Goal: Task Accomplishment & Management: Manage account settings

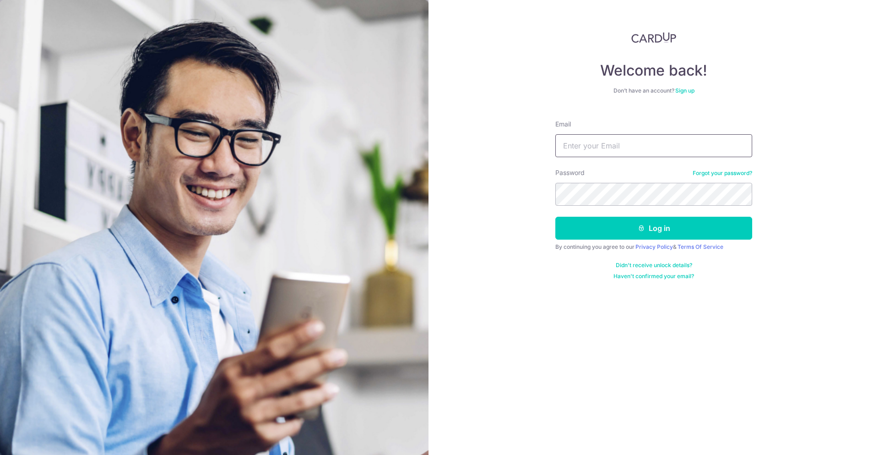
type input "[EMAIL_ADDRESS][DOMAIN_NAME]"
click at [661, 233] on button "Log in" at bounding box center [653, 228] width 197 height 23
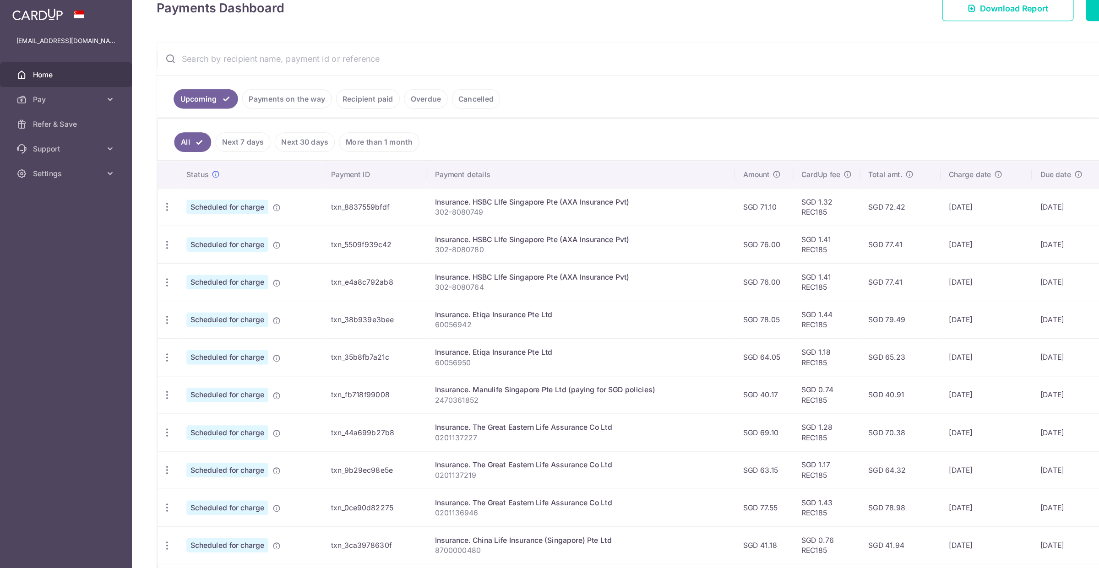
scroll to position [142, 0]
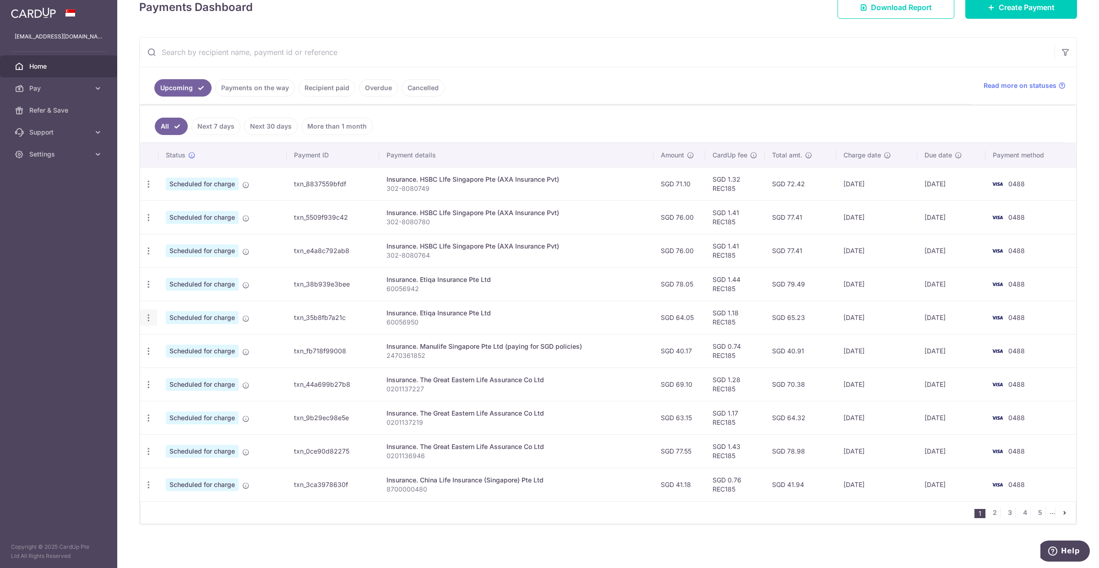
click at [150, 317] on icon "button" at bounding box center [149, 318] width 10 height 10
click at [189, 342] on span "Update payment" at bounding box center [197, 342] width 62 height 11
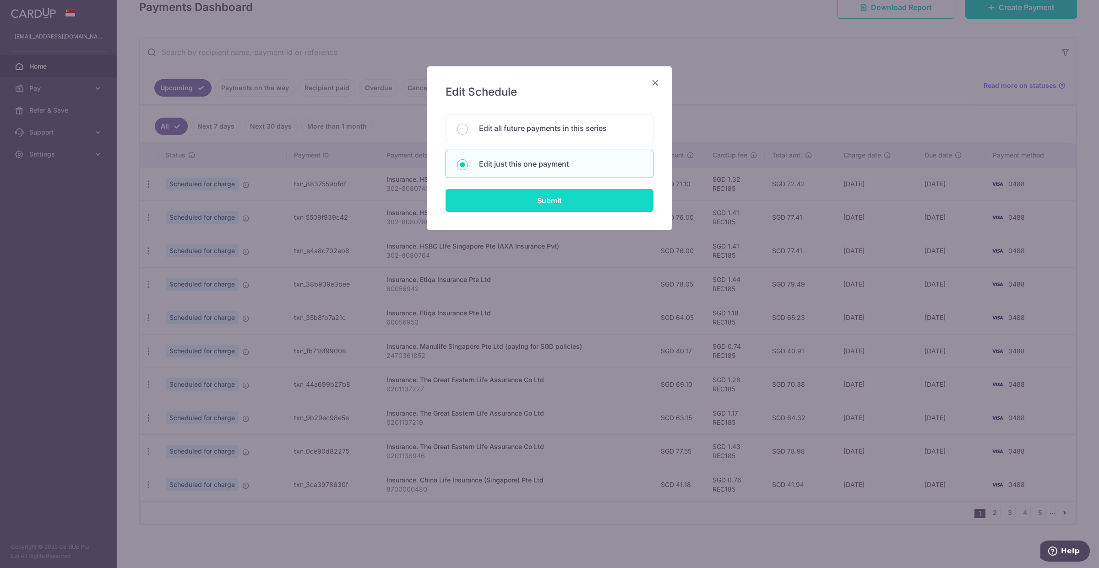
click at [566, 202] on input "Submit" at bounding box center [549, 200] width 208 height 23
radio input "true"
type input "64.05"
type input "07/10/2025"
type input "60056950"
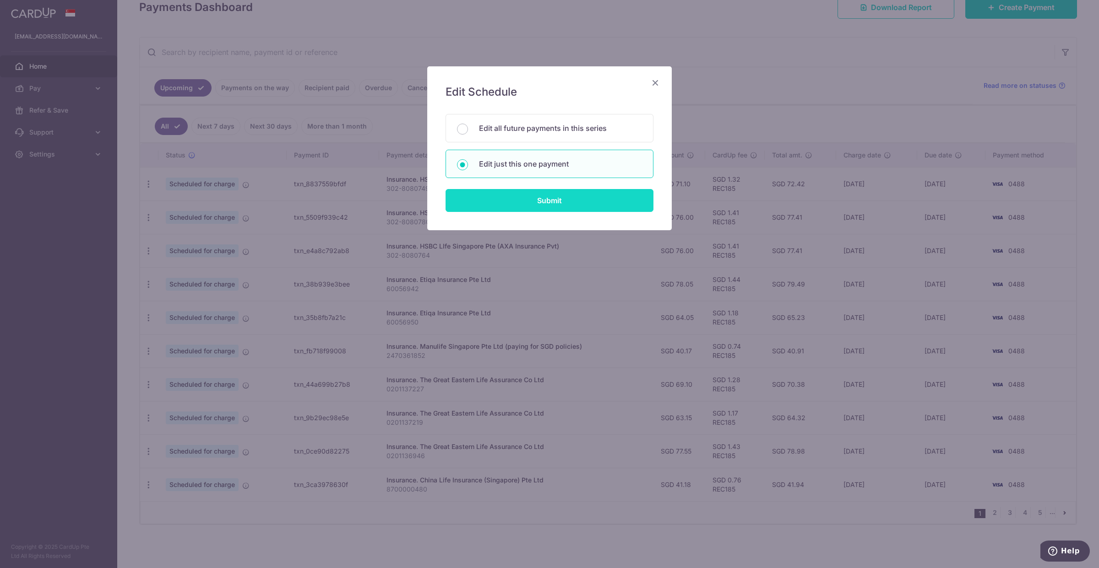
type input "REC185"
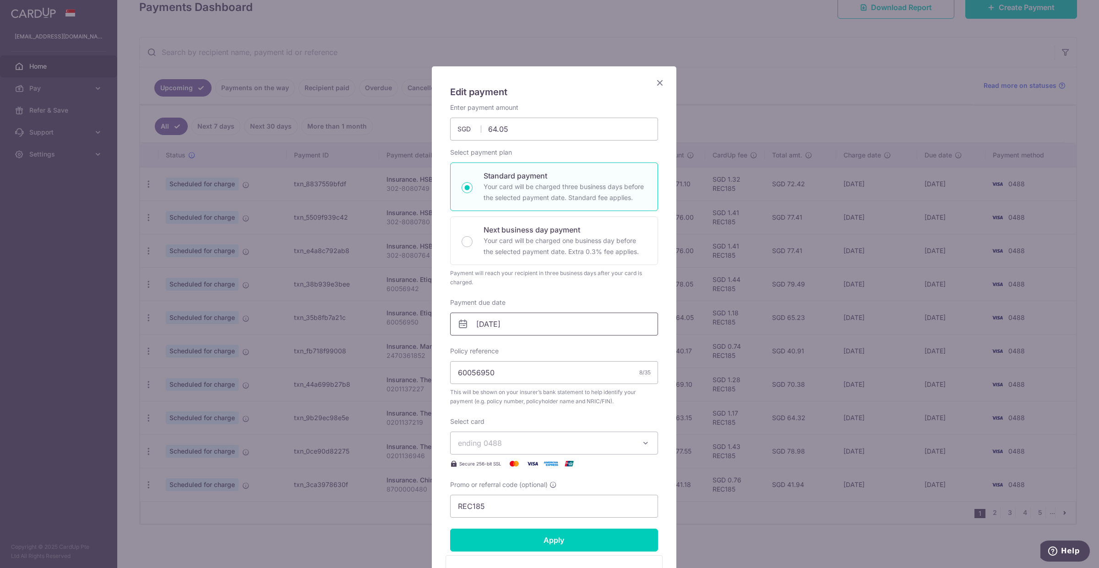
click at [472, 324] on input "07/10/2025" at bounding box center [554, 324] width 208 height 23
click at [483, 408] on link "6" at bounding box center [482, 408] width 15 height 15
type input "[DATE]"
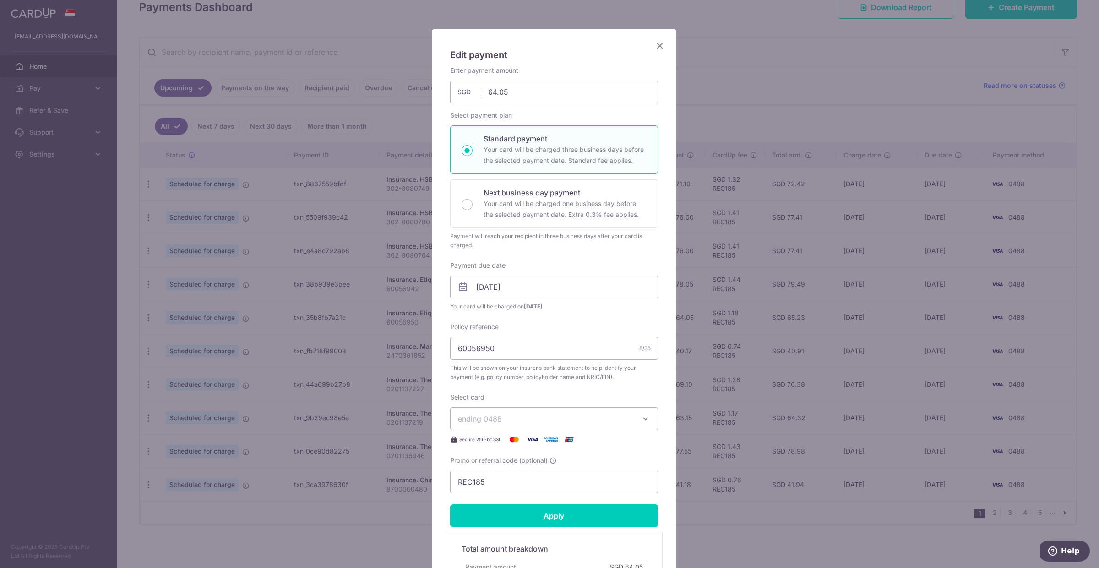
scroll to position [57, 0]
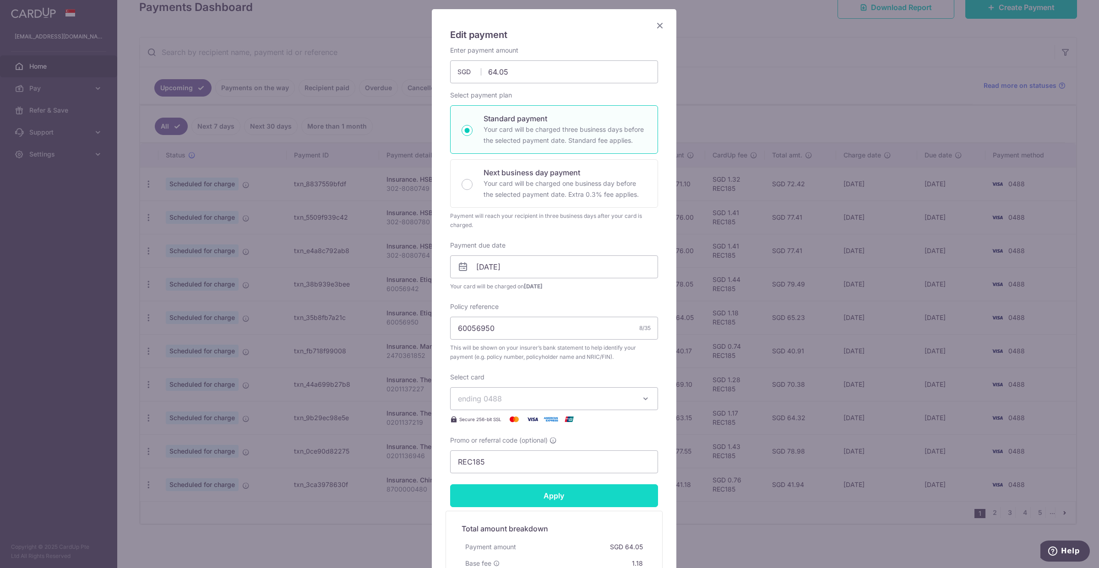
click at [554, 454] on input "Apply" at bounding box center [554, 495] width 208 height 23
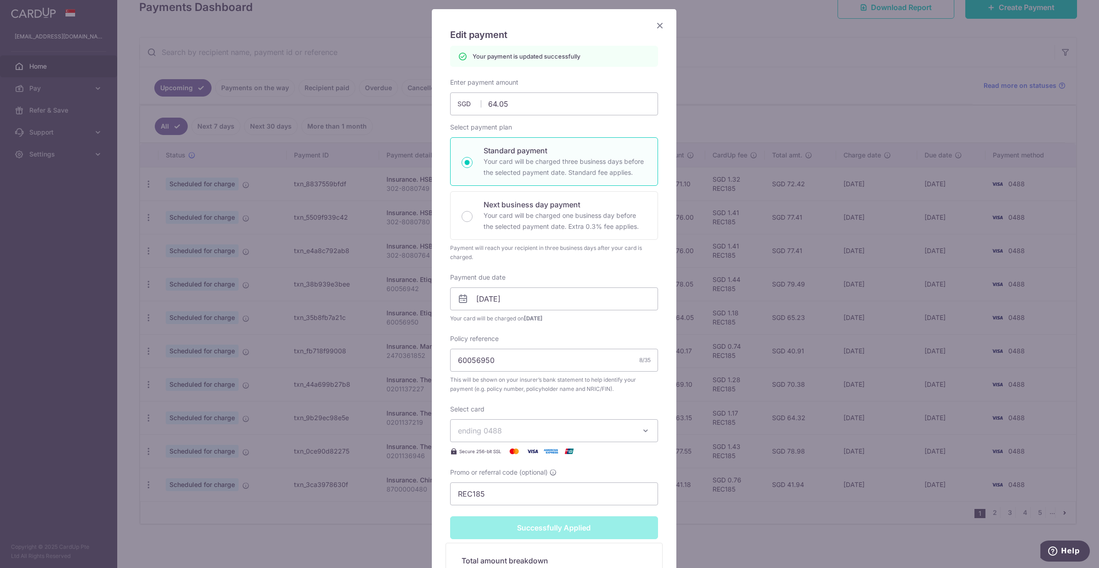
type input "Successfully Applied"
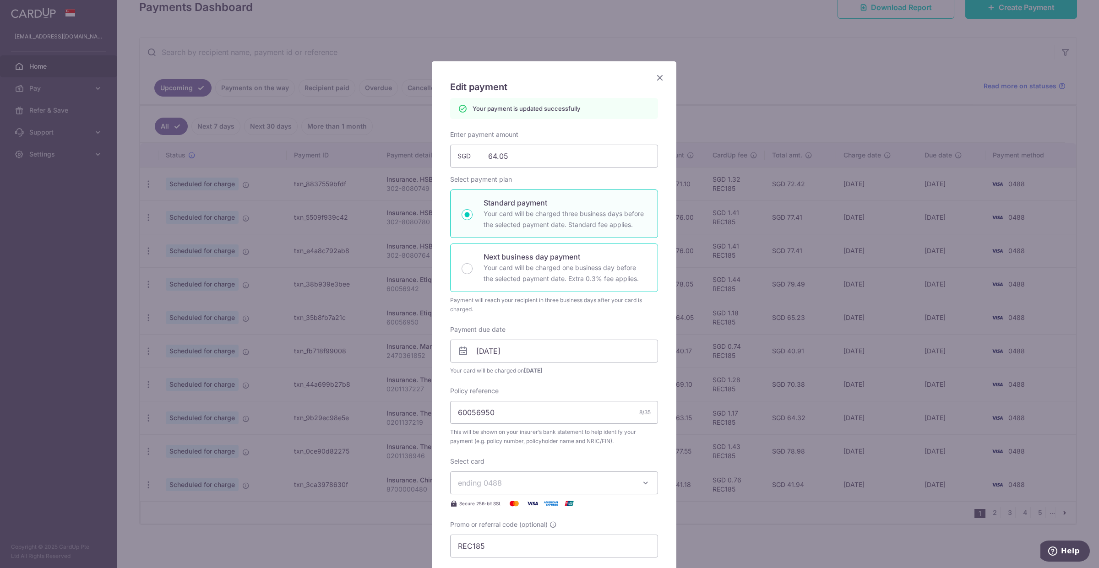
scroll to position [0, 0]
click at [654, 81] on icon "Close" at bounding box center [659, 82] width 11 height 11
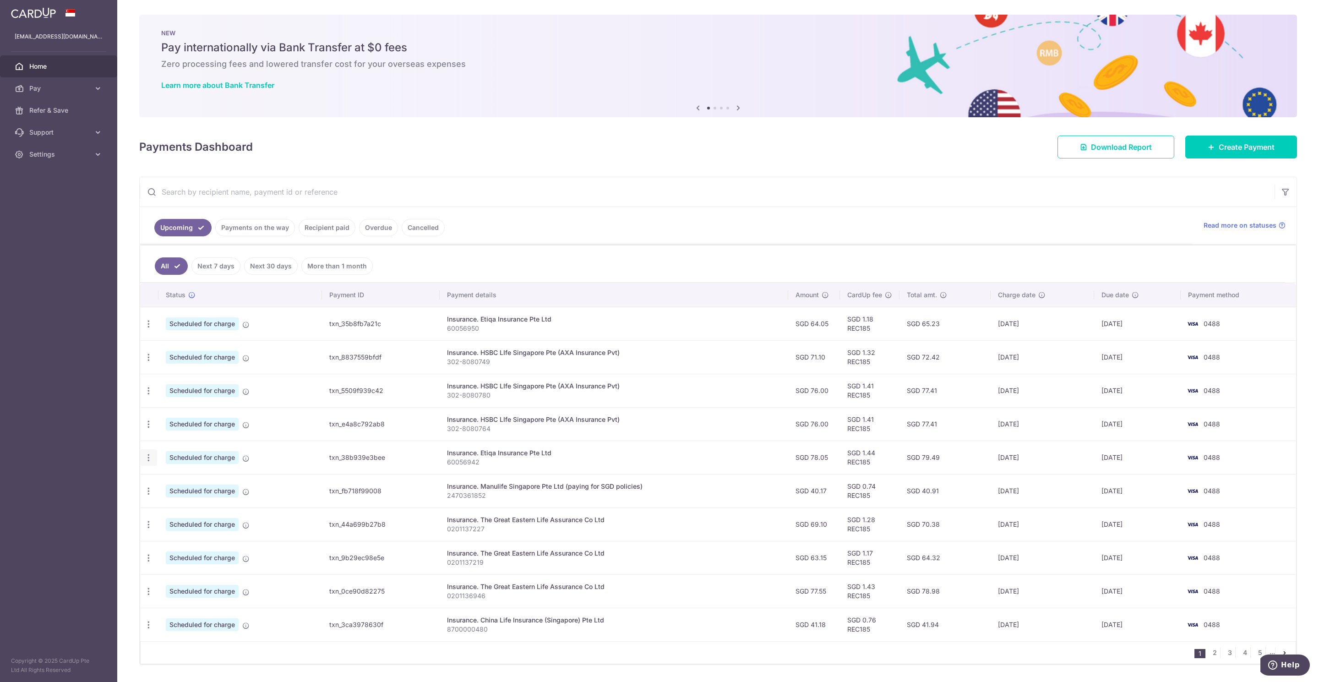
click at [148, 462] on icon "button" at bounding box center [149, 458] width 10 height 10
click at [172, 486] on span "Update payment" at bounding box center [197, 482] width 62 height 11
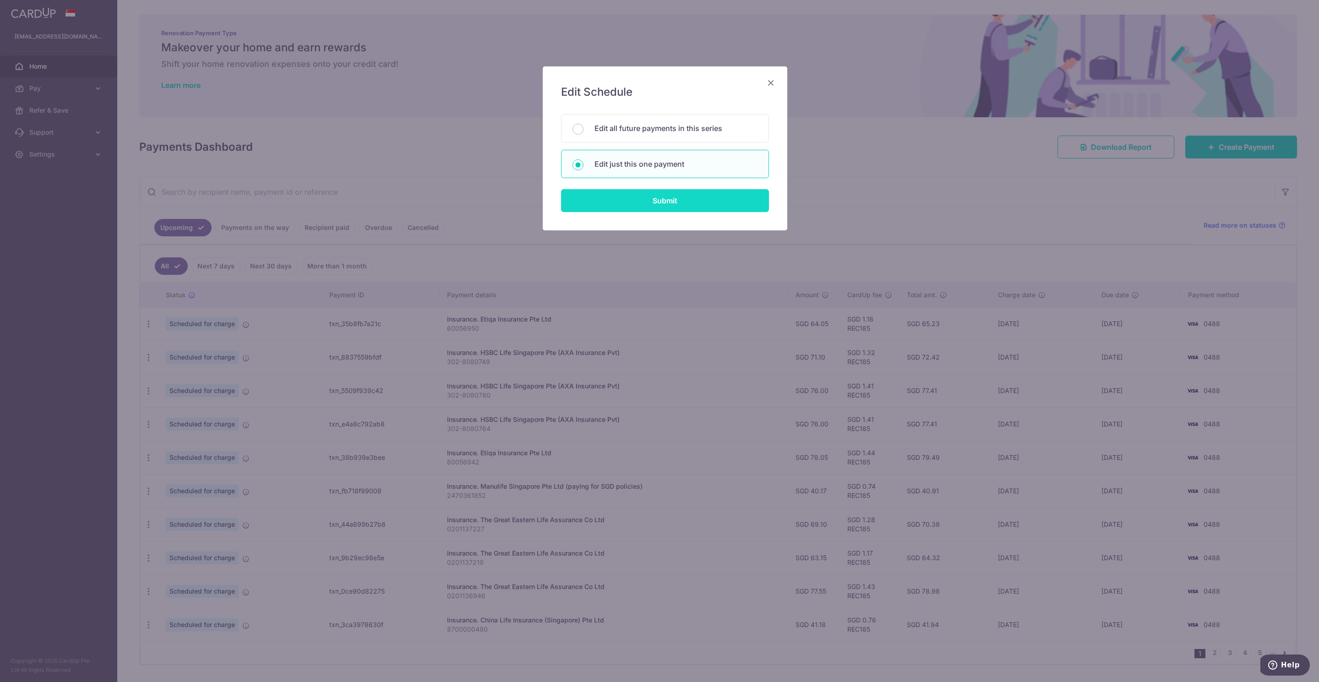
click at [638, 202] on input "Submit" at bounding box center [665, 200] width 208 height 23
radio input "true"
type input "78.05"
type input "[DATE]"
type input "60056942"
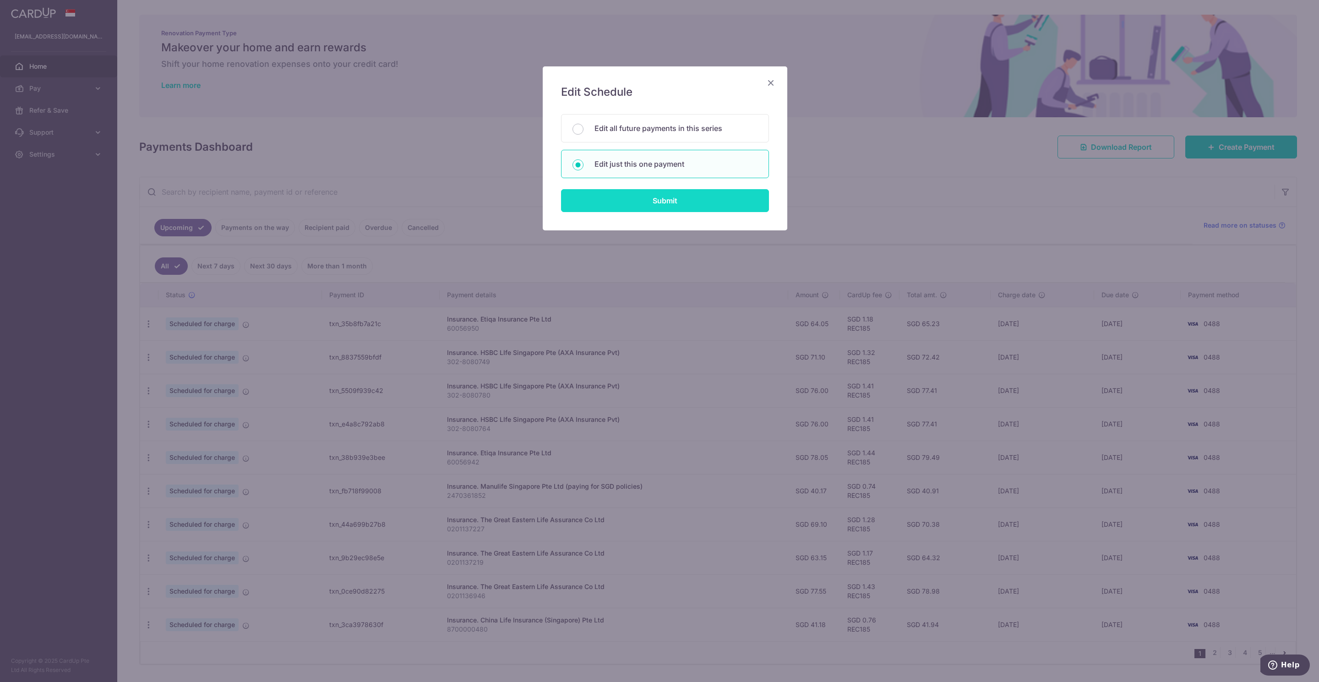
type input "REC185"
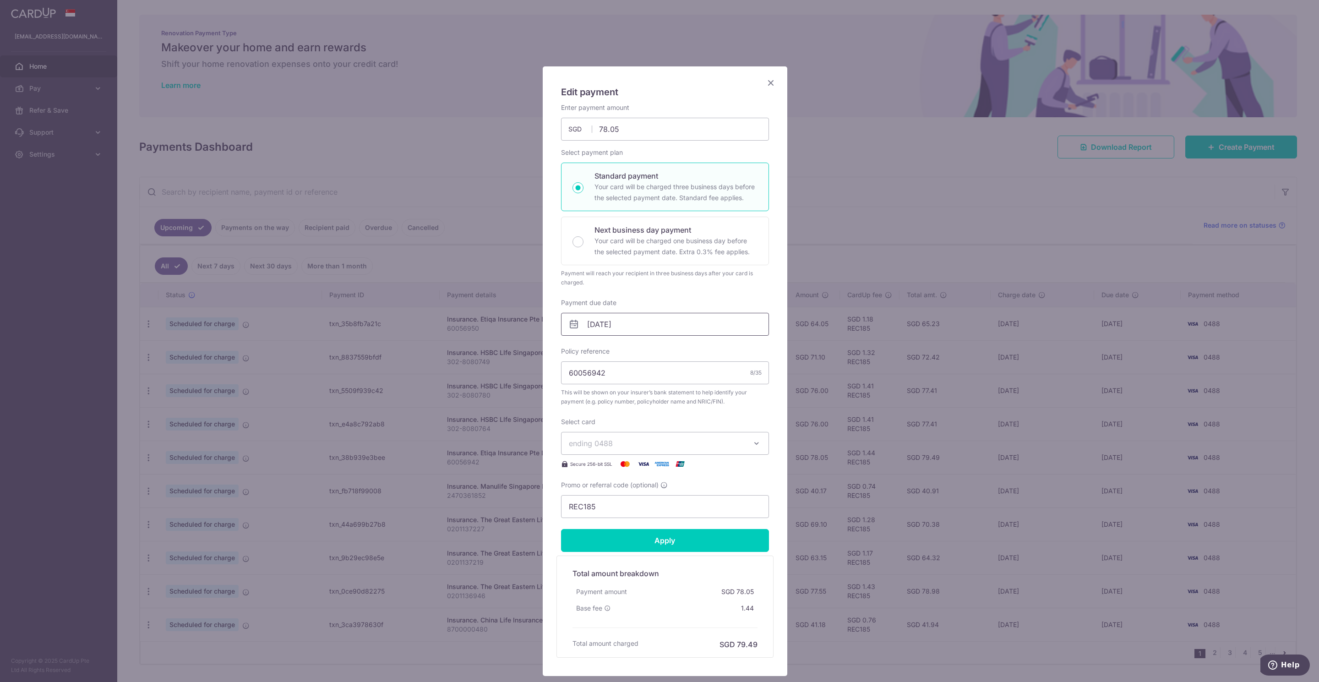
drag, startPoint x: 603, startPoint y: 319, endPoint x: 604, endPoint y: 332, distance: 13.8
click at [603, 331] on input "[DATE]" at bounding box center [665, 324] width 208 height 23
click at [594, 408] on link "6" at bounding box center [593, 408] width 15 height 15
type input "[DATE]"
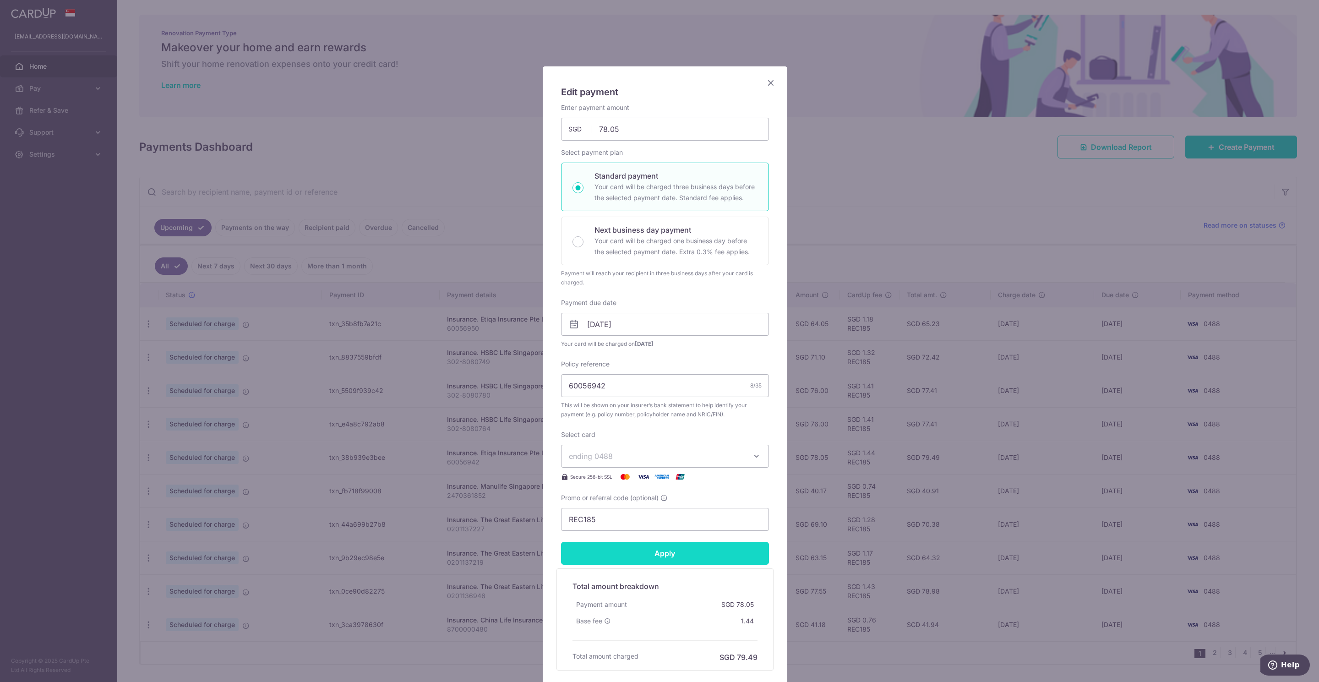
click at [651, 558] on input "Apply" at bounding box center [665, 553] width 208 height 23
type input "Successfully Applied"
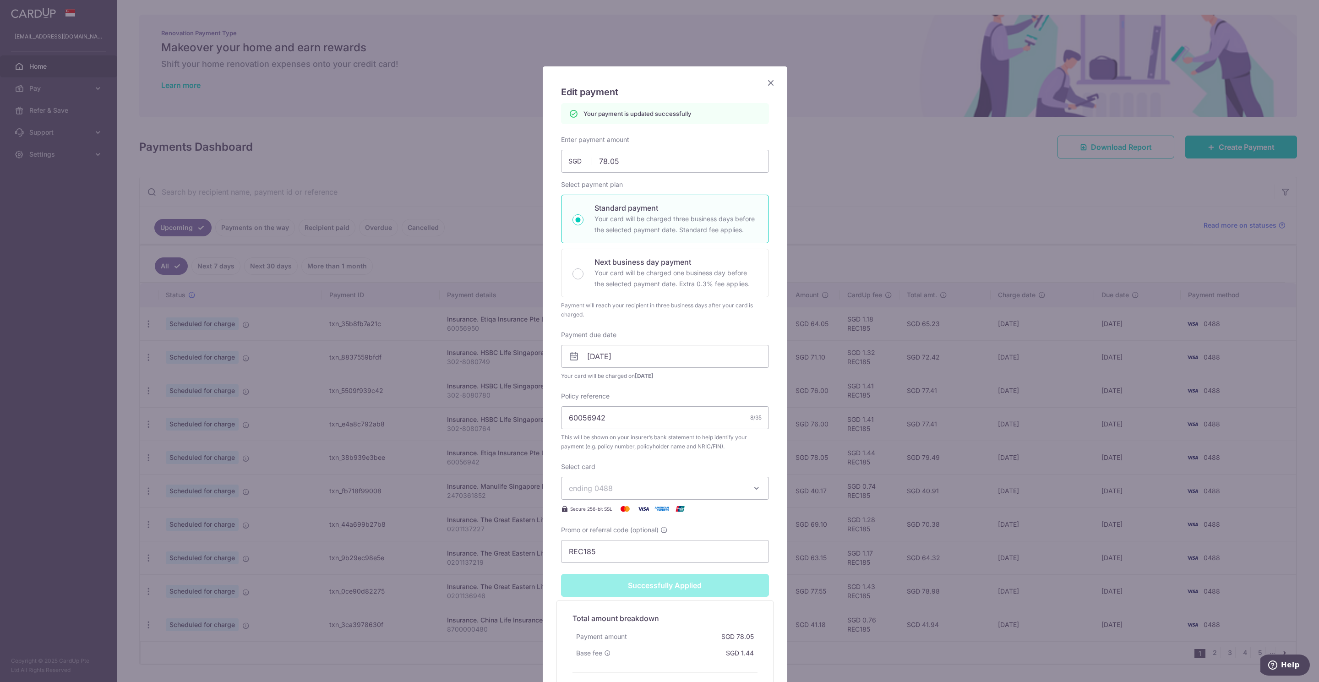
click at [767, 82] on icon "Close" at bounding box center [770, 82] width 11 height 11
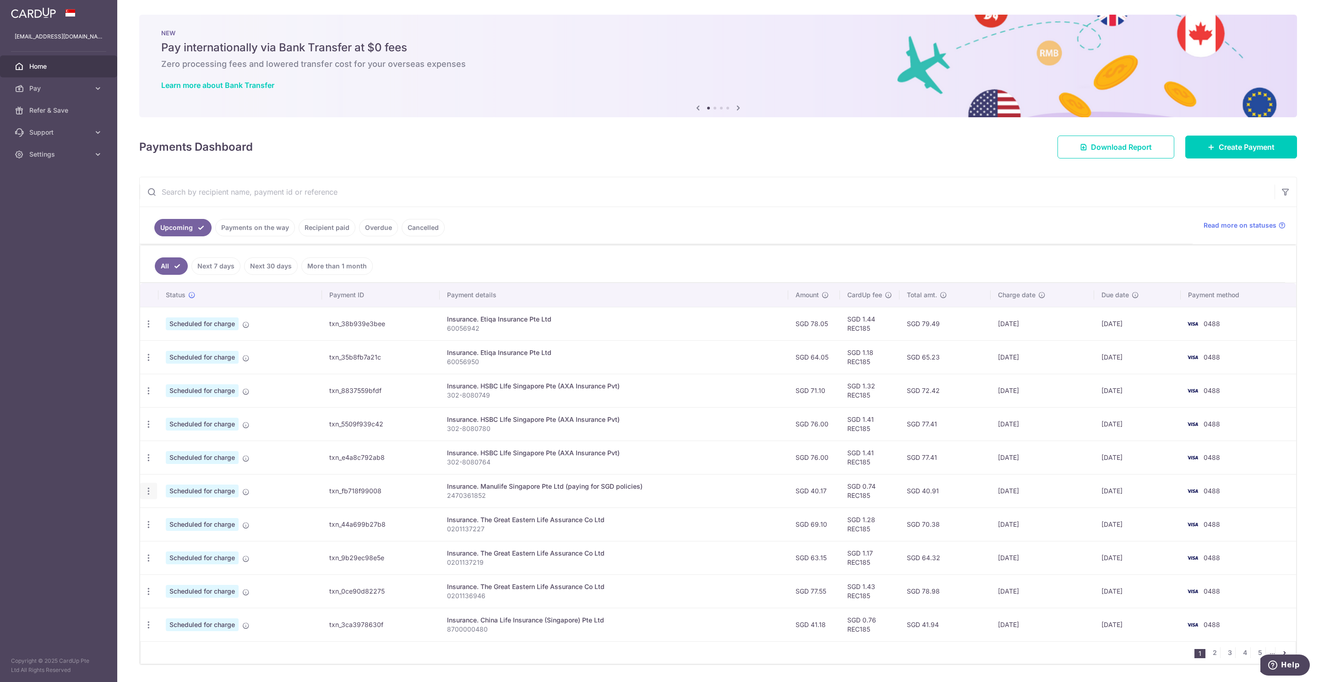
click at [152, 494] on icon "button" at bounding box center [149, 491] width 10 height 10
click at [184, 518] on span "Update payment" at bounding box center [197, 515] width 62 height 11
radio input "true"
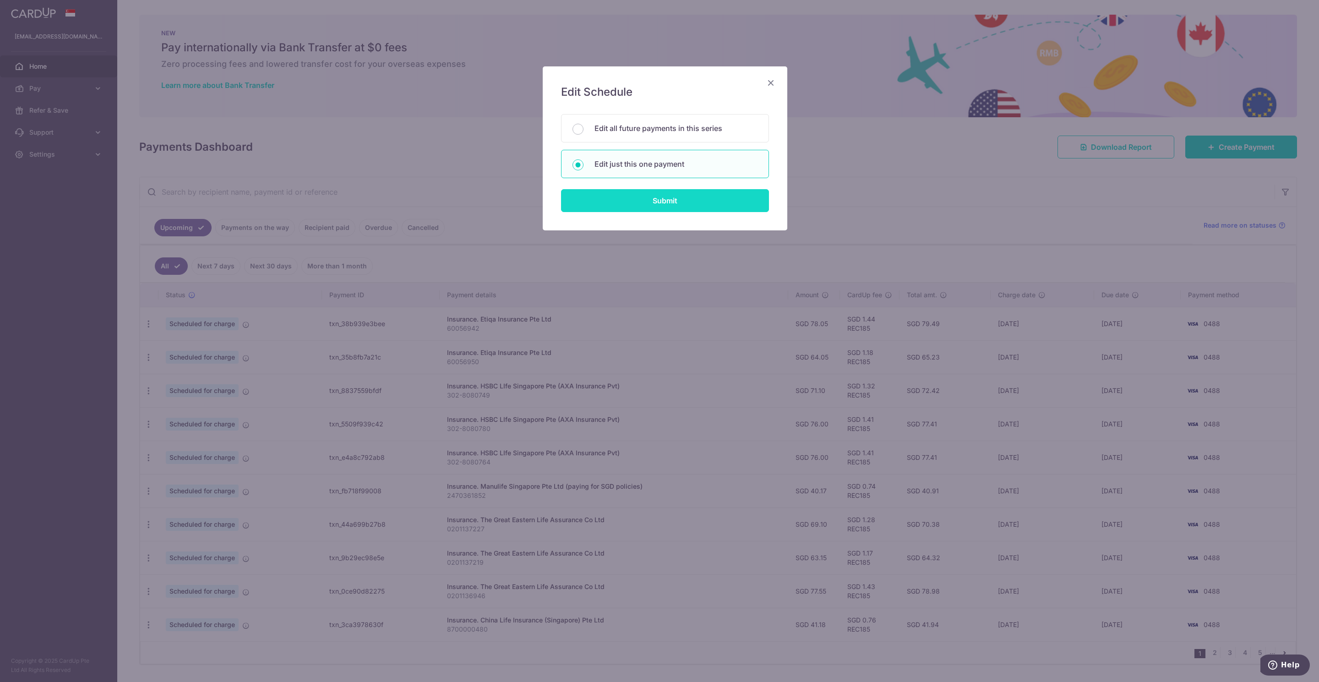
click at [614, 205] on input "Submit" at bounding box center [665, 200] width 208 height 23
radio input "true"
type input "40.17"
type input "[DATE]"
type input "2470361852"
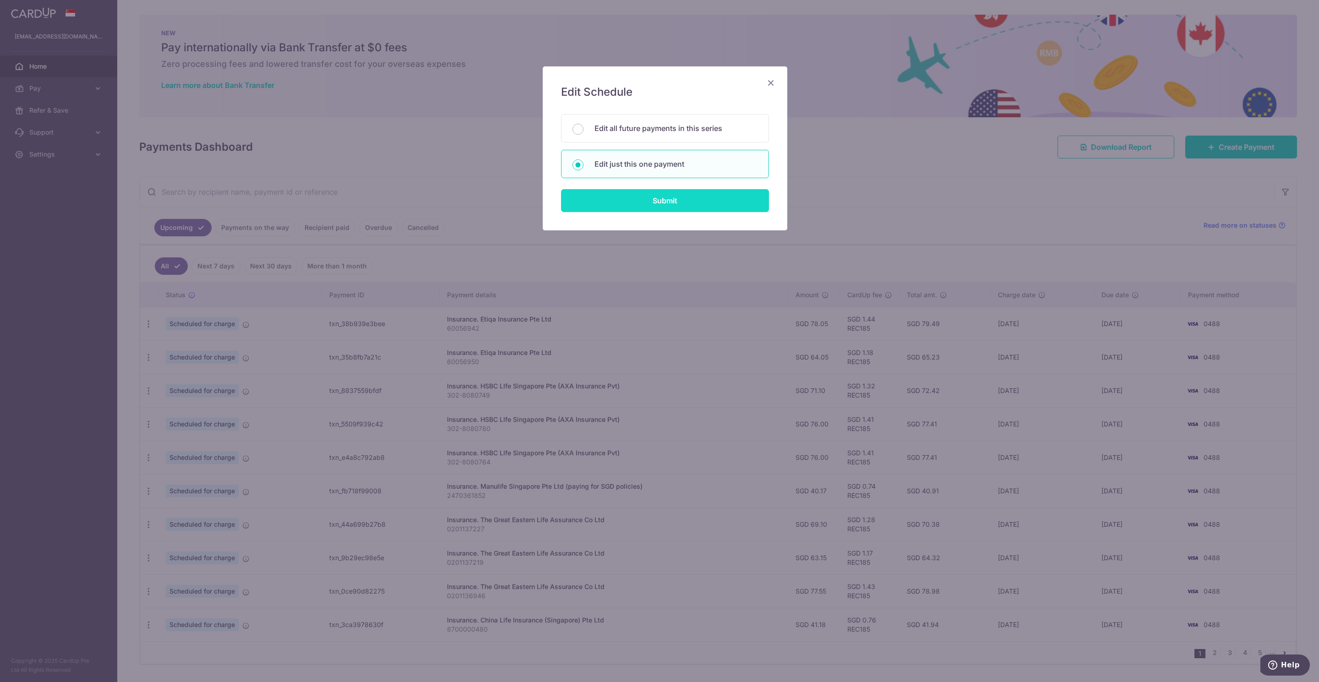
type input "REC185"
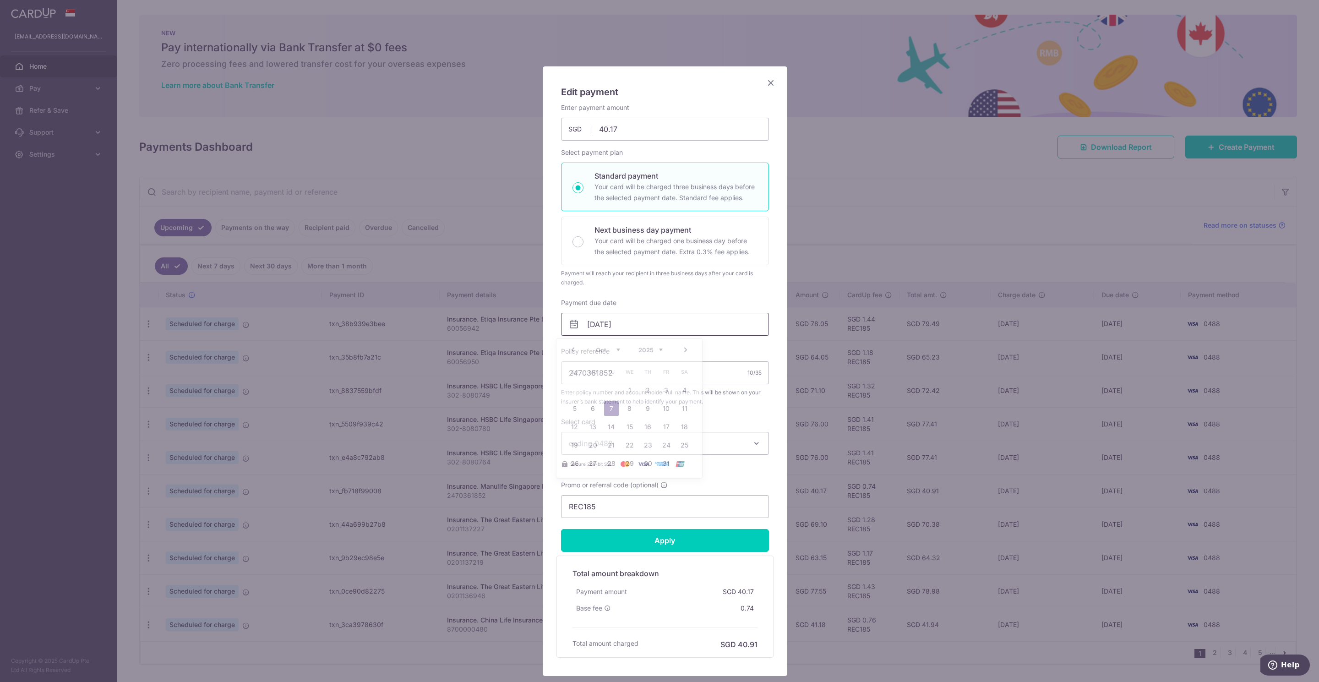
click at [592, 327] on input "[DATE]" at bounding box center [665, 324] width 208 height 23
click at [595, 408] on link "6" at bounding box center [593, 408] width 15 height 15
type input "[DATE]"
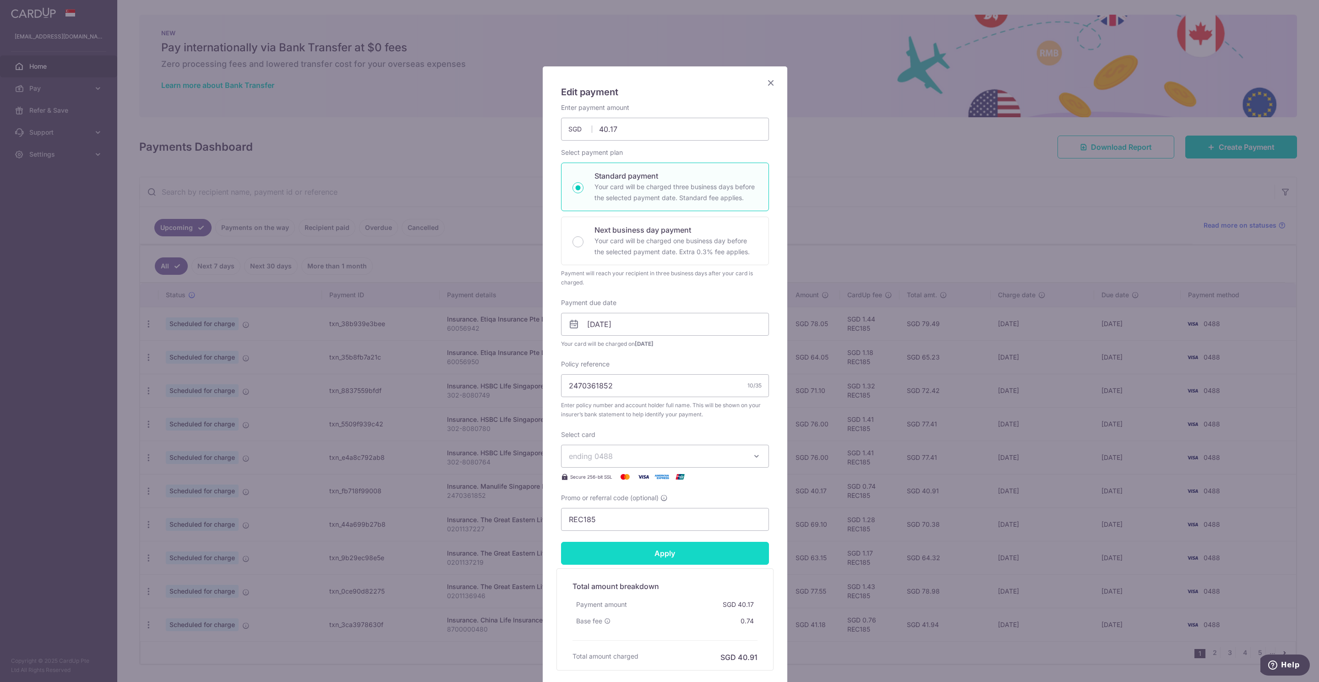
click at [663, 562] on input "Apply" at bounding box center [665, 553] width 208 height 23
type input "Successfully Applied"
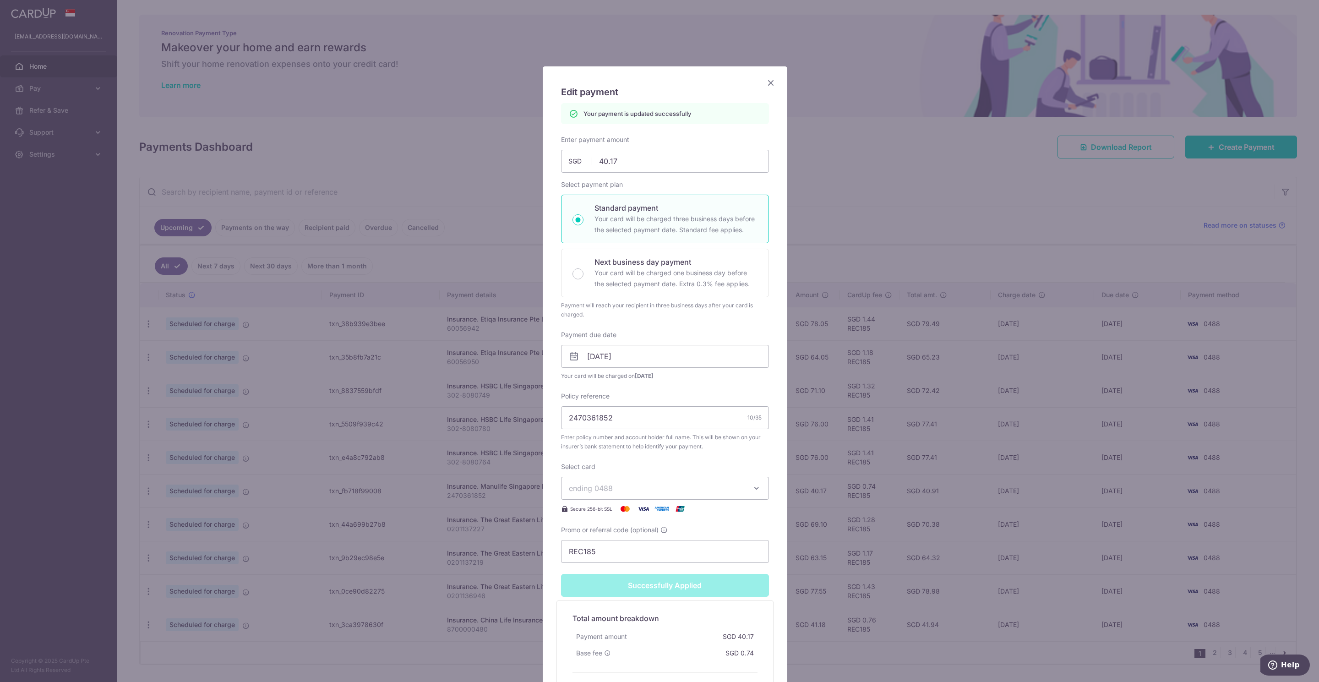
click at [768, 80] on icon "Close" at bounding box center [770, 82] width 11 height 11
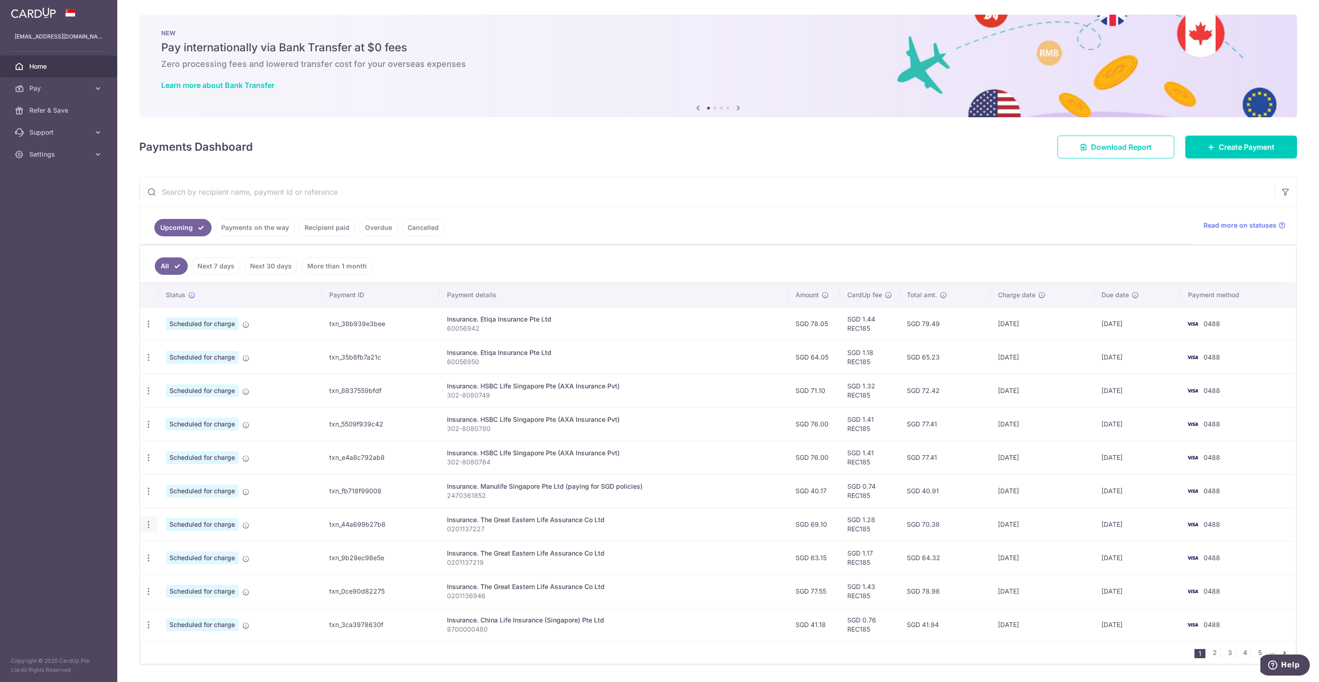
click at [146, 529] on icon "button" at bounding box center [149, 525] width 10 height 10
click at [180, 553] on span "Update payment" at bounding box center [197, 549] width 62 height 11
radio input "true"
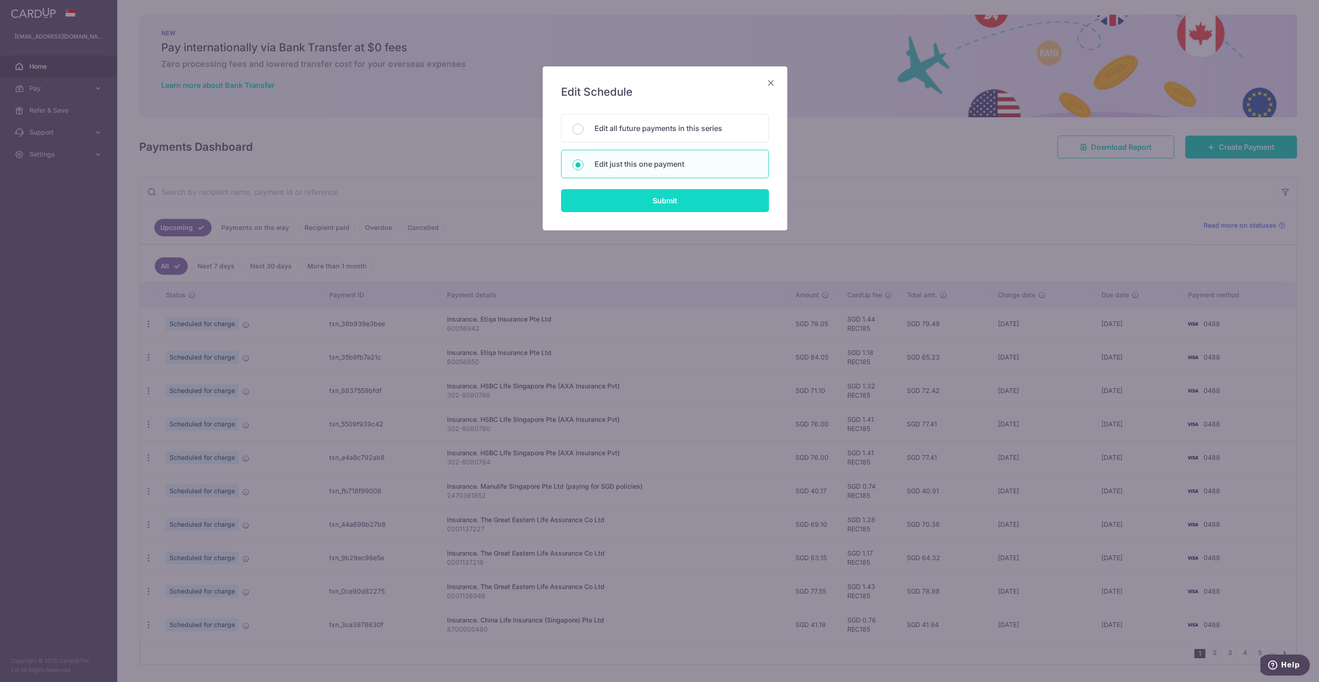
click at [629, 201] on input "Submit" at bounding box center [665, 200] width 208 height 23
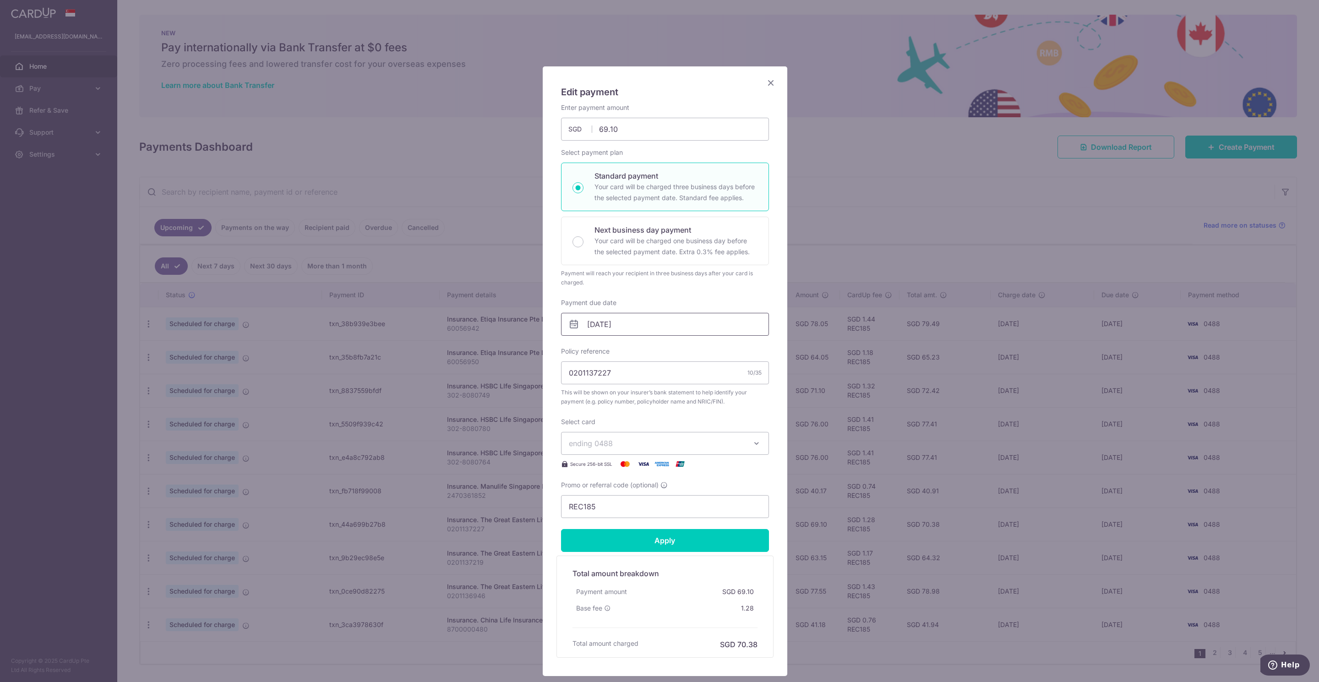
click at [589, 325] on input "[DATE]" at bounding box center [665, 324] width 208 height 23
click at [591, 408] on link "6" at bounding box center [593, 408] width 15 height 15
type input "[DATE]"
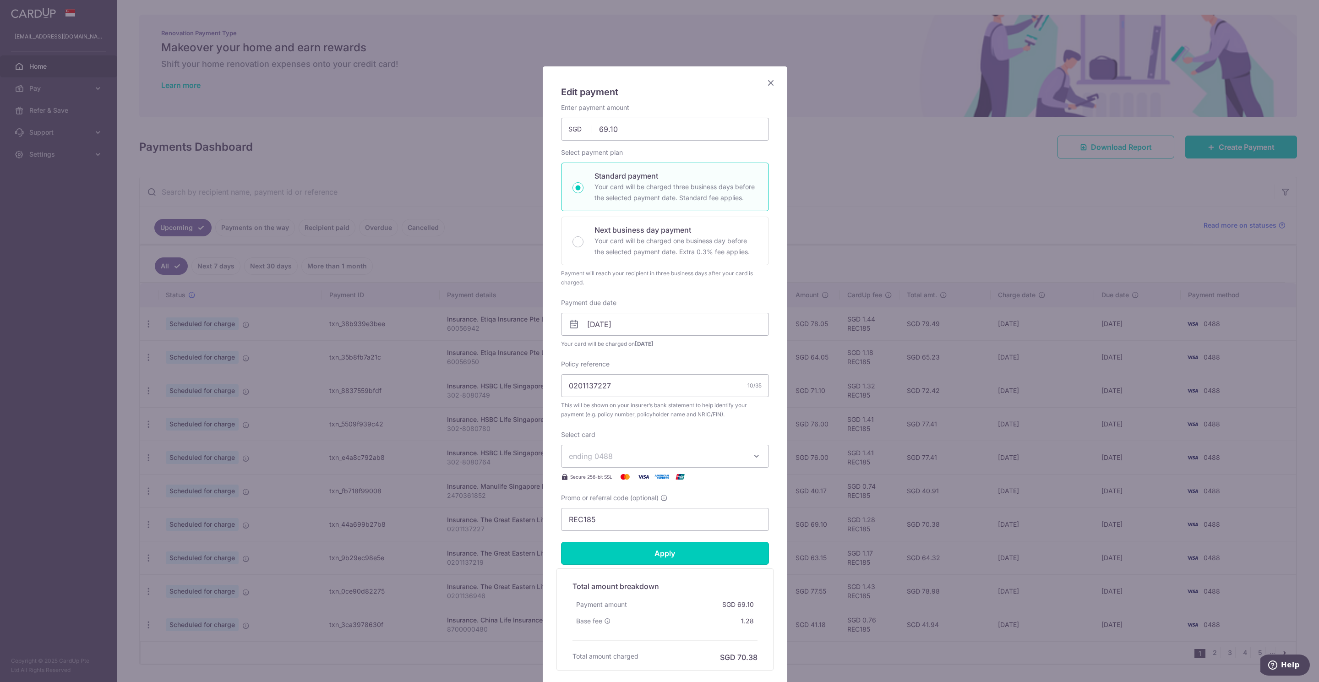
click at [653, 555] on input "Apply" at bounding box center [665, 553] width 208 height 23
type input "Successfully Applied"
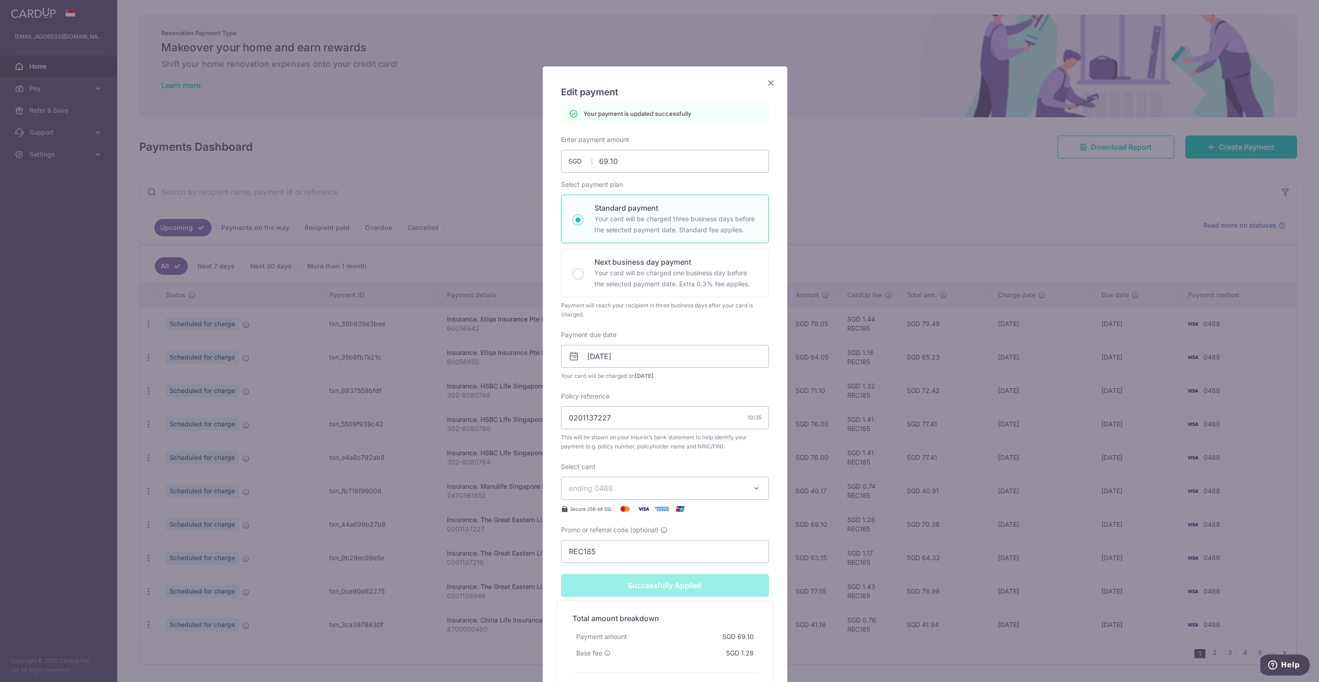
click at [766, 86] on icon "Close" at bounding box center [770, 82] width 11 height 11
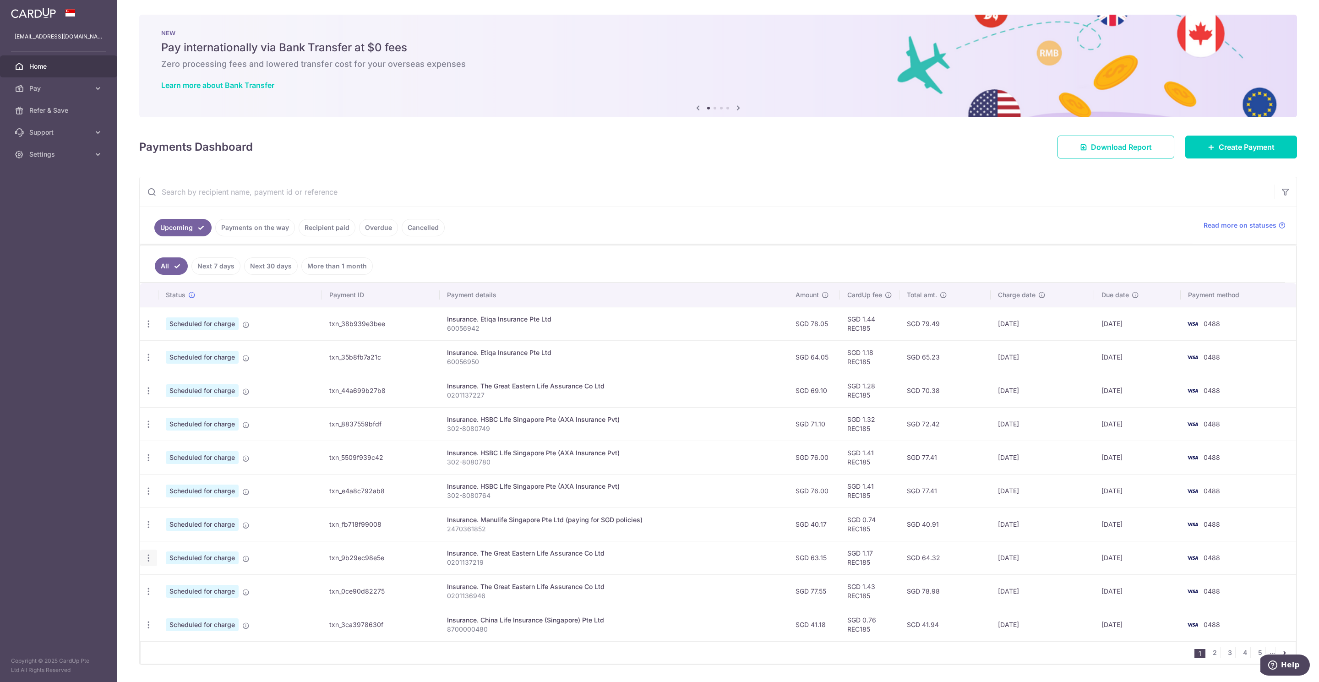
click at [151, 563] on icon "button" at bounding box center [149, 558] width 10 height 10
click at [189, 588] on span "Update payment" at bounding box center [197, 582] width 62 height 11
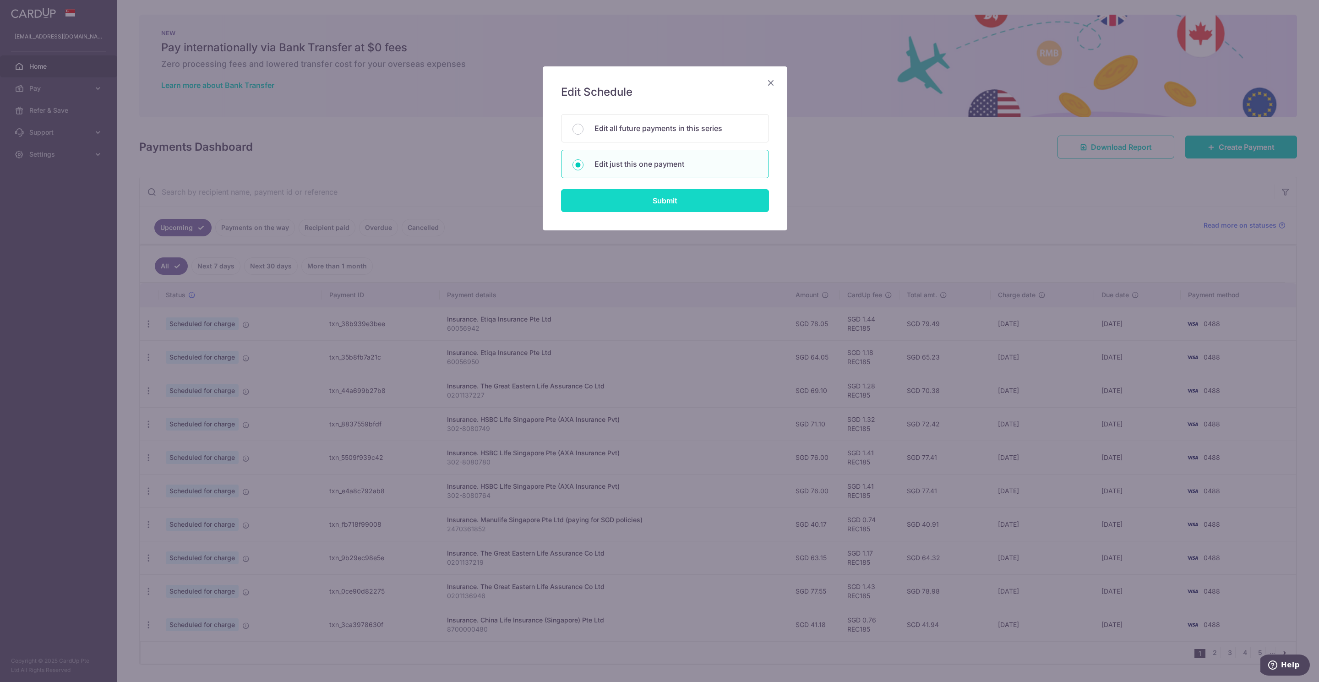
click at [640, 201] on input "Submit" at bounding box center [665, 200] width 208 height 23
radio input "true"
type input "63.15"
type input "14/10/2025"
type input "0201137219"
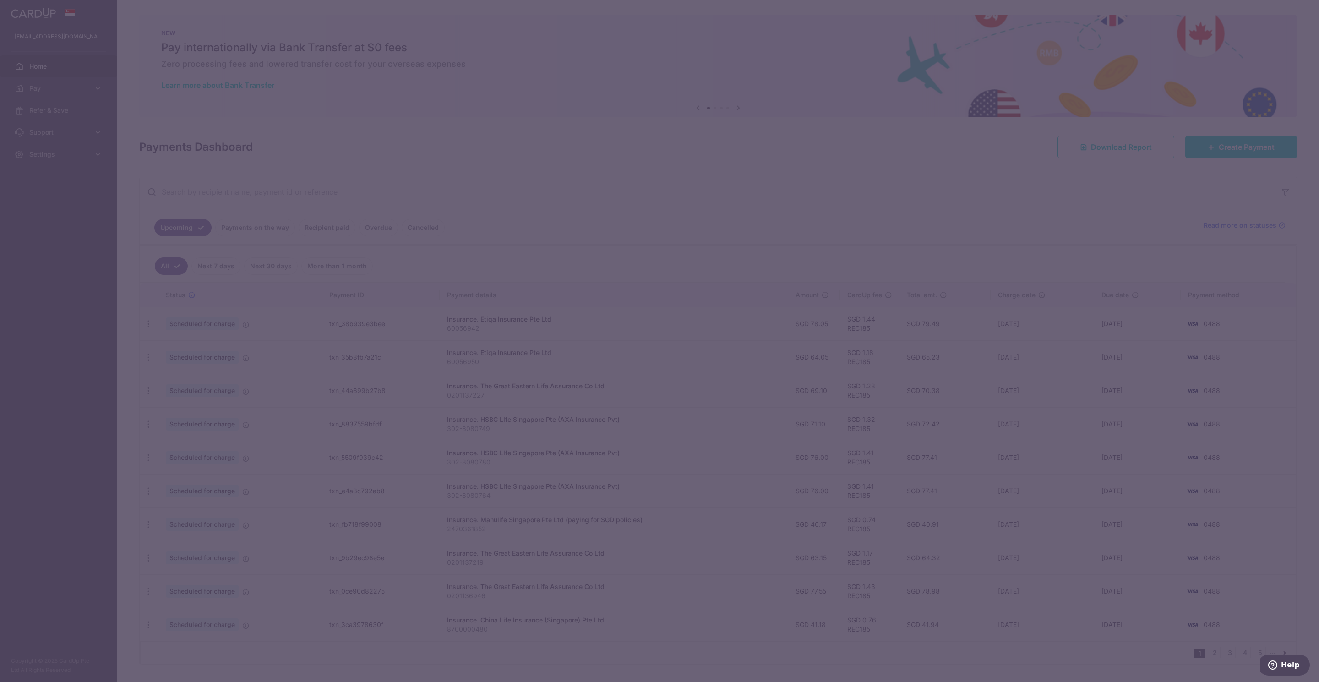
type input "REC185"
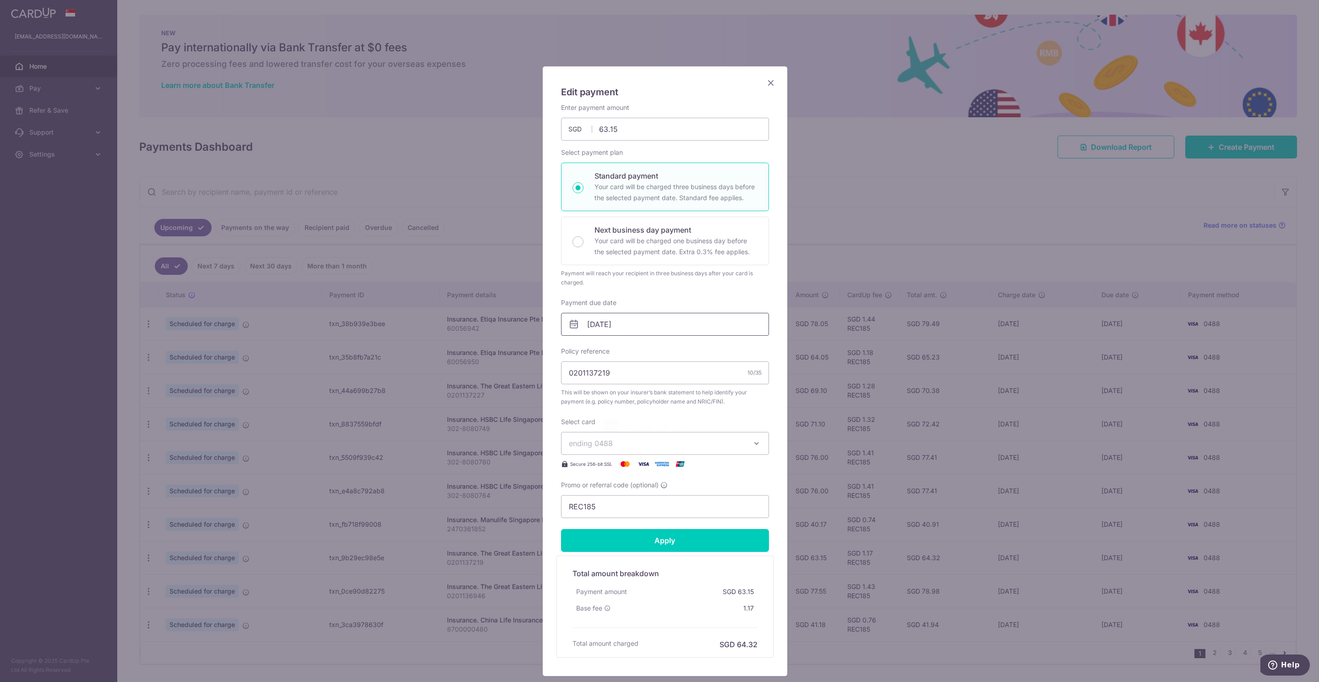
click at [619, 326] on input "14/10/2025" at bounding box center [665, 324] width 208 height 23
click at [591, 408] on link "6" at bounding box center [593, 408] width 15 height 15
type input "[DATE]"
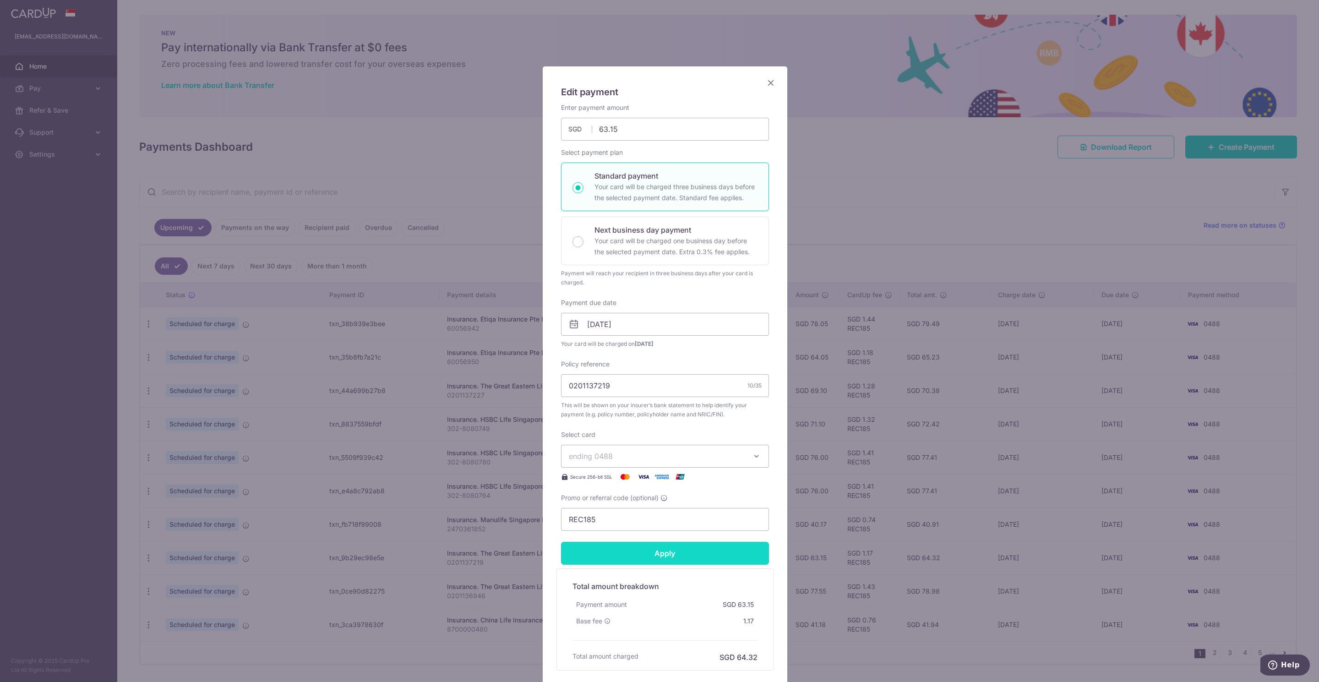
click at [659, 558] on input "Apply" at bounding box center [665, 553] width 208 height 23
type input "Successfully Applied"
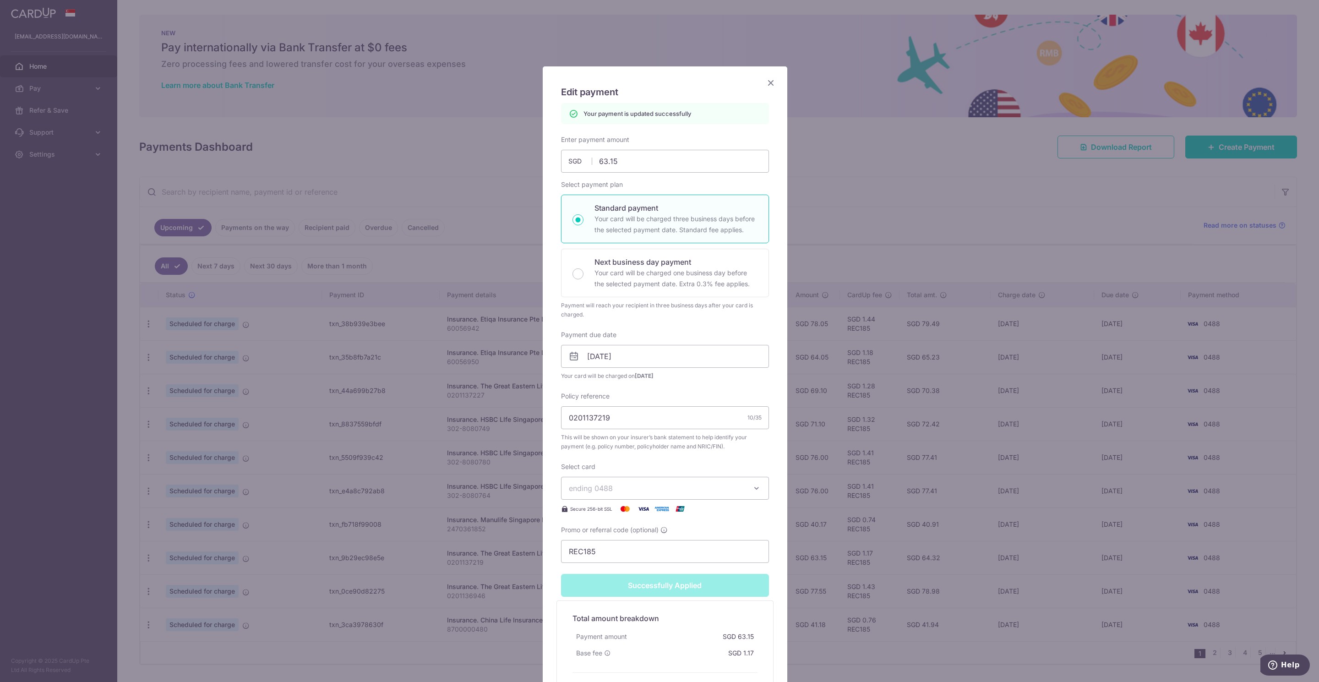
click at [765, 84] on icon "Close" at bounding box center [770, 82] width 11 height 11
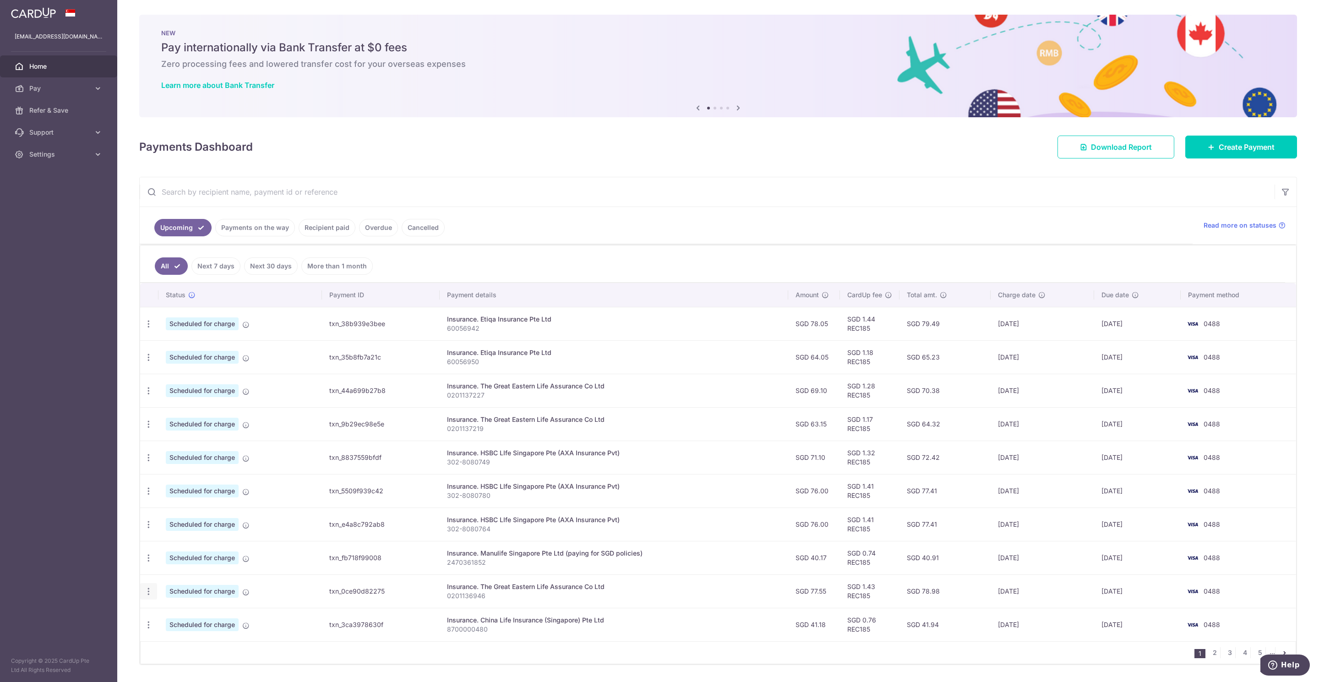
click at [150, 596] on icon "button" at bounding box center [149, 591] width 10 height 10
click at [183, 621] on span "Update payment" at bounding box center [197, 616] width 62 height 11
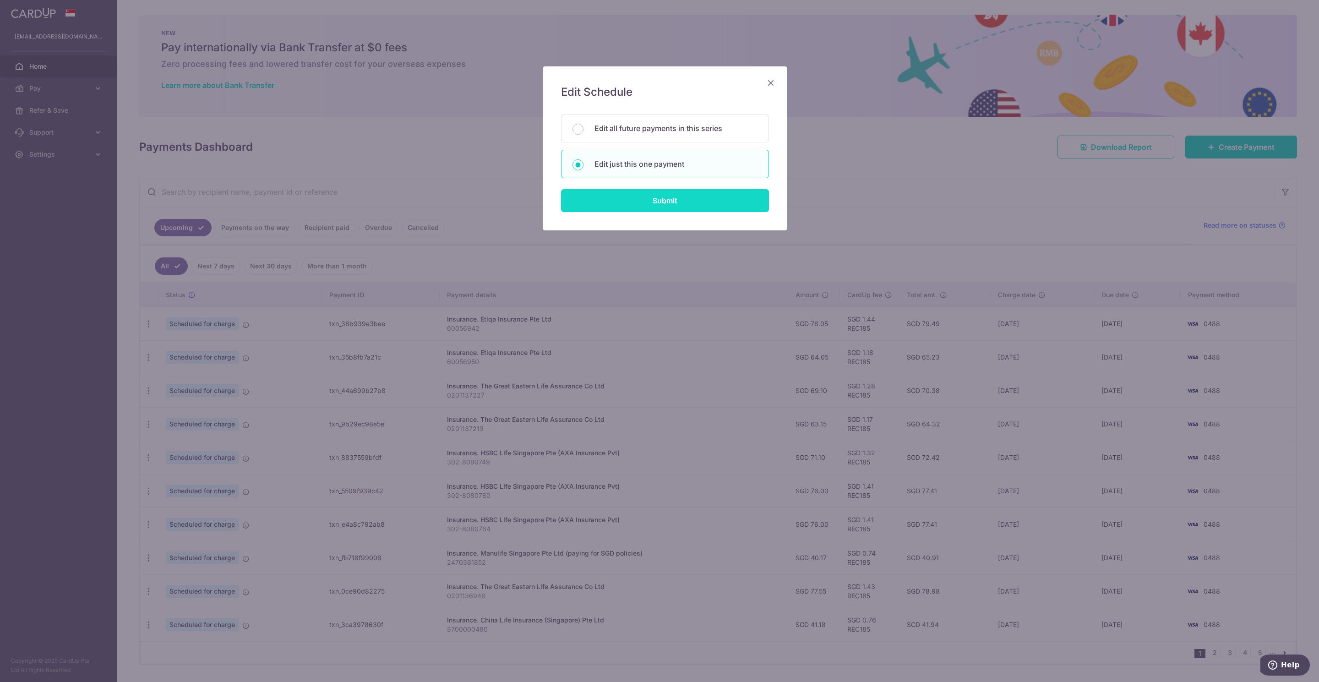
click at [635, 202] on input "Submit" at bounding box center [665, 200] width 208 height 23
radio input "true"
type input "77.55"
type input "[DATE]"
type input "0201136946"
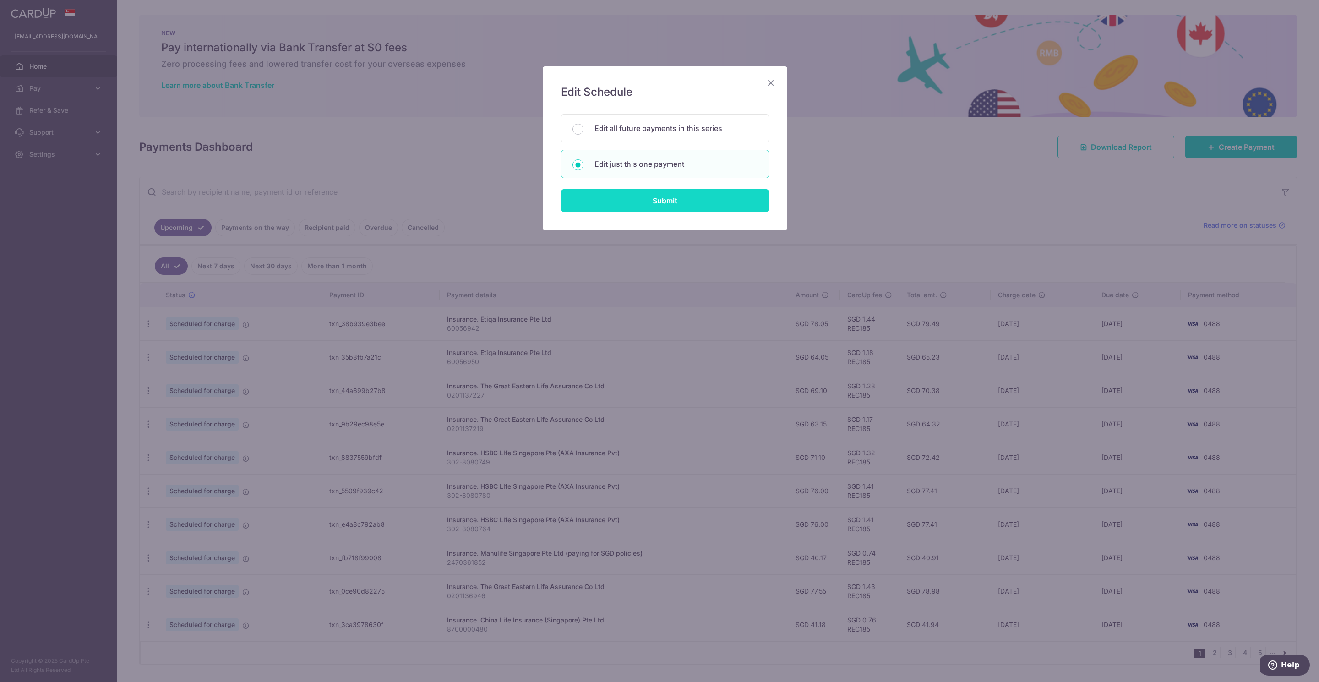
type input "REC185"
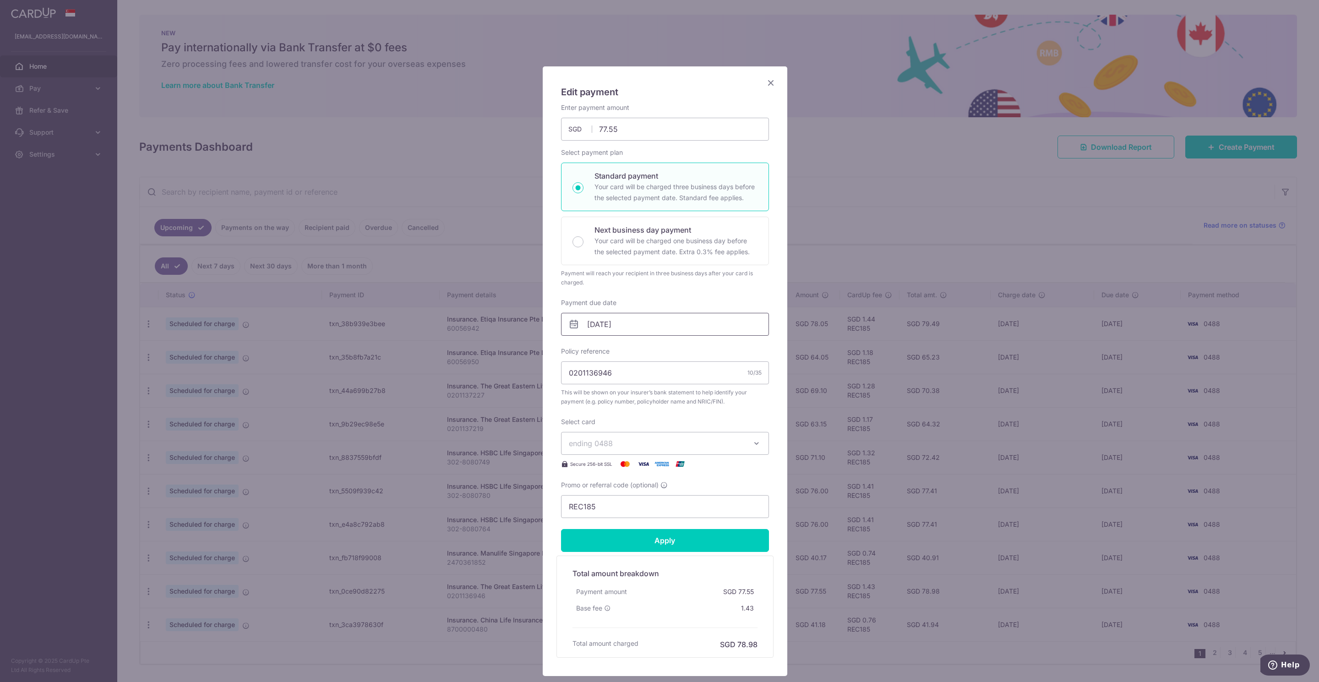
click at [611, 327] on input "[DATE]" at bounding box center [665, 324] width 208 height 23
click at [592, 408] on link "6" at bounding box center [593, 408] width 15 height 15
type input "[DATE]"
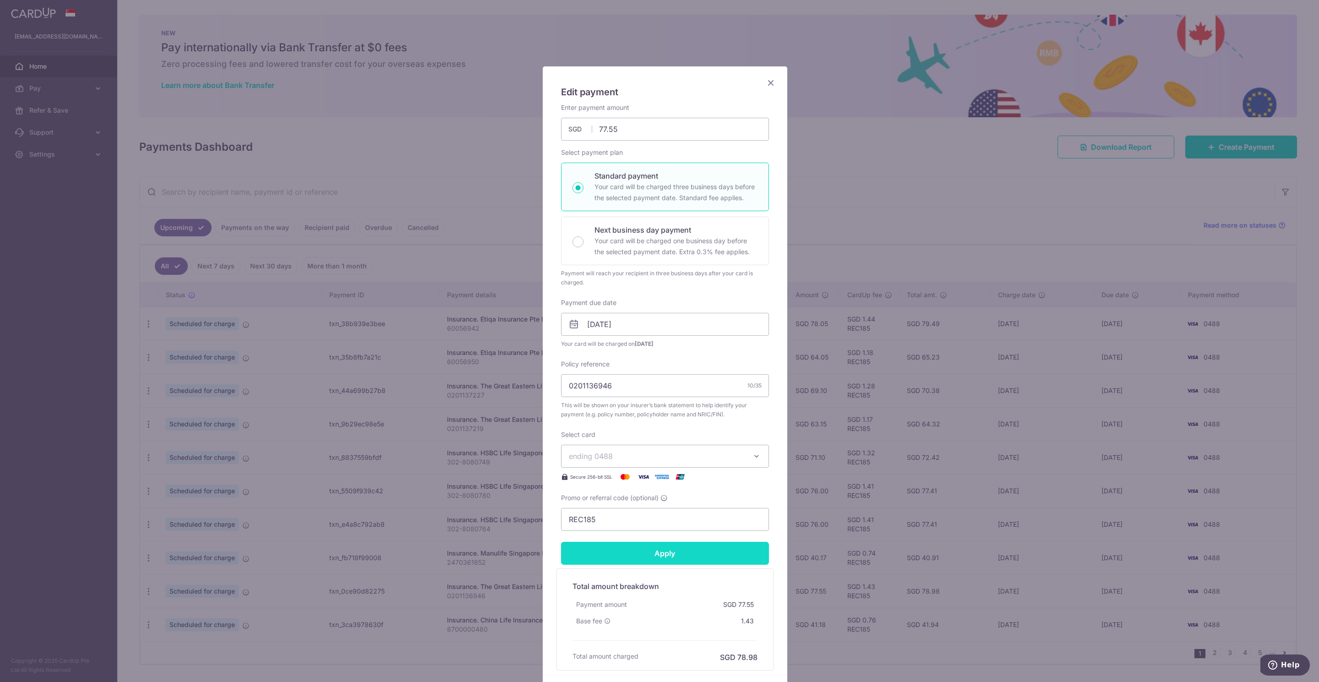
click at [657, 555] on input "Apply" at bounding box center [665, 553] width 208 height 23
type input "Successfully Applied"
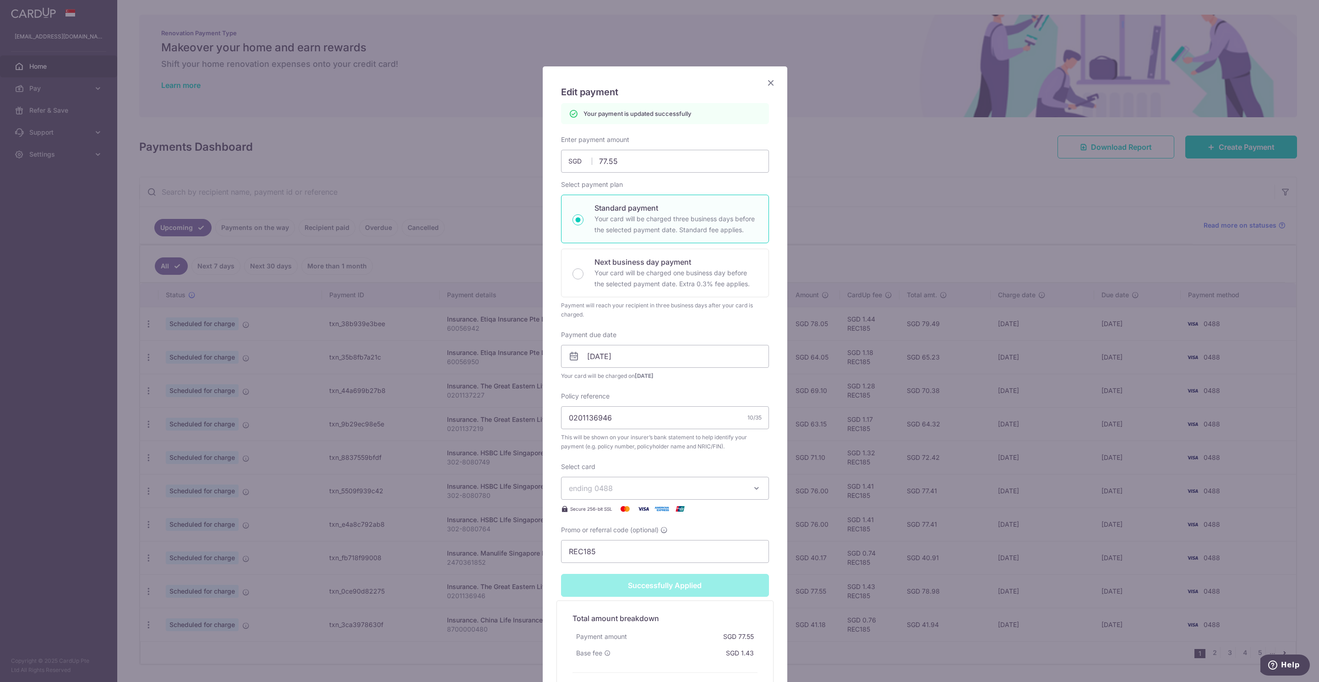
click at [765, 84] on icon "Close" at bounding box center [770, 82] width 11 height 11
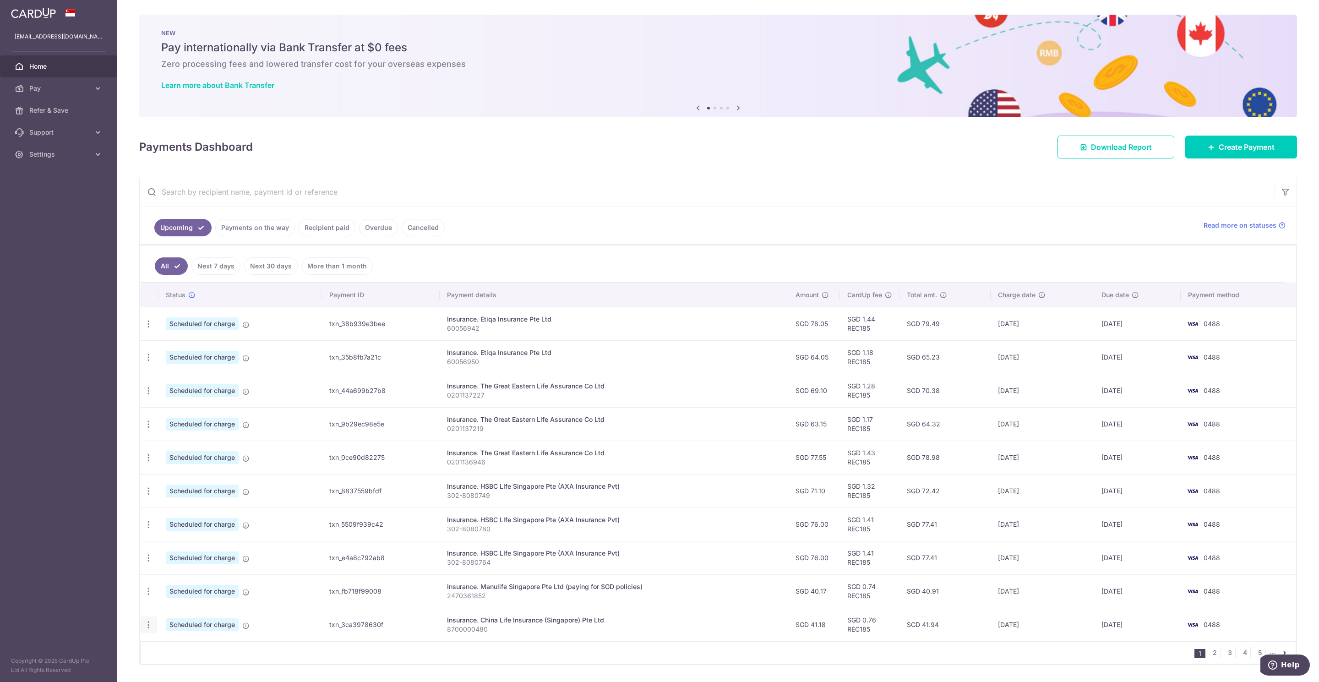
click at [151, 629] on icon "button" at bounding box center [149, 625] width 10 height 10
click at [180, 655] on span "Update payment" at bounding box center [197, 649] width 62 height 11
radio input "true"
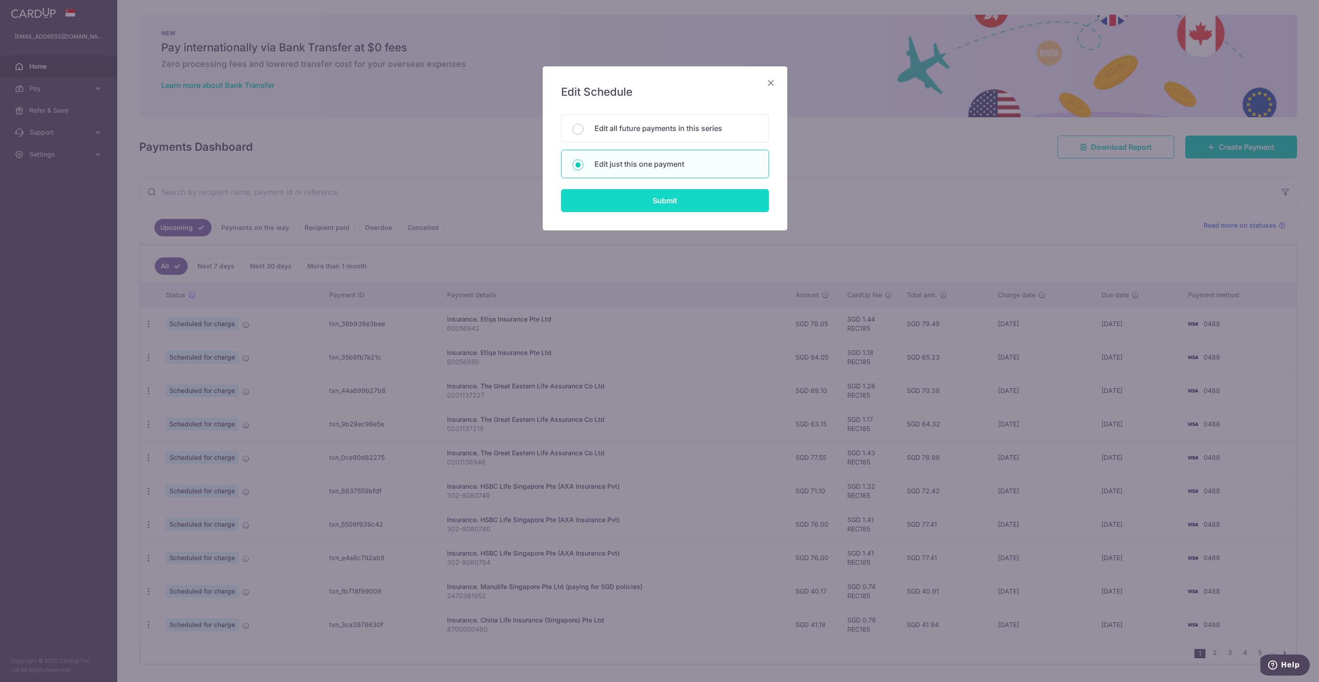
click at [635, 199] on input "Submit" at bounding box center [665, 200] width 208 height 23
radio input "true"
type input "41.18"
type input "[DATE]"
type input "8700000480"
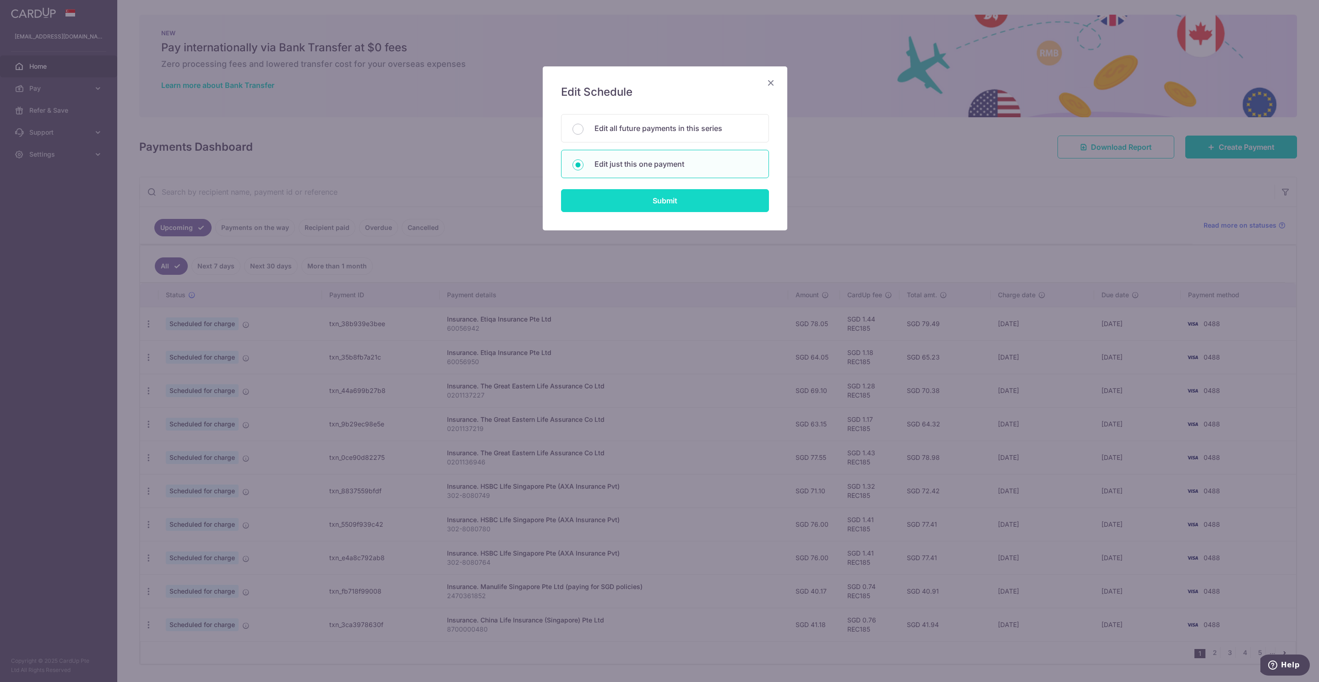
type input "REC185"
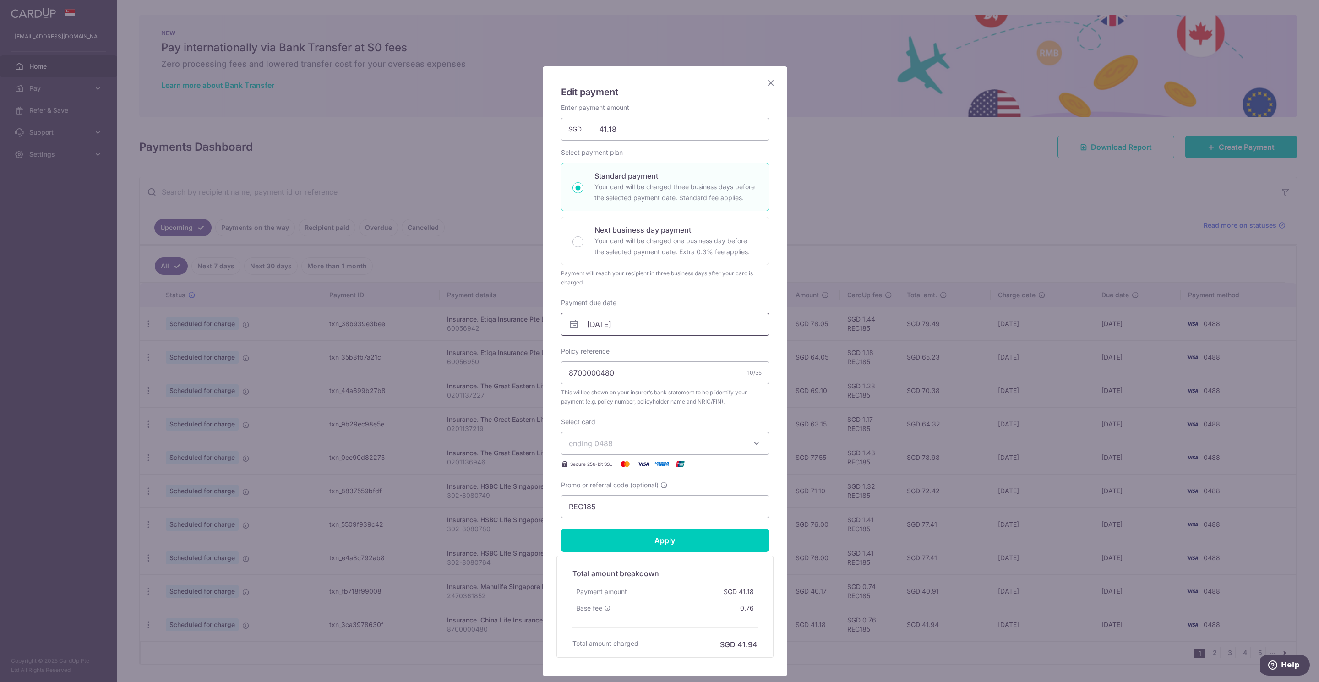
click at [596, 323] on input "[DATE]" at bounding box center [665, 324] width 208 height 23
click at [590, 410] on link "6" at bounding box center [593, 408] width 15 height 15
type input "[DATE]"
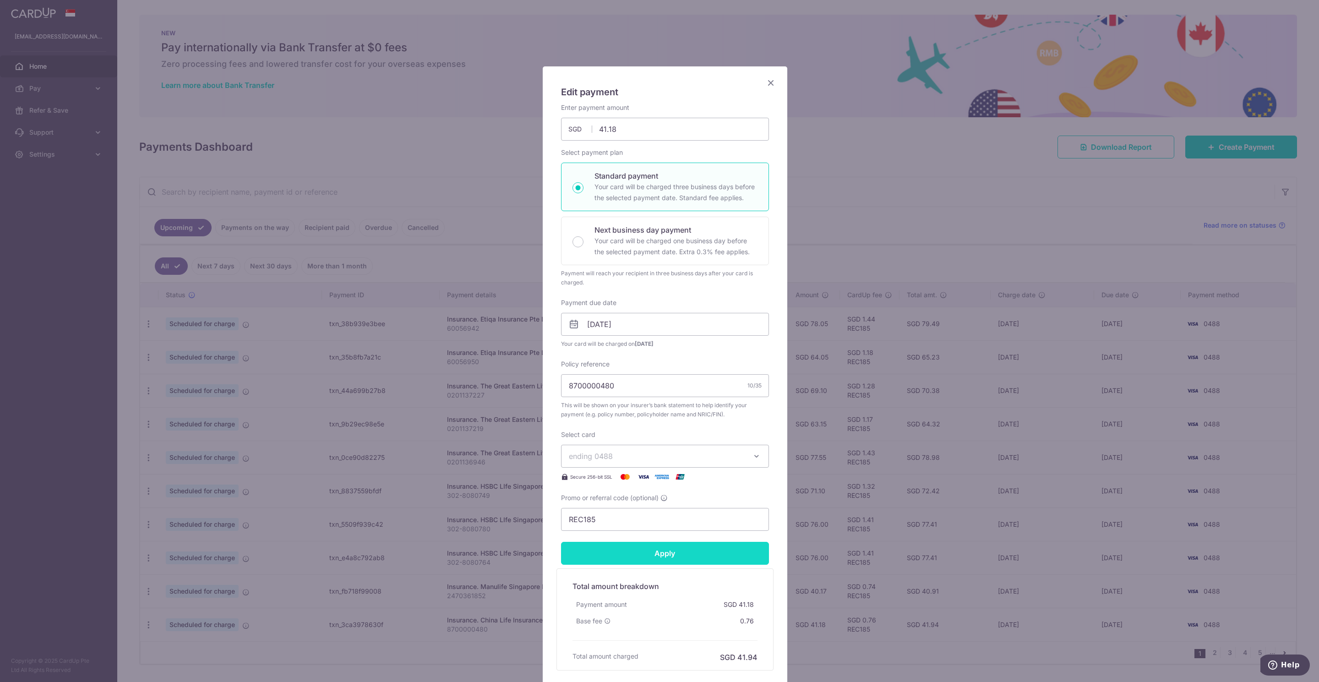
click at [647, 564] on input "Apply" at bounding box center [665, 553] width 208 height 23
type input "Successfully Applied"
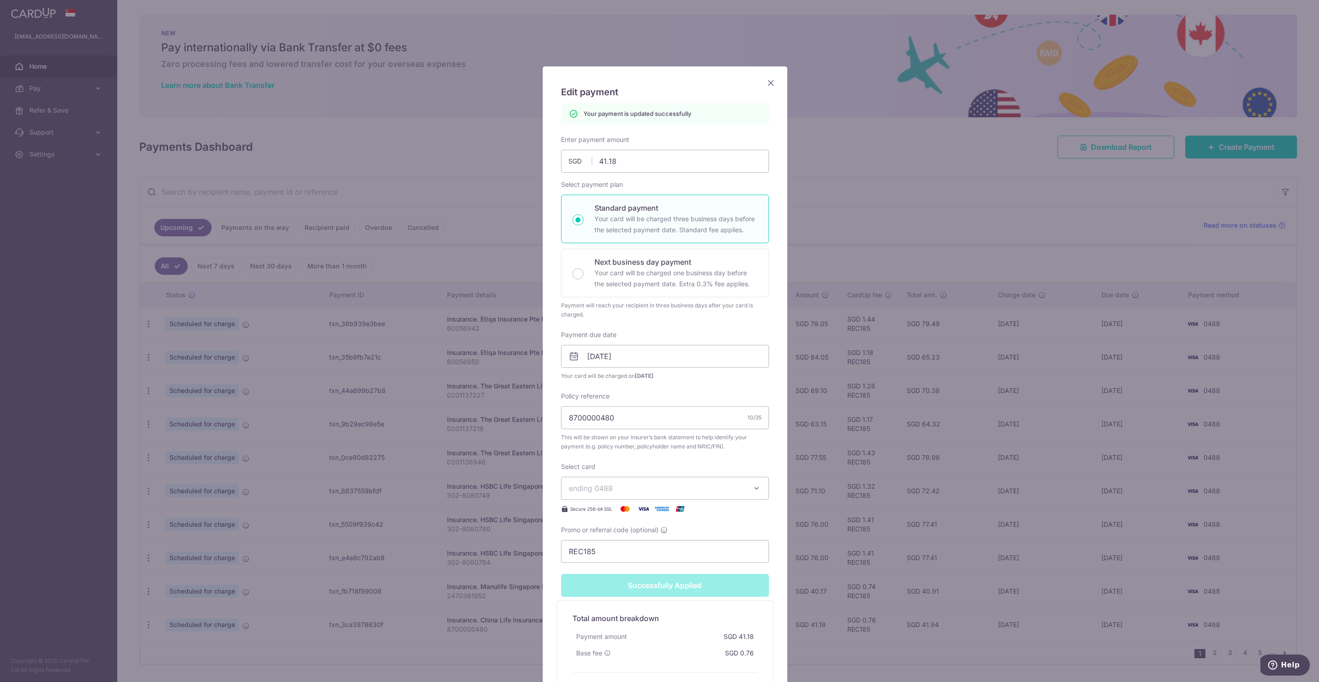
click at [765, 84] on icon "Close" at bounding box center [770, 82] width 11 height 11
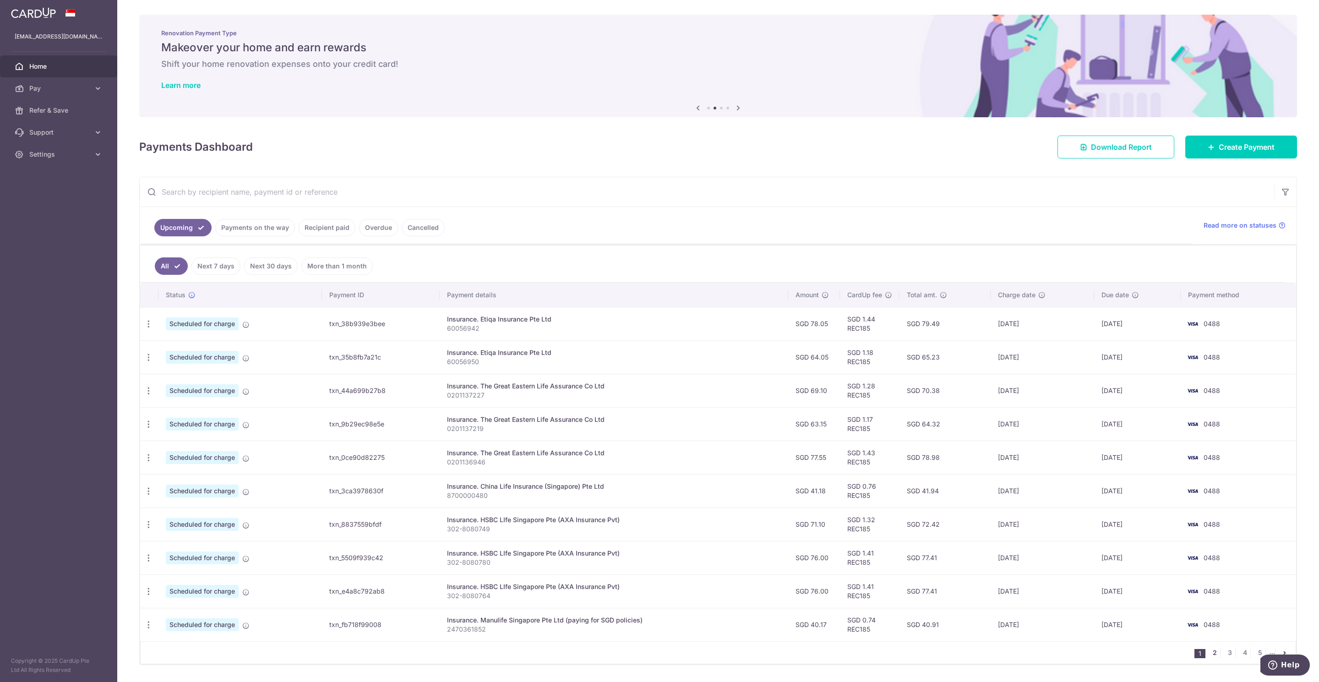
click at [1209, 653] on link "2" at bounding box center [1214, 652] width 11 height 11
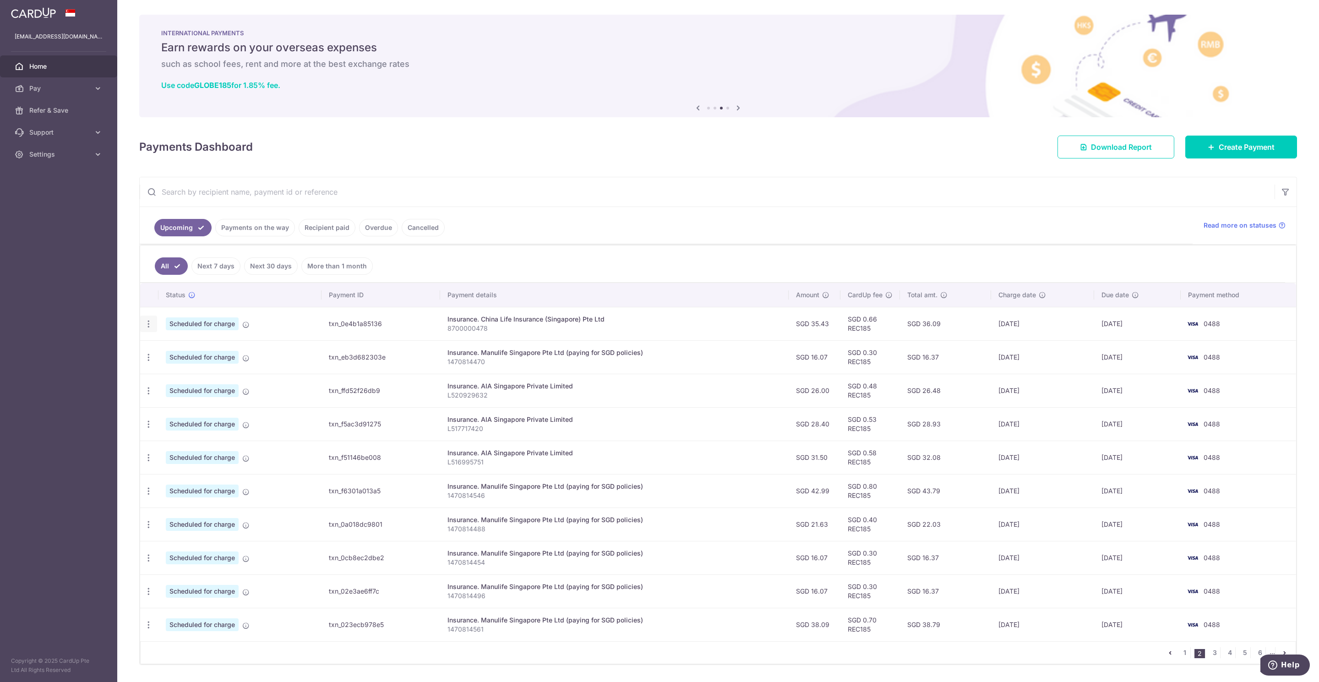
click at [151, 326] on icon "button" at bounding box center [149, 324] width 10 height 10
click at [190, 354] on span "Update payment" at bounding box center [197, 348] width 62 height 11
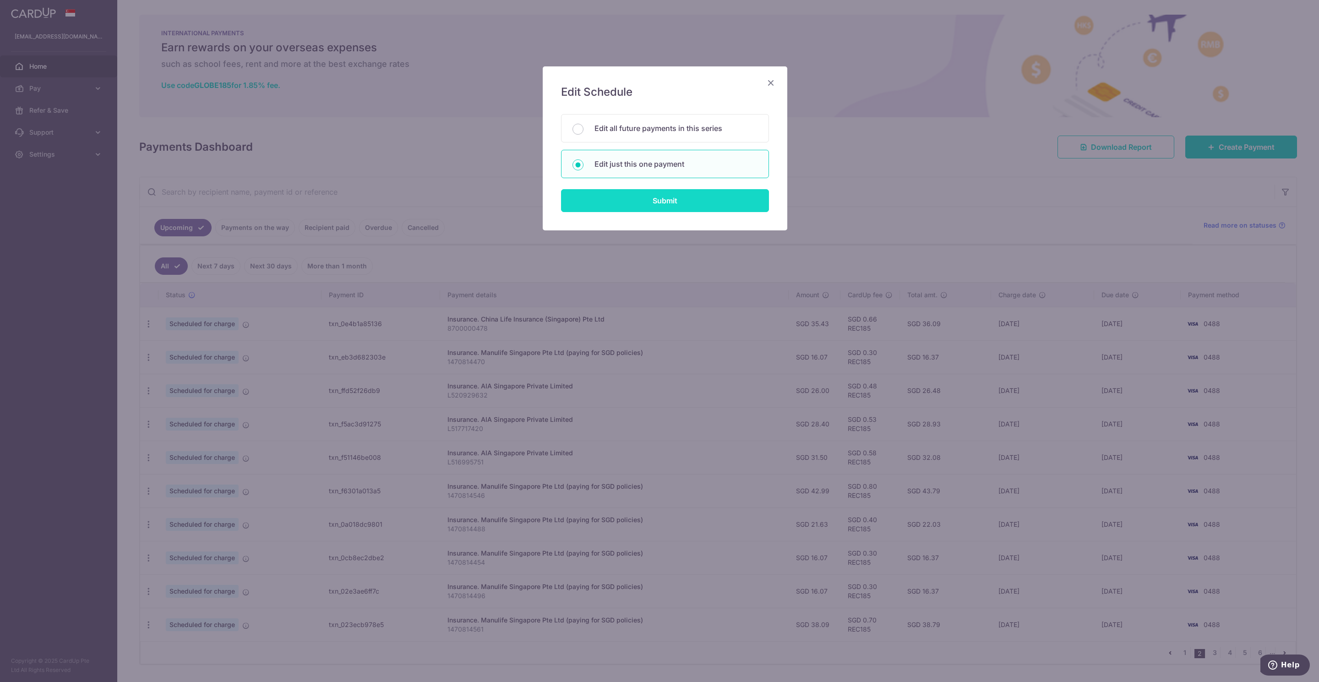
click at [662, 209] on input "Submit" at bounding box center [665, 200] width 208 height 23
radio input "true"
type input "35.43"
type input "[DATE]"
type input "8700000478"
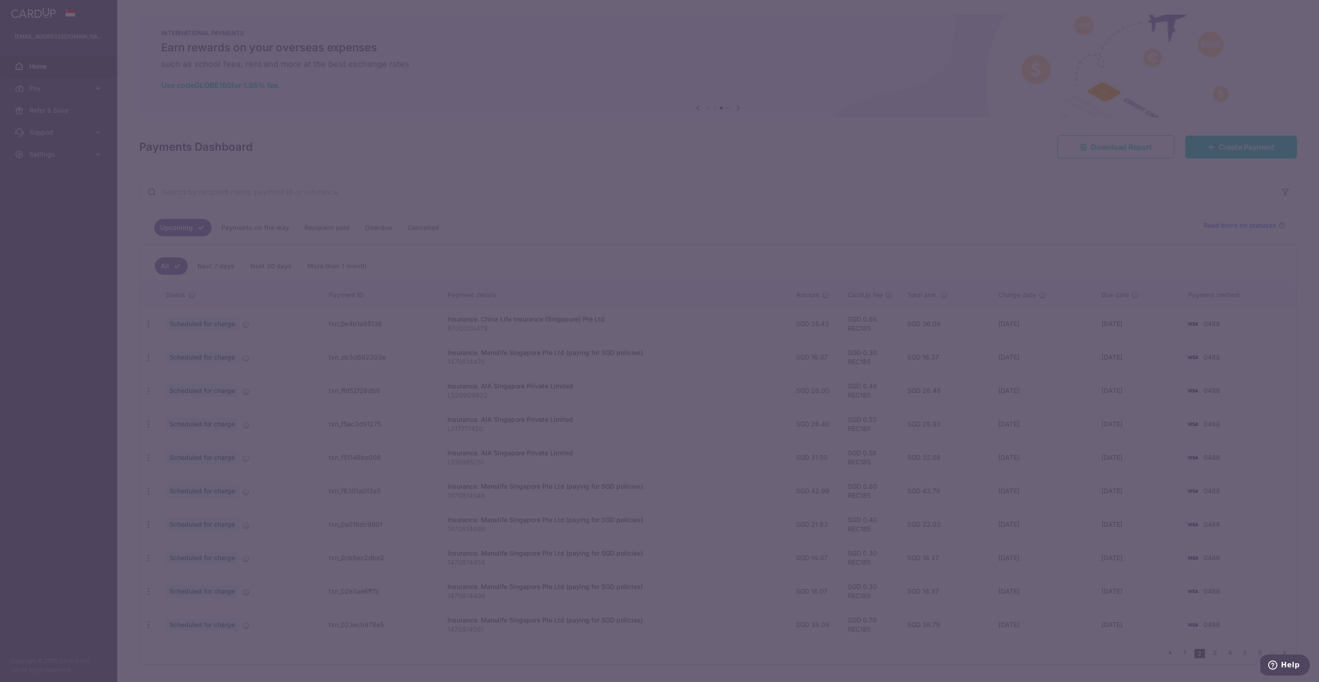
type input "REC185"
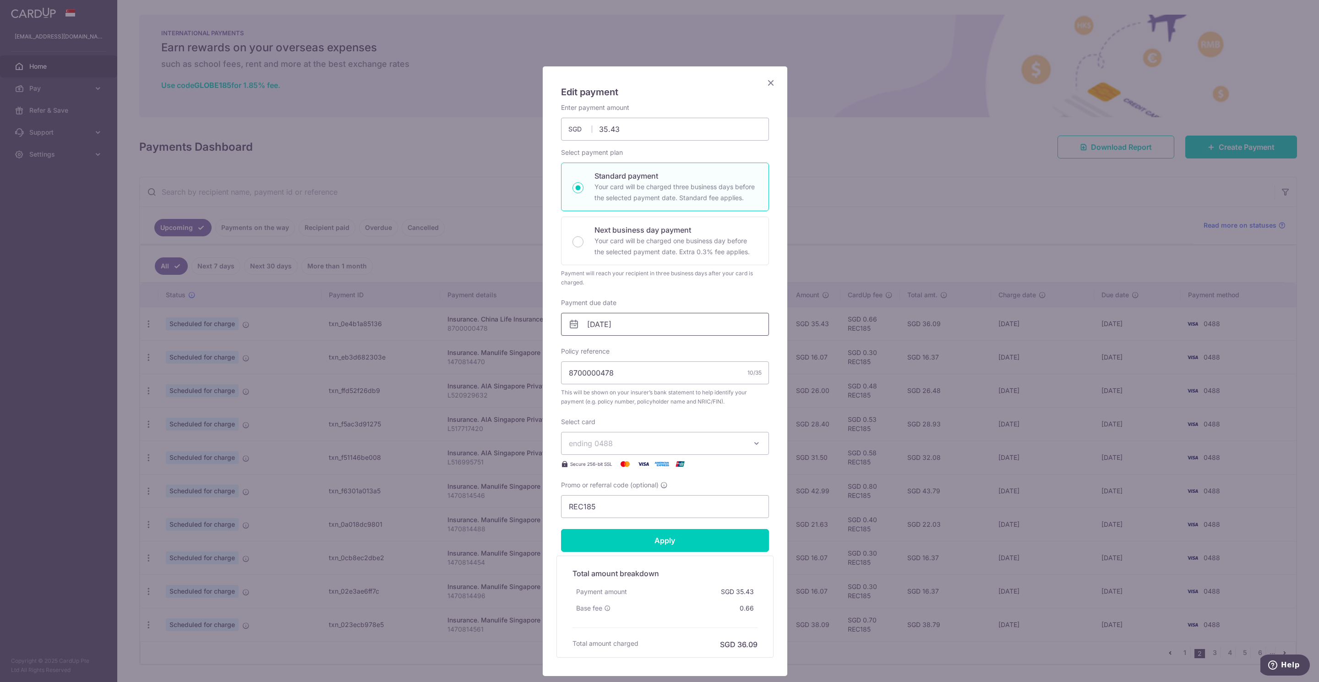
click at [590, 334] on input "[DATE]" at bounding box center [665, 324] width 208 height 23
click at [593, 408] on link "6" at bounding box center [593, 408] width 15 height 15
type input "[DATE]"
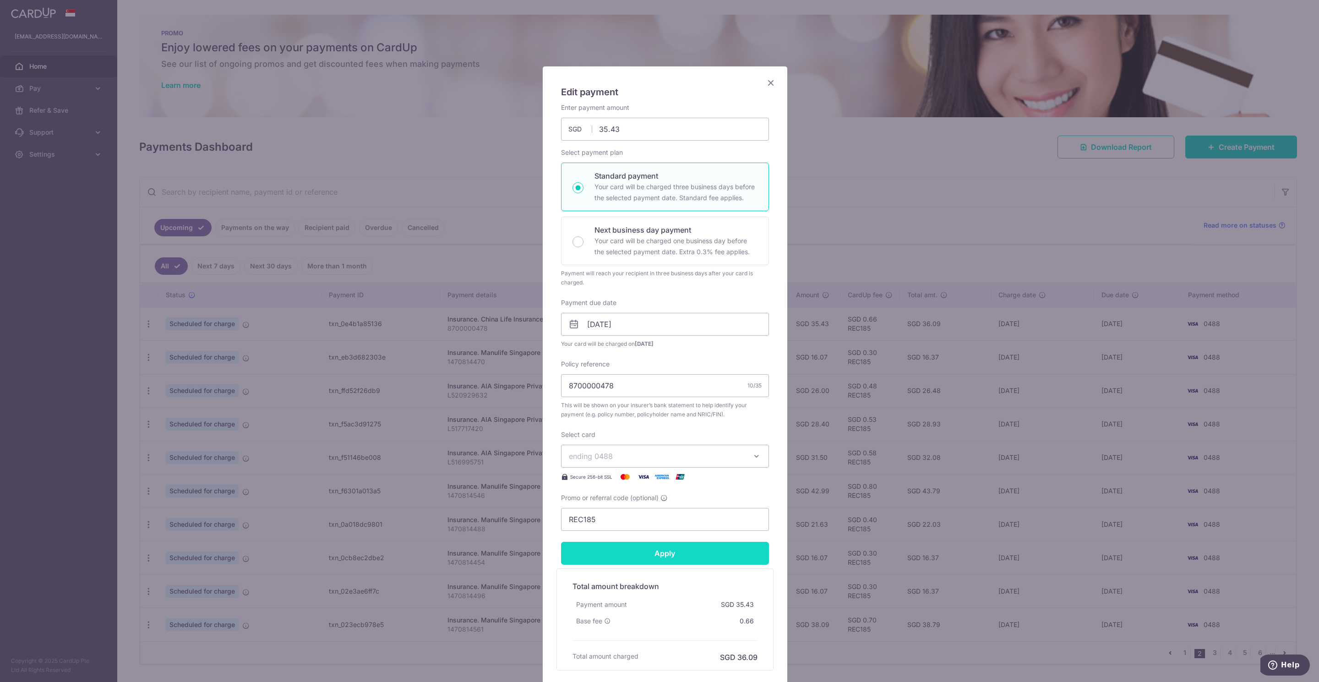
click at [655, 558] on input "Apply" at bounding box center [665, 553] width 208 height 23
type input "Successfully Applied"
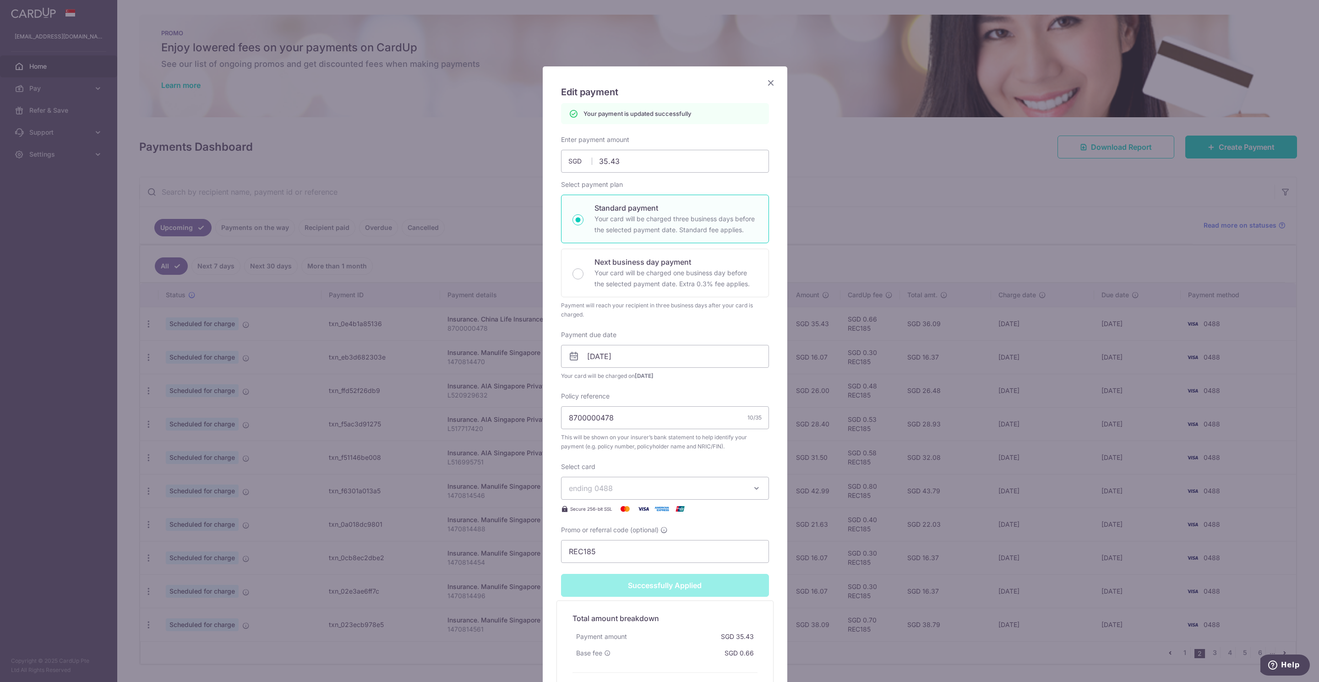
click at [765, 84] on icon "Close" at bounding box center [770, 82] width 11 height 11
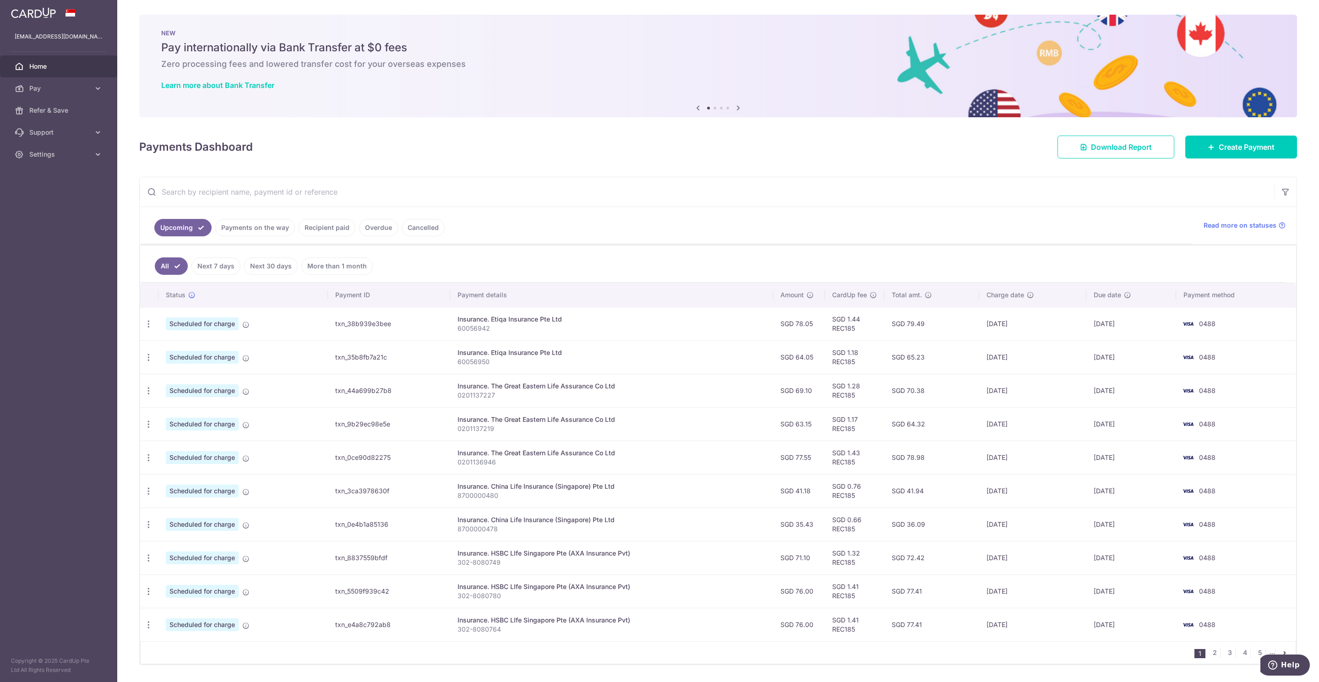
click at [1206, 647] on nav "1 2 3 4 5 ..." at bounding box center [1244, 652] width 101 height 22
click at [1209, 658] on link "2" at bounding box center [1214, 652] width 11 height 11
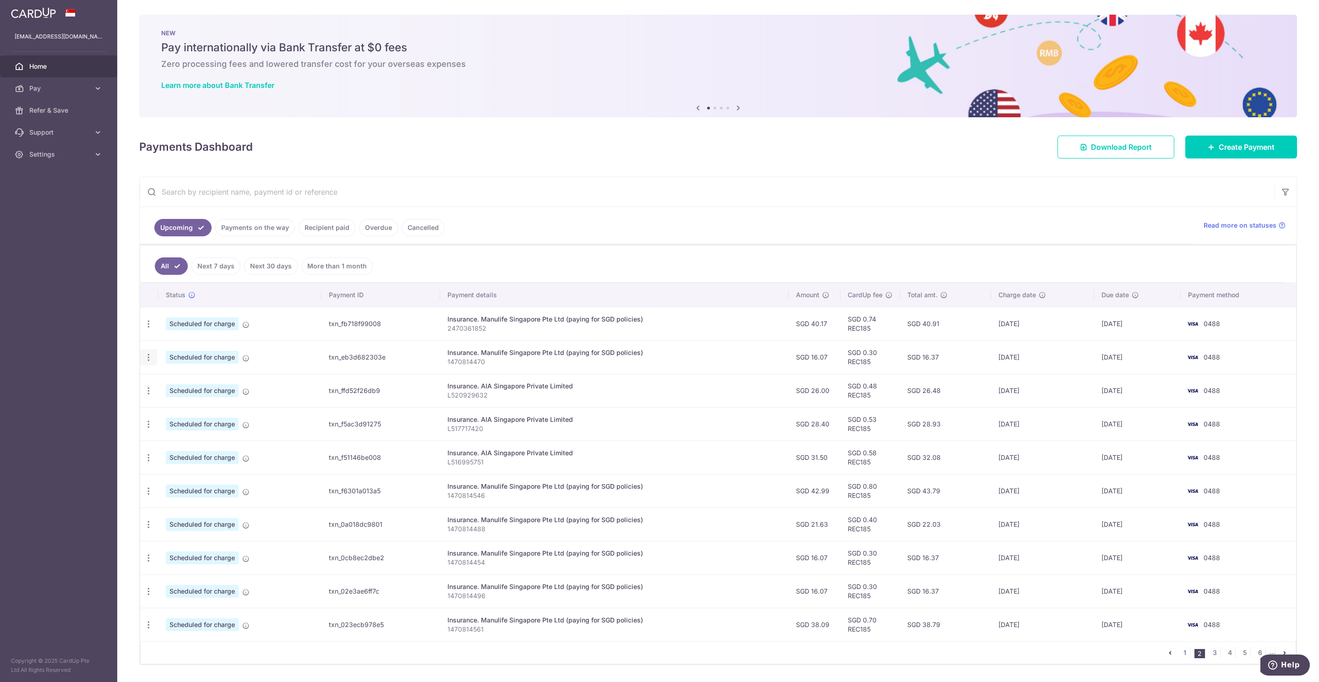
click at [147, 362] on icon "button" at bounding box center [149, 358] width 10 height 10
click at [179, 385] on span "Update payment" at bounding box center [197, 382] width 62 height 11
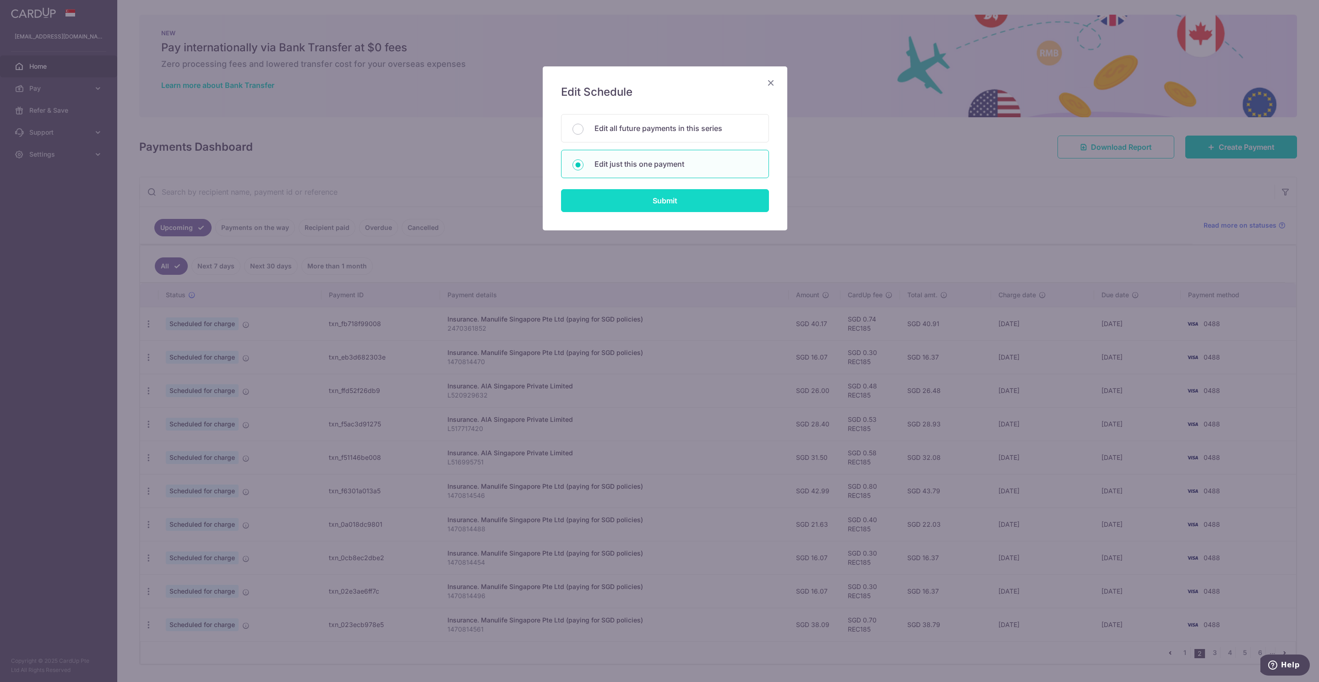
click at [626, 209] on input "Submit" at bounding box center [665, 200] width 208 height 23
radio input "true"
type input "16.07"
type input "[DATE]"
type input "1470814470"
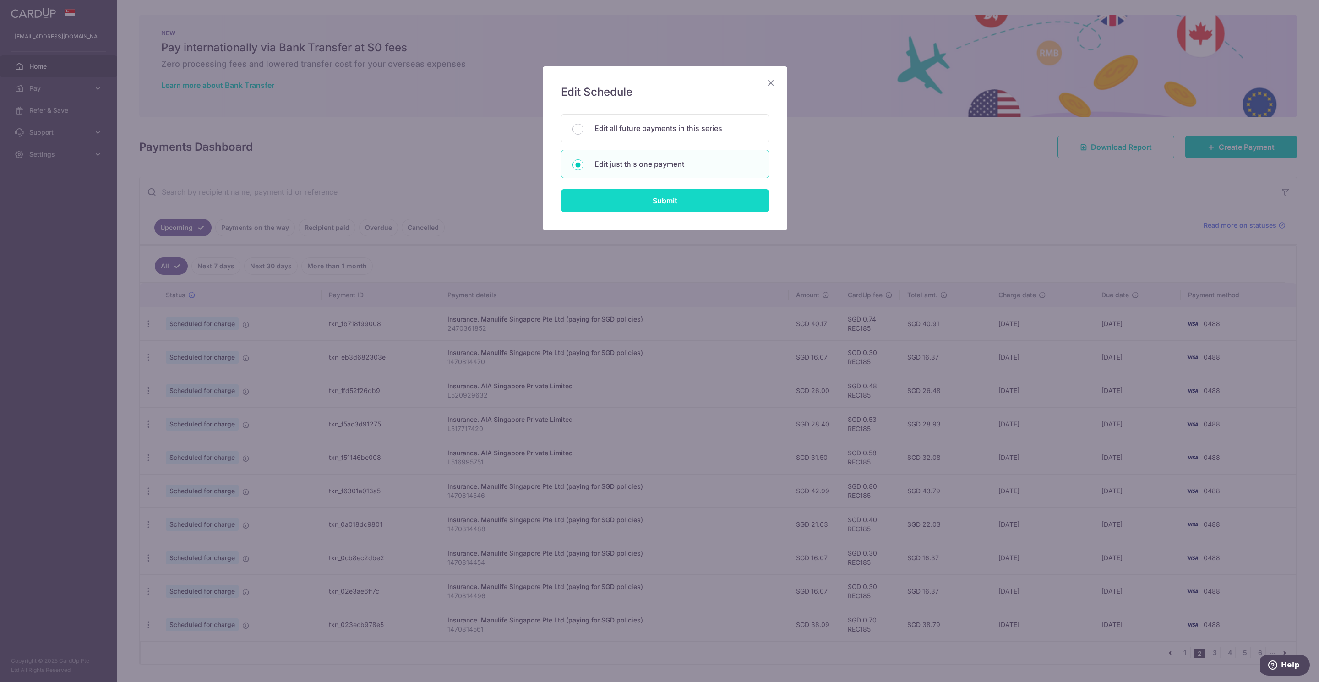
type input "REC185"
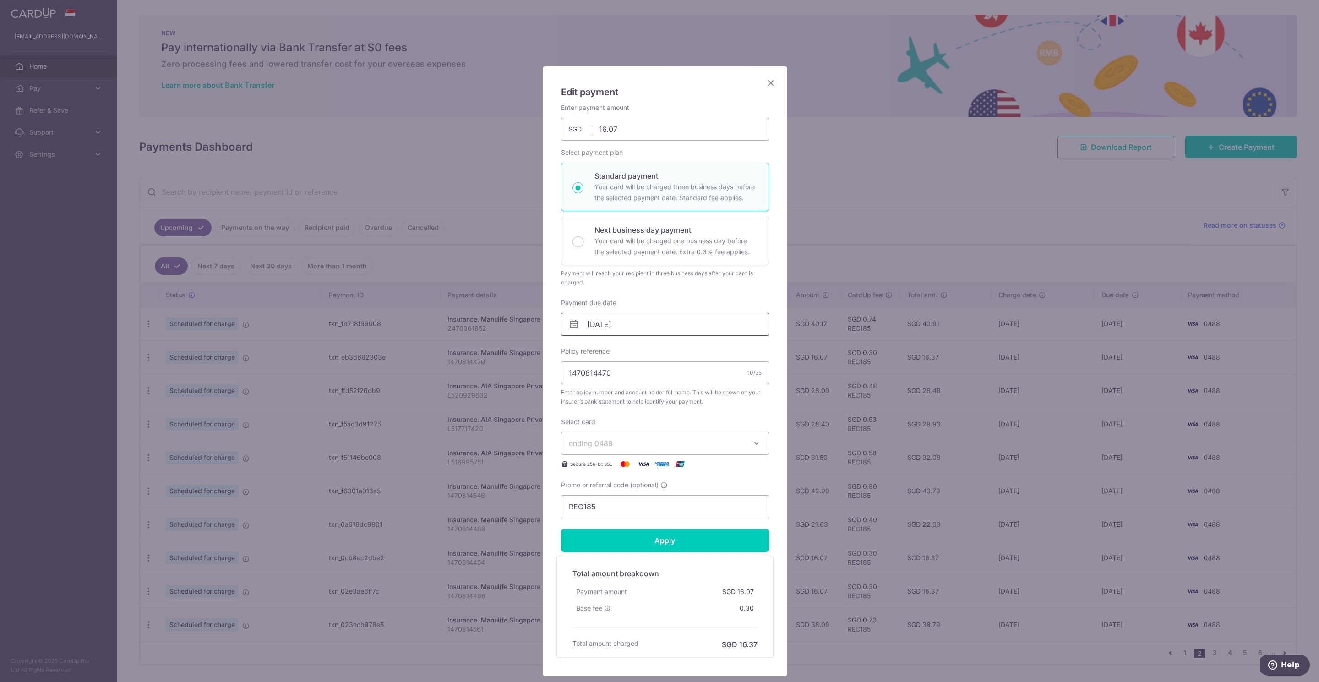
click at [585, 318] on input "[DATE]" at bounding box center [665, 324] width 208 height 23
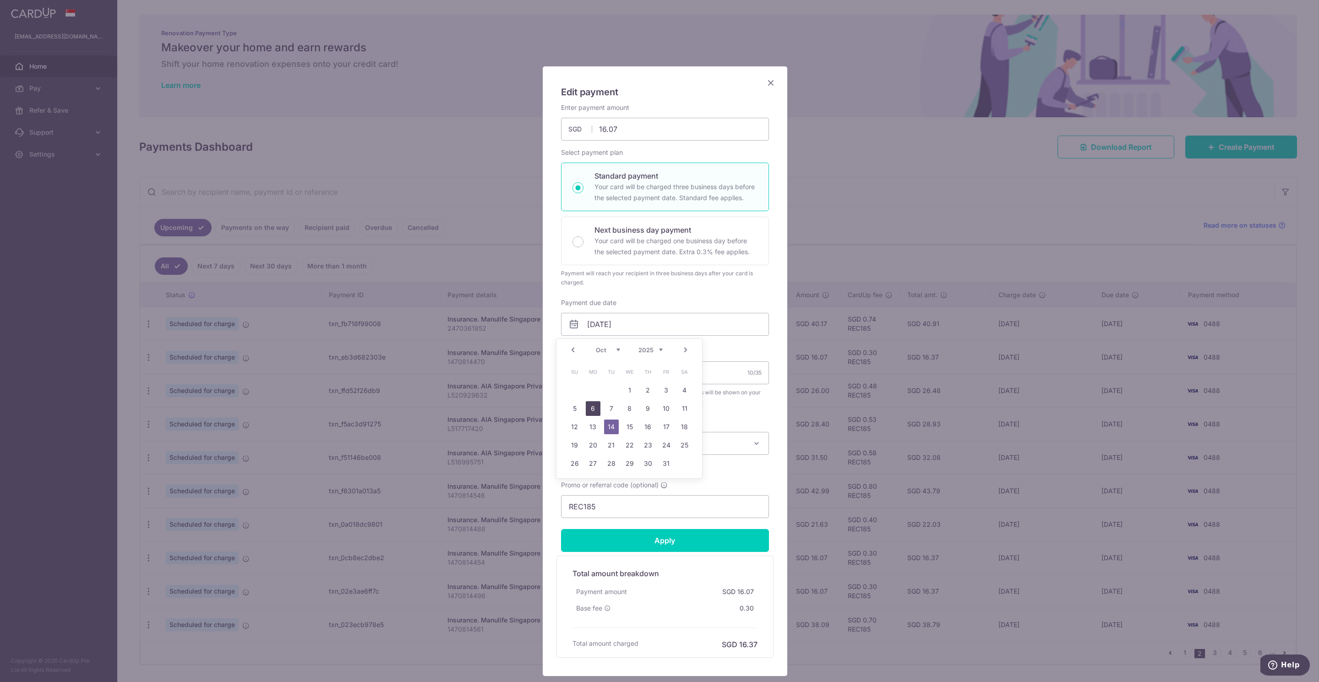
click at [593, 407] on link "6" at bounding box center [593, 408] width 15 height 15
type input "[DATE]"
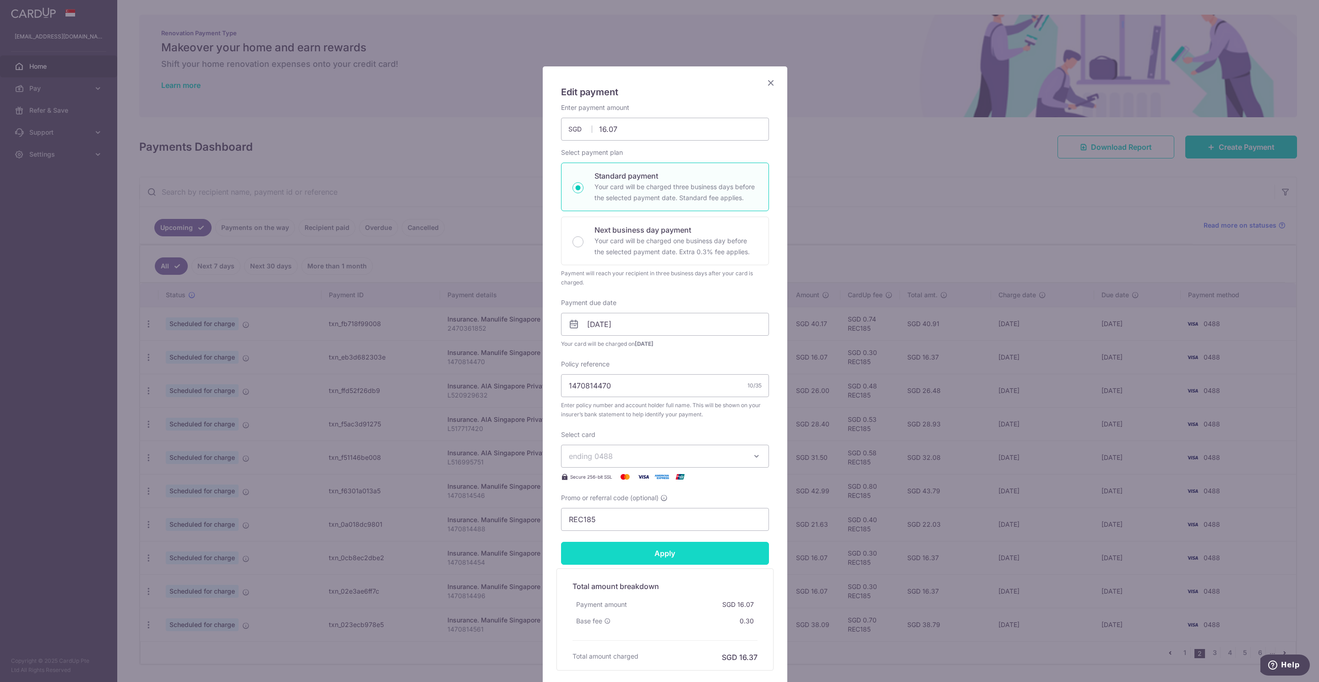
click at [668, 551] on input "Apply" at bounding box center [665, 553] width 208 height 23
type input "Successfully Applied"
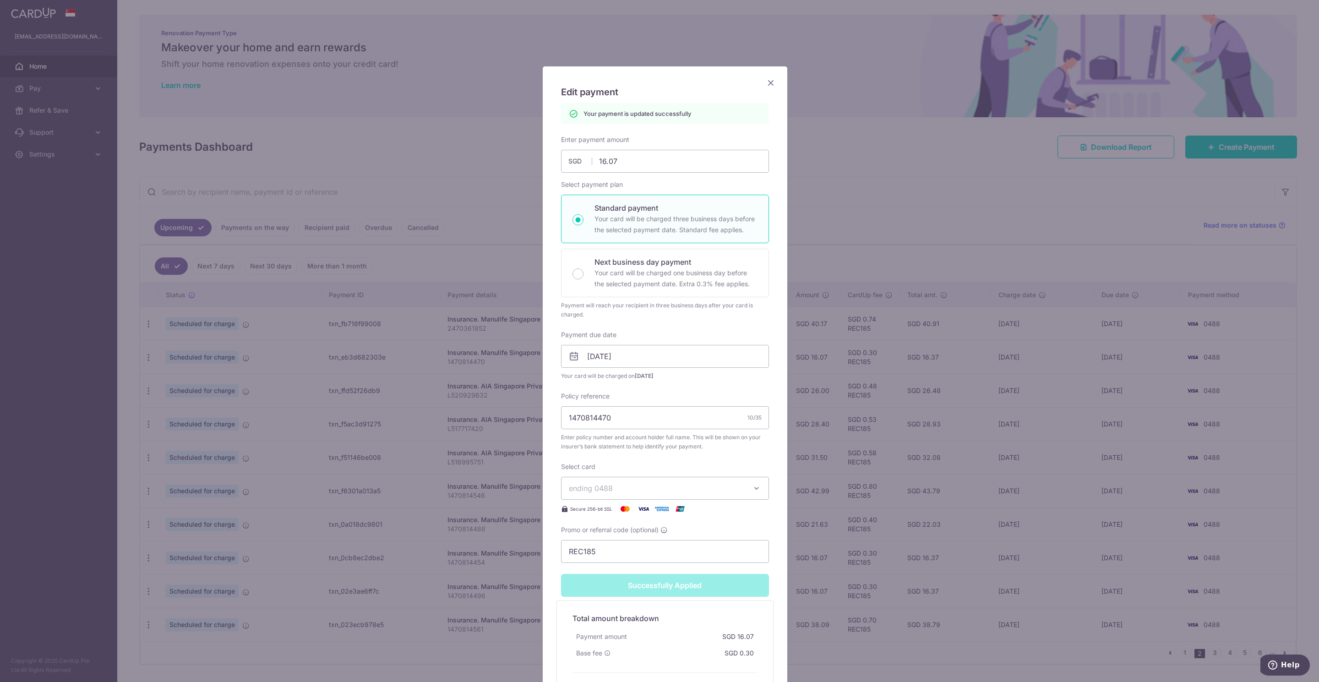
click at [765, 84] on icon "Close" at bounding box center [770, 82] width 11 height 11
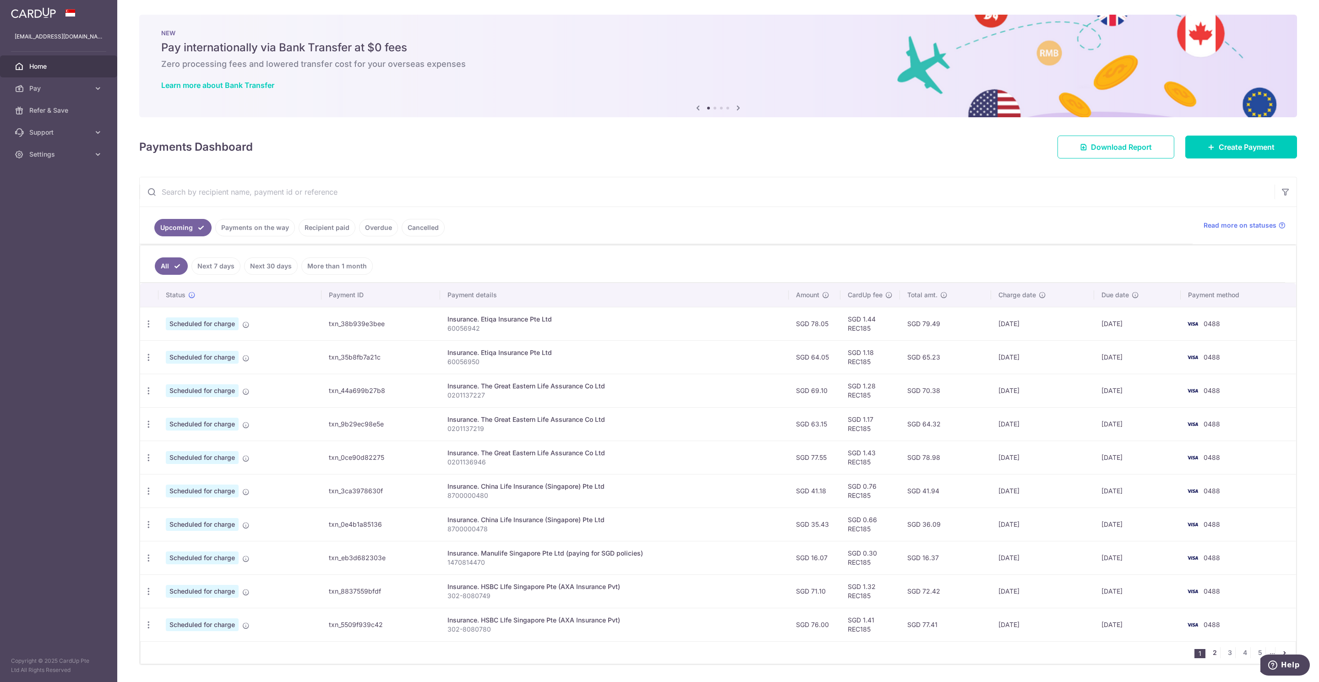
click at [1209, 658] on link "2" at bounding box center [1214, 652] width 11 height 11
click at [149, 394] on icon "button" at bounding box center [149, 391] width 10 height 10
click at [180, 417] on span "Update payment" at bounding box center [197, 415] width 62 height 11
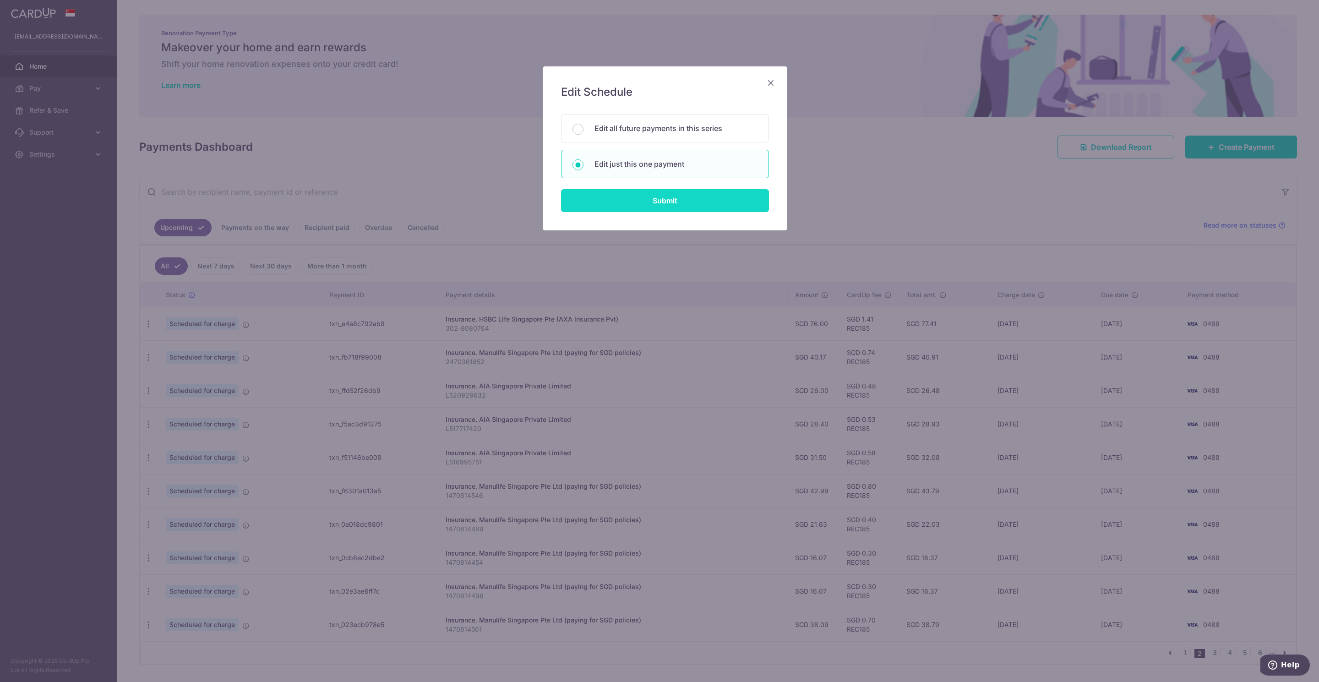
click at [672, 207] on input "Submit" at bounding box center [665, 200] width 208 height 23
radio input "true"
type input "26.00"
type input "[DATE]"
type input "L520929632"
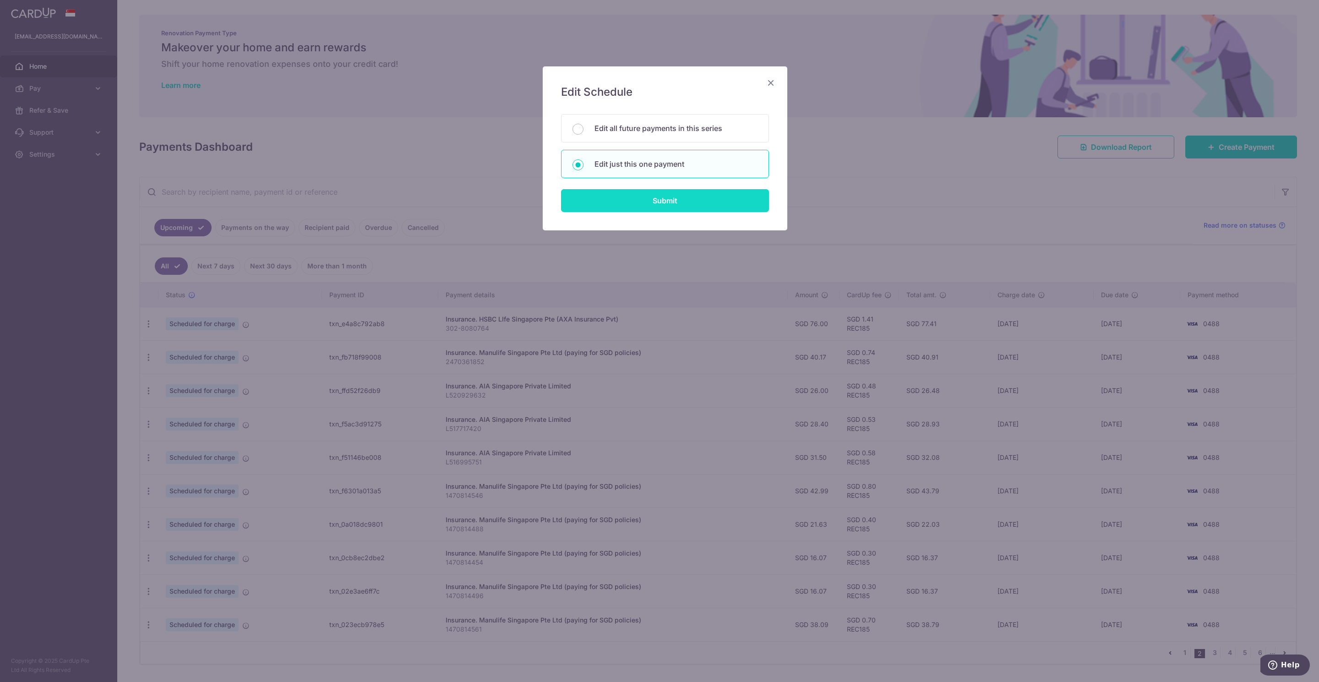
type input "REC185"
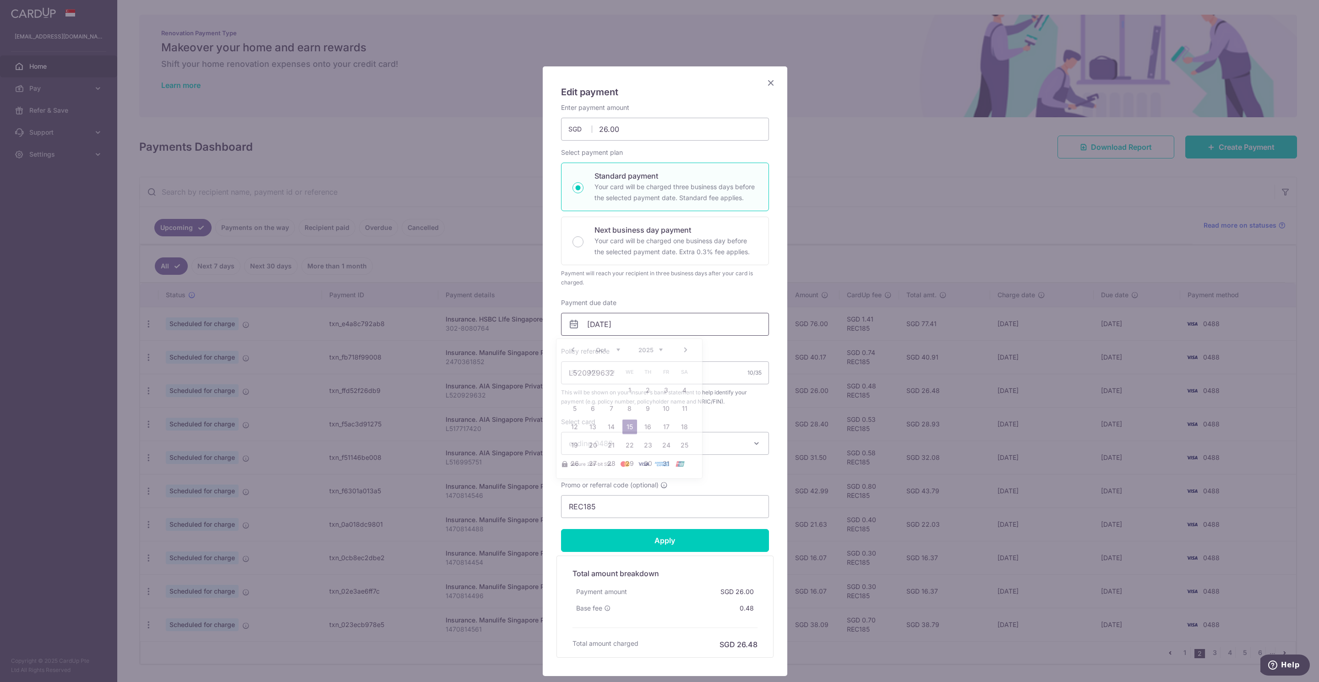
click at [589, 326] on input "[DATE]" at bounding box center [665, 324] width 208 height 23
click at [592, 412] on link "6" at bounding box center [593, 408] width 15 height 15
type input "[DATE]"
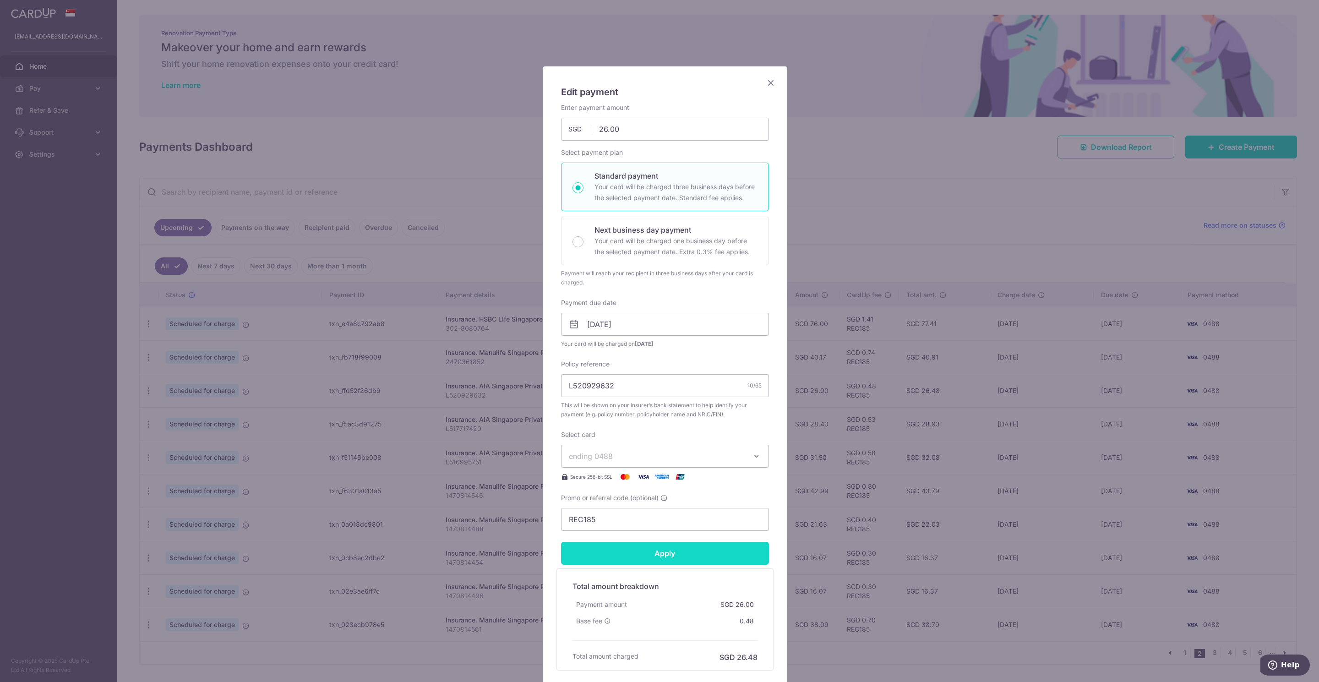
click at [675, 555] on input "Apply" at bounding box center [665, 553] width 208 height 23
type input "Successfully Applied"
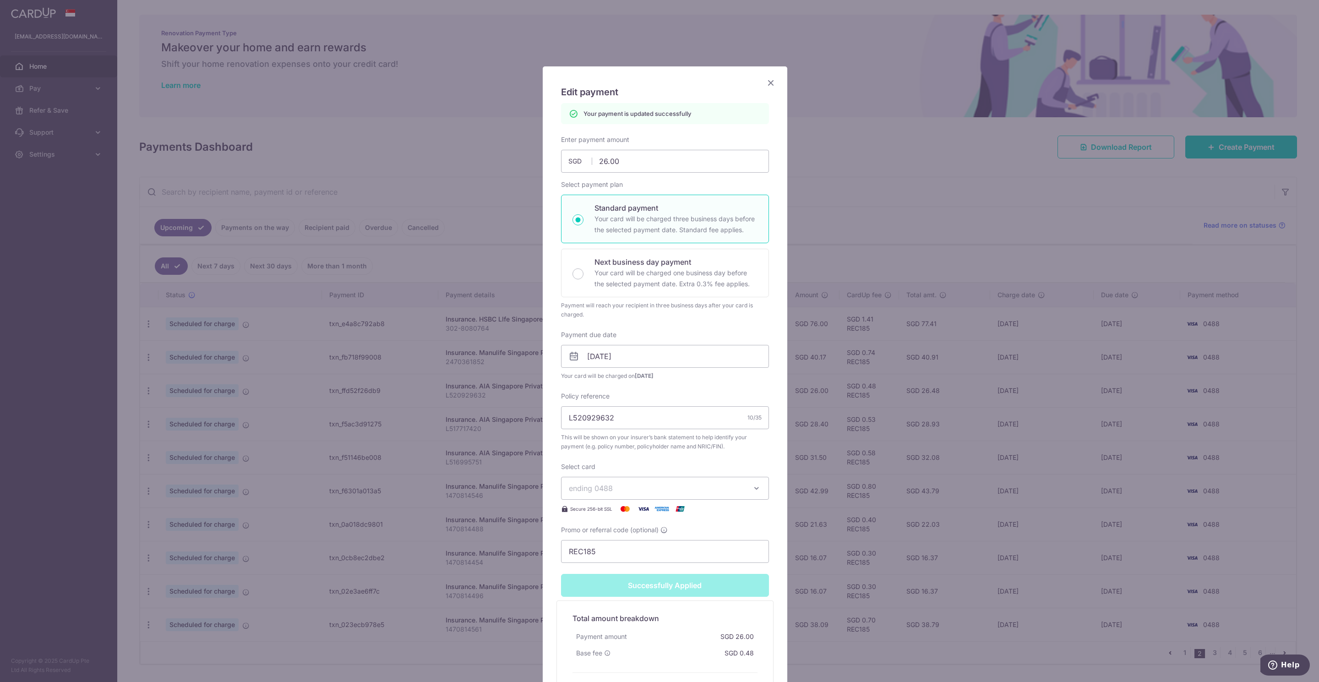
click at [767, 81] on icon "Close" at bounding box center [770, 82] width 11 height 11
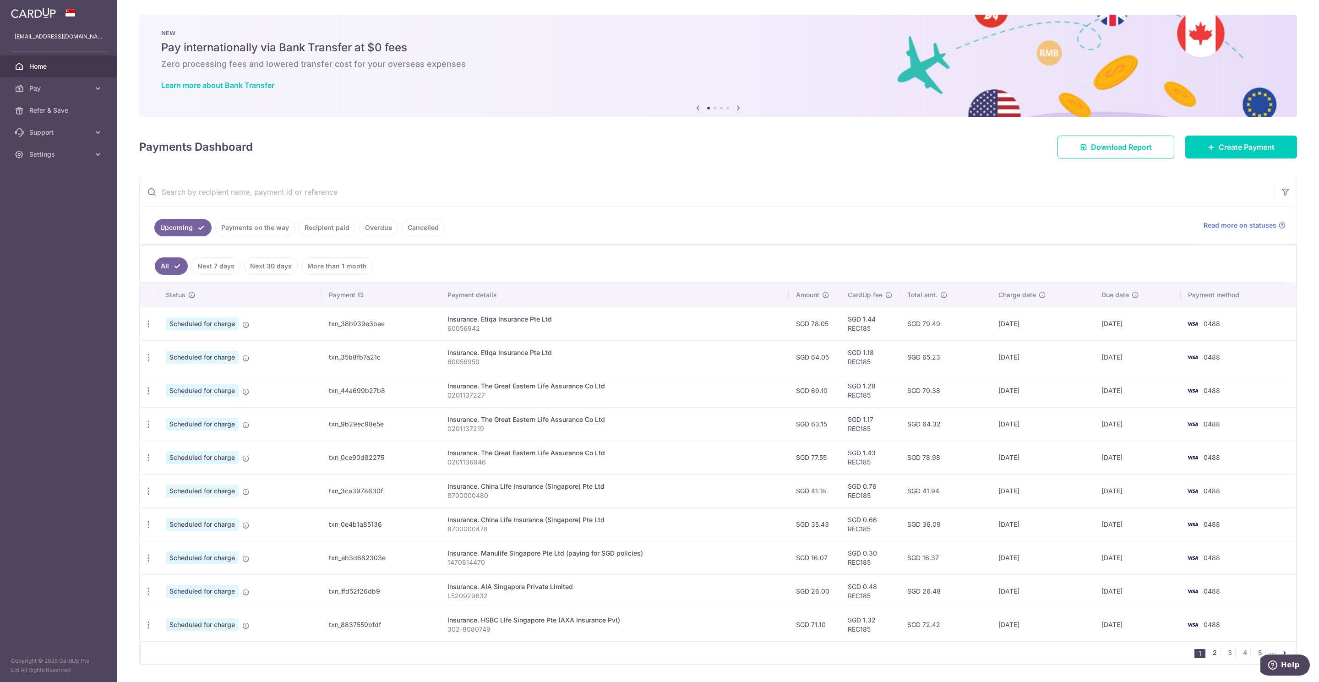
click at [1209, 657] on link "2" at bounding box center [1214, 652] width 11 height 11
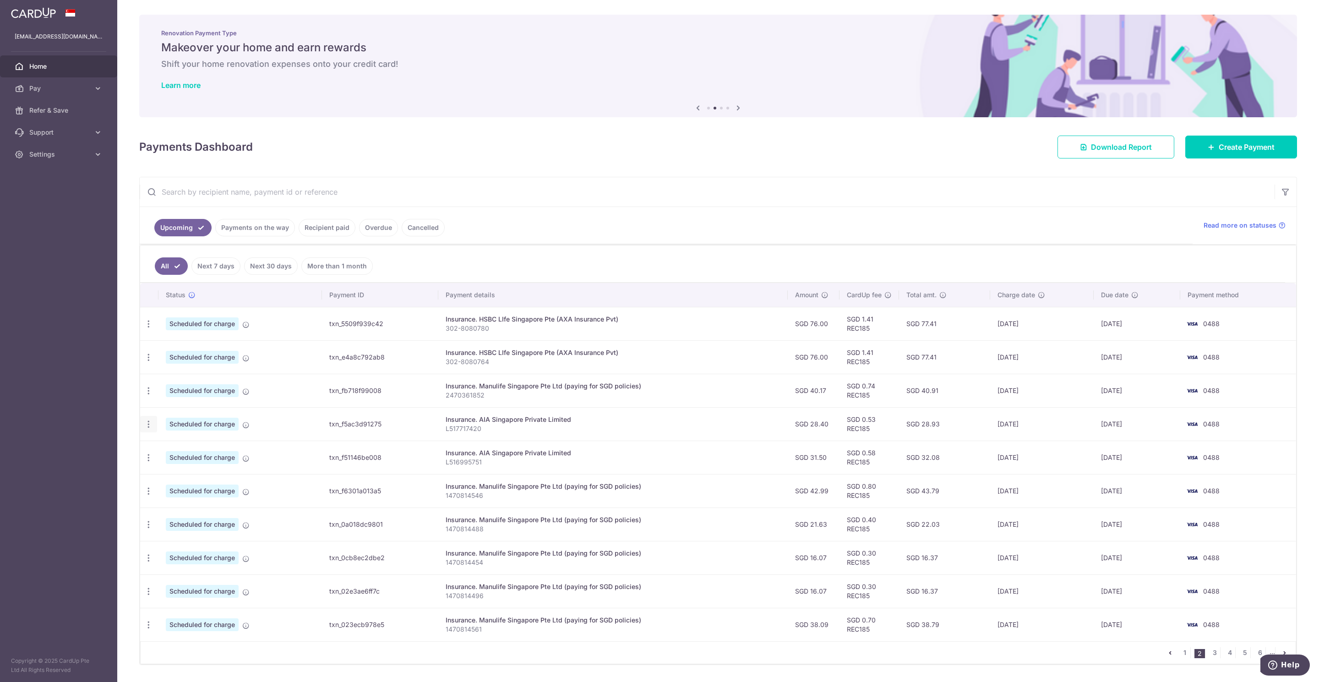
click at [149, 427] on icon "button" at bounding box center [149, 424] width 10 height 10
click at [176, 455] on span "Update payment" at bounding box center [197, 449] width 62 height 11
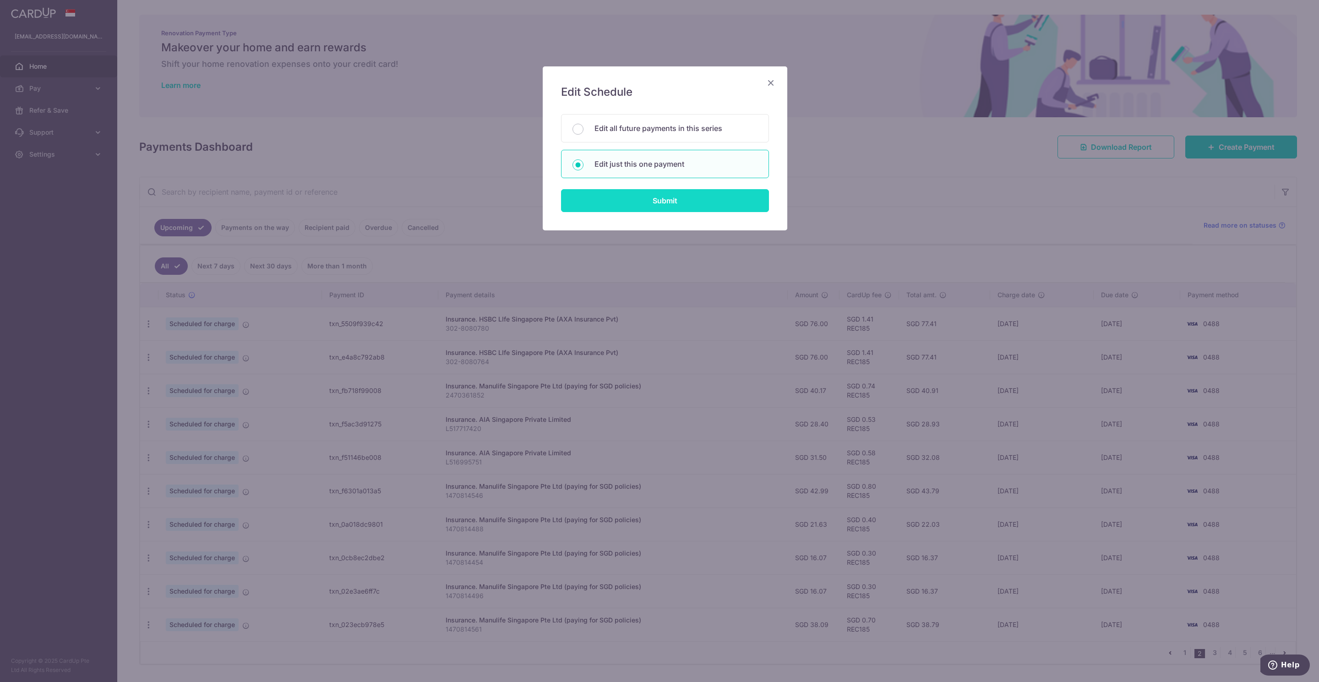
click at [657, 203] on input "Submit" at bounding box center [665, 200] width 208 height 23
radio input "true"
type input "28.40"
type input "[DATE]"
type input "L517717420"
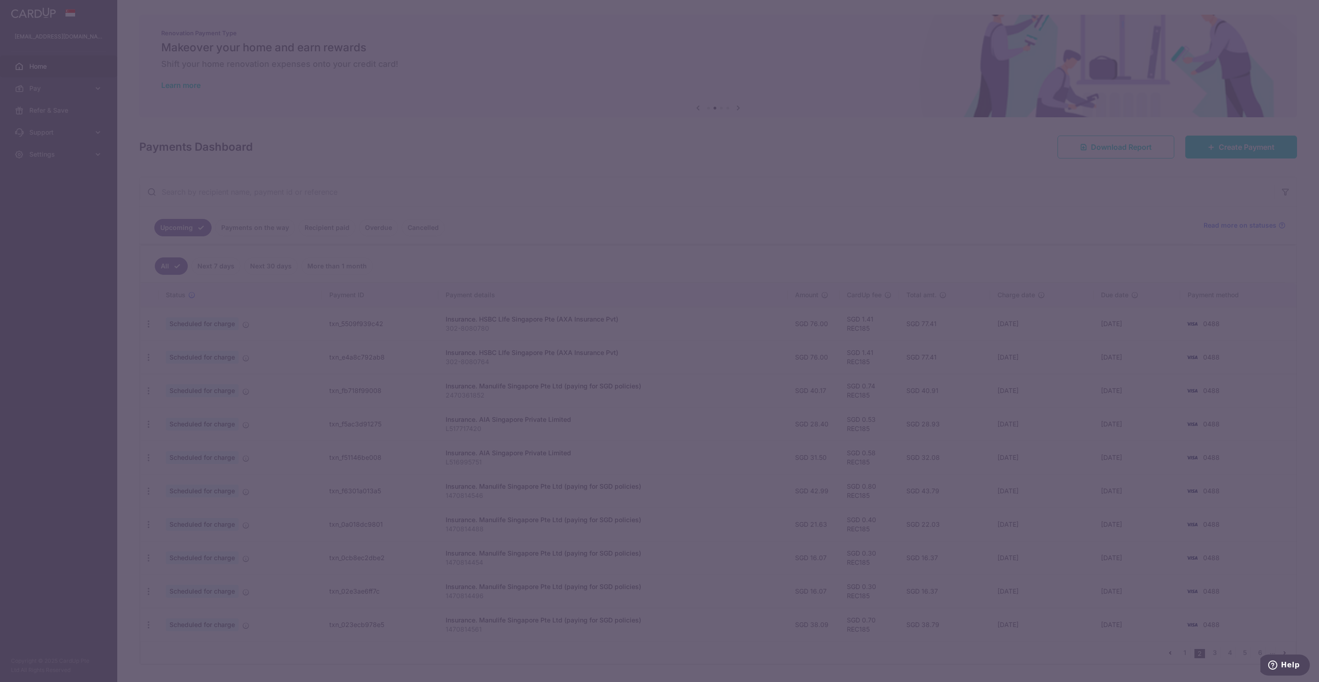
type input "REC185"
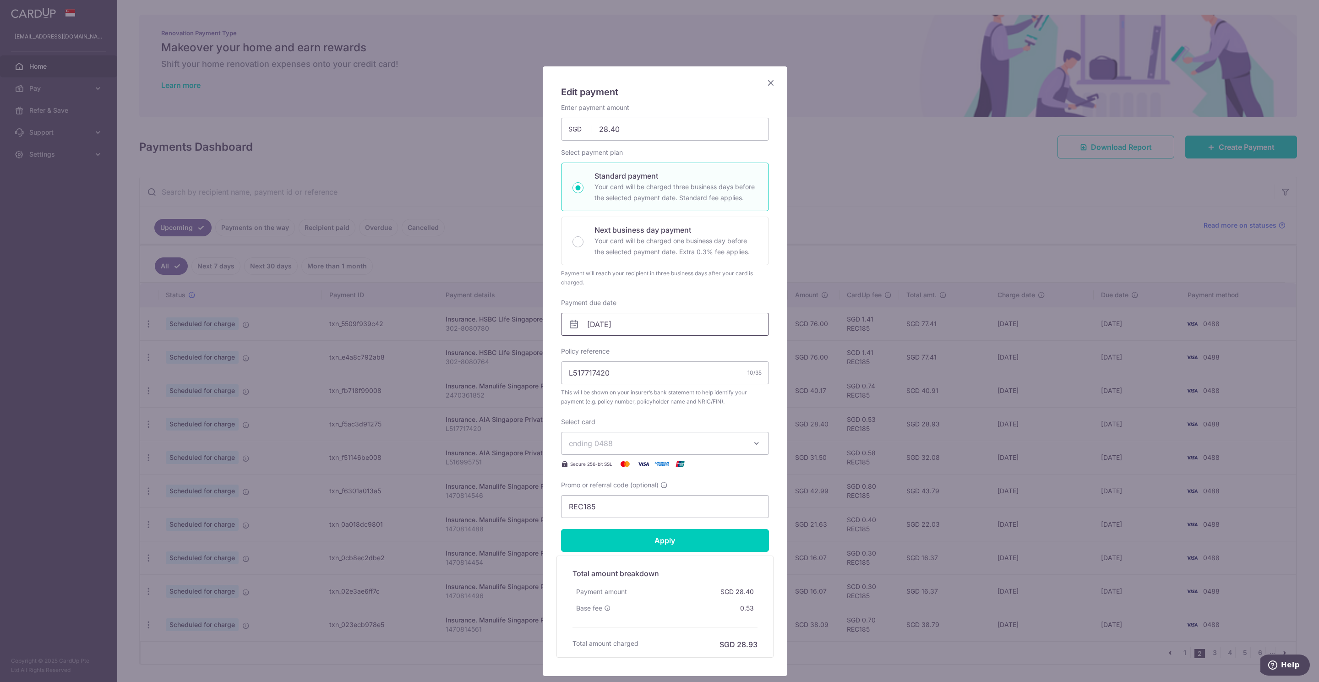
click at [603, 322] on input "[DATE]" at bounding box center [665, 324] width 208 height 23
click at [595, 408] on link "6" at bounding box center [593, 408] width 15 height 15
type input "[DATE]"
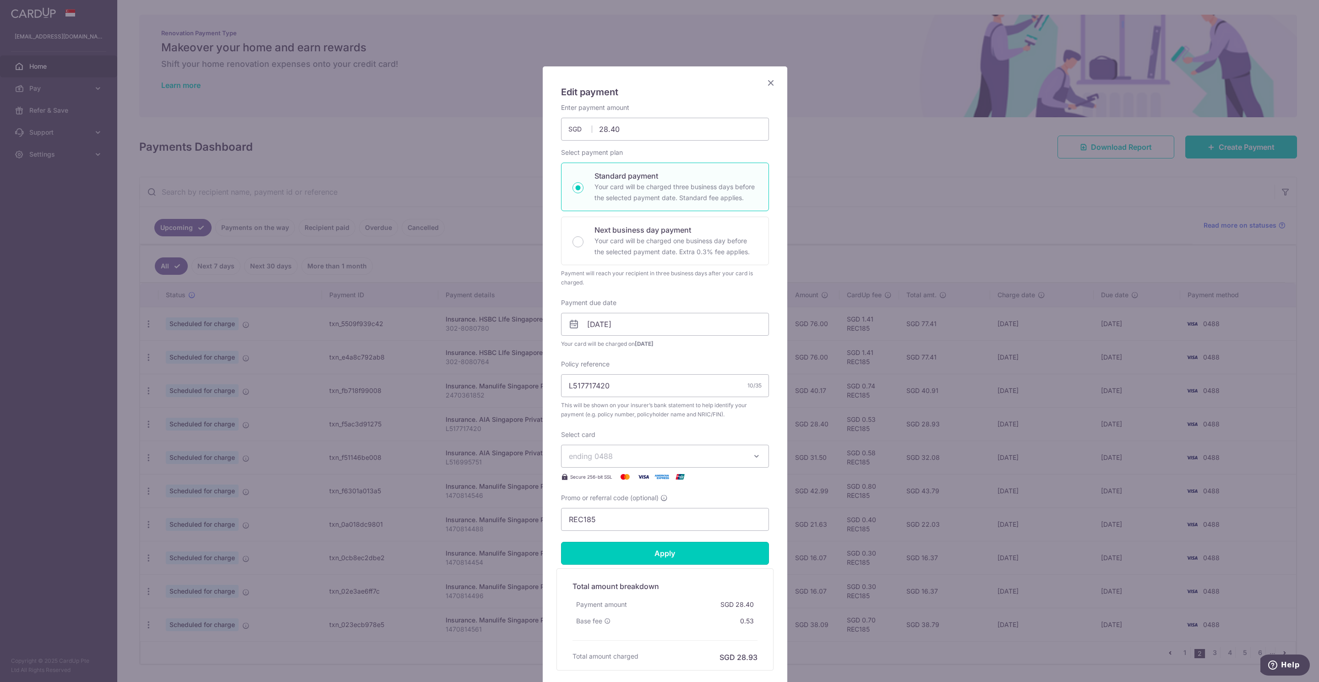
click at [672, 558] on input "Apply" at bounding box center [665, 553] width 208 height 23
type input "Successfully Applied"
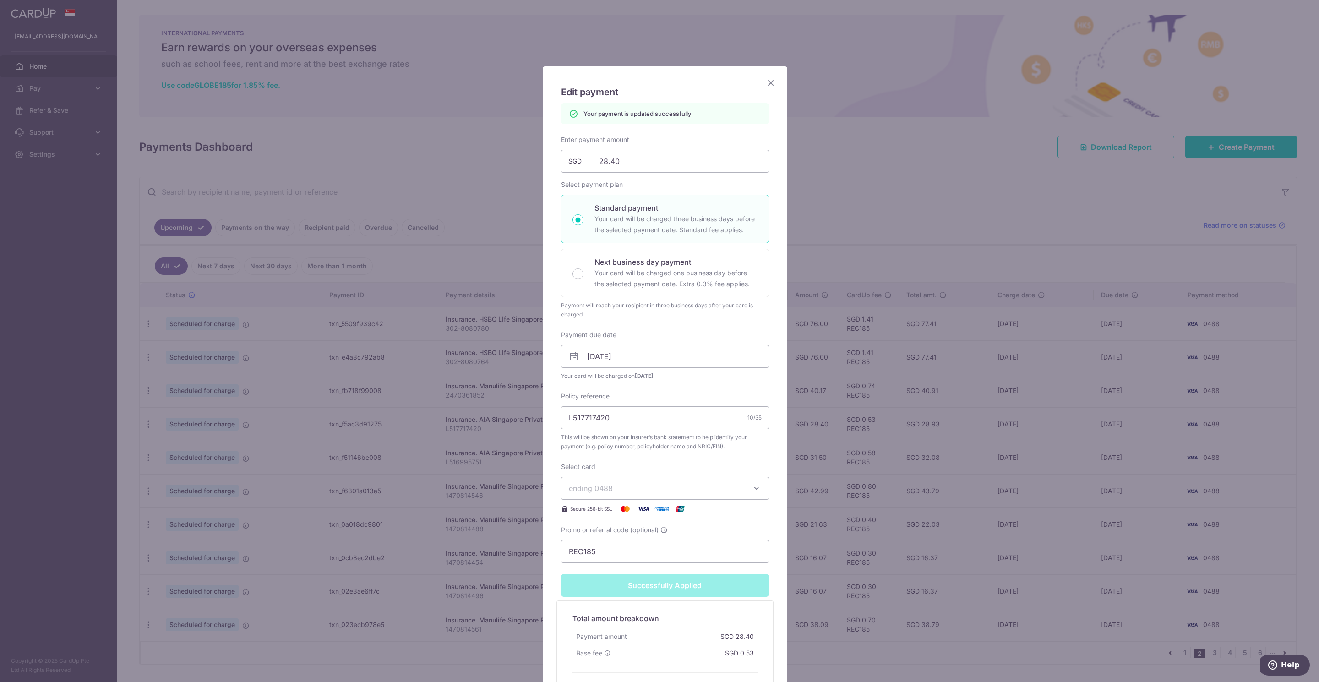
click at [765, 84] on icon "Close" at bounding box center [770, 82] width 11 height 11
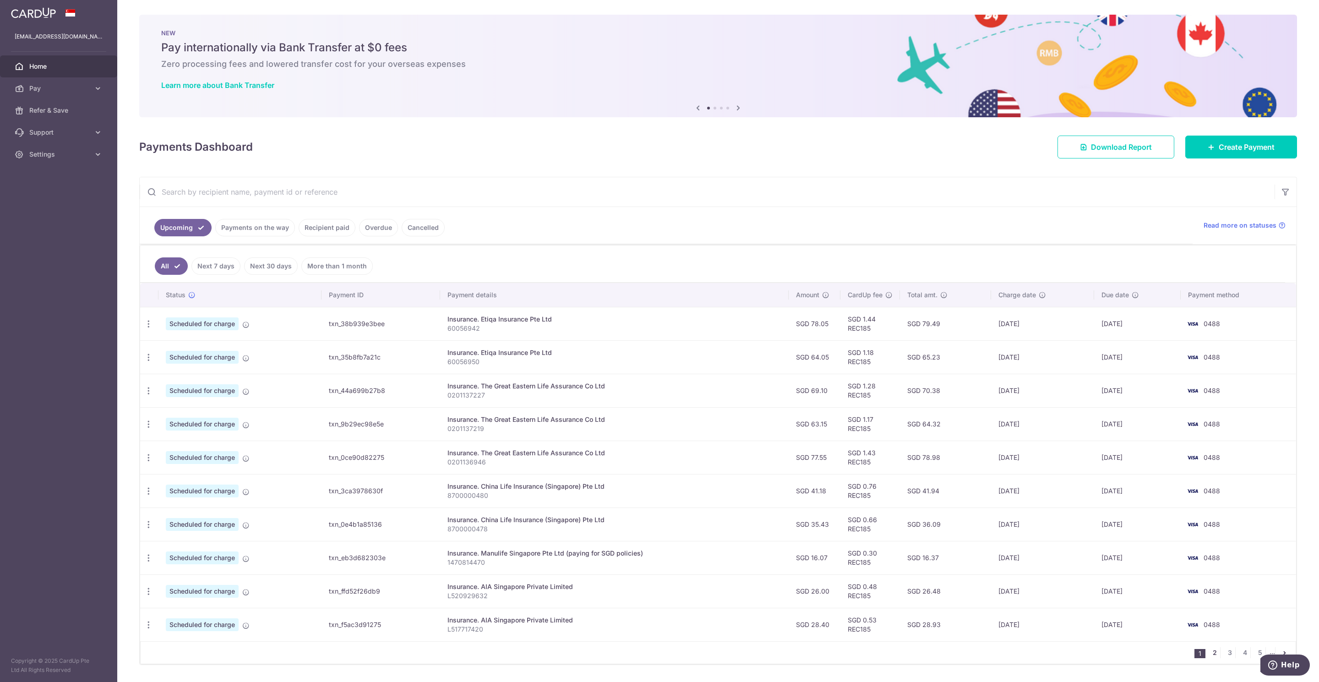
click at [1209, 658] on link "2" at bounding box center [1214, 652] width 11 height 11
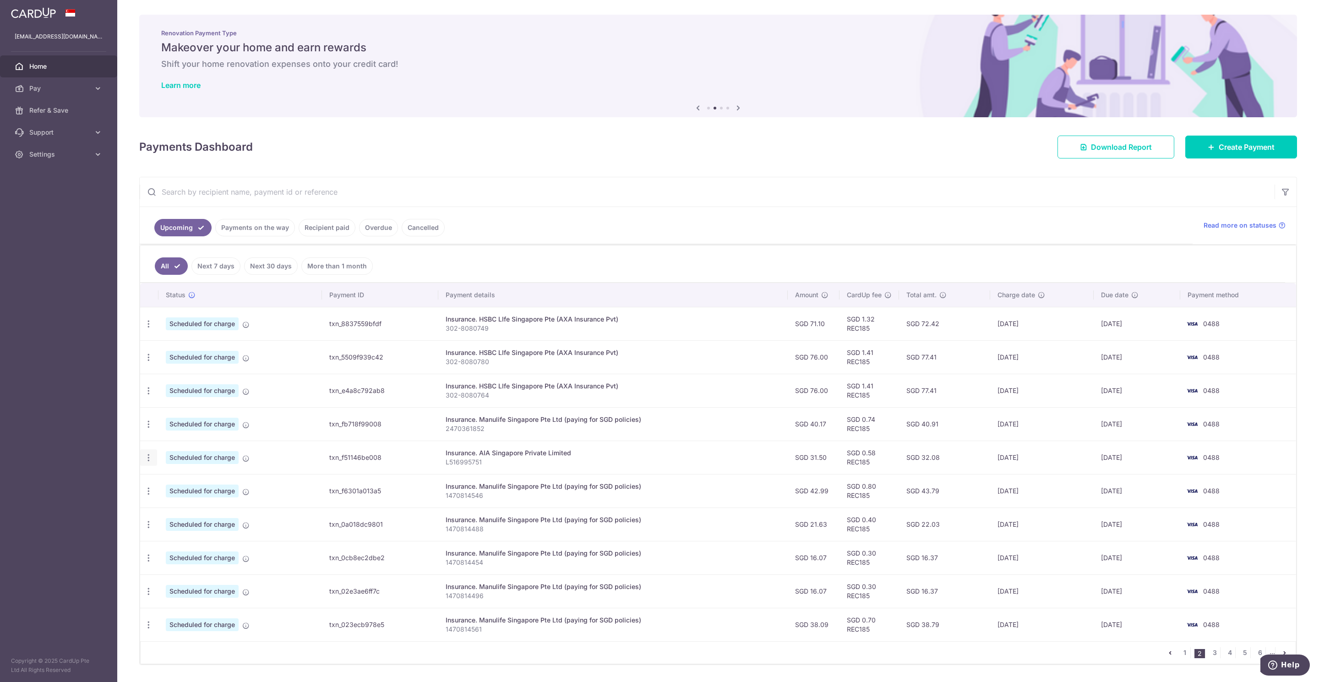
click at [149, 461] on icon "button" at bounding box center [149, 458] width 10 height 10
click at [184, 485] on span "Update payment" at bounding box center [197, 482] width 62 height 11
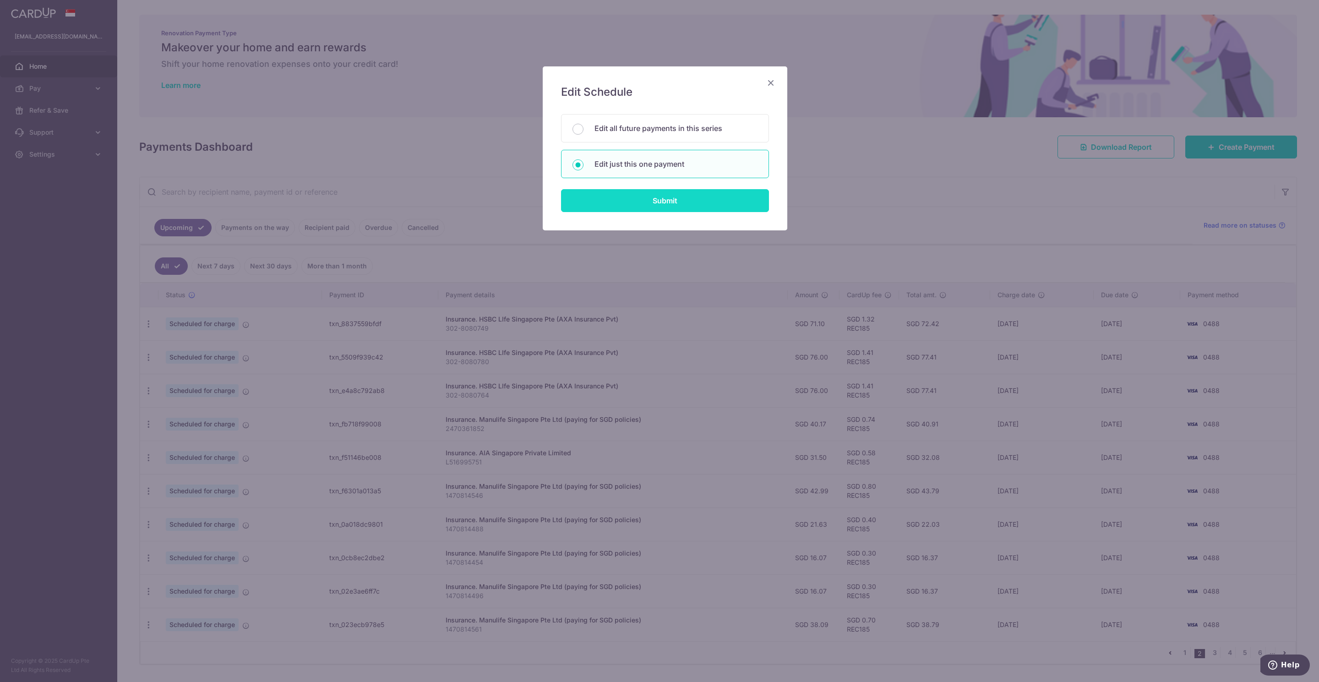
click at [677, 207] on input "Submit" at bounding box center [665, 200] width 208 height 23
radio input "true"
type input "31.50"
type input "[DATE]"
type input "L516995751"
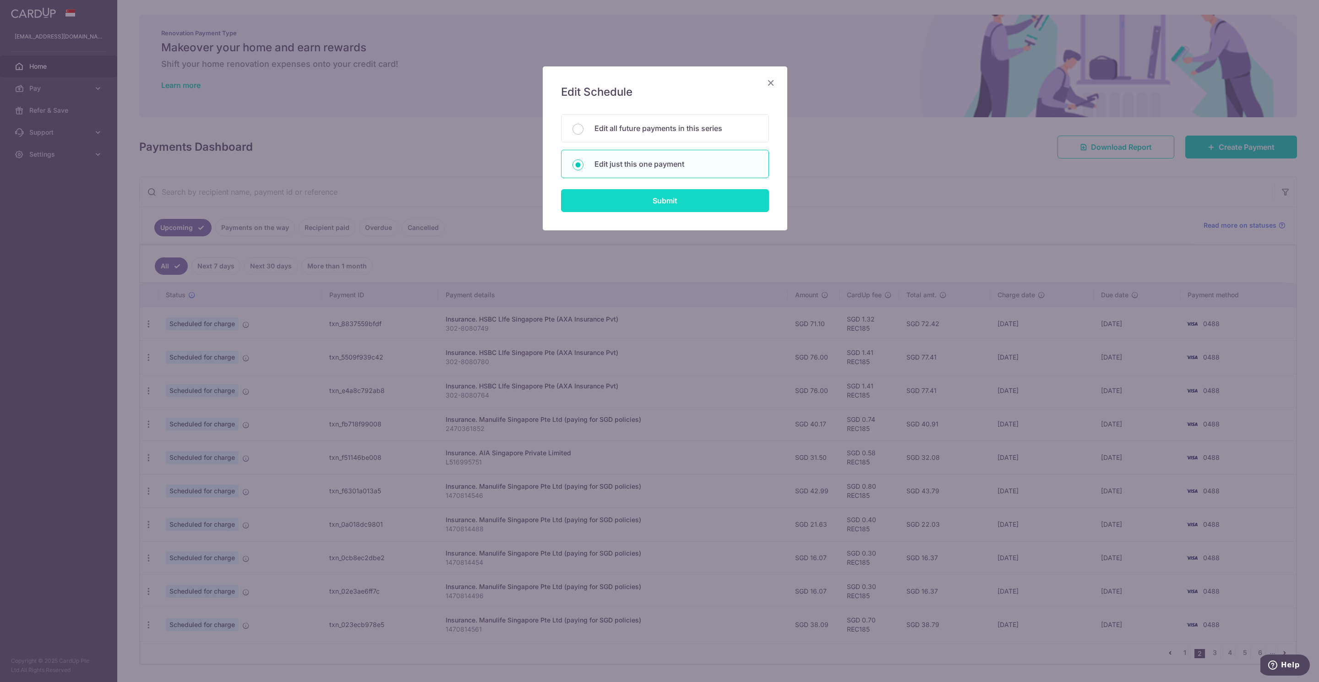
type input "REC185"
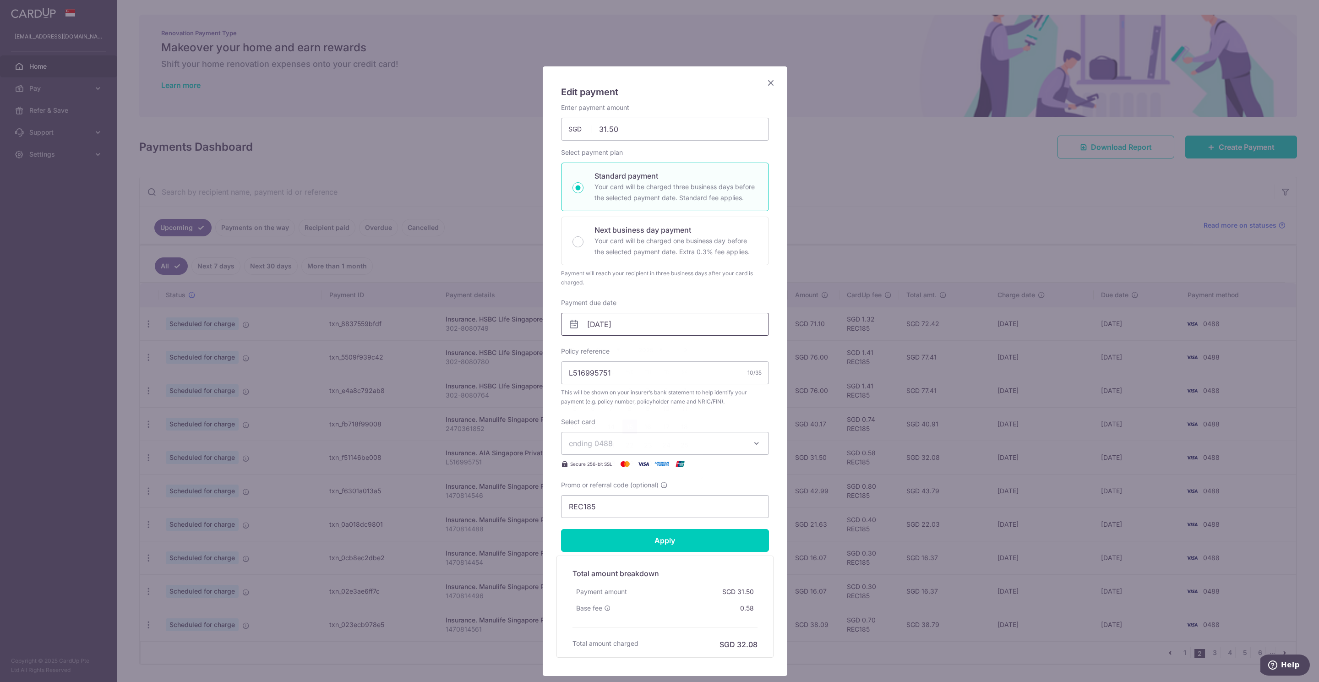
click at [586, 327] on input "[DATE]" at bounding box center [665, 324] width 208 height 23
click at [596, 408] on link "6" at bounding box center [593, 408] width 15 height 15
type input "[DATE]"
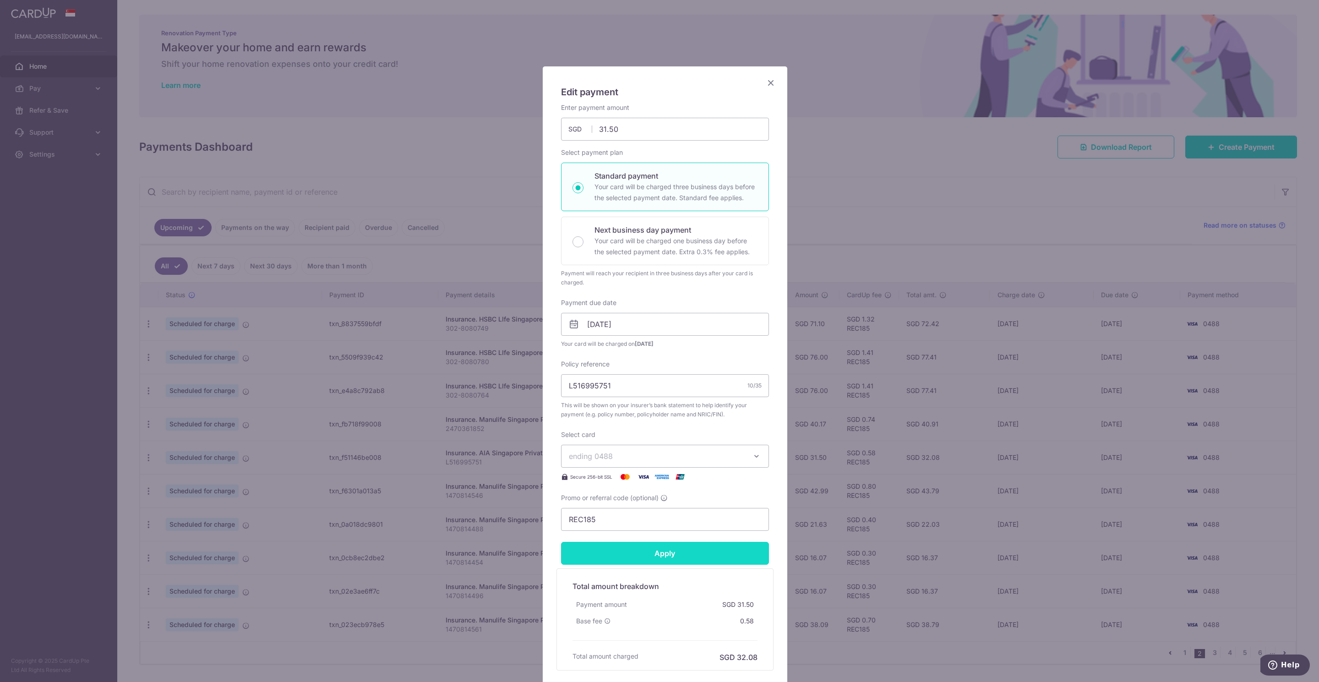
click at [667, 554] on input "Apply" at bounding box center [665, 553] width 208 height 23
type input "Successfully Applied"
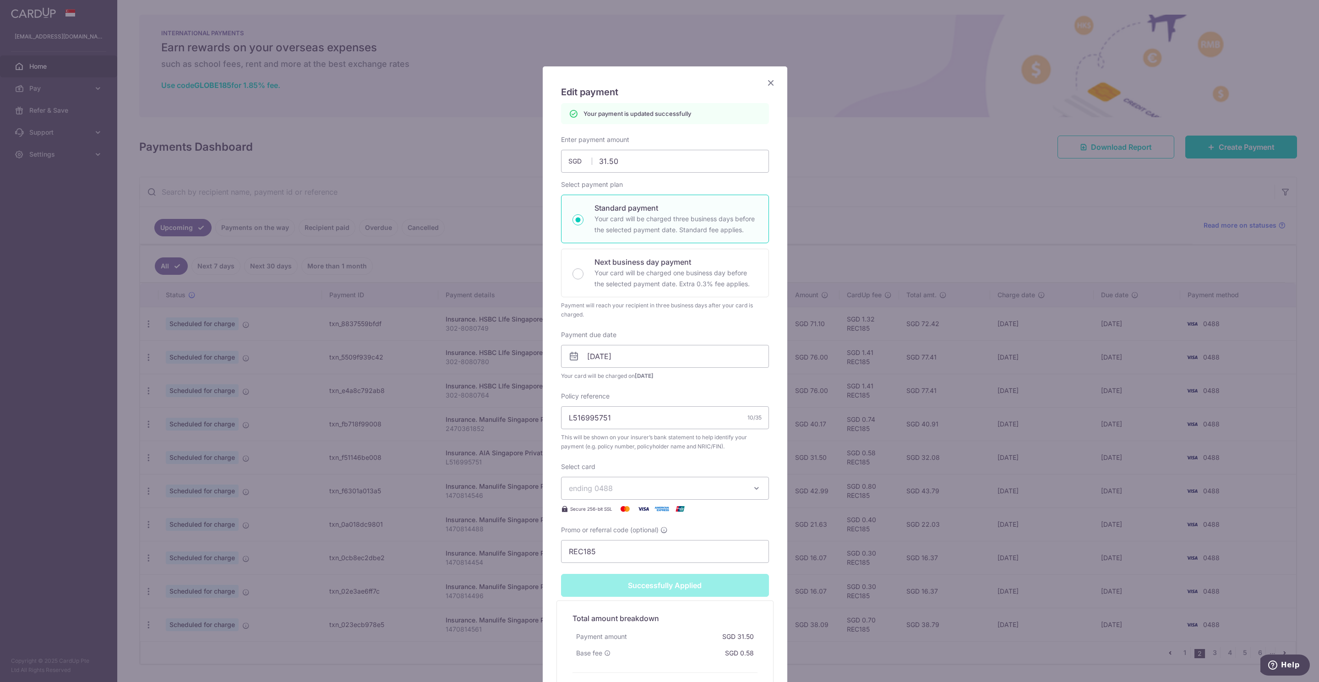
click at [765, 84] on icon "Close" at bounding box center [770, 82] width 11 height 11
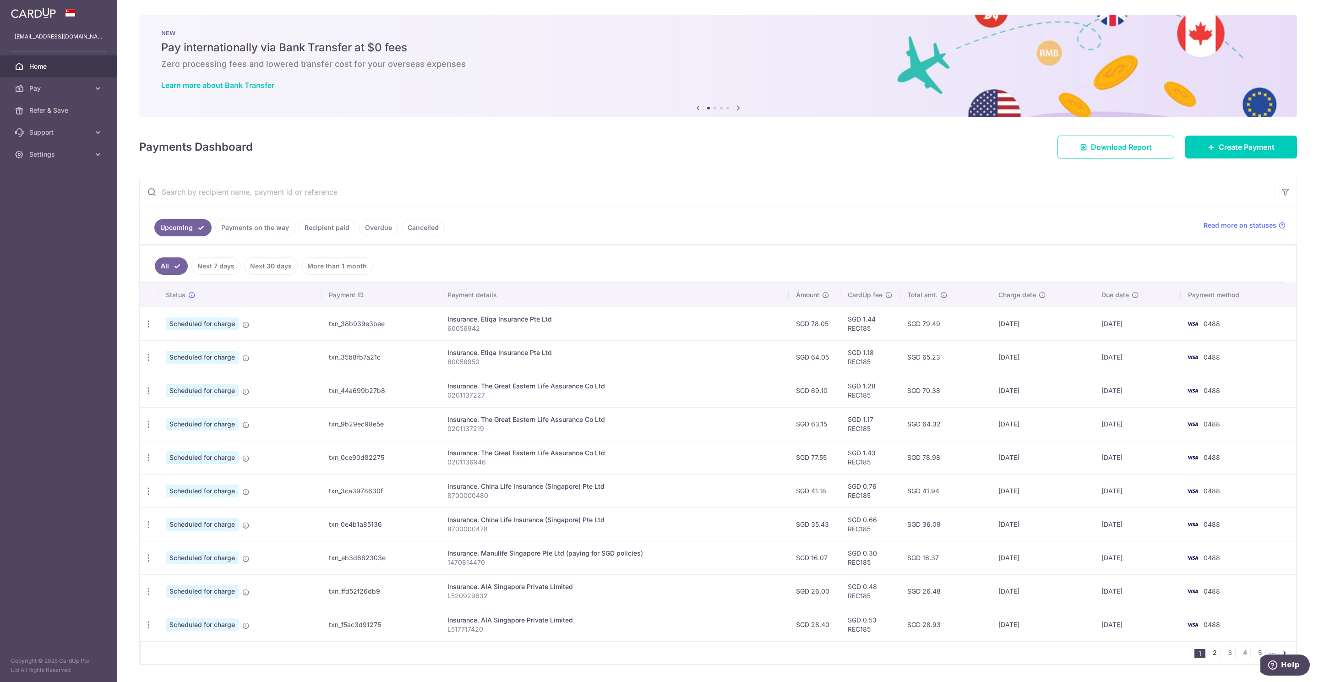
click at [1209, 658] on link "2" at bounding box center [1214, 652] width 11 height 11
click at [150, 495] on icon "button" at bounding box center [149, 491] width 10 height 10
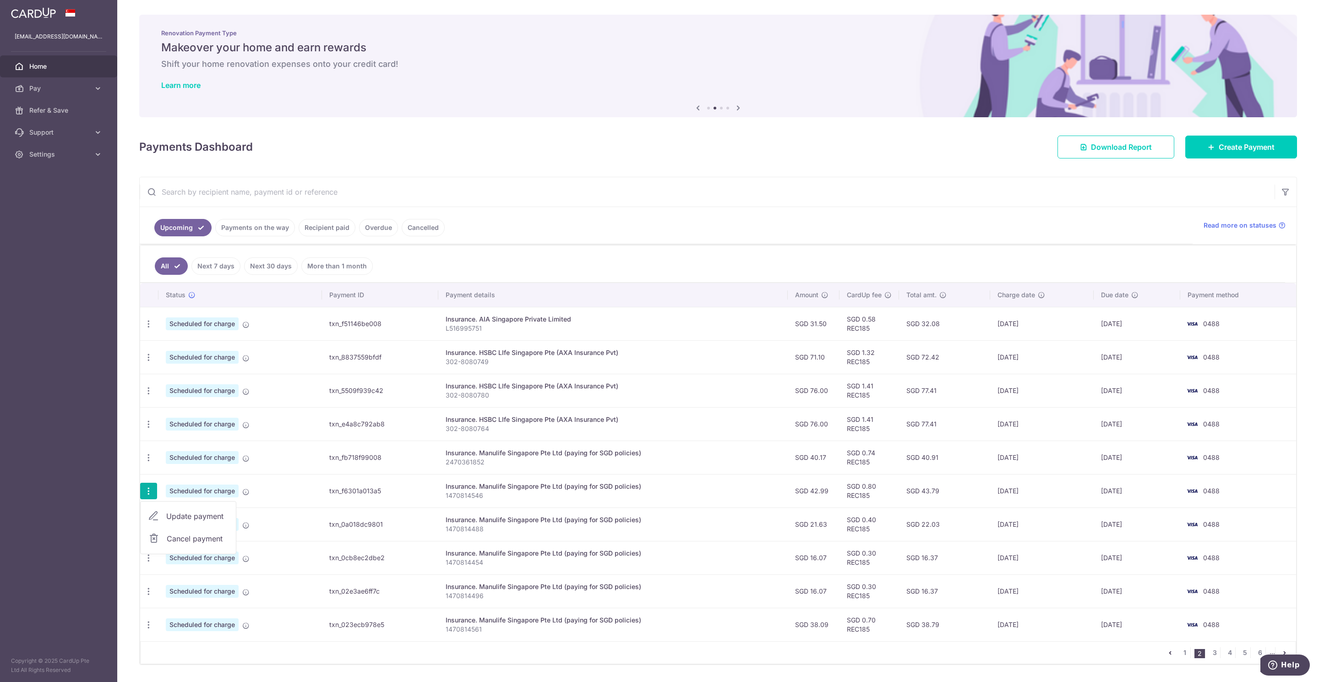
click at [197, 521] on span "Update payment" at bounding box center [197, 515] width 62 height 11
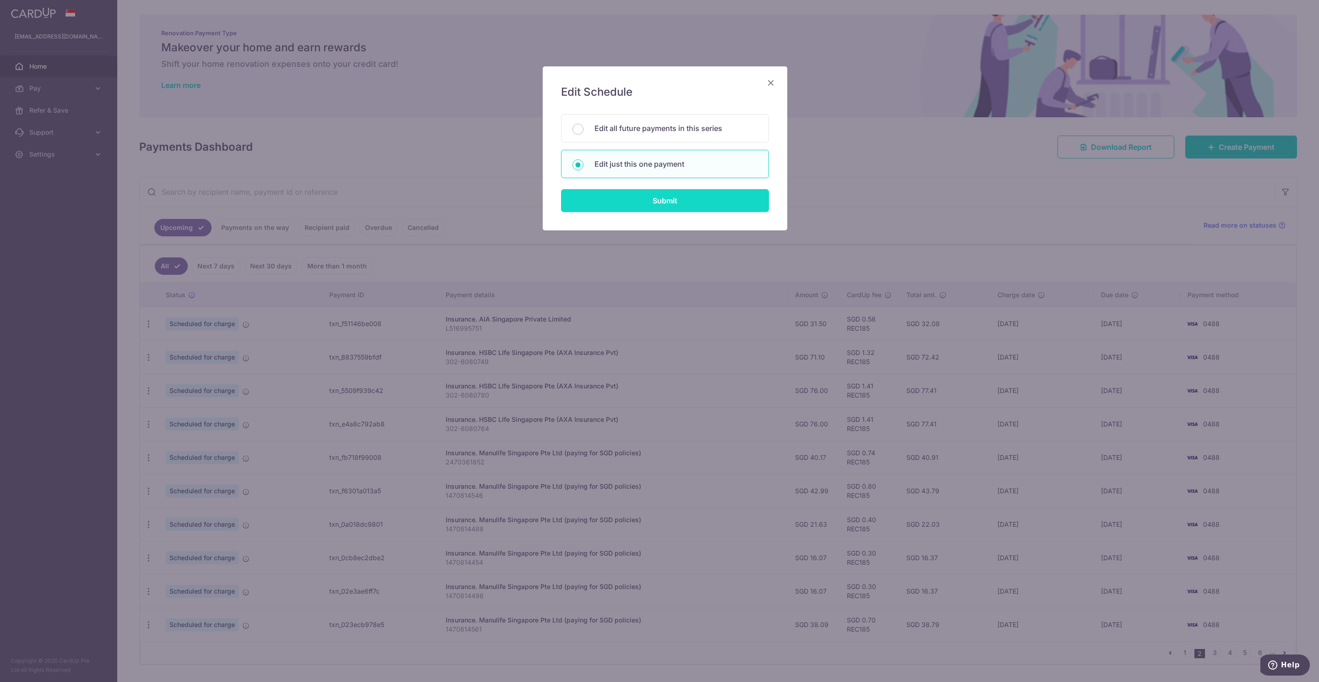
click at [628, 202] on input "Submit" at bounding box center [665, 200] width 208 height 23
radio input "true"
type input "42.99"
type input "[DATE]"
type input "1470814546"
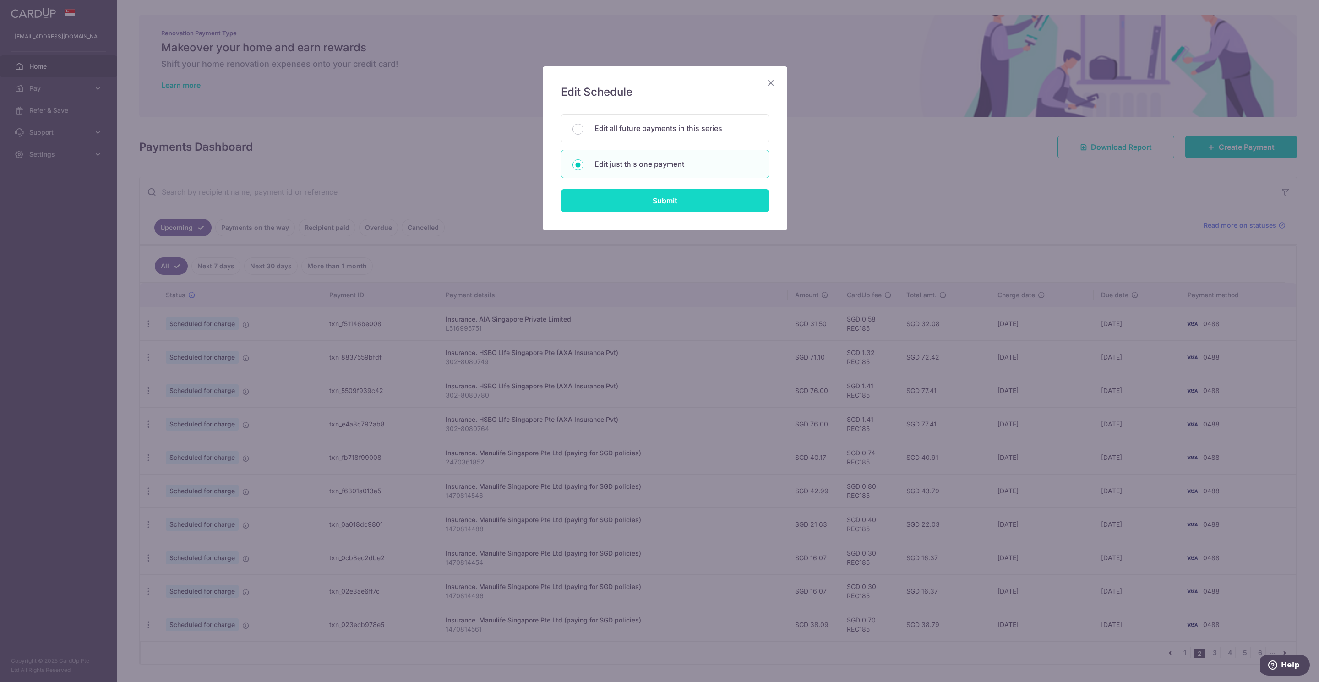
type input "REC185"
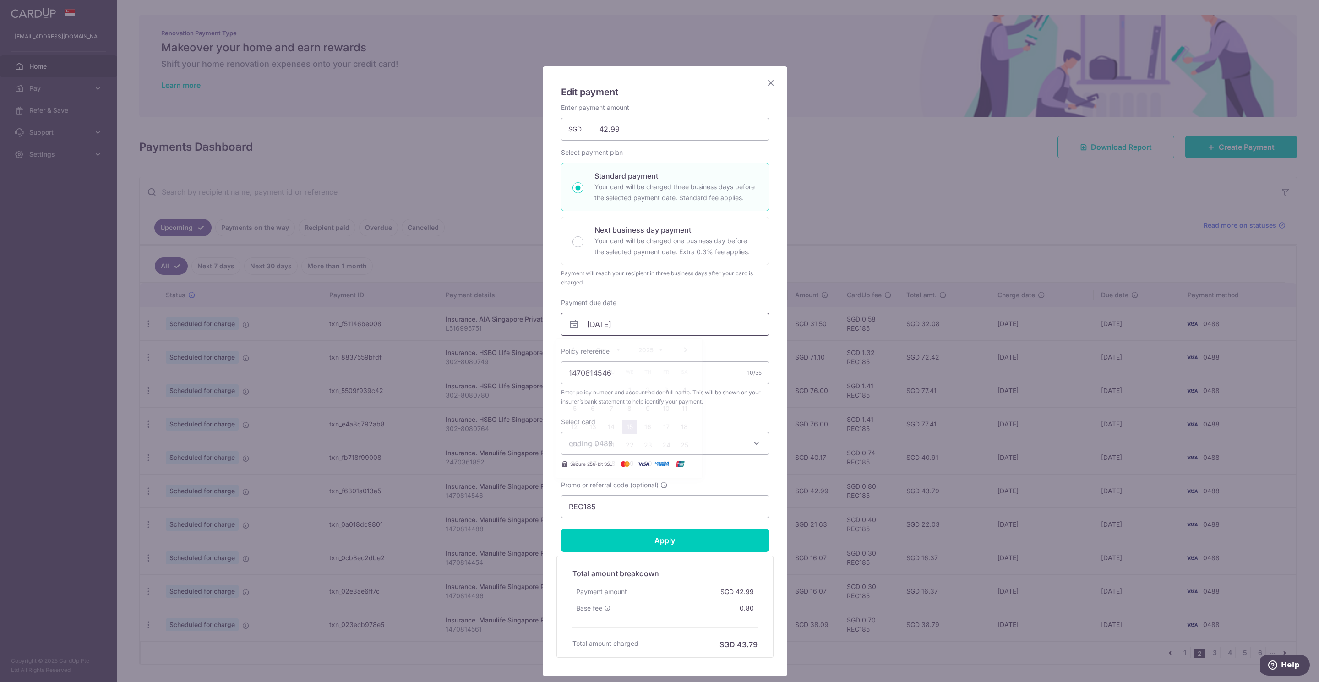
click at [584, 326] on input "[DATE]" at bounding box center [665, 324] width 208 height 23
click at [594, 408] on link "6" at bounding box center [593, 408] width 15 height 15
type input "[DATE]"
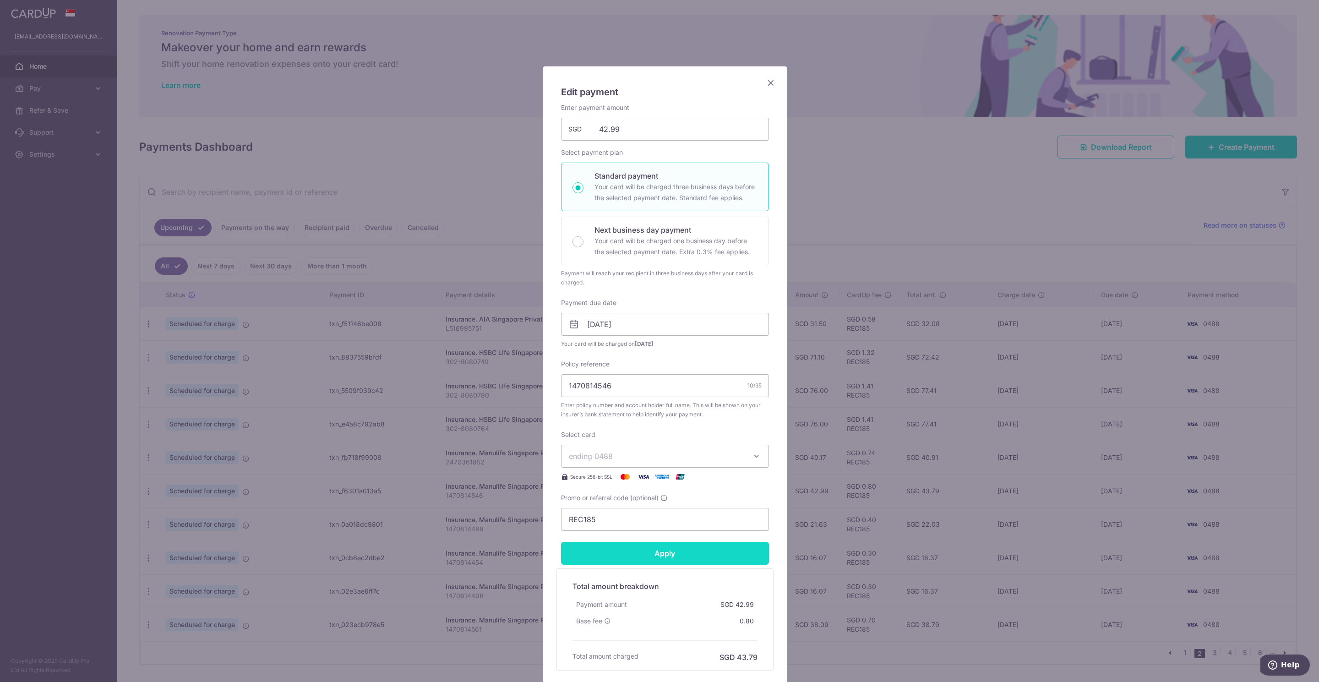
click at [651, 552] on input "Apply" at bounding box center [665, 553] width 208 height 23
type input "Successfully Applied"
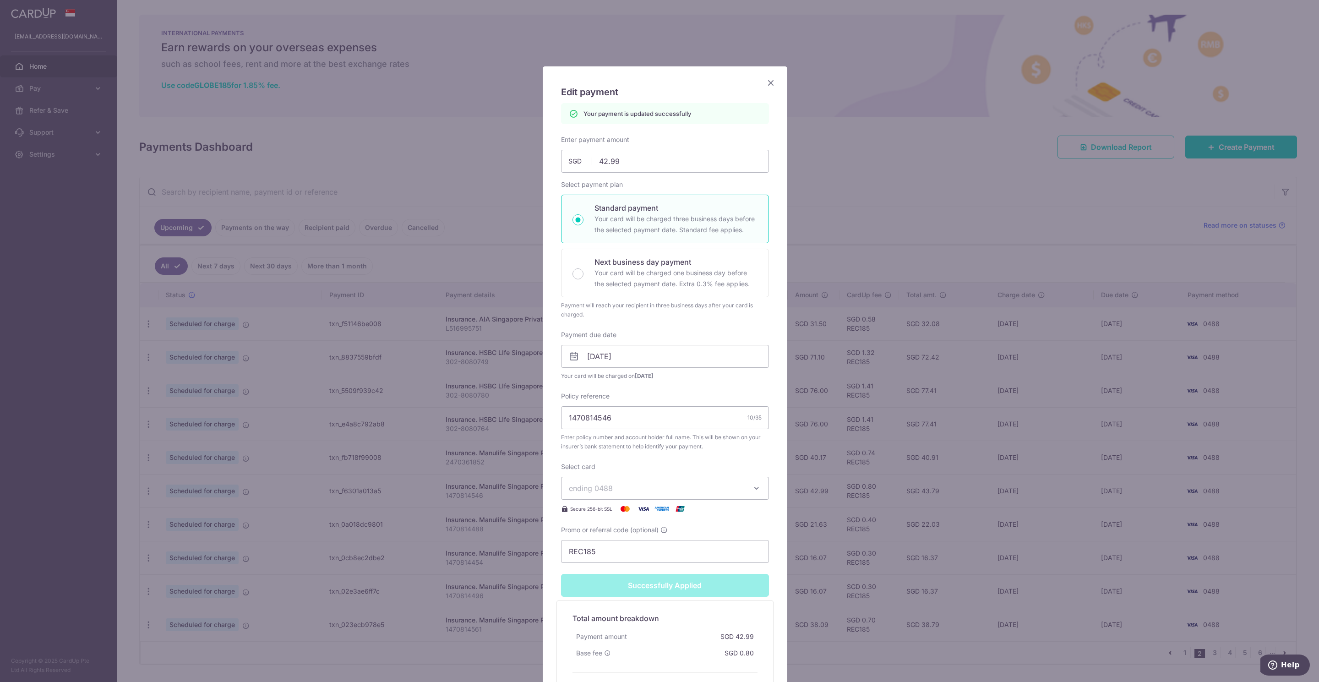
click at [765, 82] on icon "Close" at bounding box center [770, 82] width 11 height 11
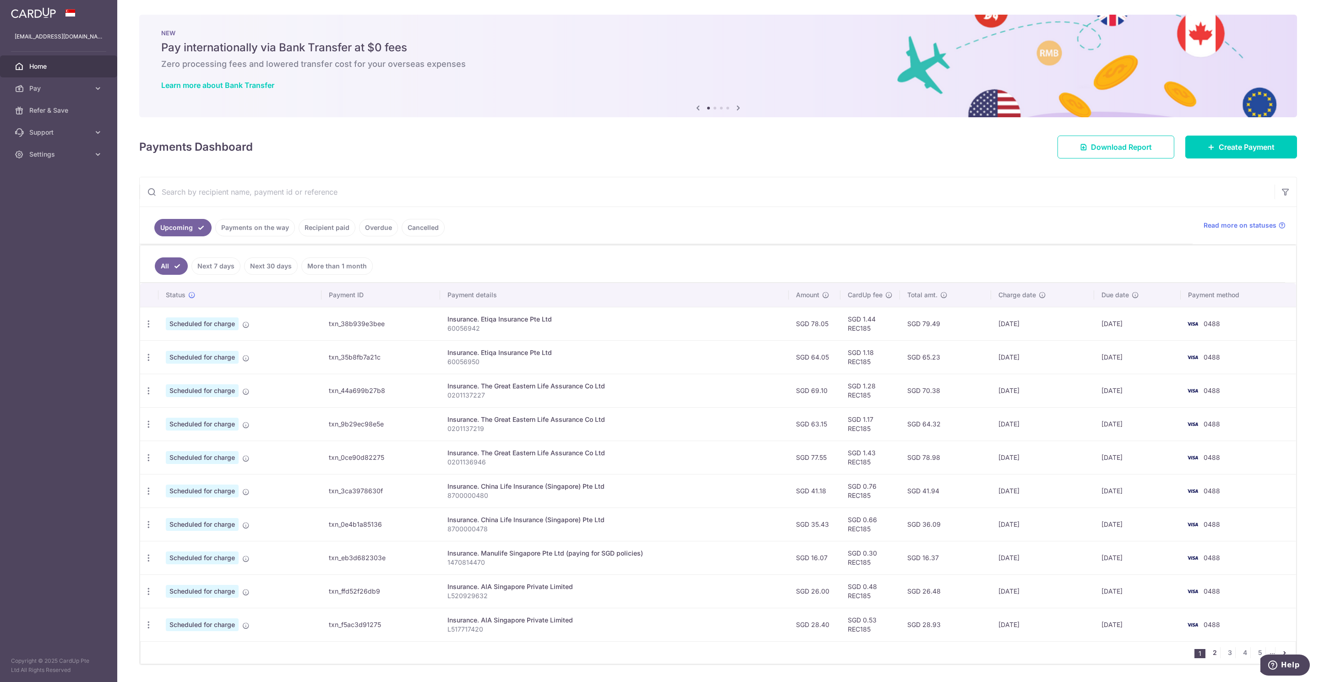
click at [1209, 658] on link "2" at bounding box center [1214, 652] width 11 height 11
click at [150, 529] on icon "button" at bounding box center [149, 525] width 10 height 10
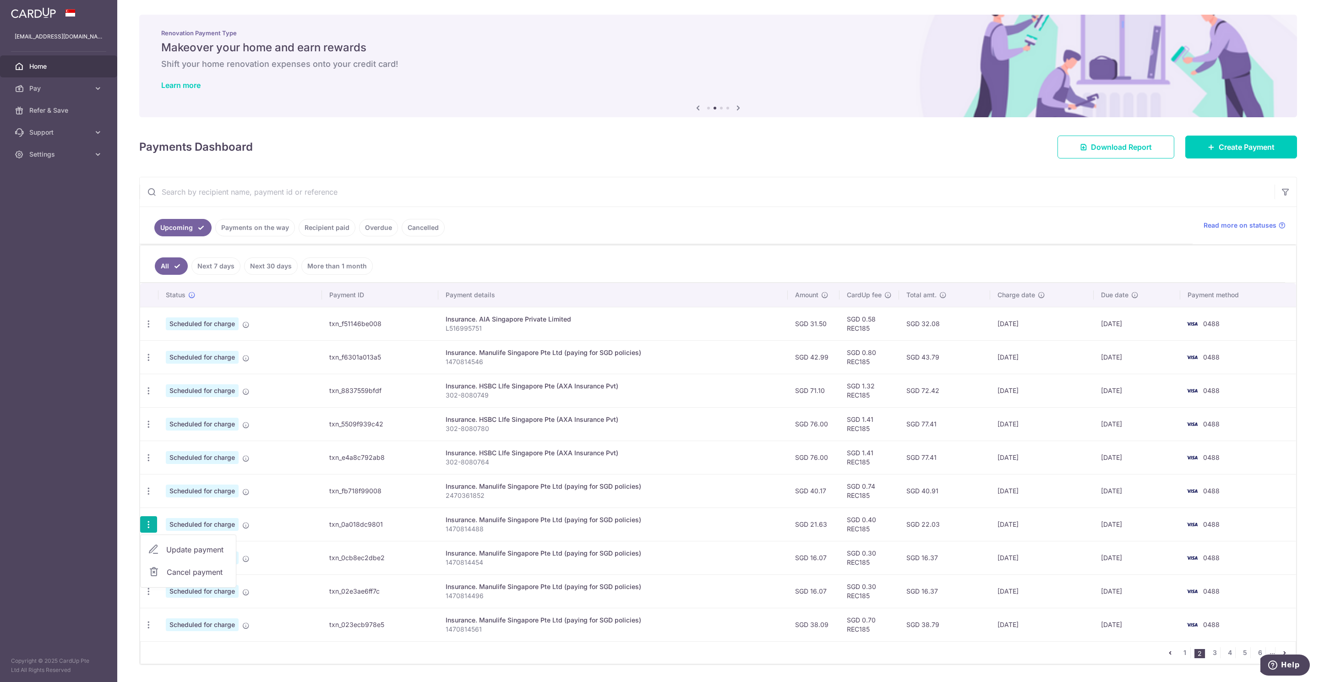
click at [180, 554] on span "Update payment" at bounding box center [197, 549] width 62 height 11
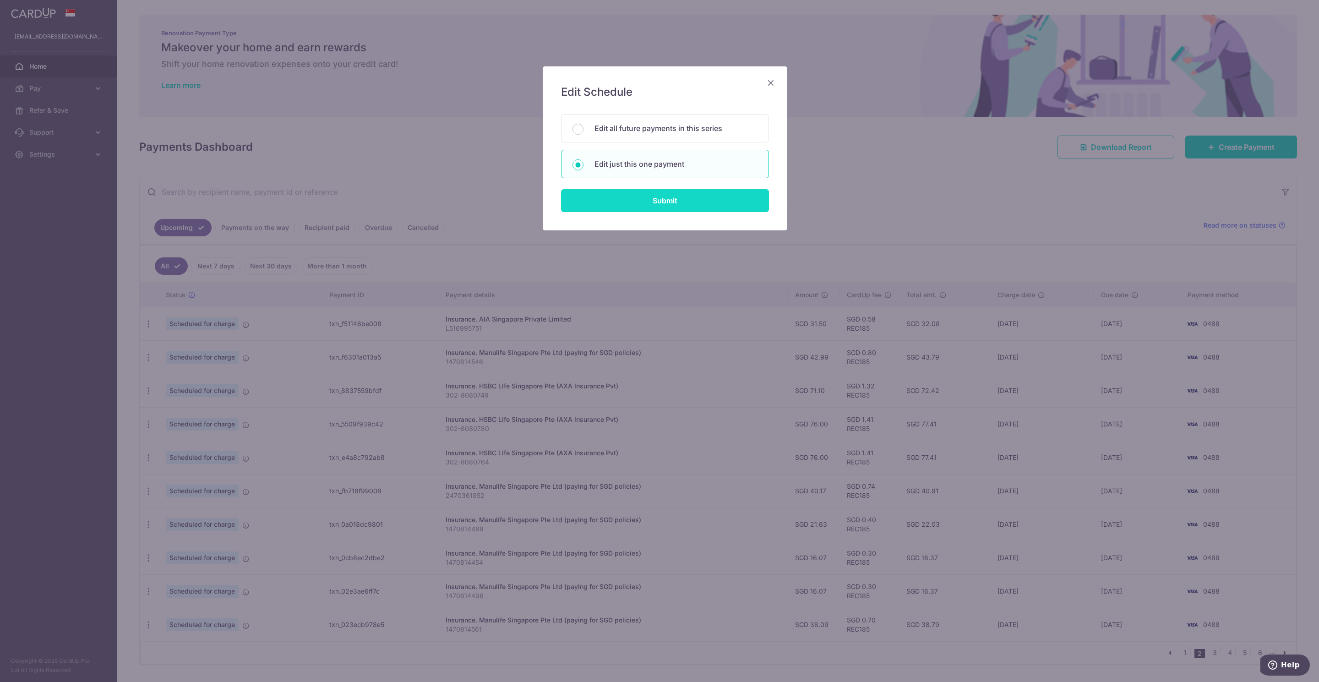
click at [633, 201] on input "Submit" at bounding box center [665, 200] width 208 height 23
radio input "true"
type input "21.63"
type input "[DATE]"
type input "1470814488"
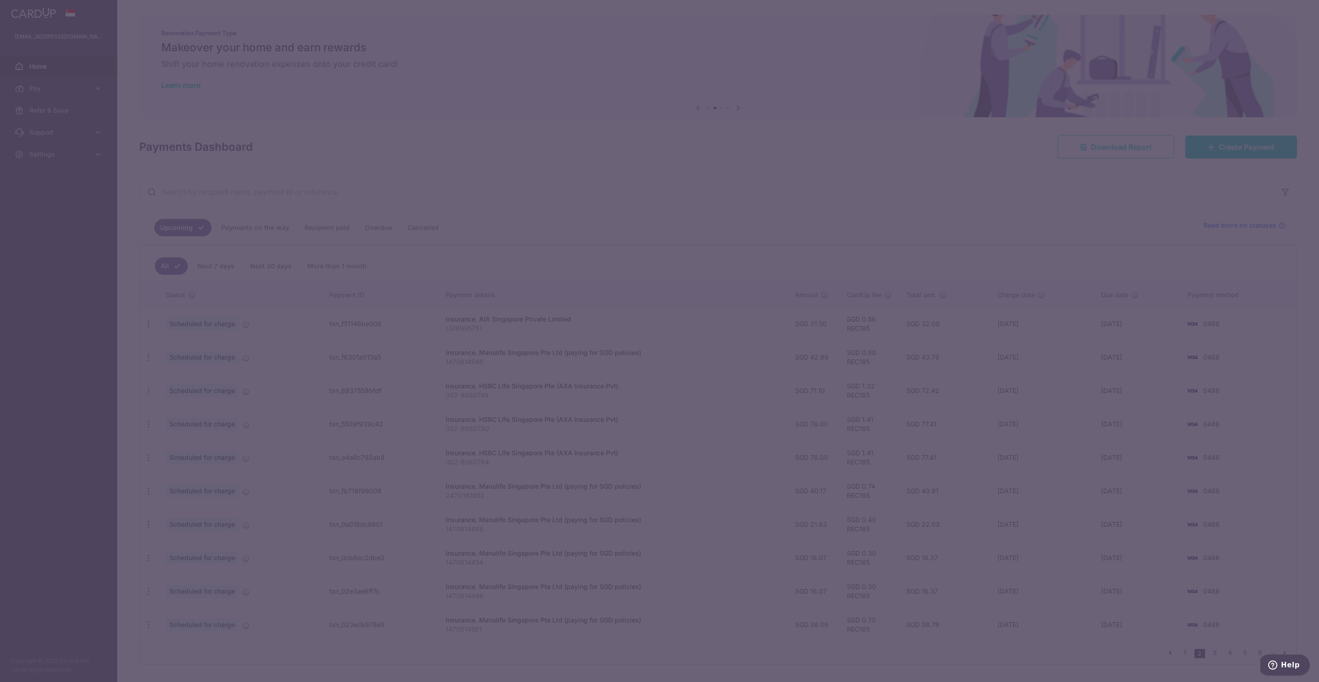
type input "REC185"
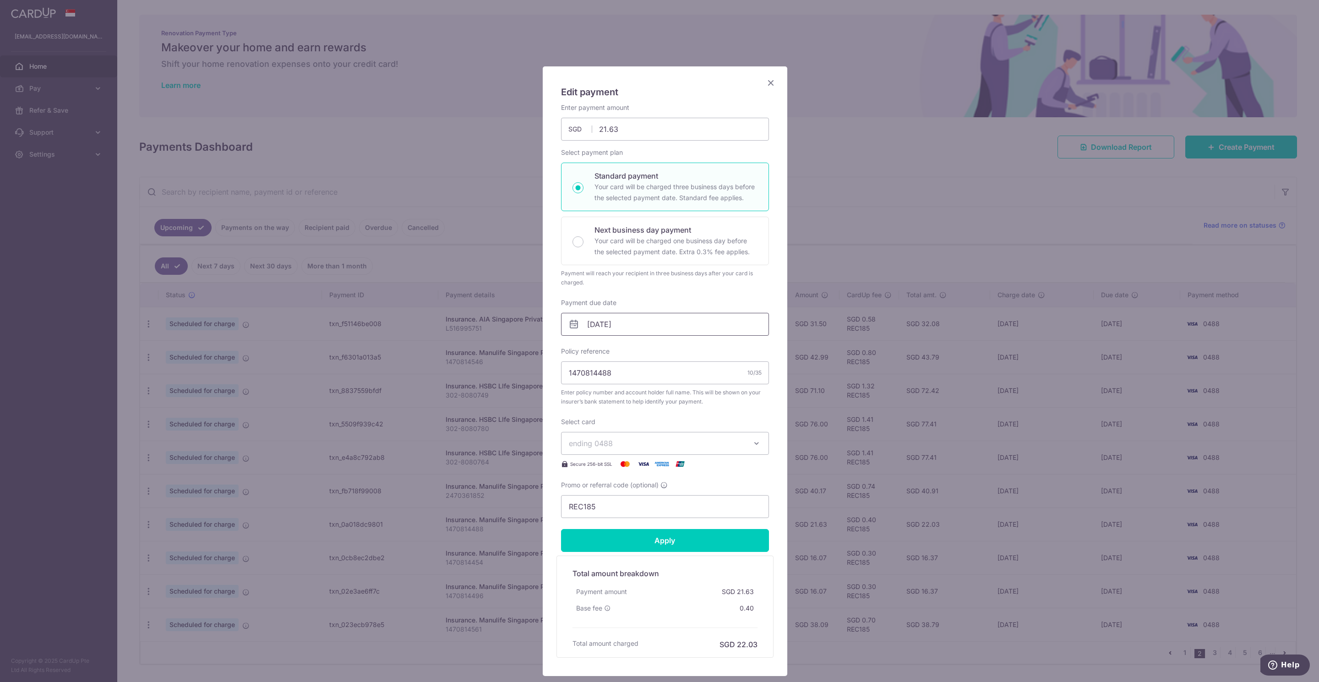
click at [586, 328] on input "[DATE]" at bounding box center [665, 324] width 208 height 23
click at [590, 408] on link "6" at bounding box center [593, 408] width 15 height 15
type input "[DATE]"
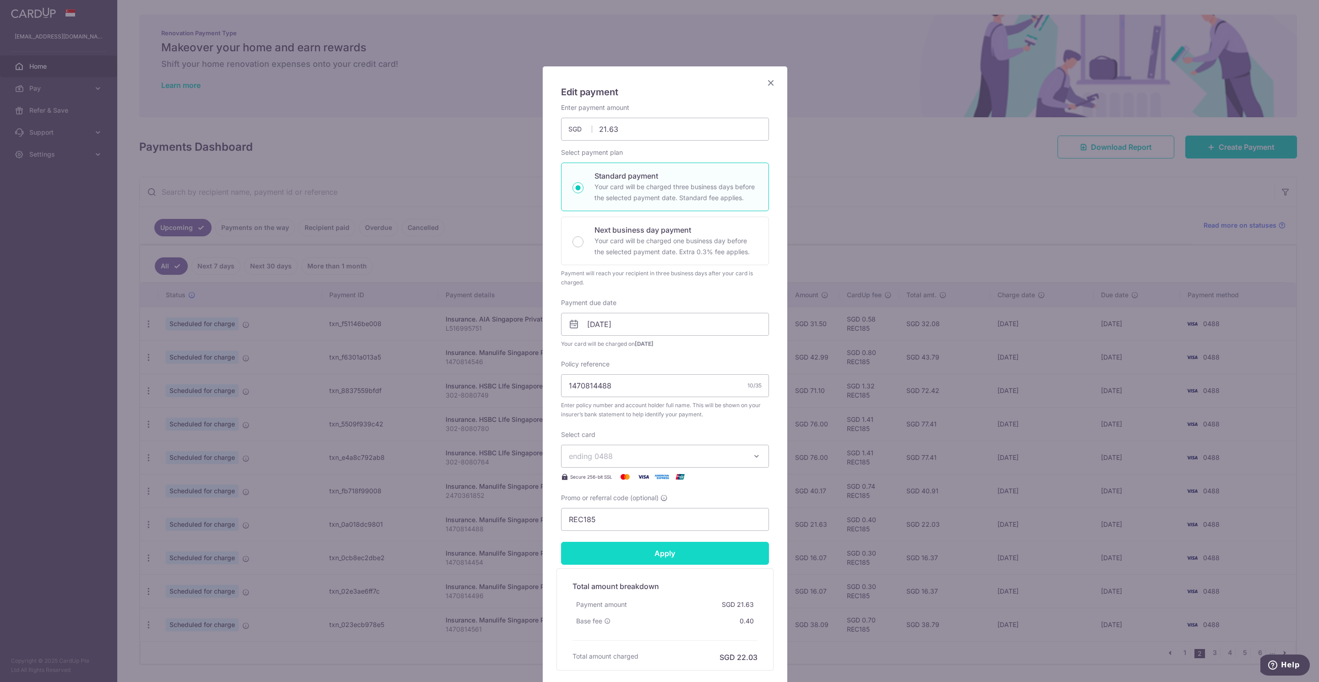
click at [646, 553] on input "Apply" at bounding box center [665, 553] width 208 height 23
type input "Successfully Applied"
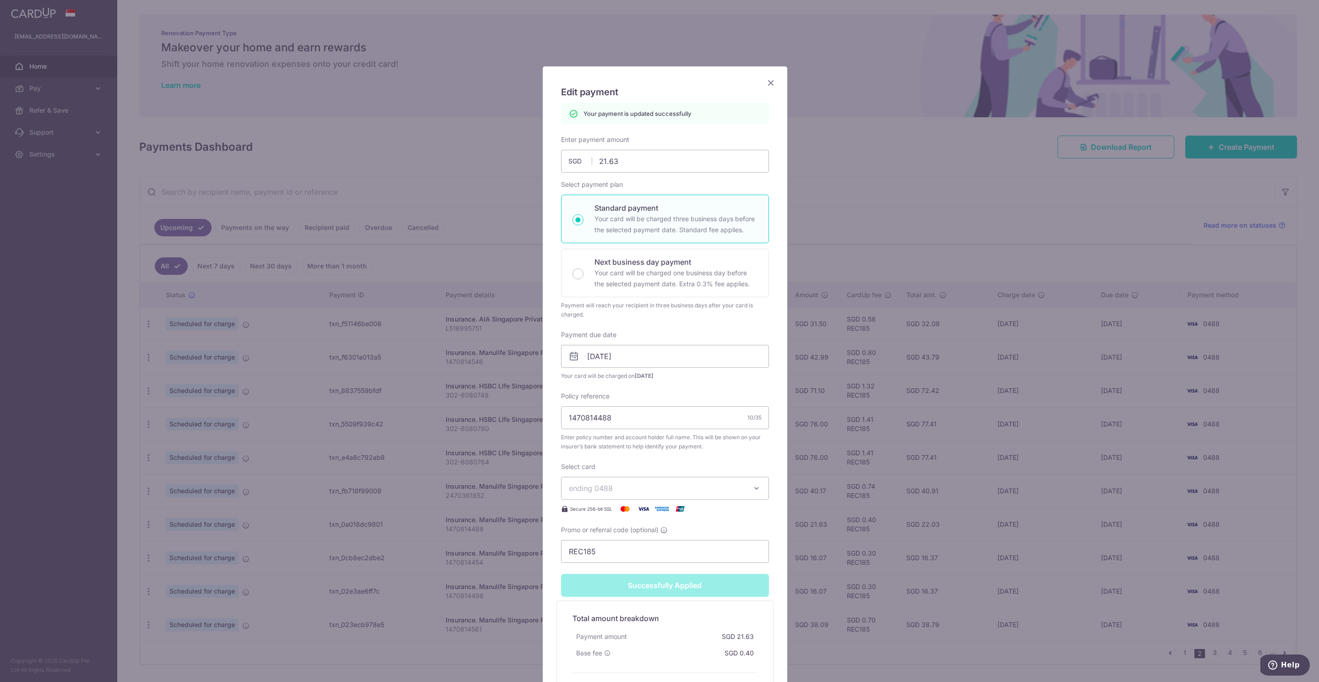
drag, startPoint x: 766, startPoint y: 82, endPoint x: 761, endPoint y: 88, distance: 8.1
click at [765, 84] on icon "Close" at bounding box center [770, 82] width 11 height 11
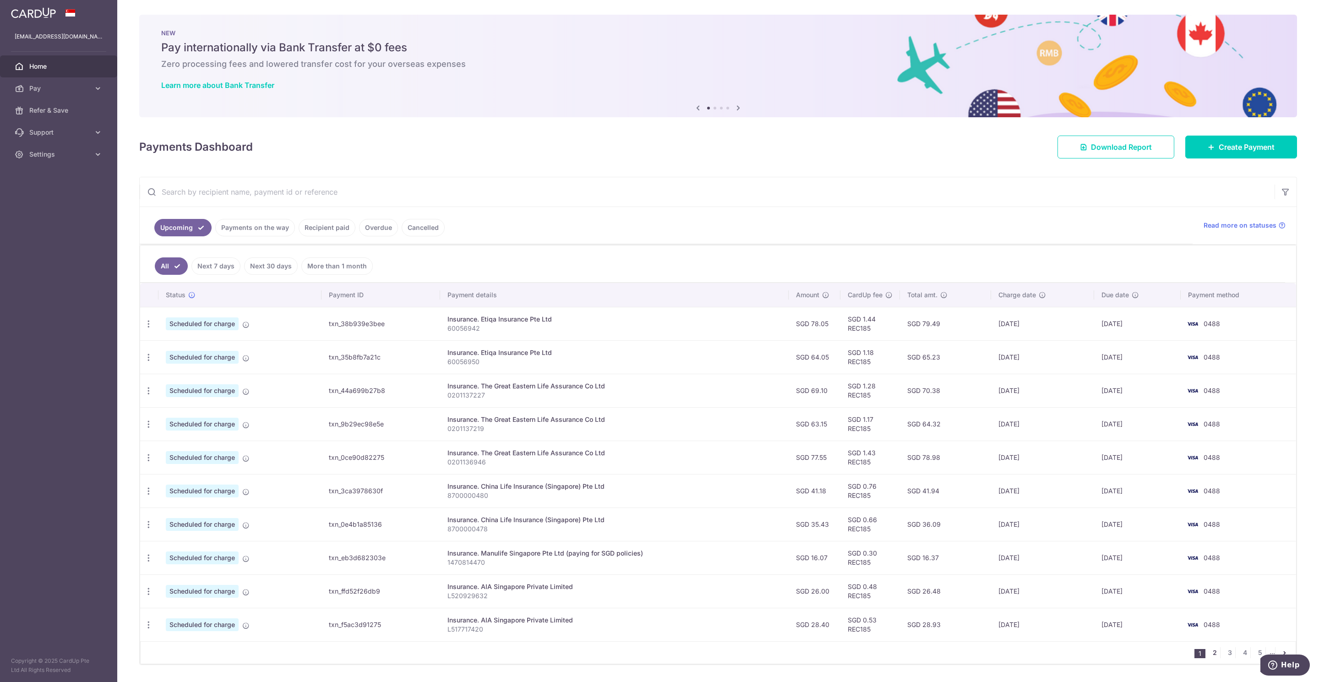
click at [1209, 657] on link "2" at bounding box center [1214, 652] width 11 height 11
click at [150, 562] on icon "button" at bounding box center [149, 558] width 10 height 10
click at [187, 588] on span "Update payment" at bounding box center [197, 582] width 62 height 11
radio input "true"
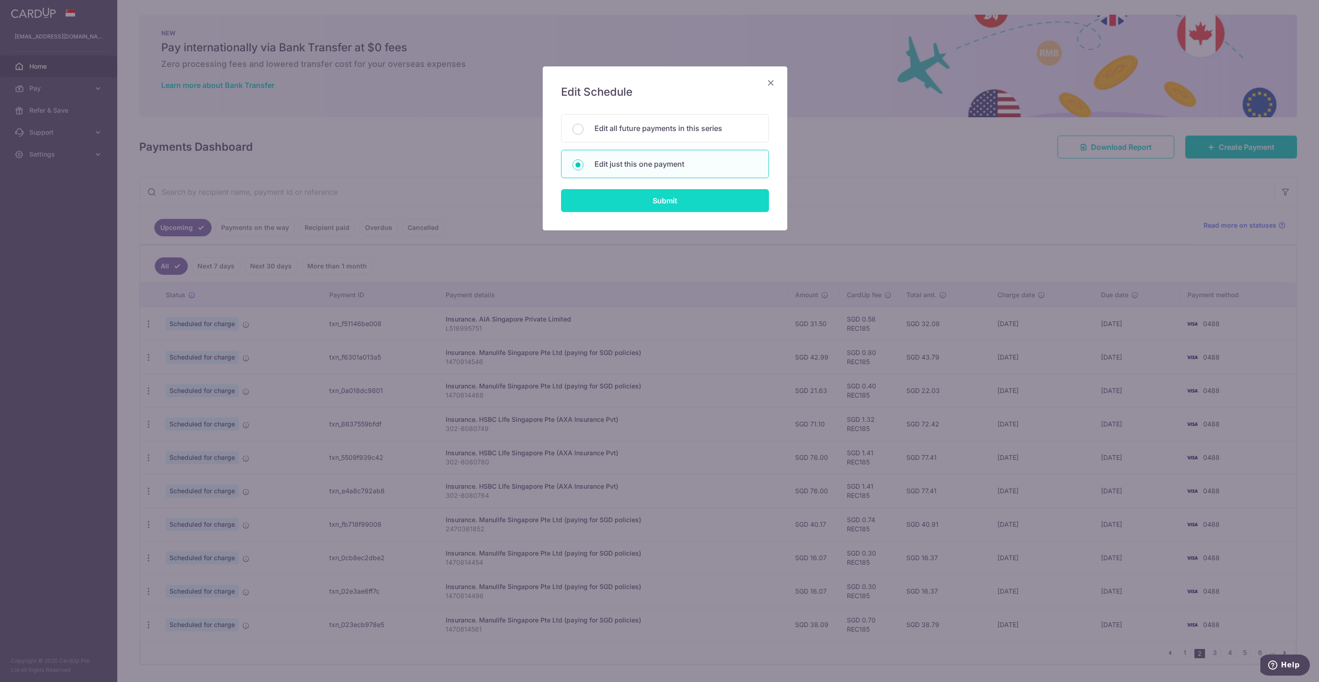
click at [685, 206] on input "Submit" at bounding box center [665, 200] width 208 height 23
radio input "true"
type input "16.07"
type input "15/10/2025"
type input "1470814454"
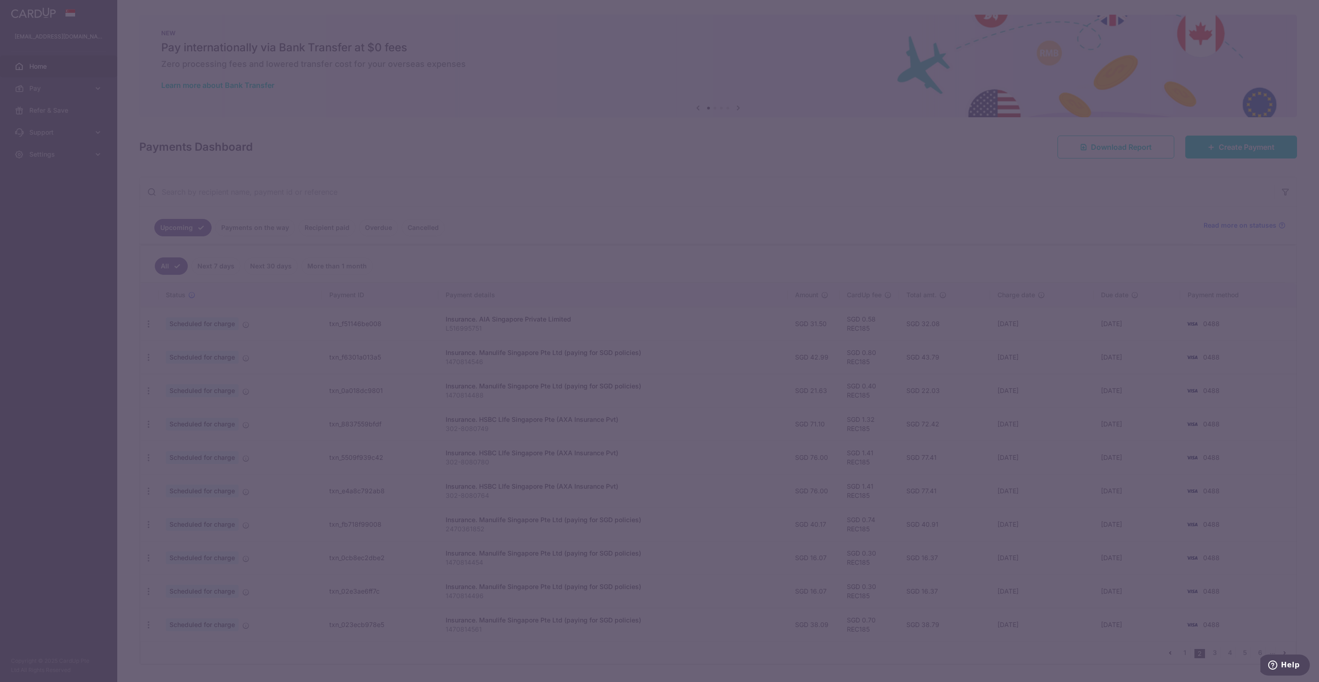
type input "REC185"
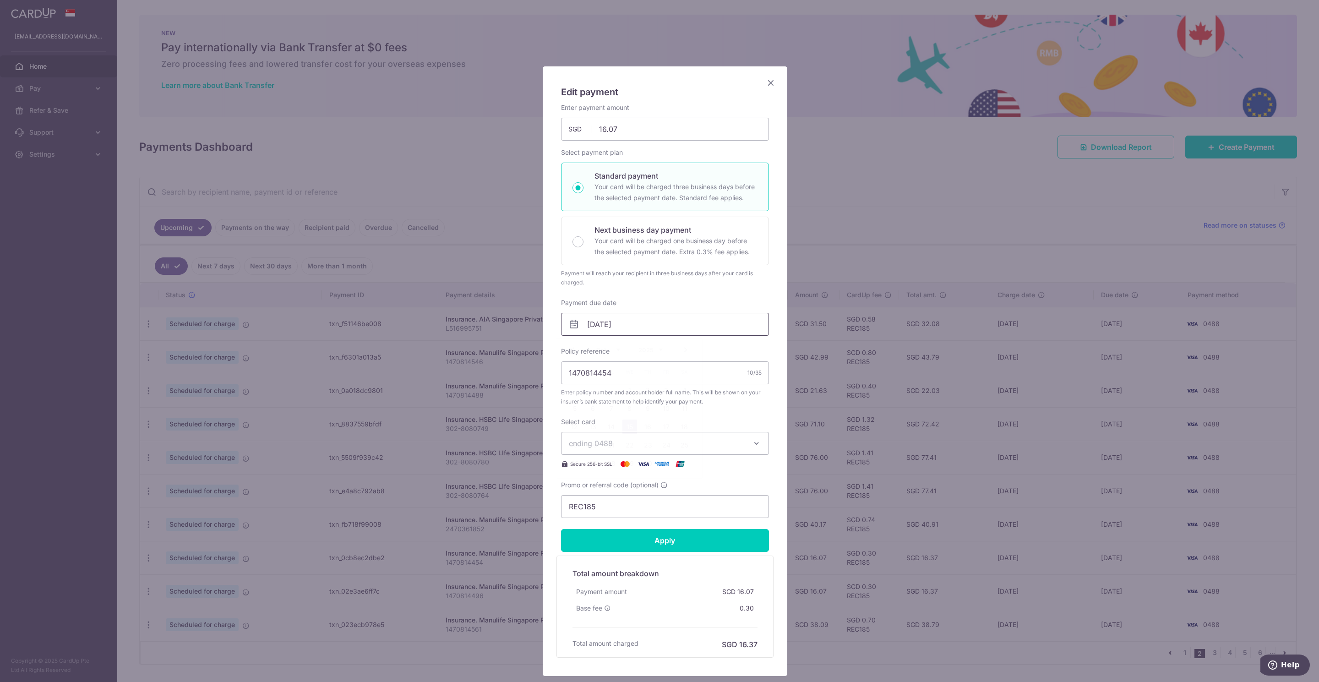
click input "[DATE]"
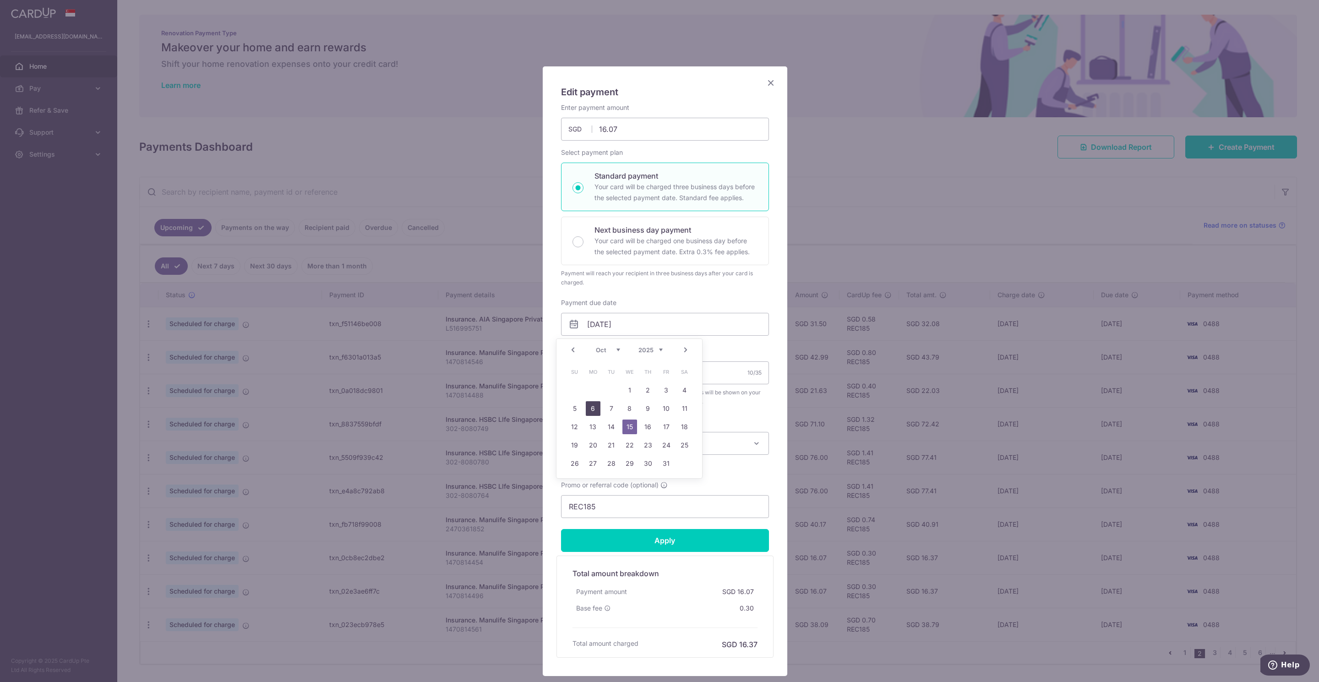
click link "6"
type input "[DATE]"
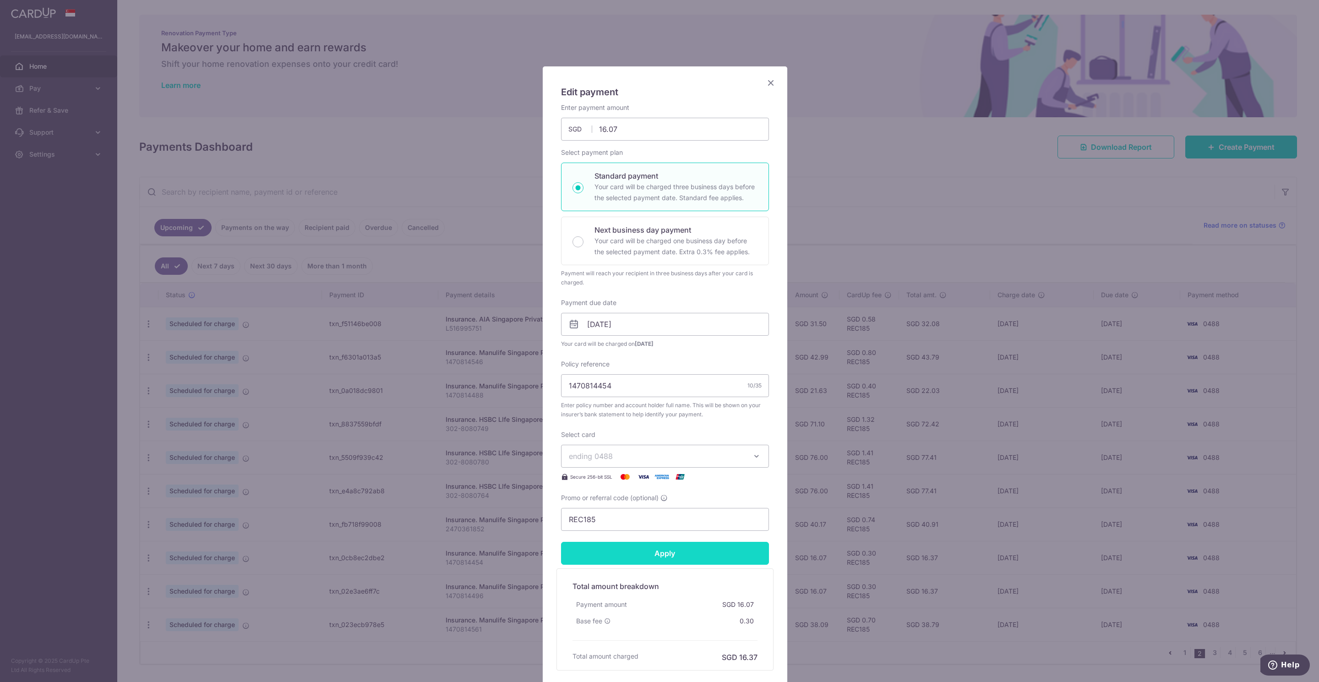
click input "Apply"
type input "Successfully Applied"
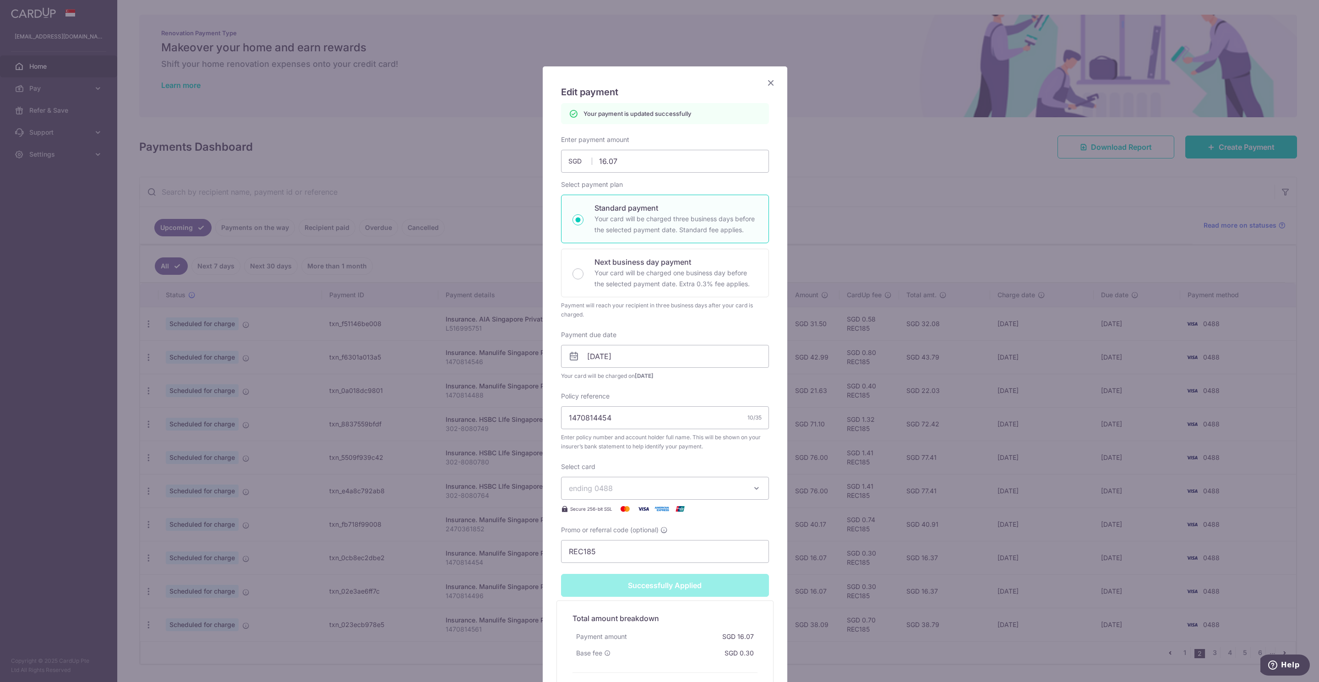
click icon "Close"
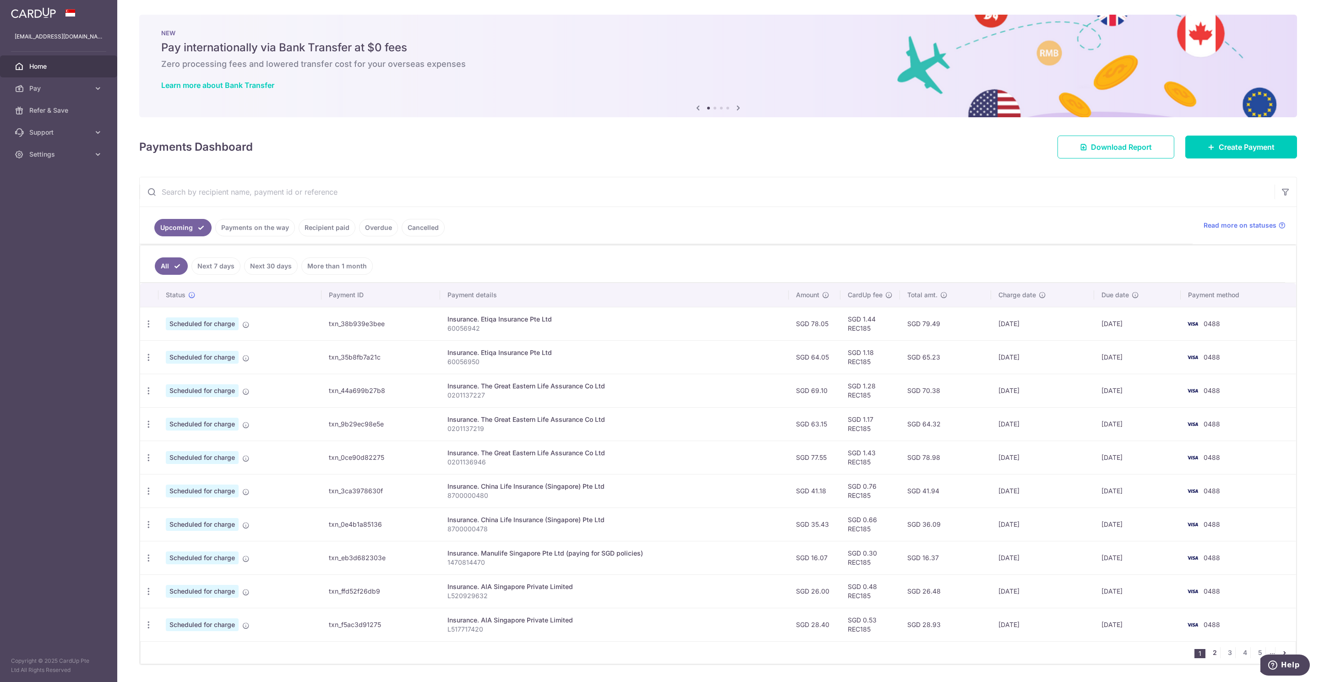
click at [1209, 658] on link "2" at bounding box center [1214, 652] width 11 height 11
click at [149, 596] on icon "button" at bounding box center [149, 591] width 10 height 10
click at [191, 622] on span "Update payment" at bounding box center [197, 616] width 62 height 11
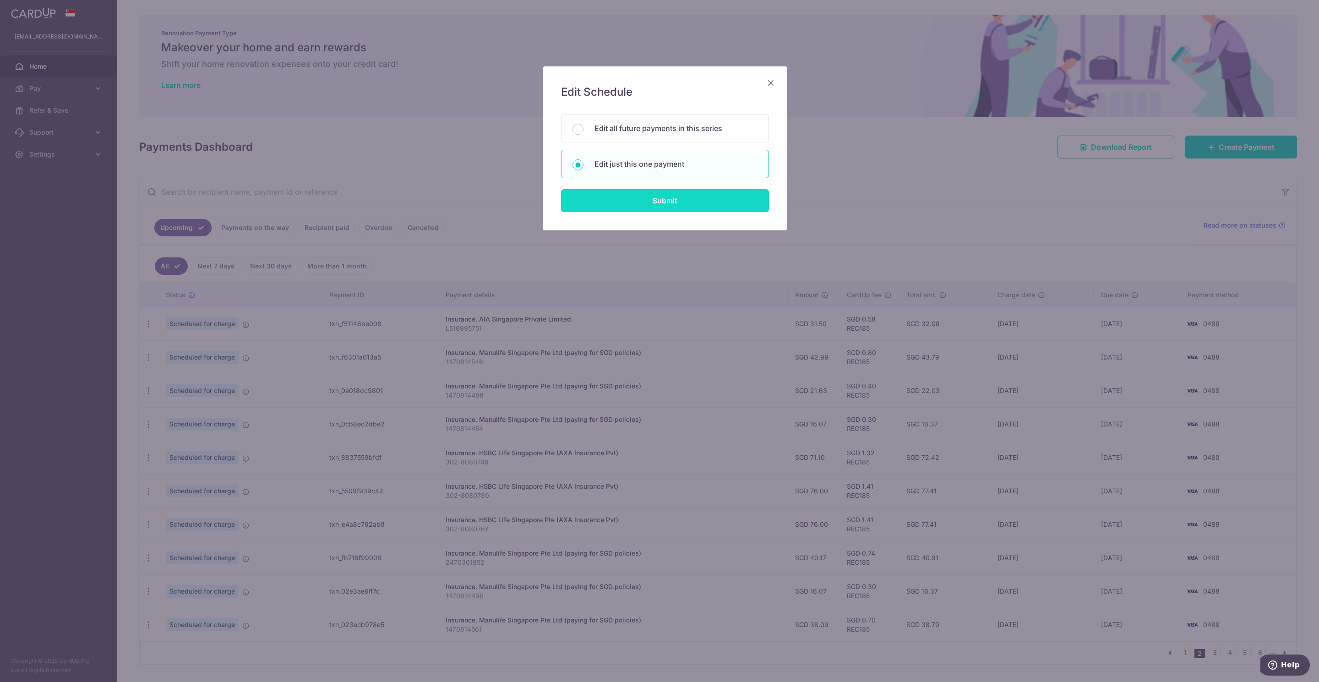
click at [660, 201] on input "Submit" at bounding box center [665, 200] width 208 height 23
radio input "true"
type input "16.07"
type input "[DATE]"
type input "1470814496"
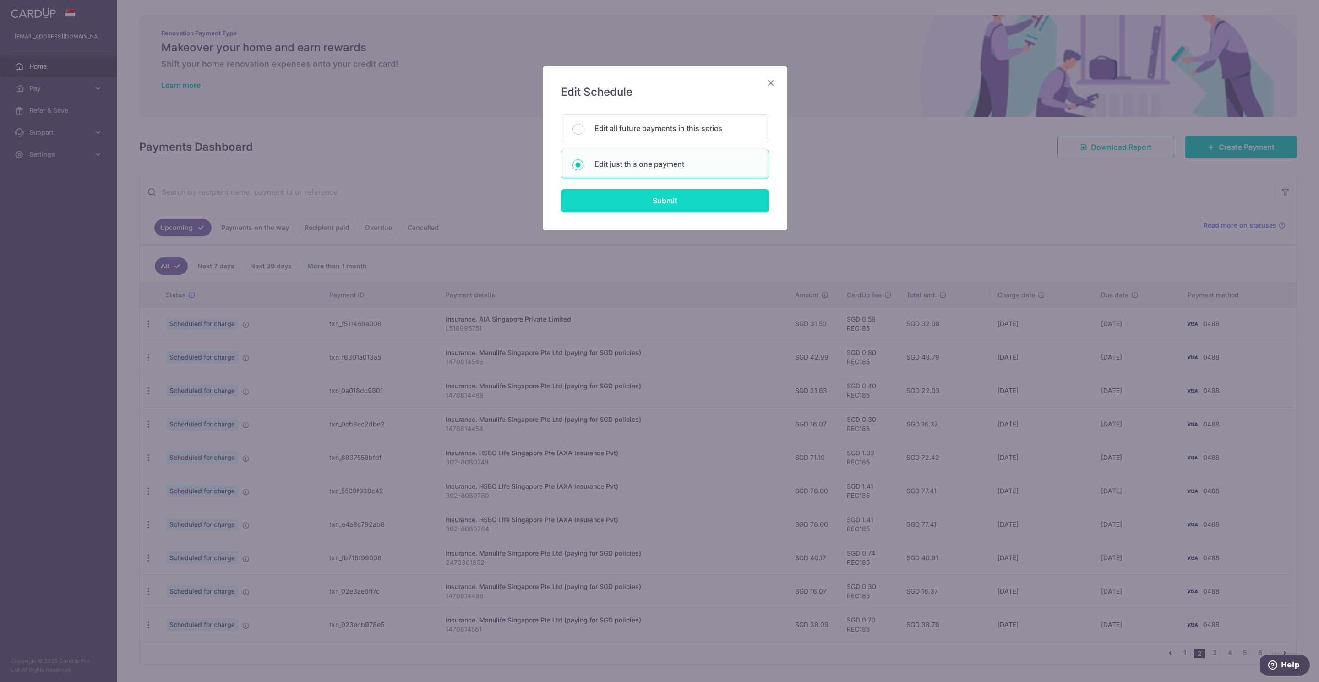
type input "REC185"
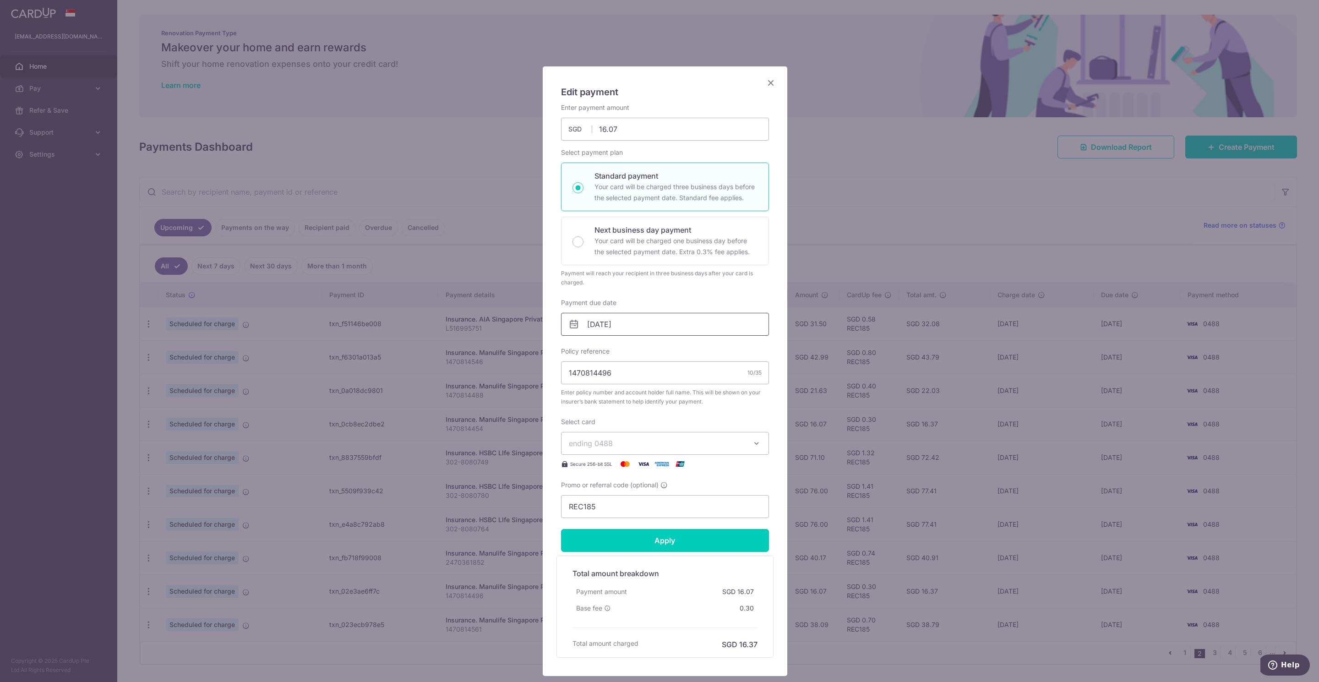
click at [599, 319] on input "[DATE]" at bounding box center [665, 324] width 208 height 23
click at [587, 408] on link "6" at bounding box center [593, 408] width 15 height 15
type input "[DATE]"
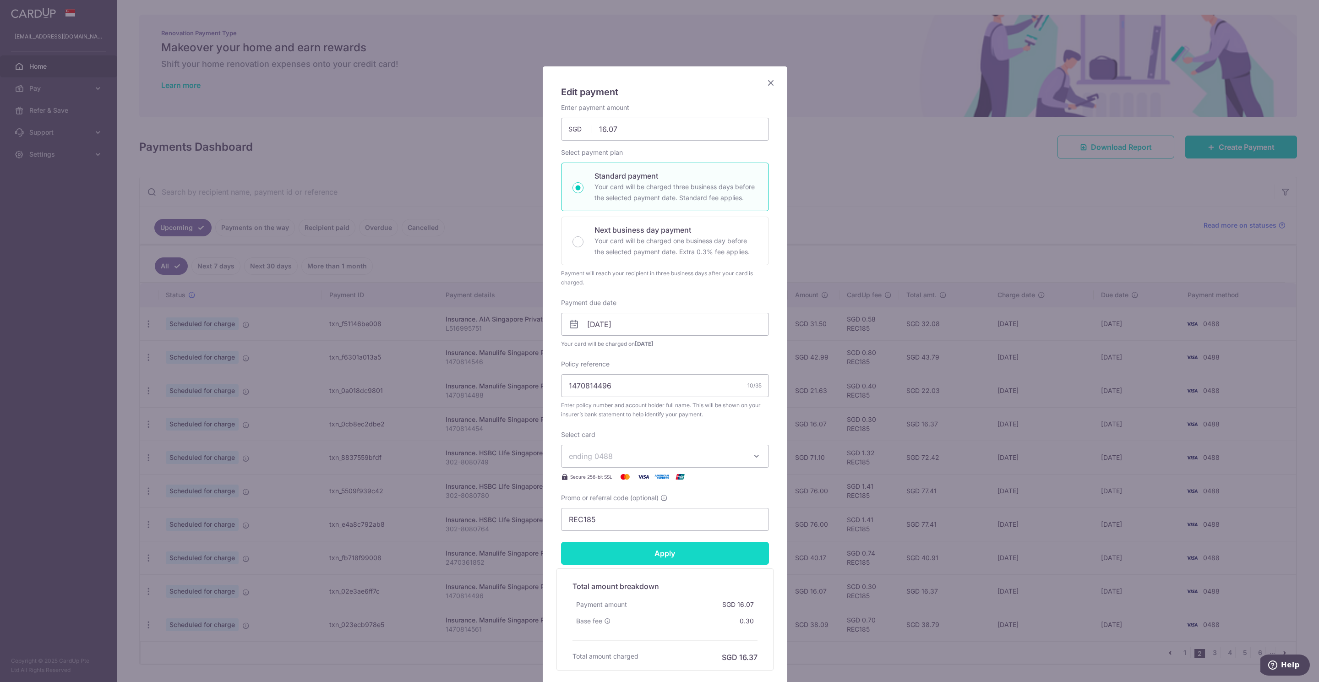
click at [635, 549] on input "Apply" at bounding box center [665, 553] width 208 height 23
type input "Successfully Applied"
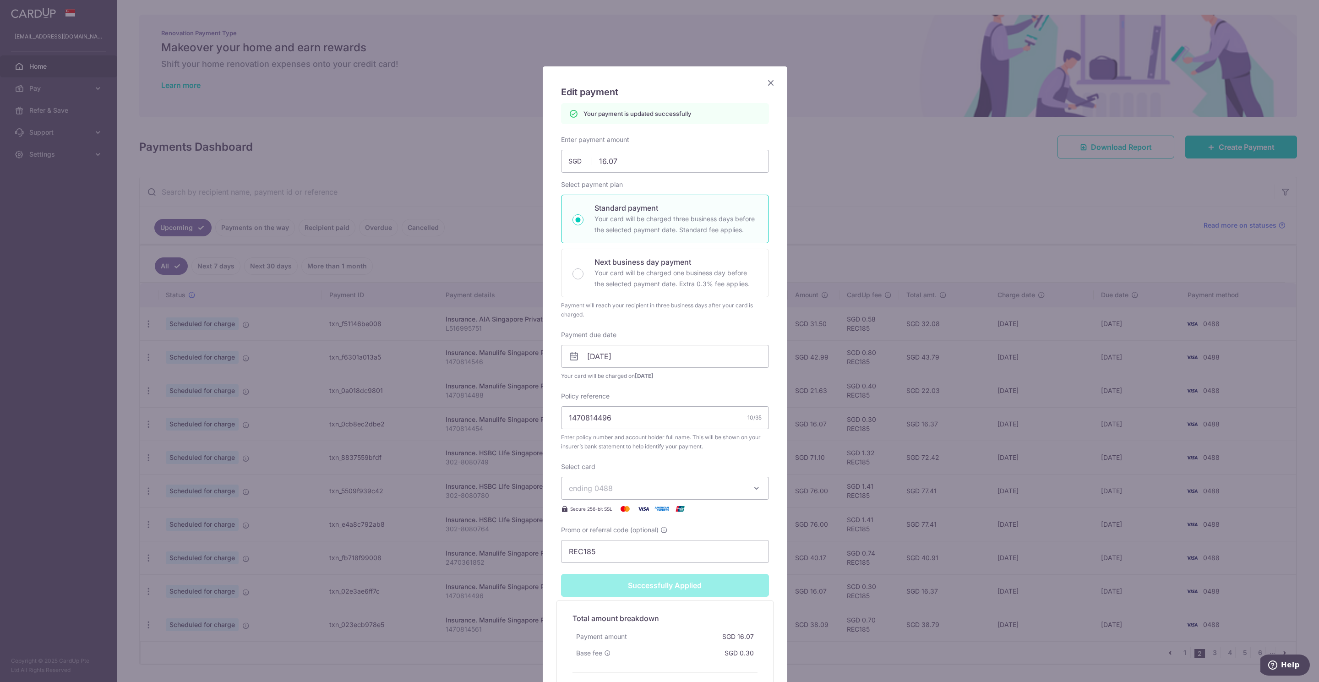
click at [765, 87] on icon "Close" at bounding box center [770, 82] width 11 height 11
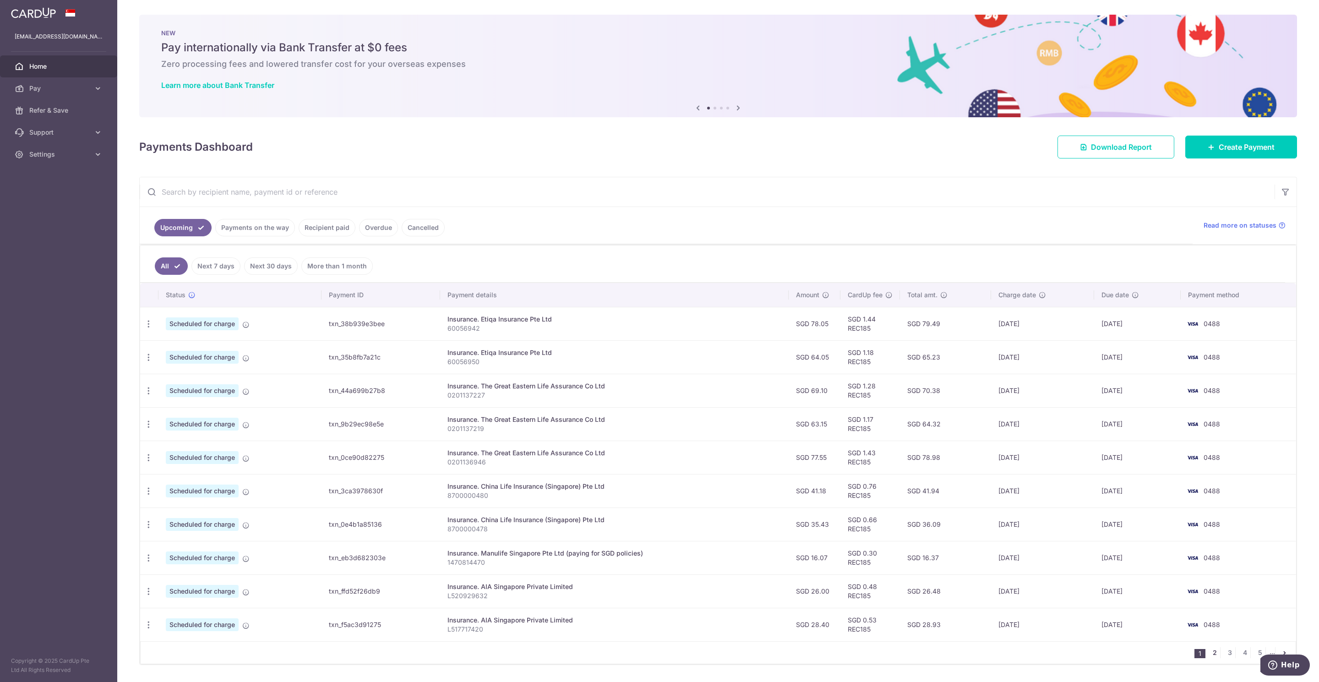
click at [1209, 657] on link "2" at bounding box center [1214, 652] width 11 height 11
click at [150, 629] on icon "button" at bounding box center [149, 625] width 10 height 10
click at [184, 654] on span "Update payment" at bounding box center [197, 649] width 62 height 11
radio input "true"
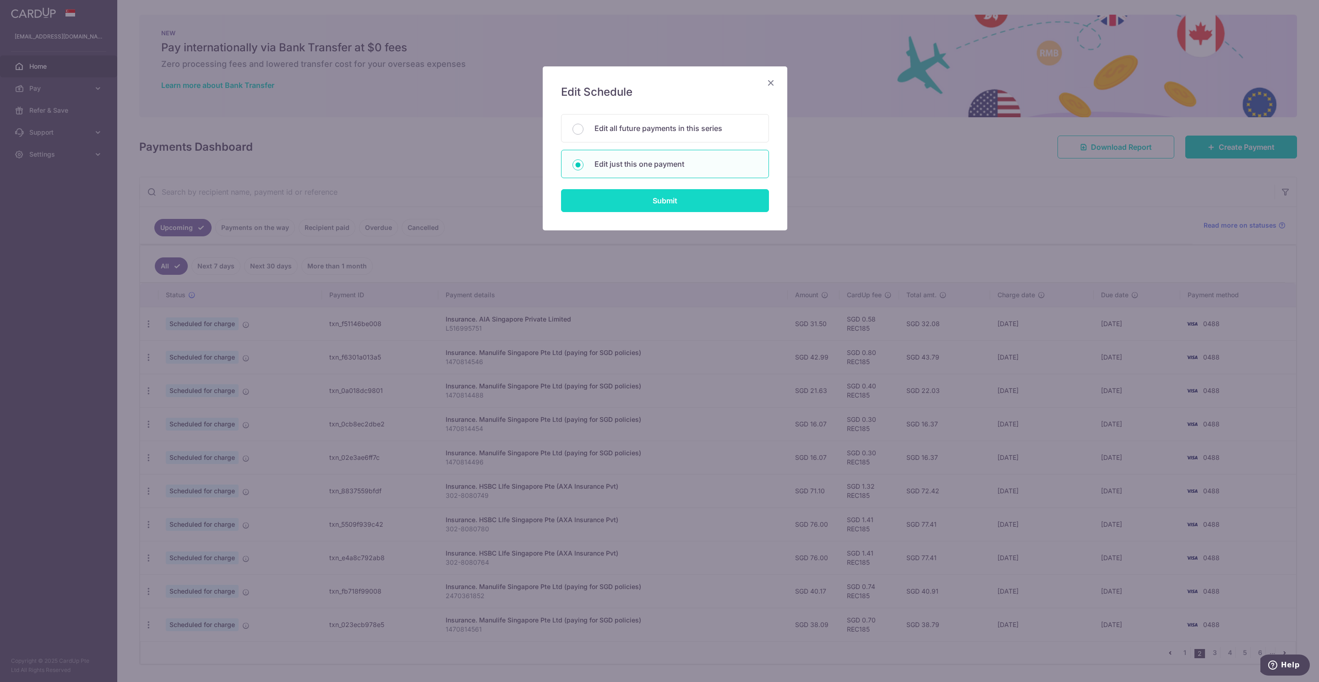
click at [689, 197] on input "Submit" at bounding box center [665, 200] width 208 height 23
radio input "true"
type input "38.09"
type input "[DATE]"
type input "1470814561"
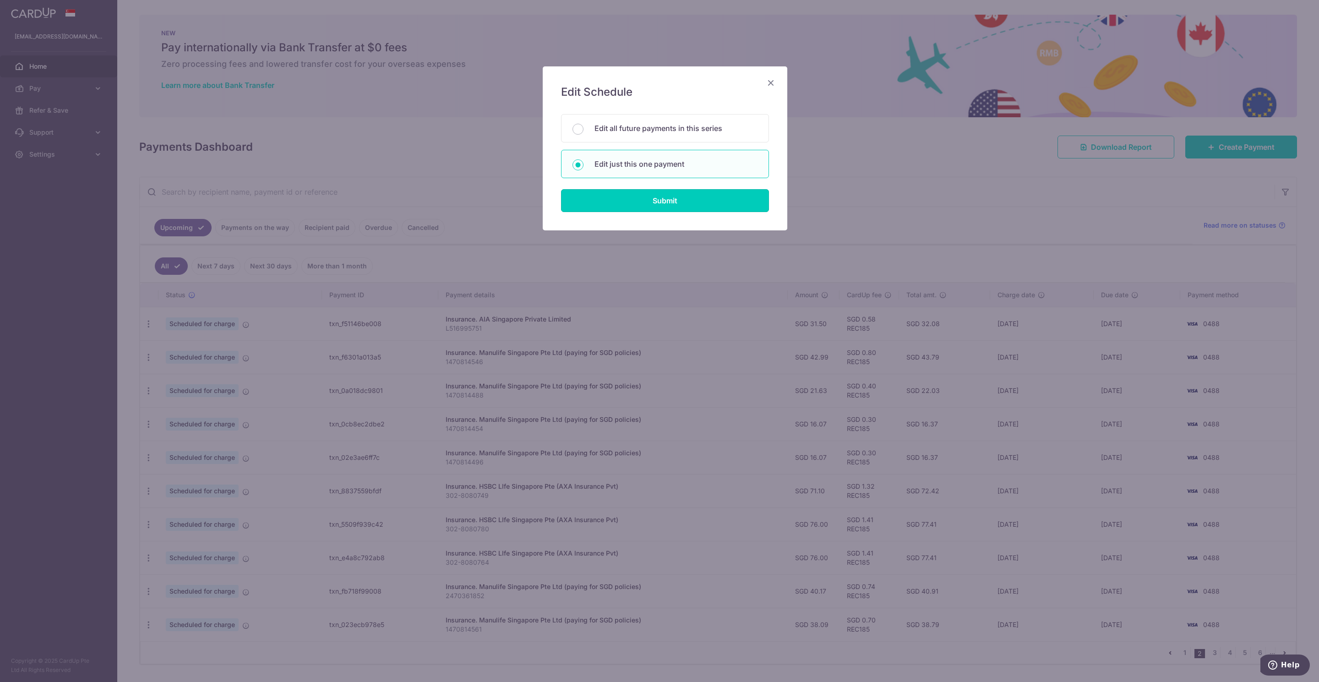
type input "REC185"
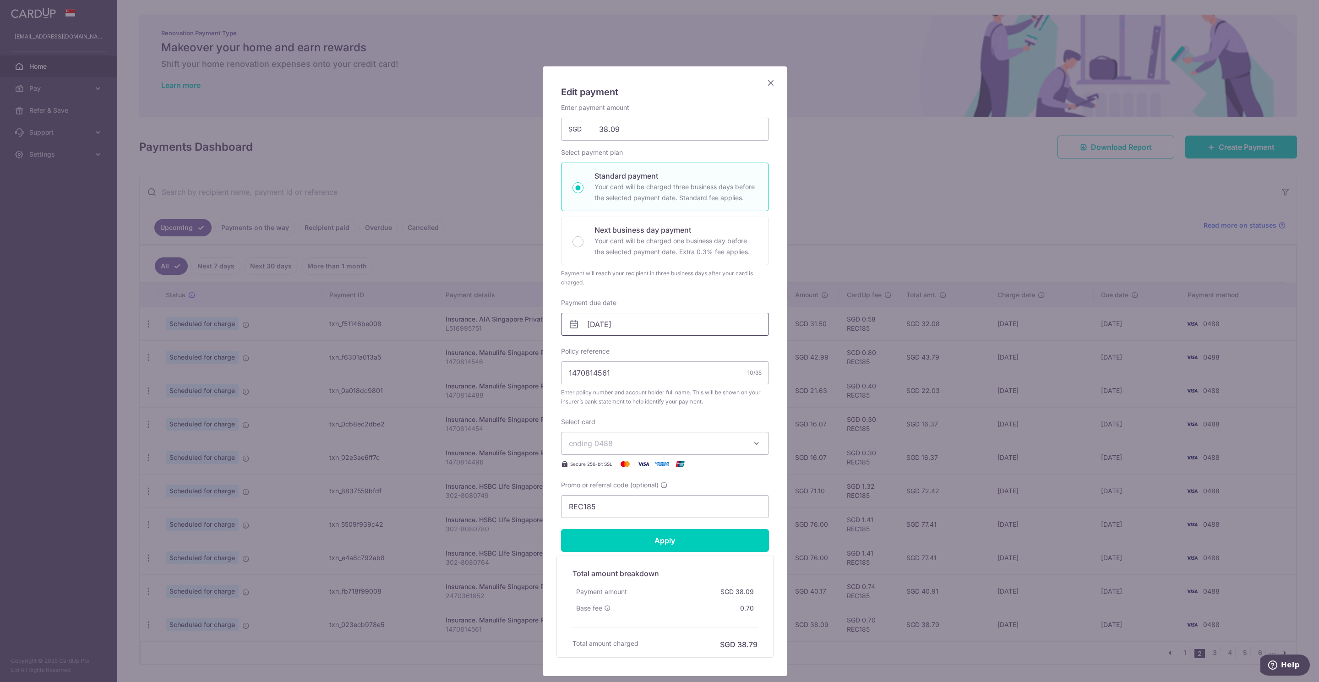
click at [592, 328] on input "[DATE]" at bounding box center [665, 324] width 208 height 23
click at [594, 409] on link "6" at bounding box center [593, 408] width 15 height 15
type input "[DATE]"
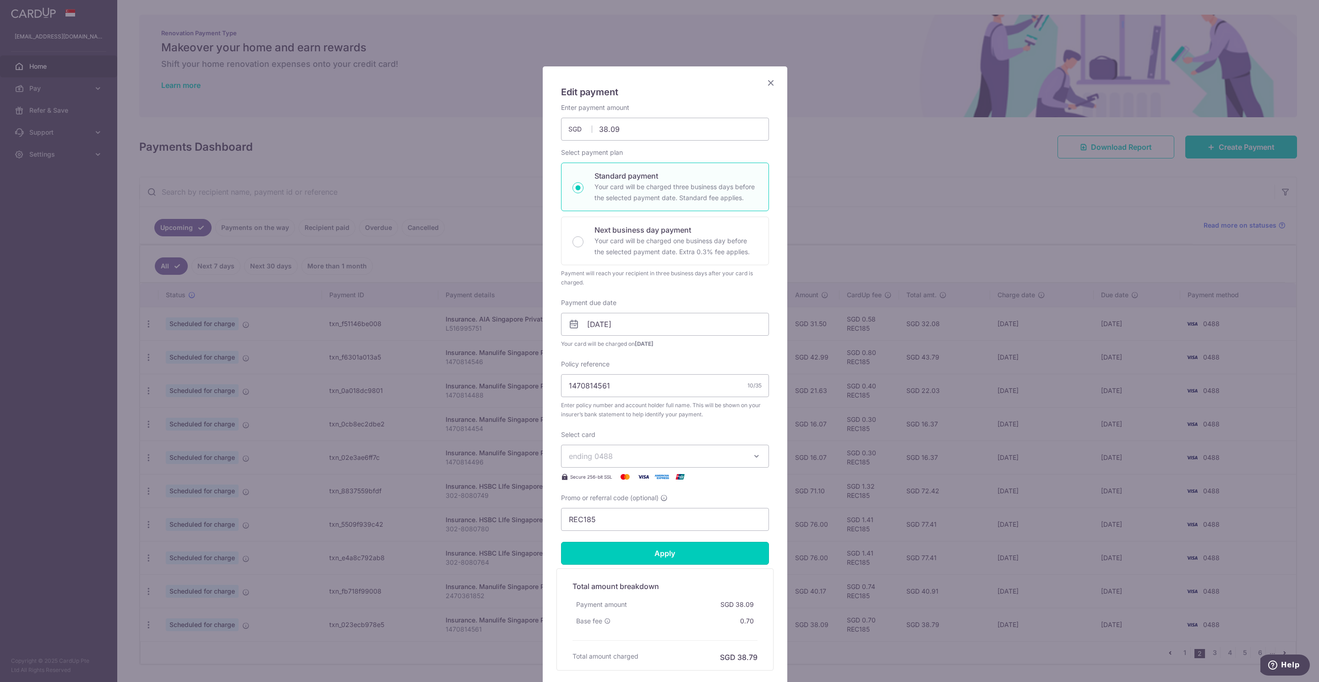
click at [654, 558] on input "Apply" at bounding box center [665, 553] width 208 height 23
type input "Successfully Applied"
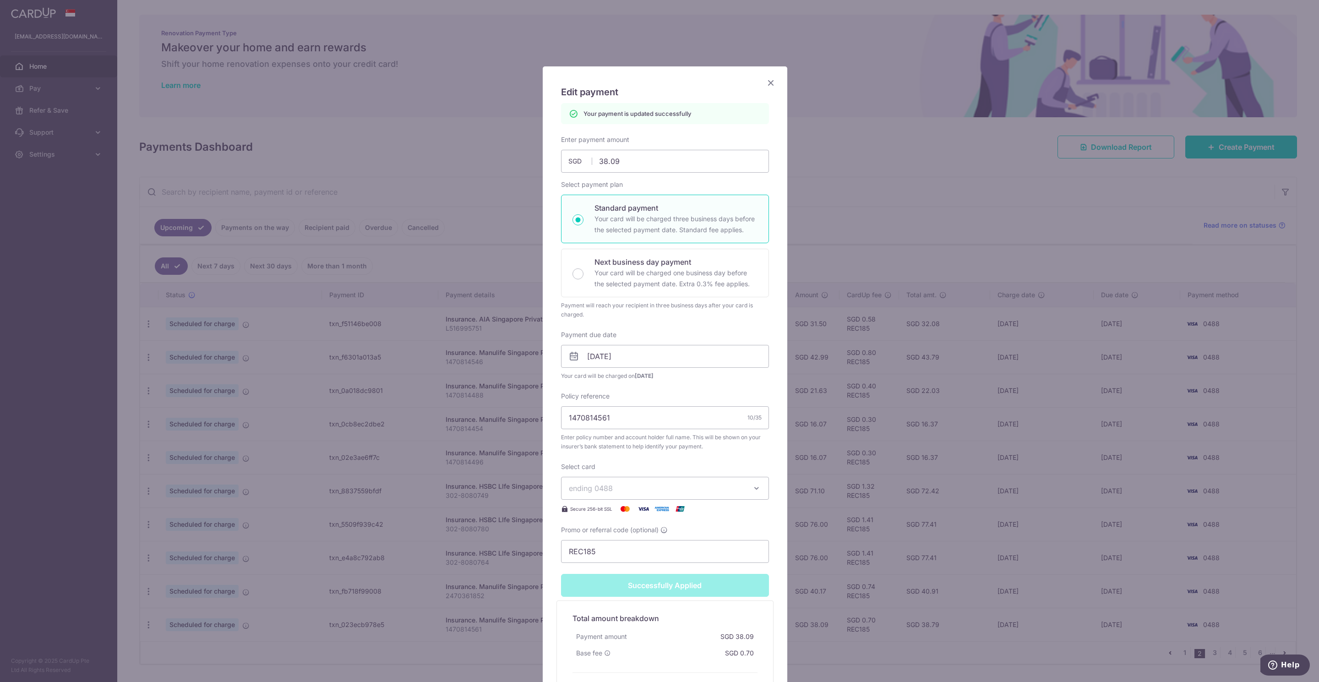
click at [765, 84] on icon "Close" at bounding box center [770, 82] width 11 height 11
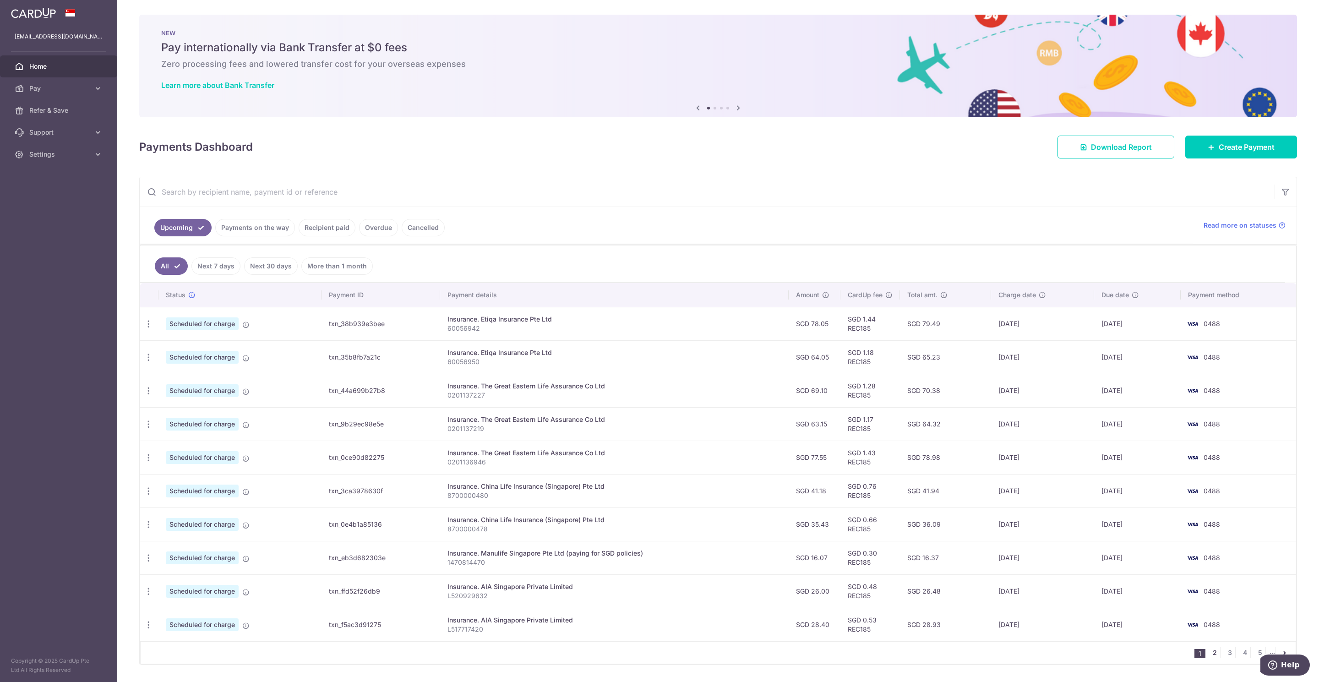
click at [1209, 657] on link "2" at bounding box center [1214, 652] width 11 height 11
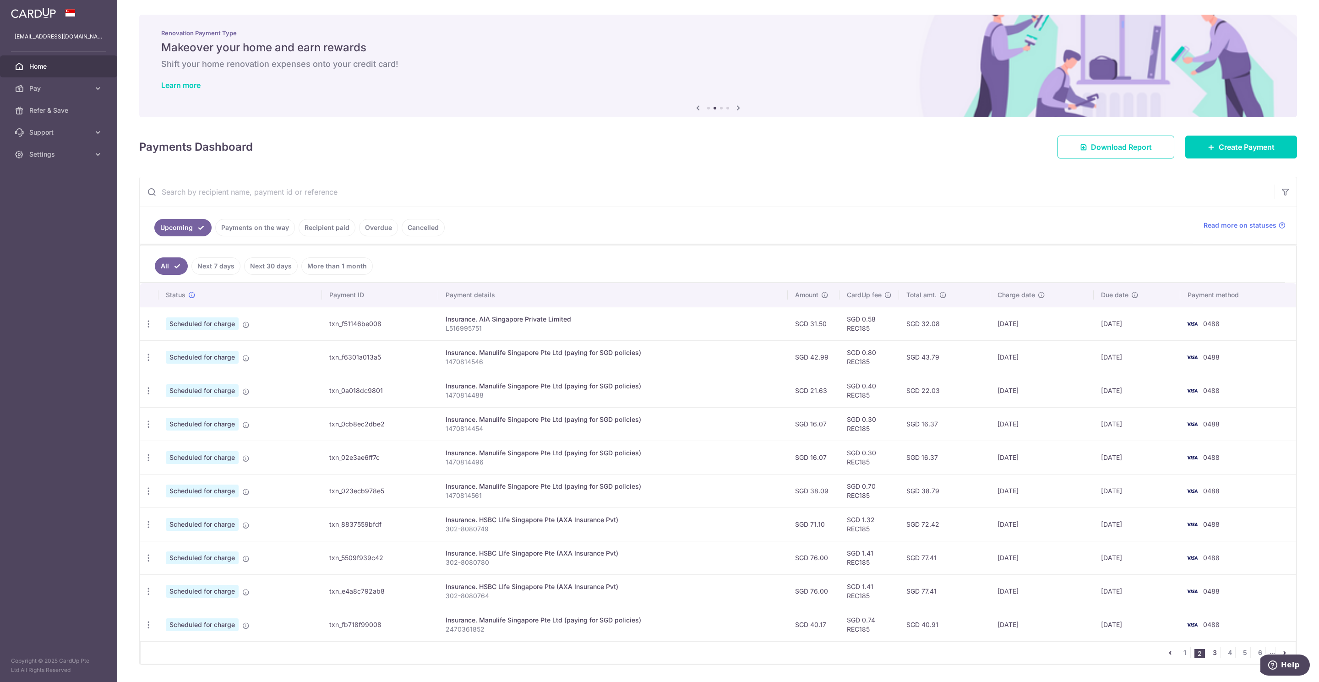
click at [1209, 658] on link "3" at bounding box center [1214, 652] width 11 height 11
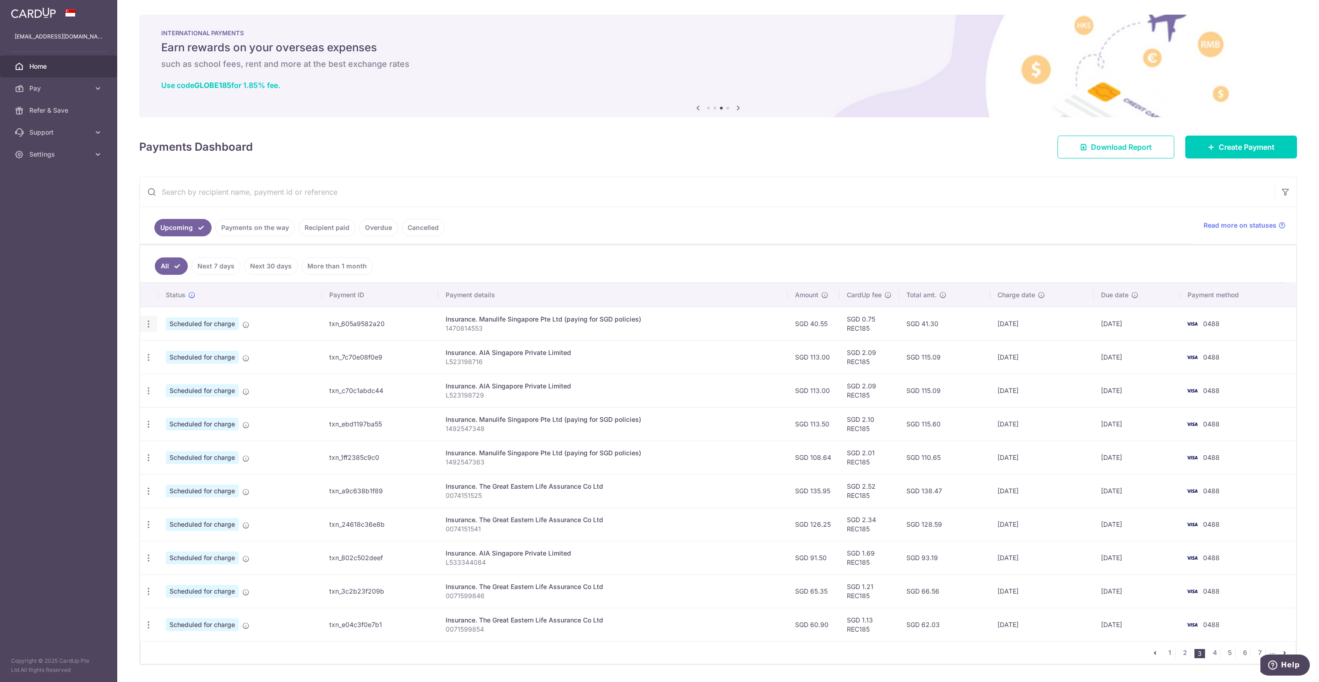
click at [146, 324] on icon "button" at bounding box center [149, 324] width 10 height 10
click at [174, 354] on span "Update payment" at bounding box center [197, 348] width 62 height 11
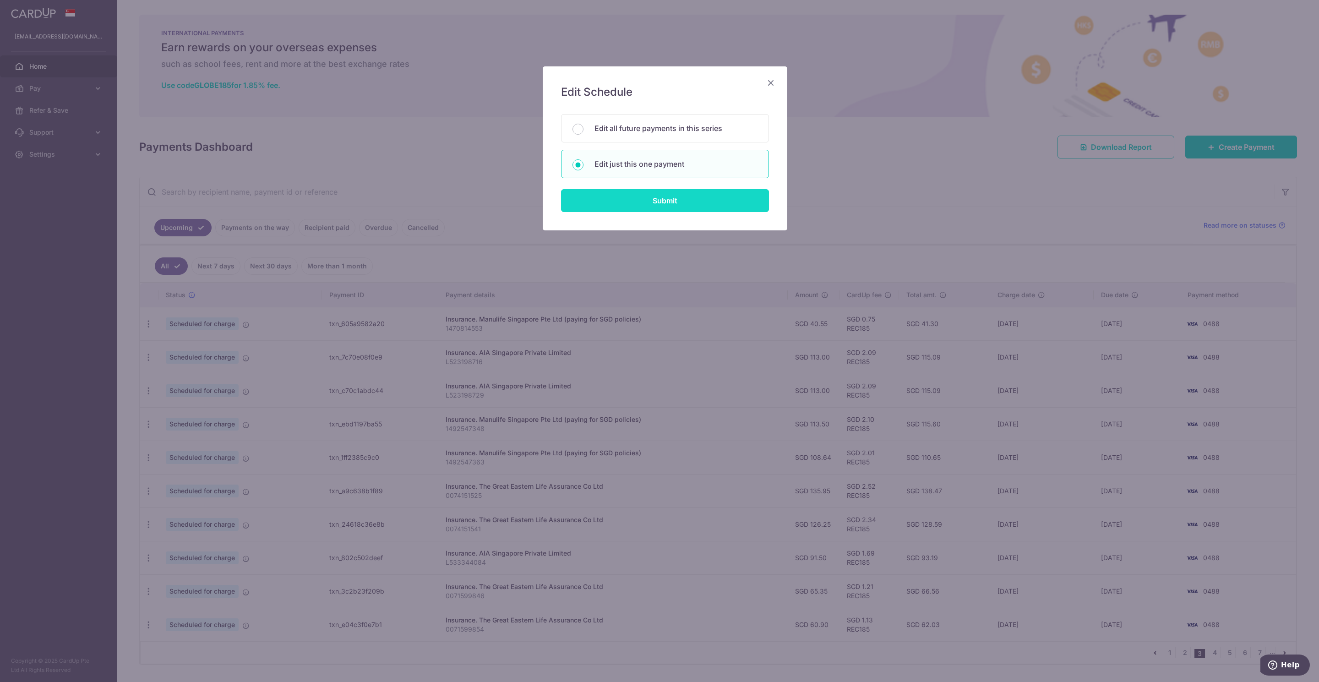
click at [650, 197] on input "Submit" at bounding box center [665, 200] width 208 height 23
radio input "true"
type input "40.55"
type input "16/10/2025"
type input "1470814553"
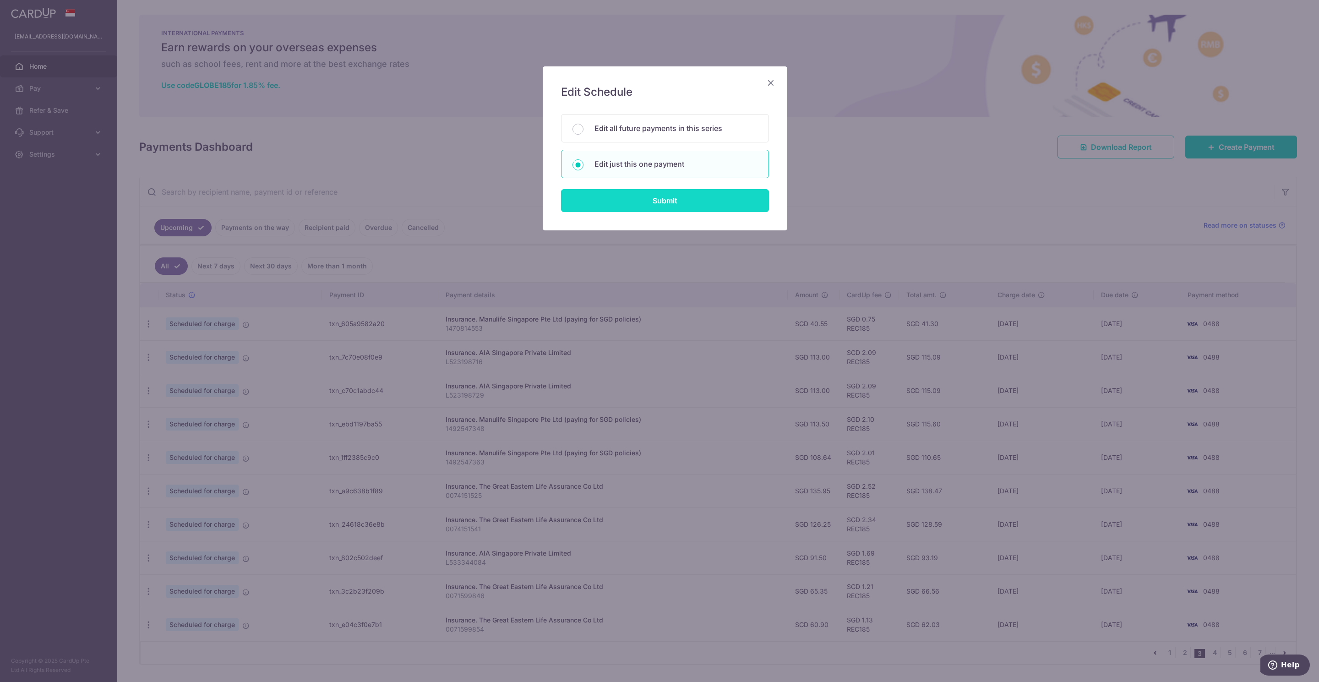
type input "REC185"
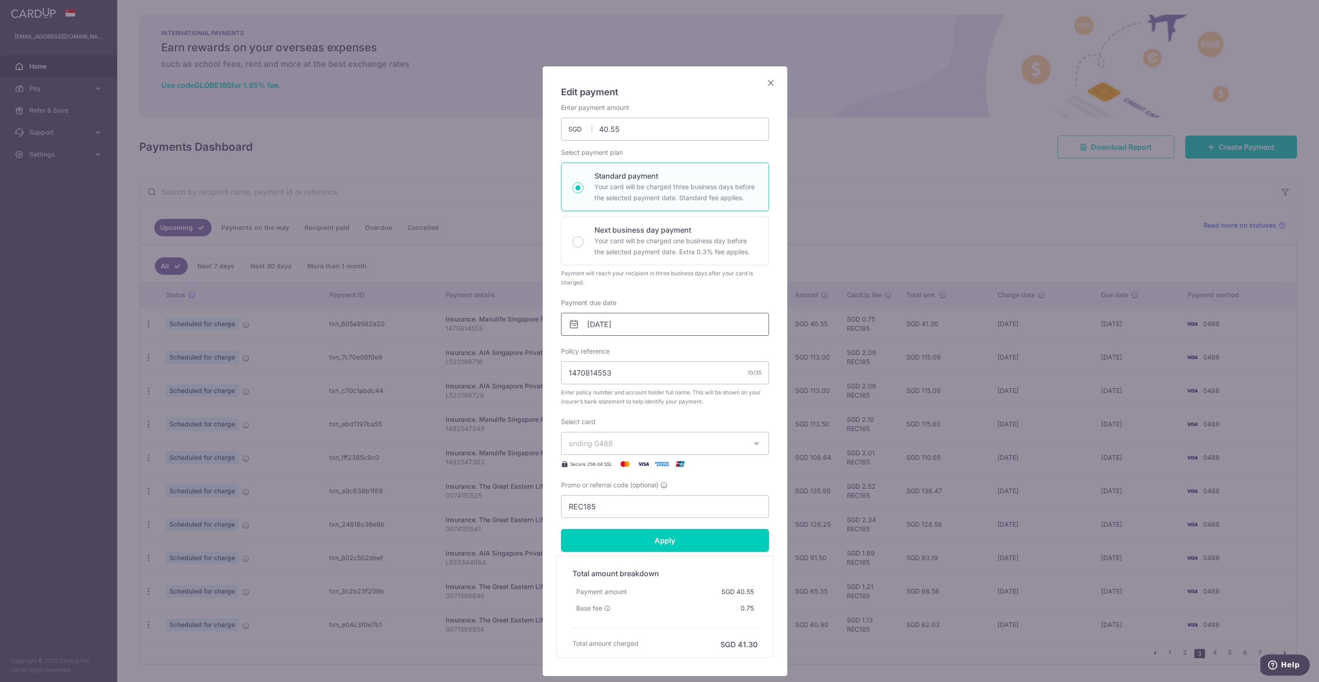
click at [576, 327] on input "16/10/2025" at bounding box center [665, 324] width 208 height 23
click at [593, 407] on link "6" at bounding box center [593, 408] width 15 height 15
type input "[DATE]"
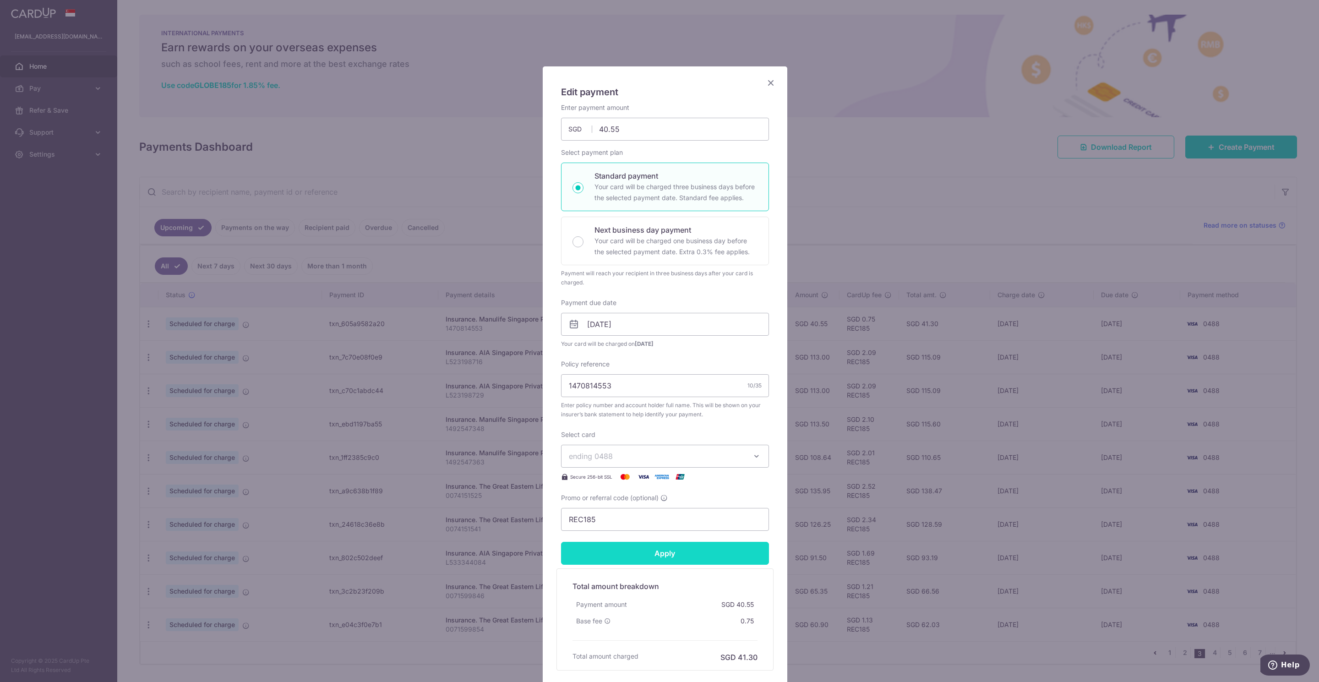
click at [657, 558] on input "Apply" at bounding box center [665, 553] width 208 height 23
type input "Successfully Applied"
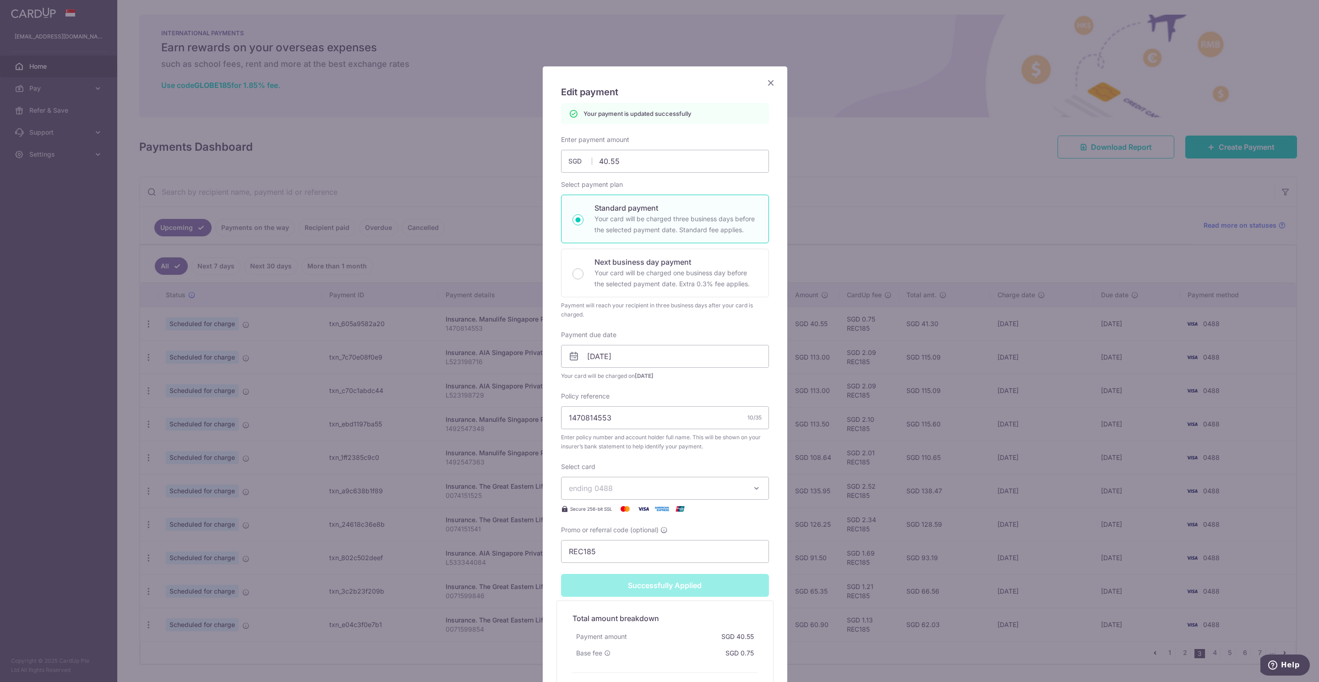
click at [766, 84] on icon "Close" at bounding box center [770, 82] width 11 height 11
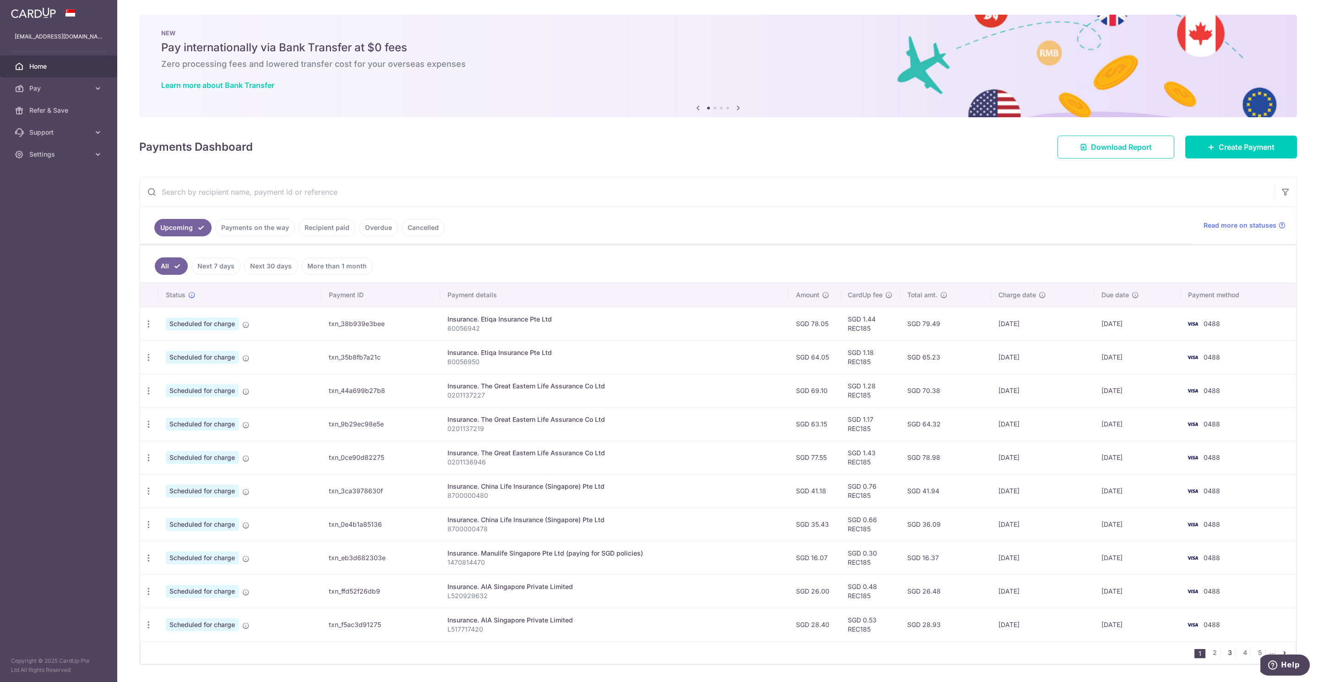
click at [1224, 658] on link "3" at bounding box center [1229, 652] width 11 height 11
click at [152, 360] on icon "button" at bounding box center [149, 358] width 10 height 10
click at [181, 385] on span "Update payment" at bounding box center [197, 382] width 62 height 11
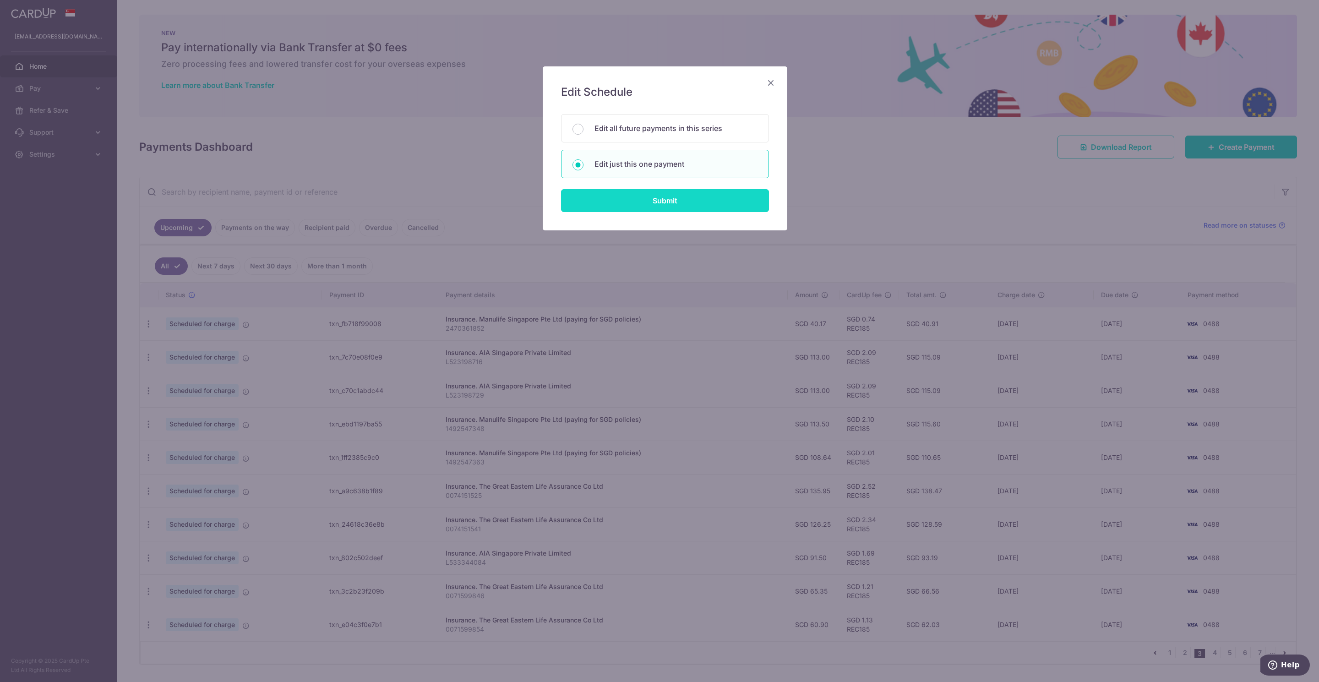
click at [641, 203] on input "Submit" at bounding box center [665, 200] width 208 height 23
radio input "true"
type input "113.00"
type input "[DATE]"
type input "L523198716"
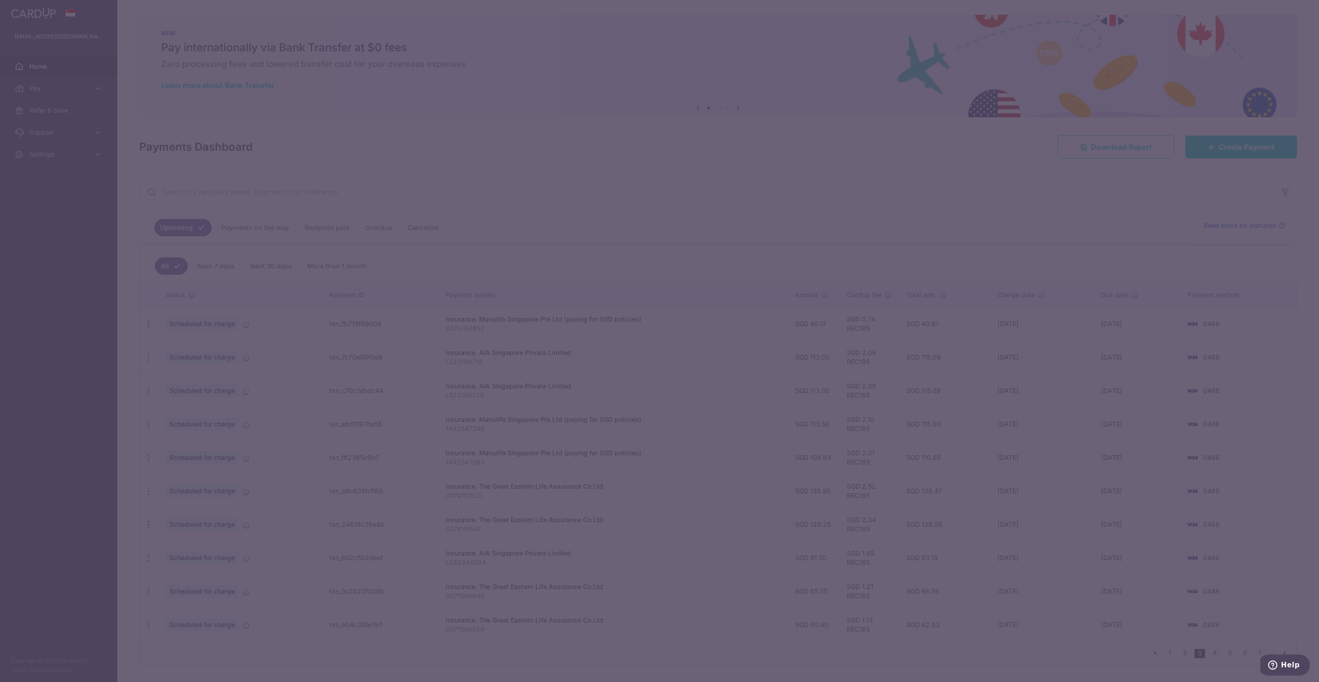
type input "REC185"
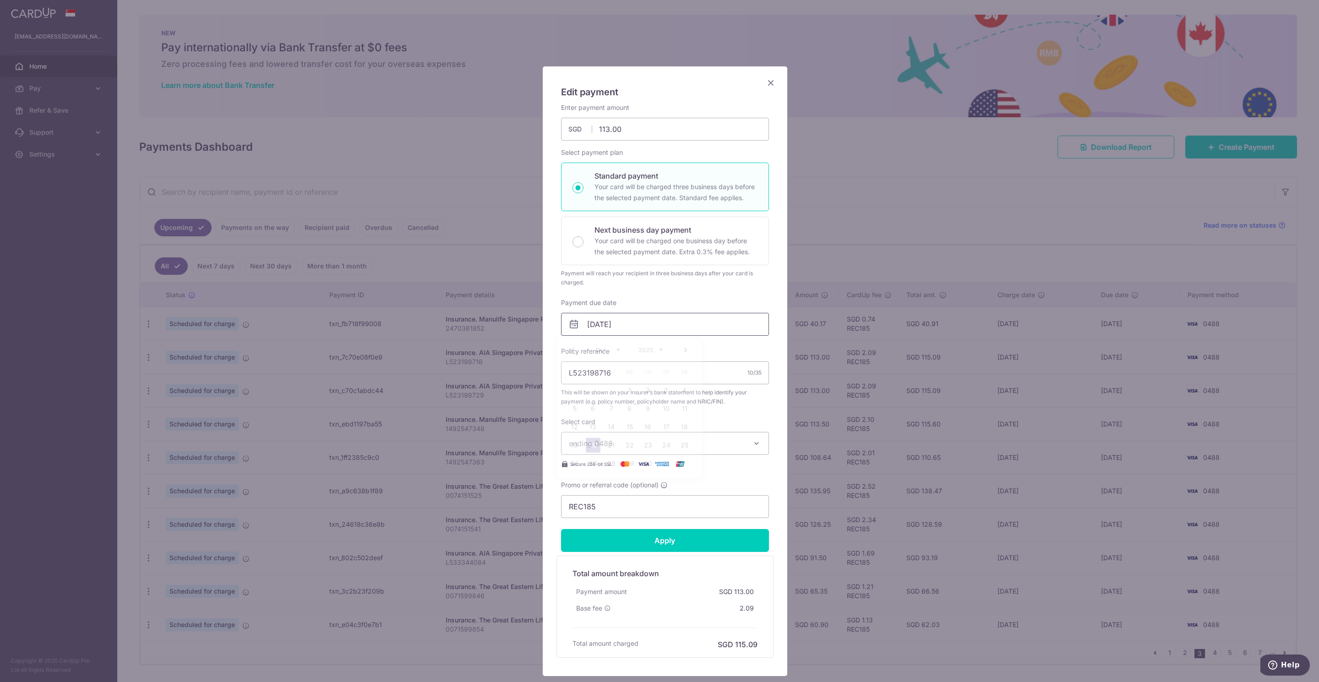
click at [597, 326] on input "[DATE]" at bounding box center [665, 324] width 208 height 23
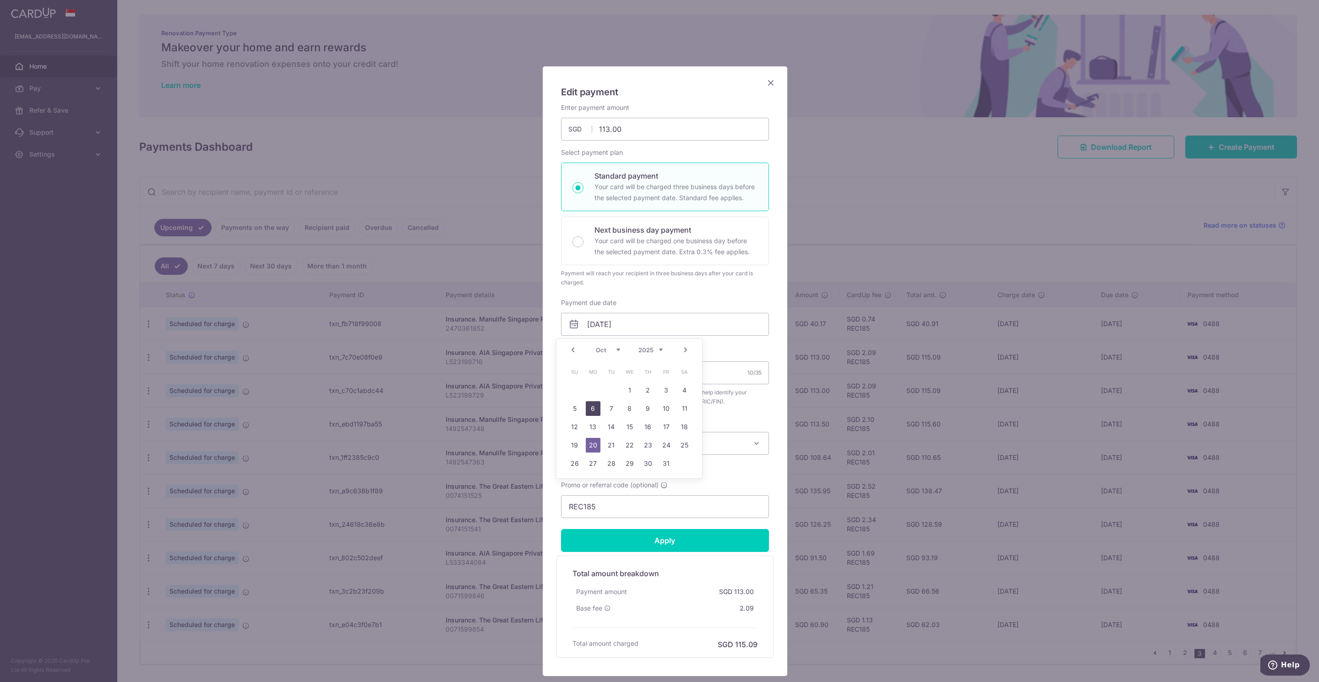
click at [588, 412] on link "6" at bounding box center [593, 408] width 15 height 15
type input "[DATE]"
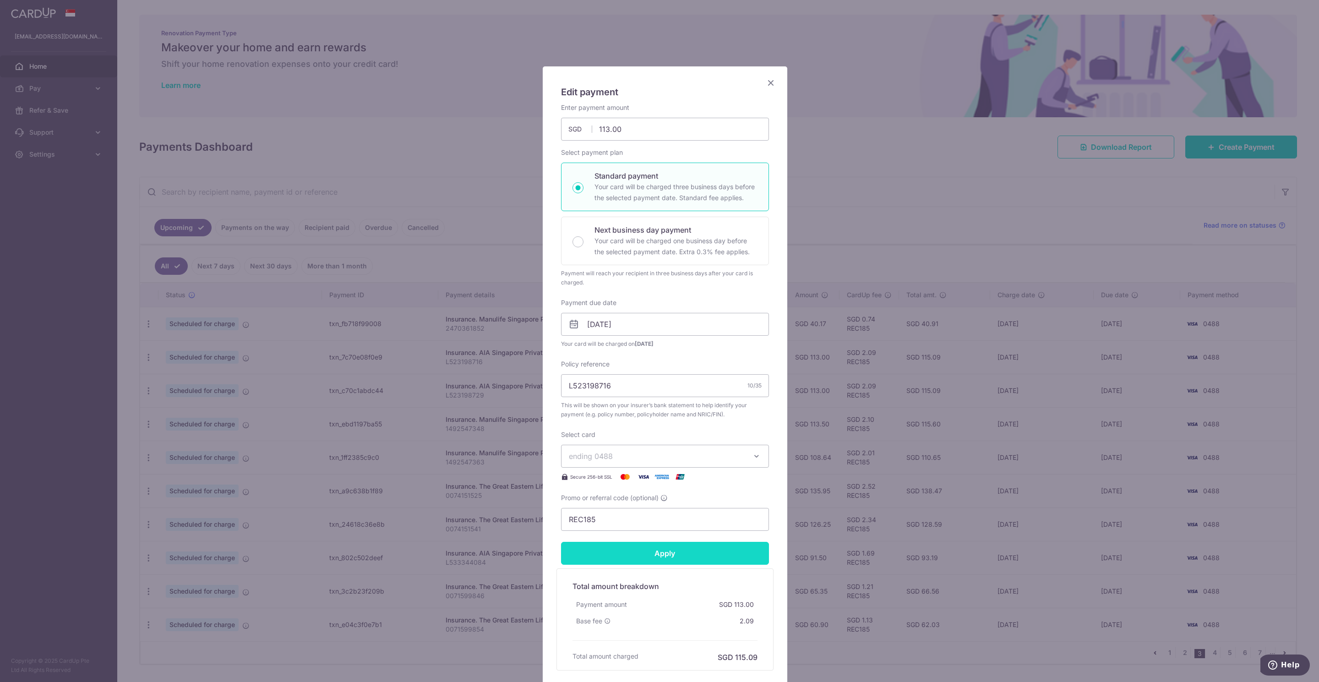
click at [658, 548] on input "Apply" at bounding box center [665, 553] width 208 height 23
type input "Successfully Applied"
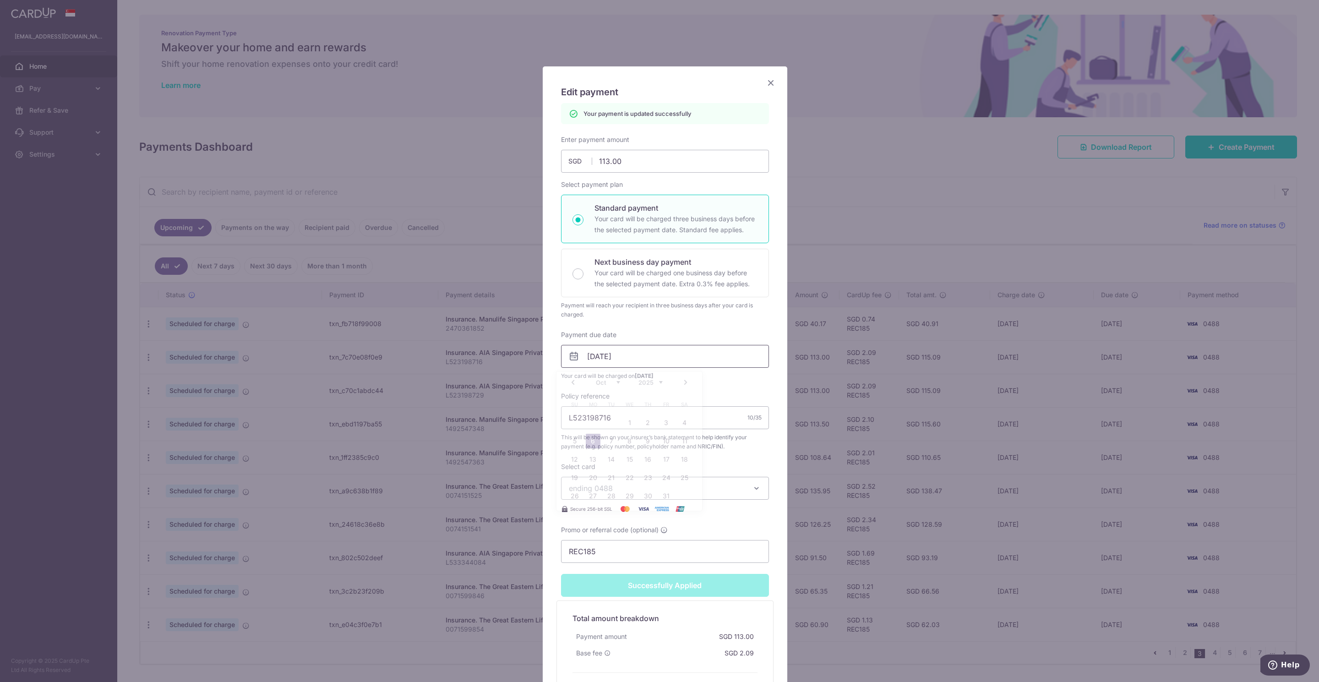
click at [585, 360] on input "[DATE]" at bounding box center [665, 356] width 208 height 23
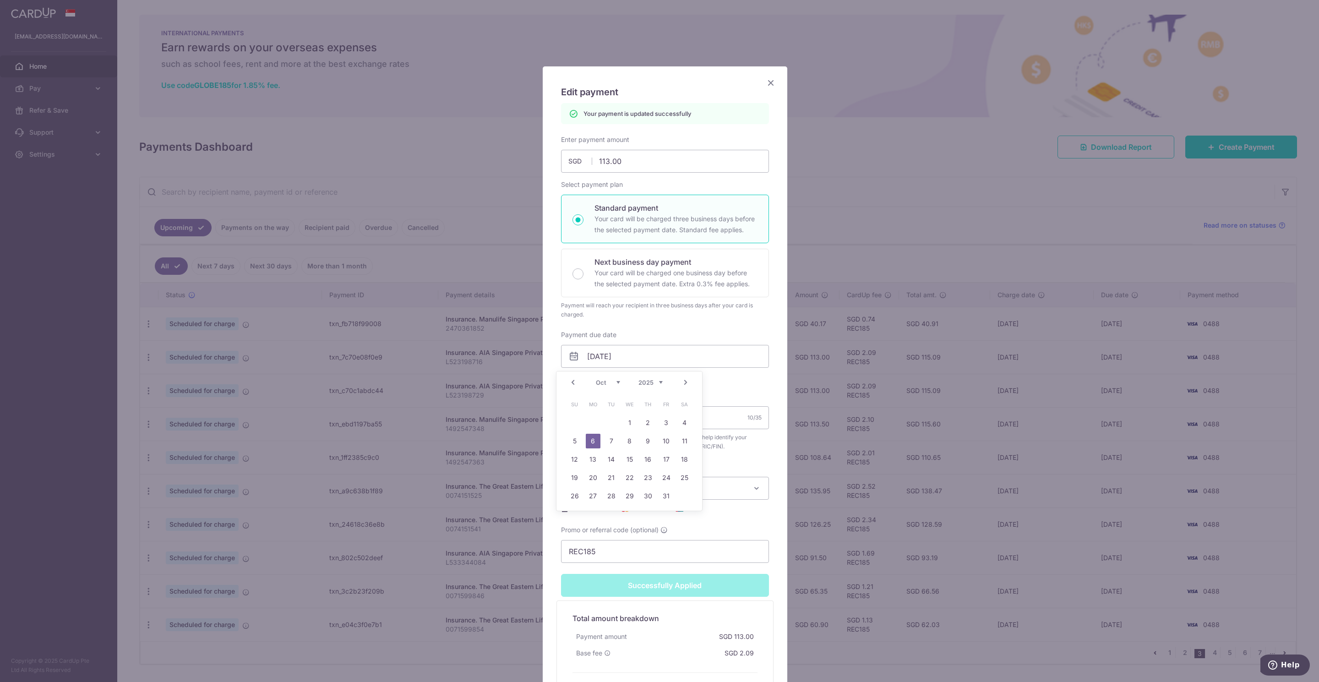
click at [767, 80] on icon "Close" at bounding box center [770, 82] width 11 height 11
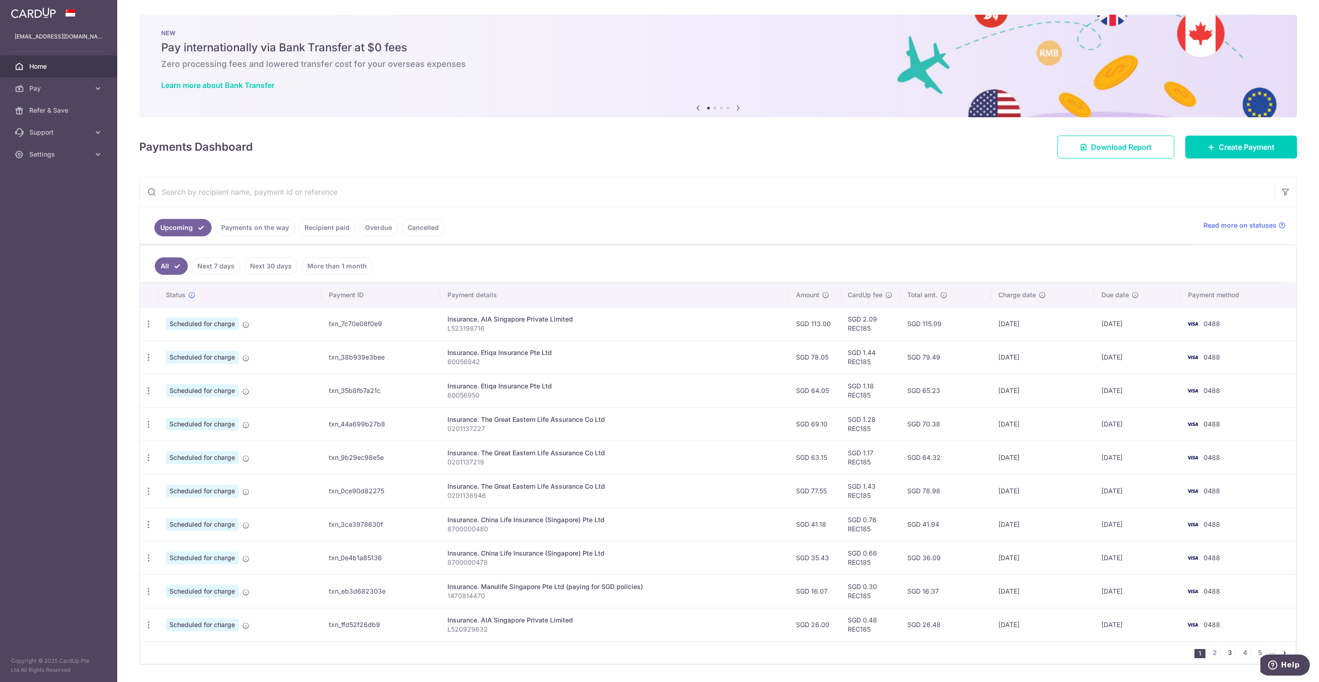
click at [1224, 657] on link "3" at bounding box center [1229, 652] width 11 height 11
click at [149, 391] on icon "button" at bounding box center [149, 391] width 10 height 10
click at [179, 419] on span "Update payment" at bounding box center [197, 415] width 62 height 11
radio input "true"
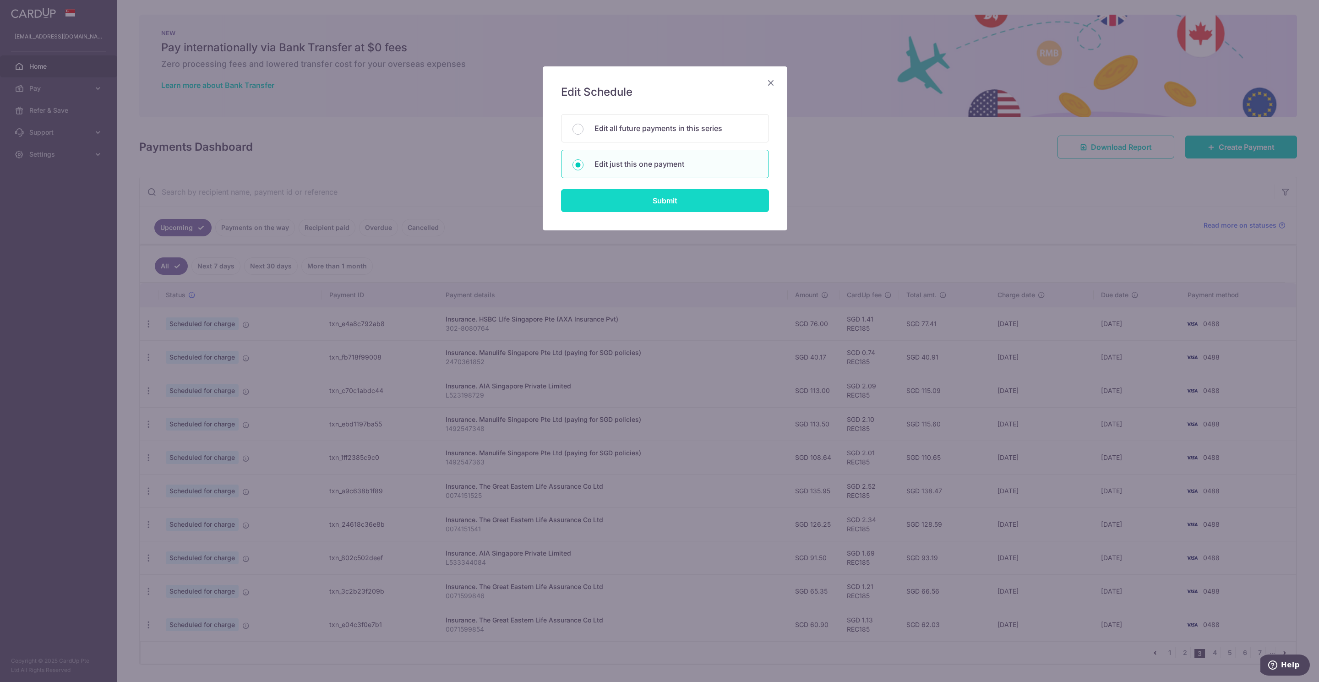
click at [637, 205] on input "Submit" at bounding box center [665, 200] width 208 height 23
radio input "true"
type input "113.00"
type input "[DATE]"
type input "L523198729"
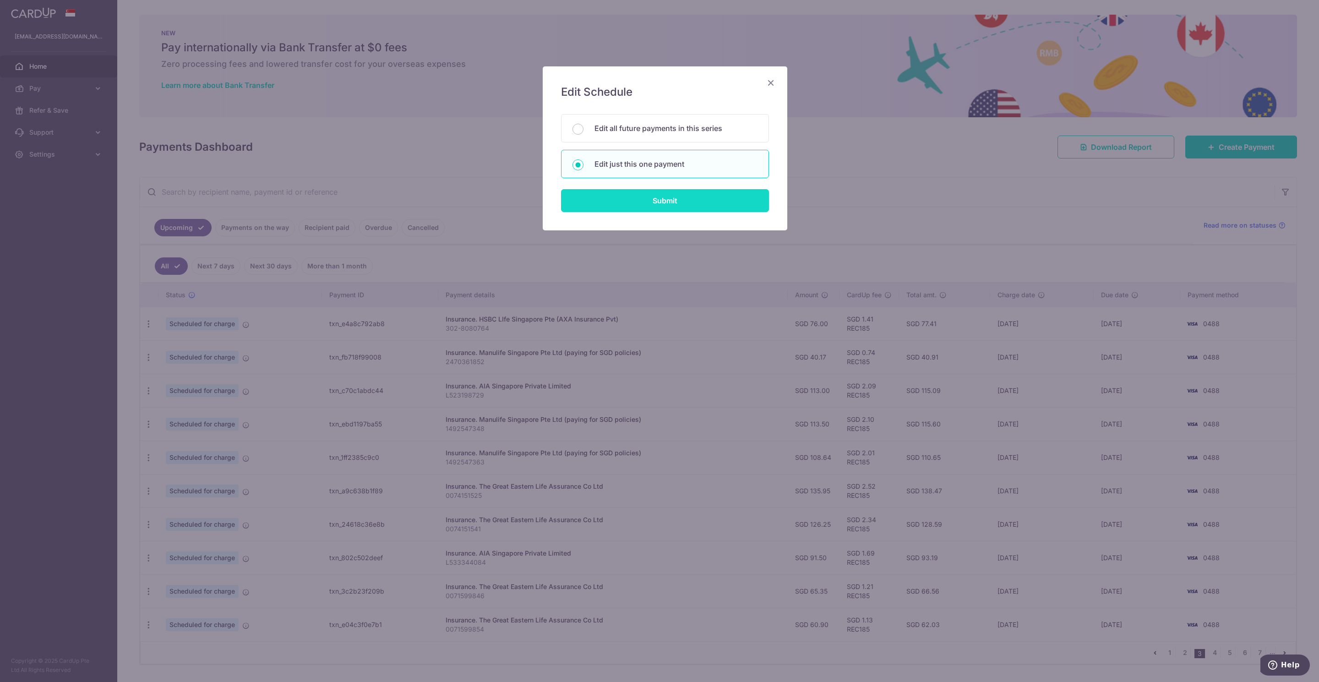
type input "REC185"
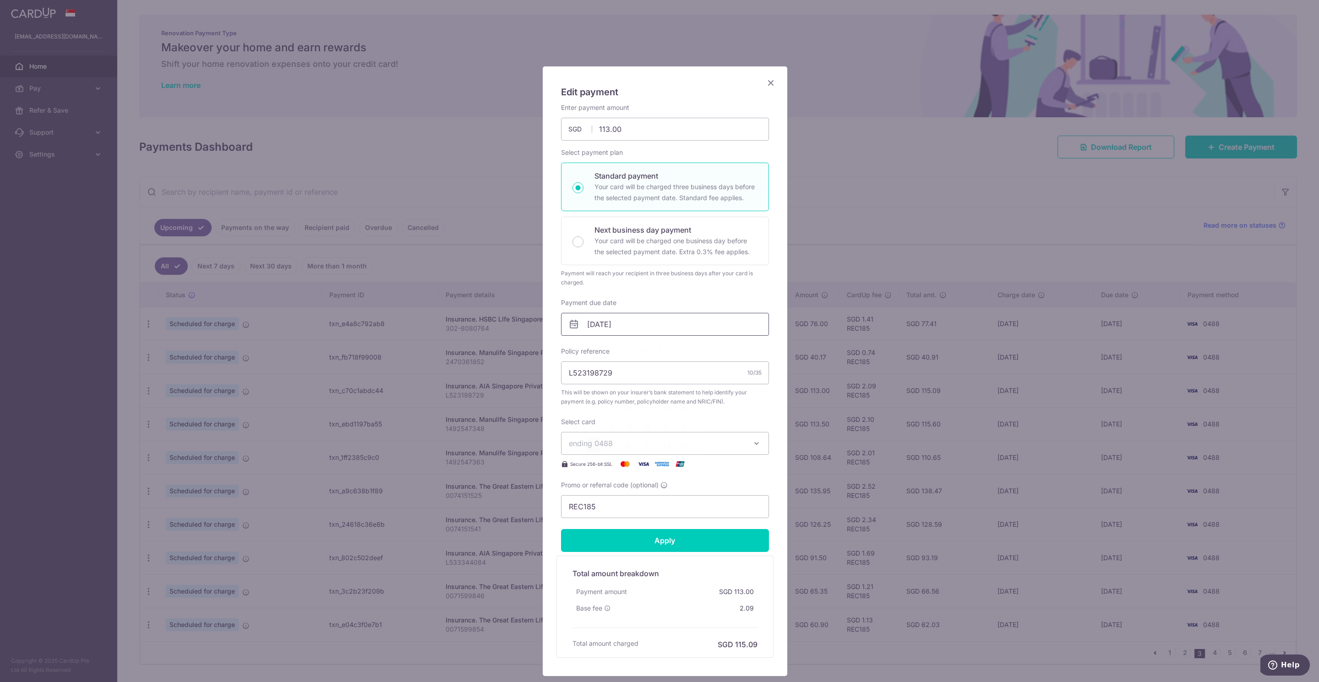
click at [590, 326] on input "[DATE]" at bounding box center [665, 324] width 208 height 23
click at [592, 407] on link "6" at bounding box center [593, 408] width 15 height 15
type input "[DATE]"
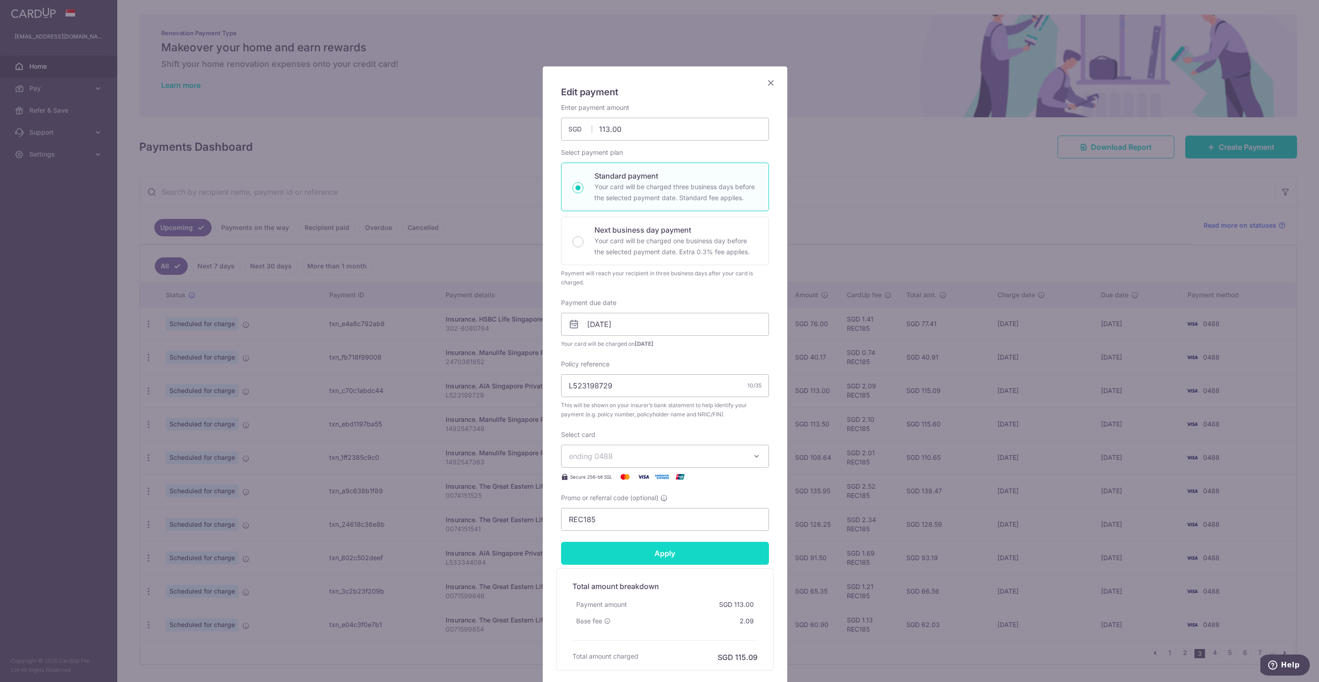
click at [662, 556] on input "Apply" at bounding box center [665, 553] width 208 height 23
type input "Successfully Applied"
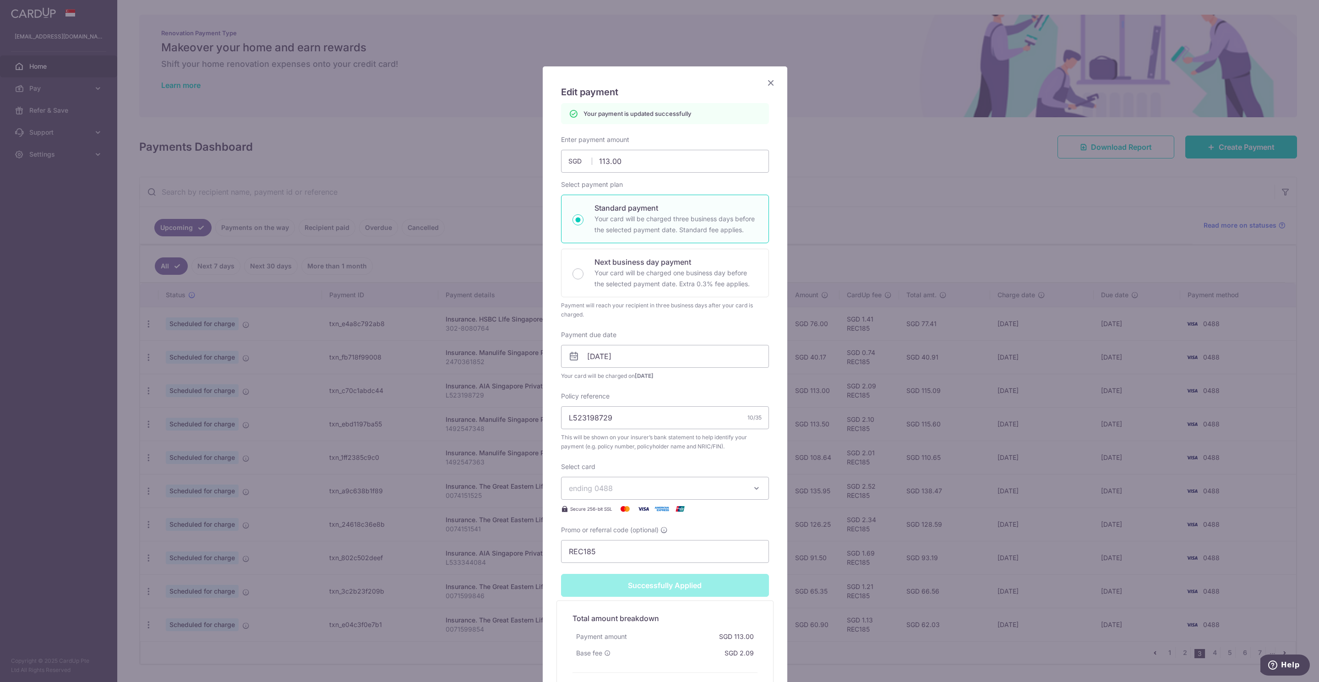
click at [765, 87] on icon "Close" at bounding box center [770, 82] width 11 height 11
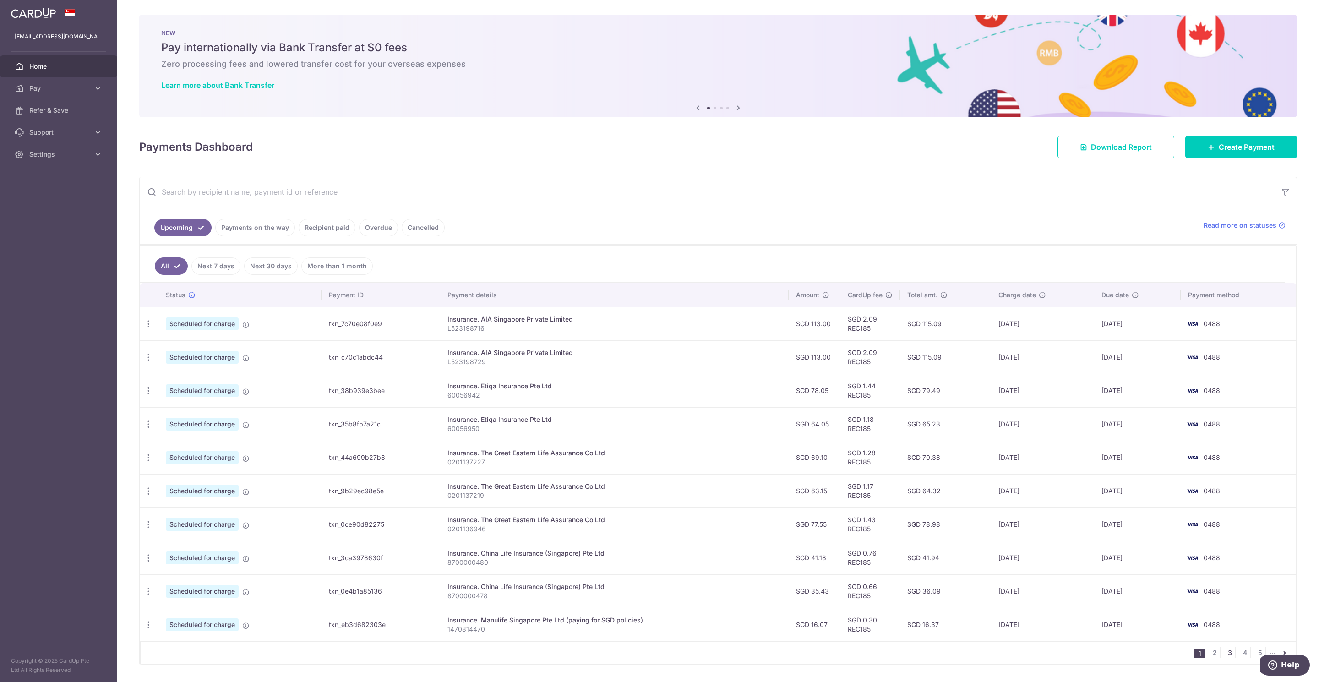
click at [1224, 656] on link "3" at bounding box center [1229, 652] width 11 height 11
click at [146, 426] on icon "button" at bounding box center [149, 424] width 10 height 10
click at [169, 448] on span "Update payment" at bounding box center [197, 449] width 62 height 11
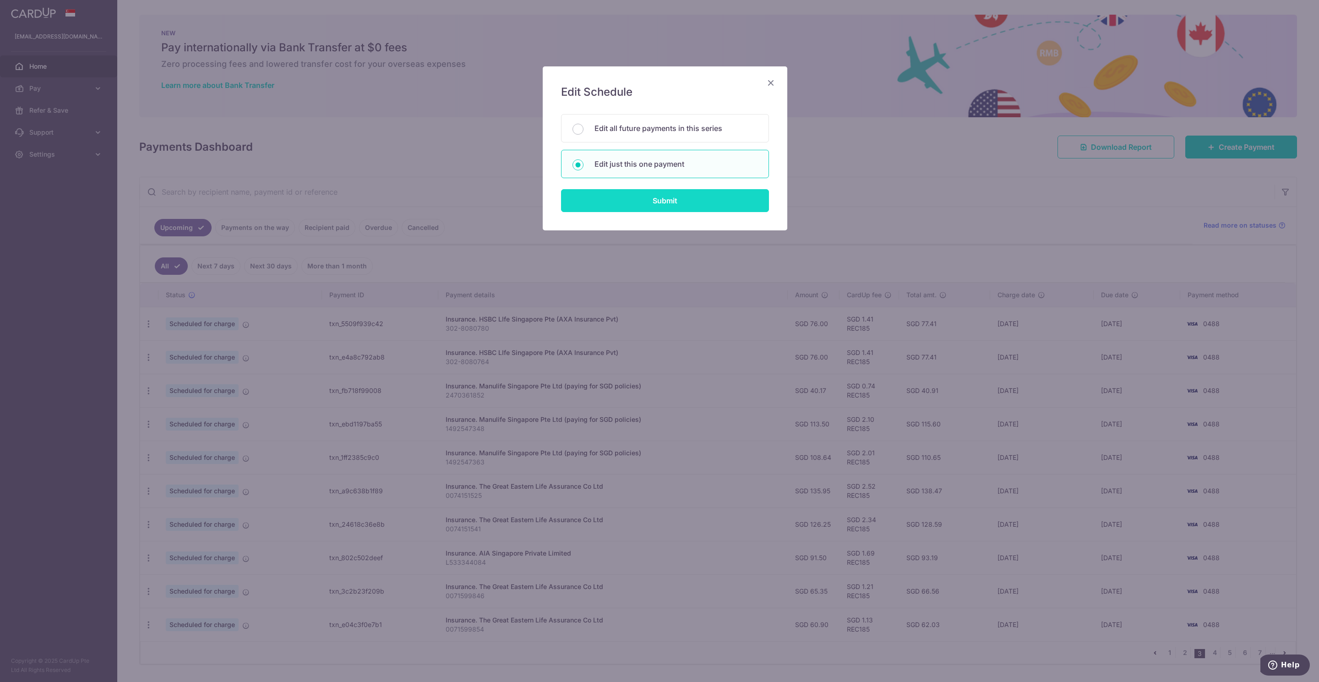
click at [677, 212] on input "Submit" at bounding box center [665, 200] width 208 height 23
radio input "true"
type input "113.50"
type input "[DATE]"
type input "1492547348"
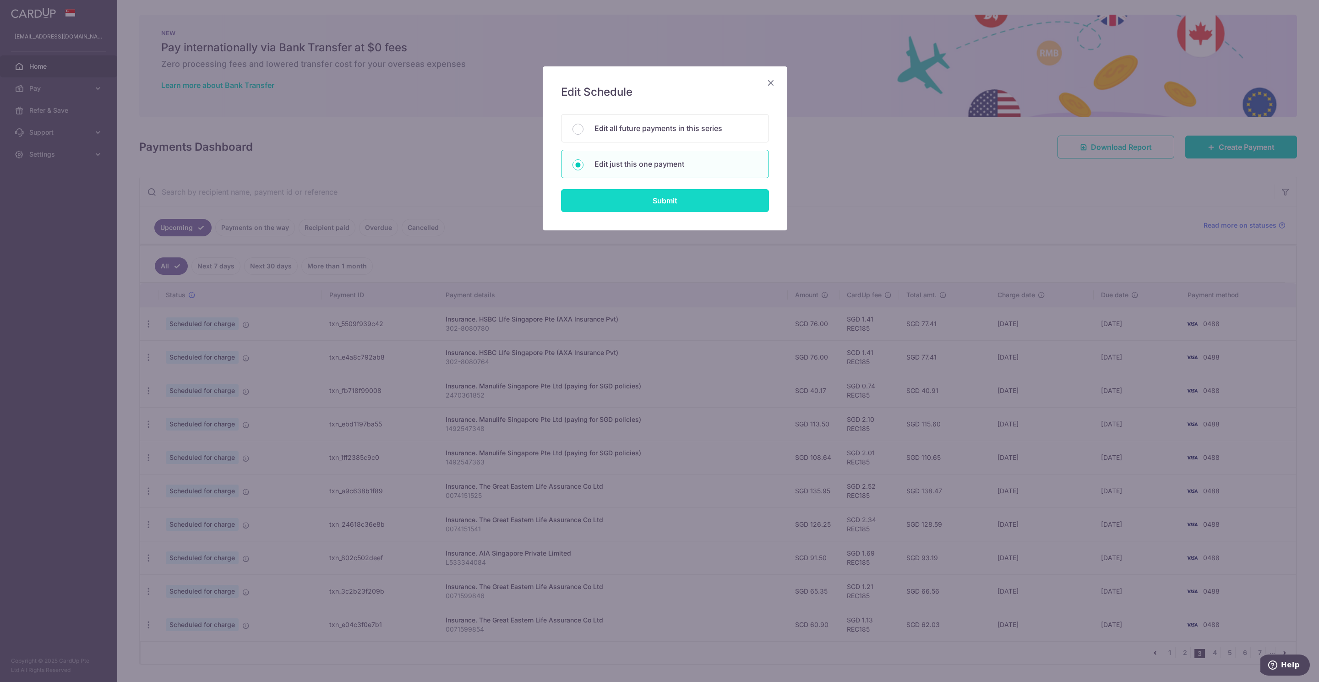
type input "REC185"
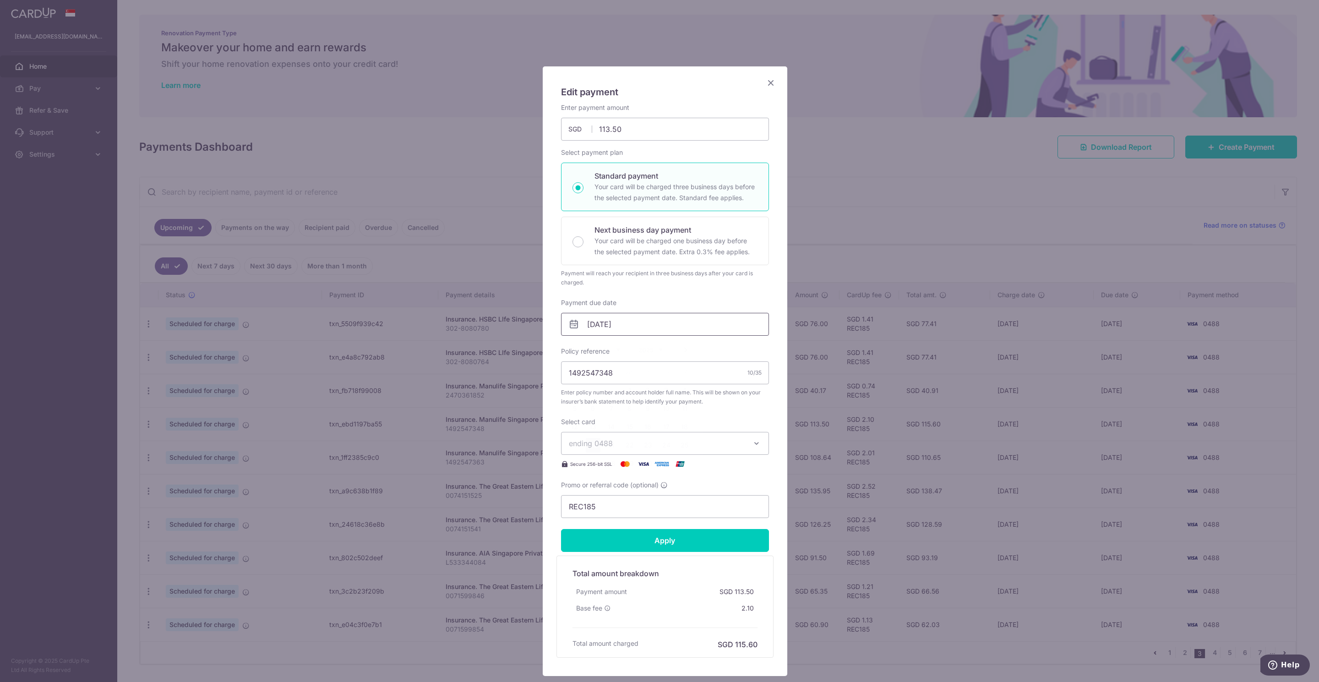
click at [588, 321] on input "[DATE]" at bounding box center [665, 324] width 208 height 23
click at [595, 411] on link "6" at bounding box center [593, 408] width 15 height 15
type input "[DATE]"
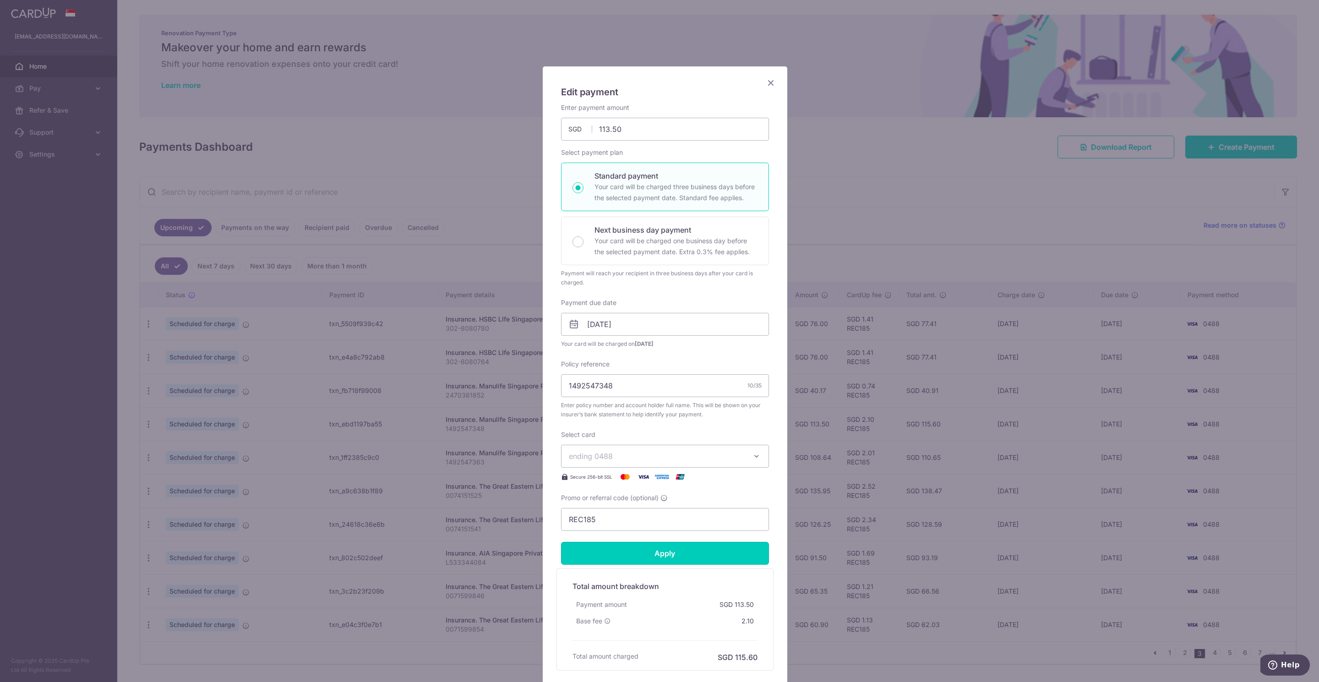
click at [678, 558] on input "Apply" at bounding box center [665, 553] width 208 height 23
type input "Successfully Applied"
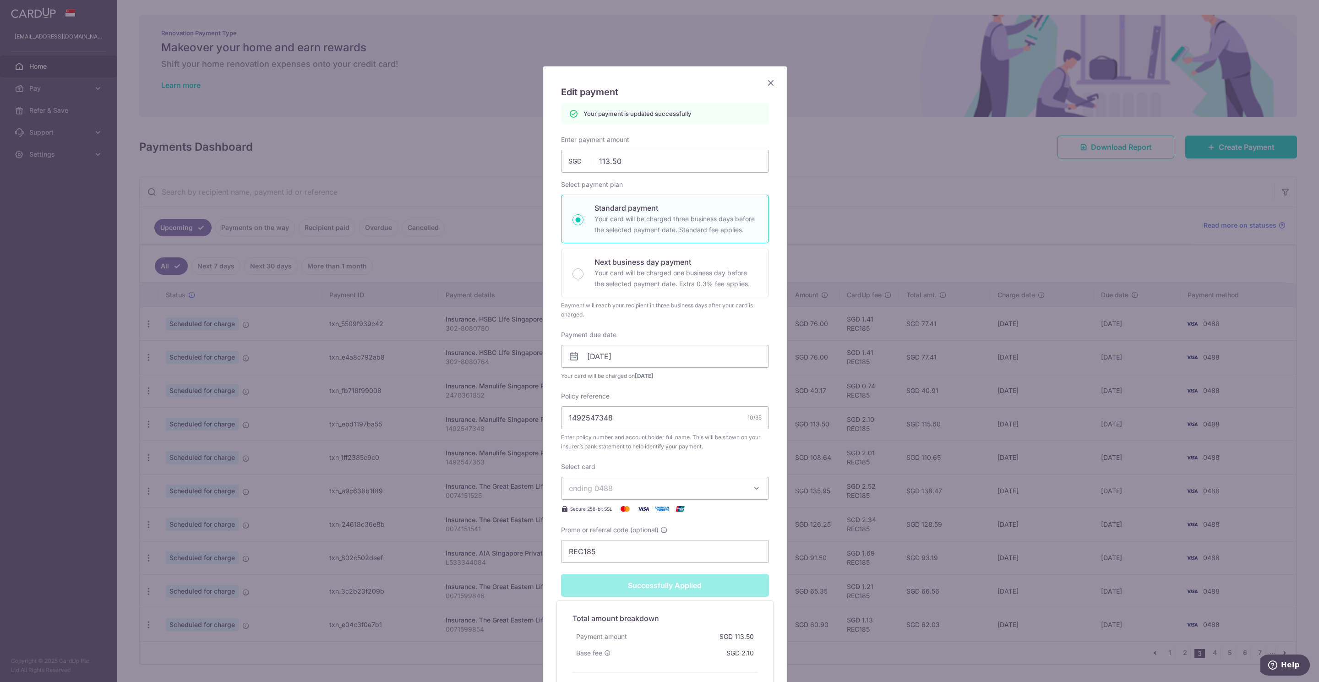
click at [765, 86] on icon "Close" at bounding box center [770, 82] width 11 height 11
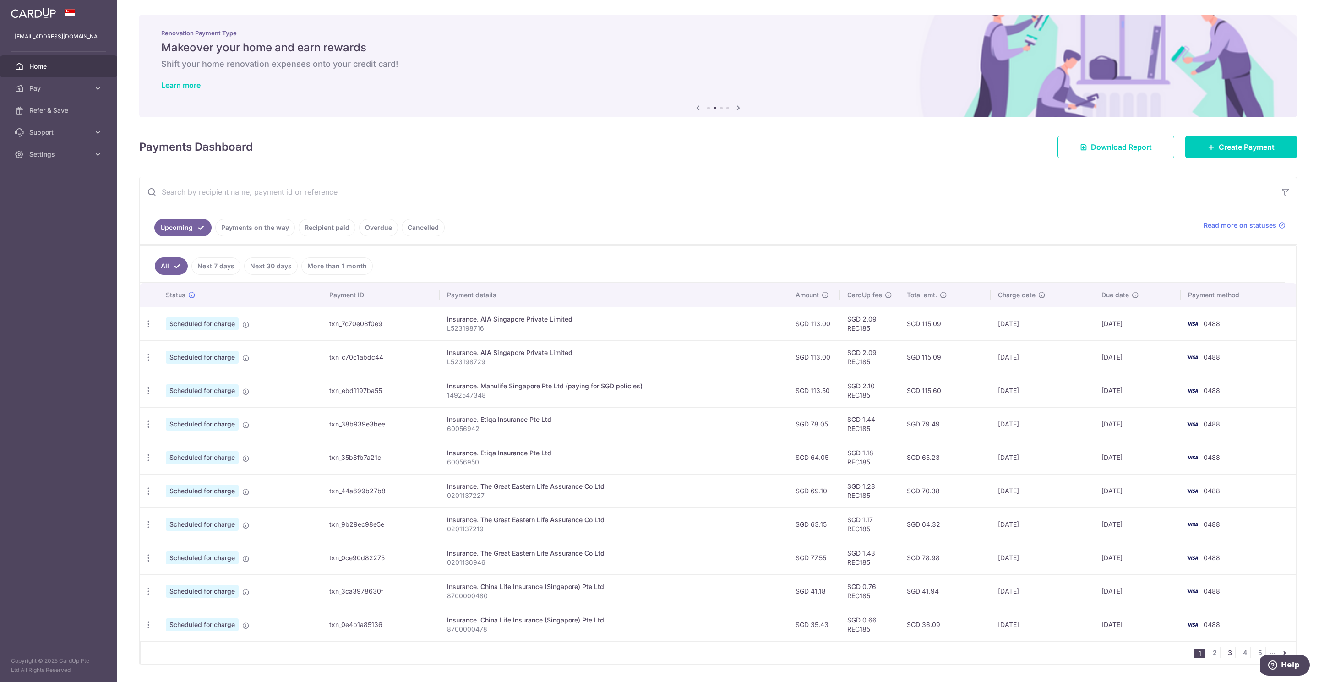
click at [1224, 657] on link "3" at bounding box center [1229, 652] width 11 height 11
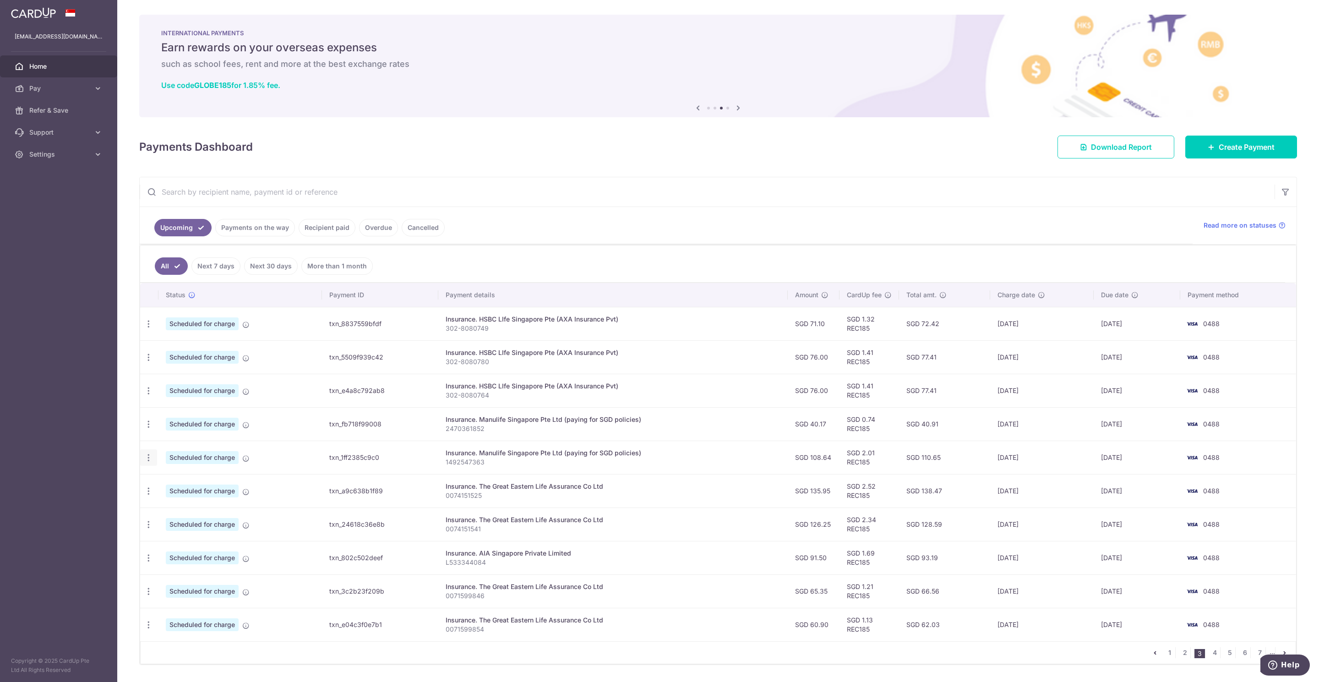
click at [149, 459] on icon "button" at bounding box center [149, 458] width 10 height 10
click at [174, 488] on span "Update payment" at bounding box center [197, 482] width 62 height 11
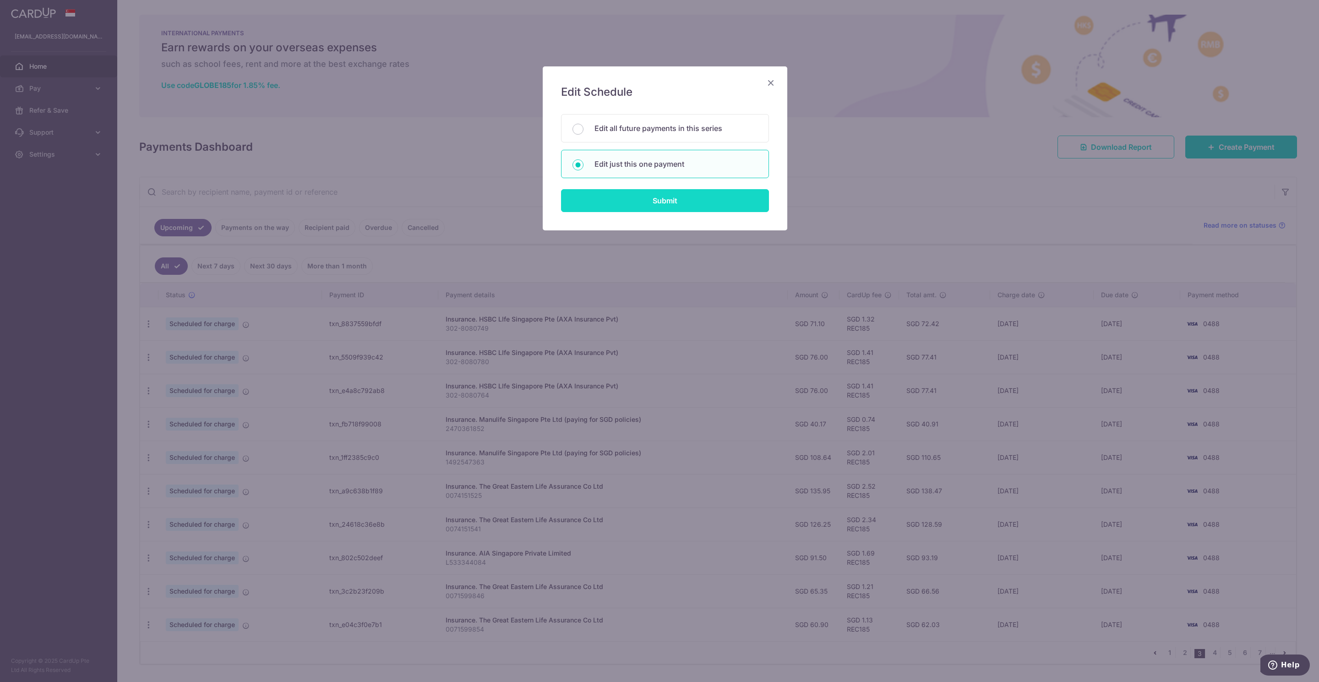
drag, startPoint x: 637, startPoint y: 206, endPoint x: 629, endPoint y: 205, distance: 7.8
click at [635, 206] on input "Submit" at bounding box center [665, 200] width 208 height 23
radio input "true"
type input "108.64"
type input "[DATE]"
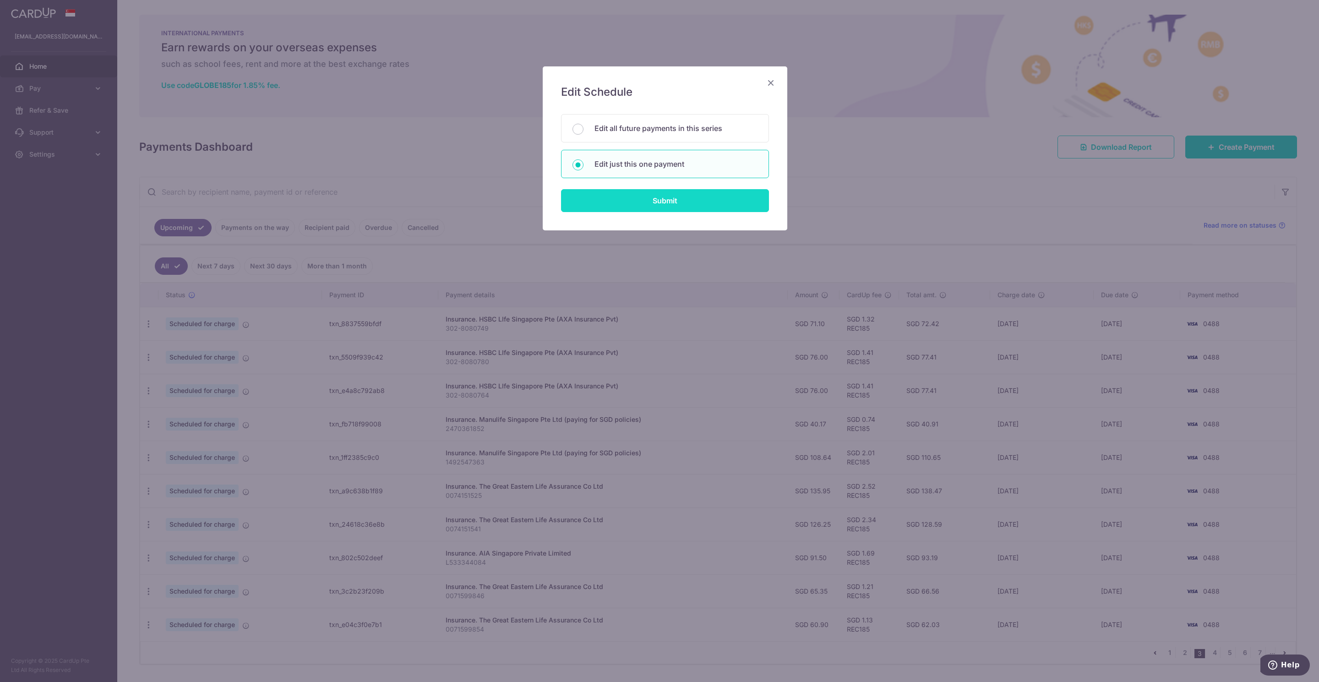
type input "1492547363"
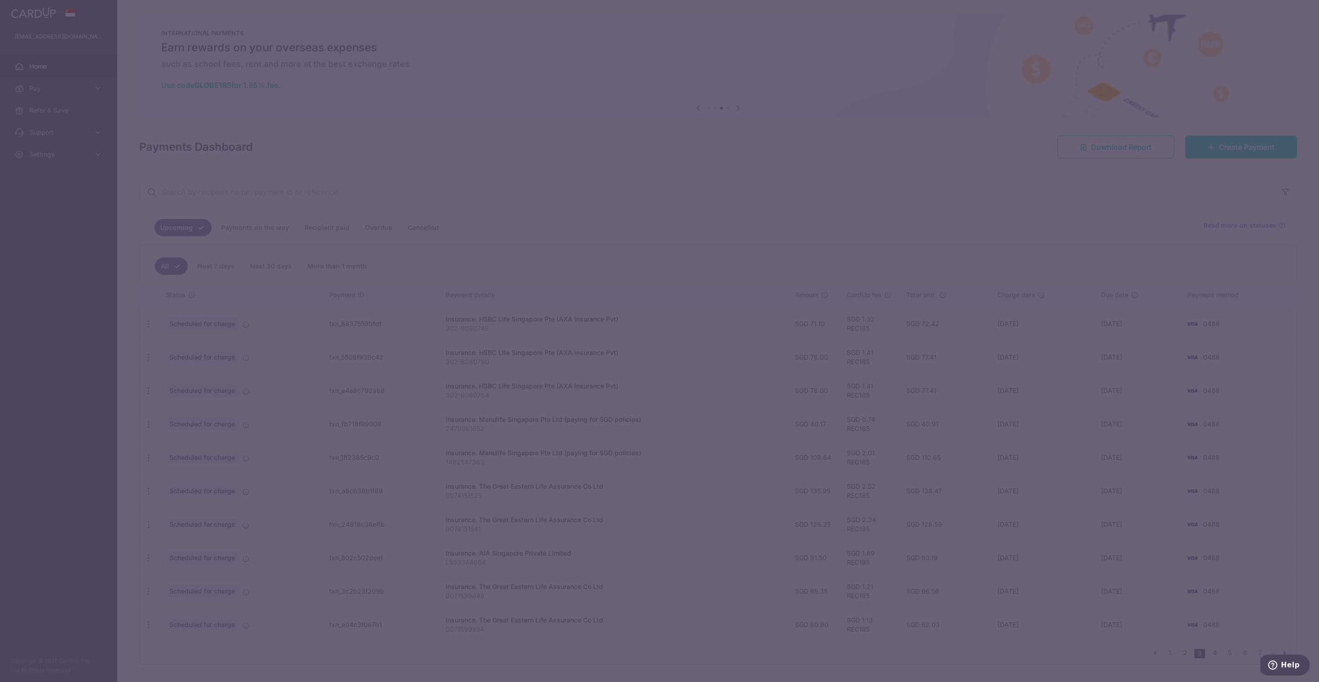
type input "REC185"
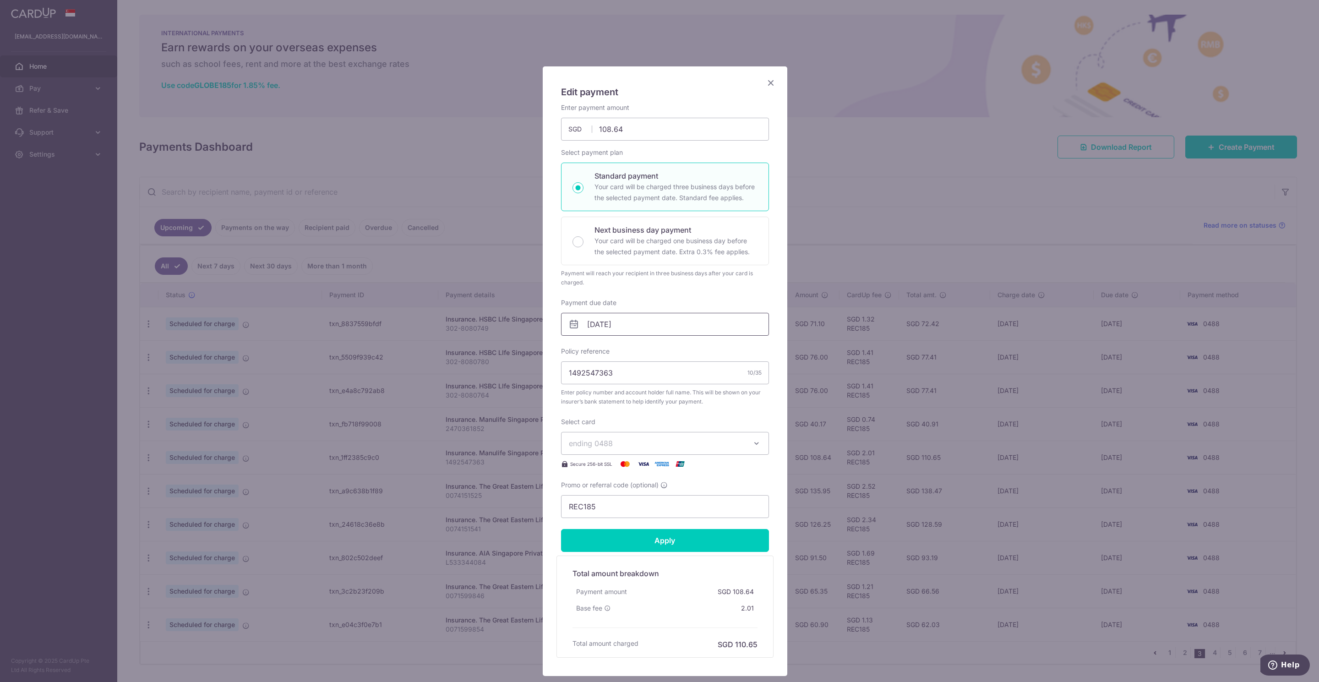
click at [594, 326] on input "[DATE]" at bounding box center [665, 324] width 208 height 23
click at [591, 407] on link "6" at bounding box center [593, 408] width 15 height 15
type input "[DATE]"
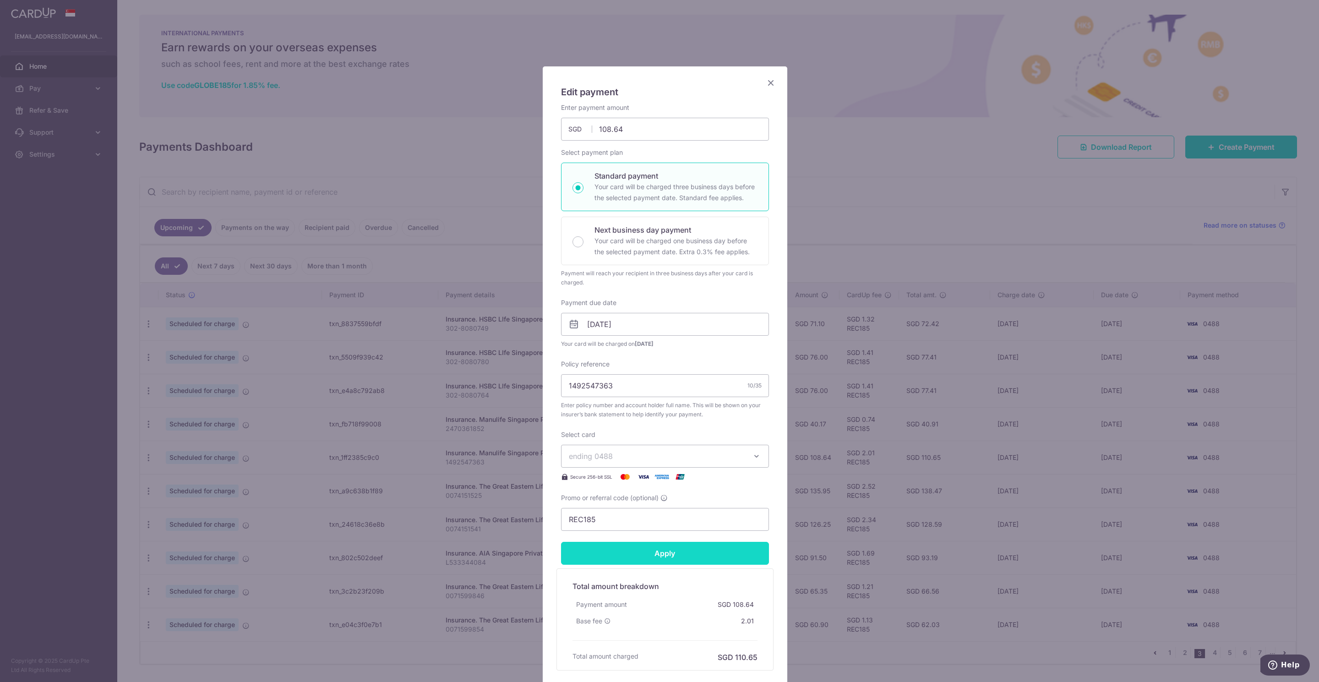
click at [658, 557] on input "Apply" at bounding box center [665, 553] width 208 height 23
type input "Successfully Applied"
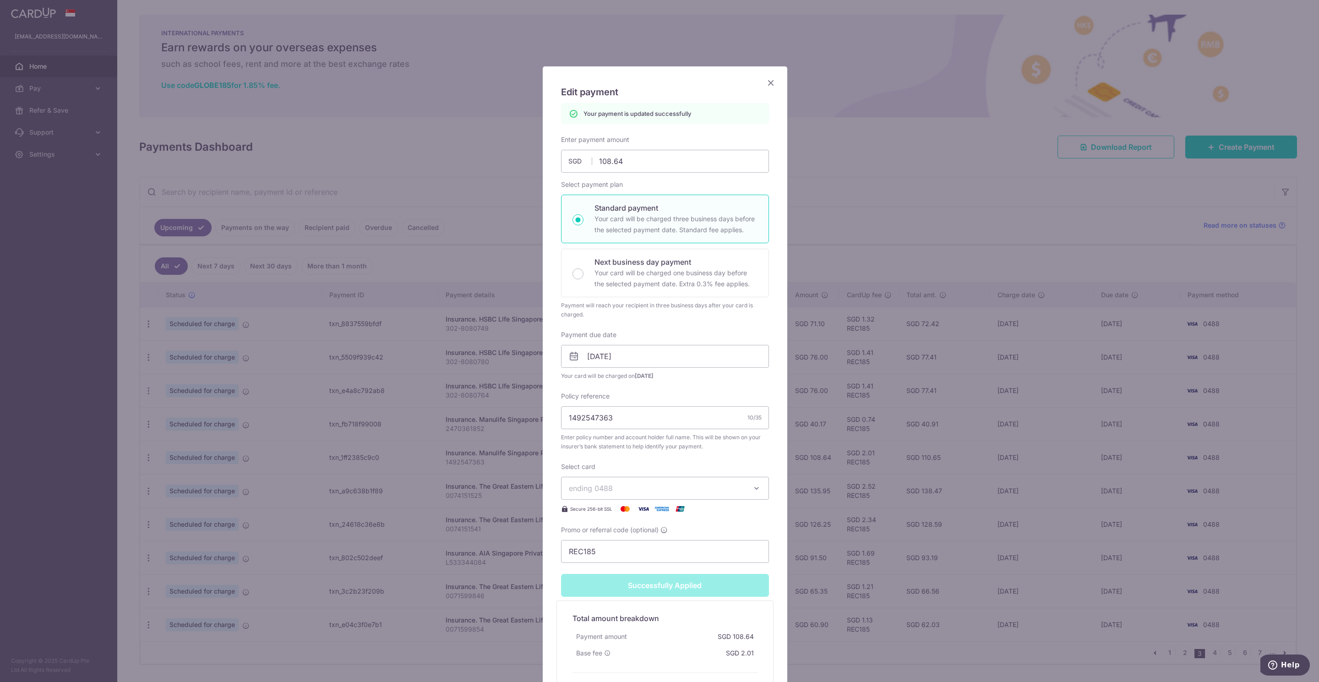
click at [766, 84] on icon "Close" at bounding box center [770, 82] width 11 height 11
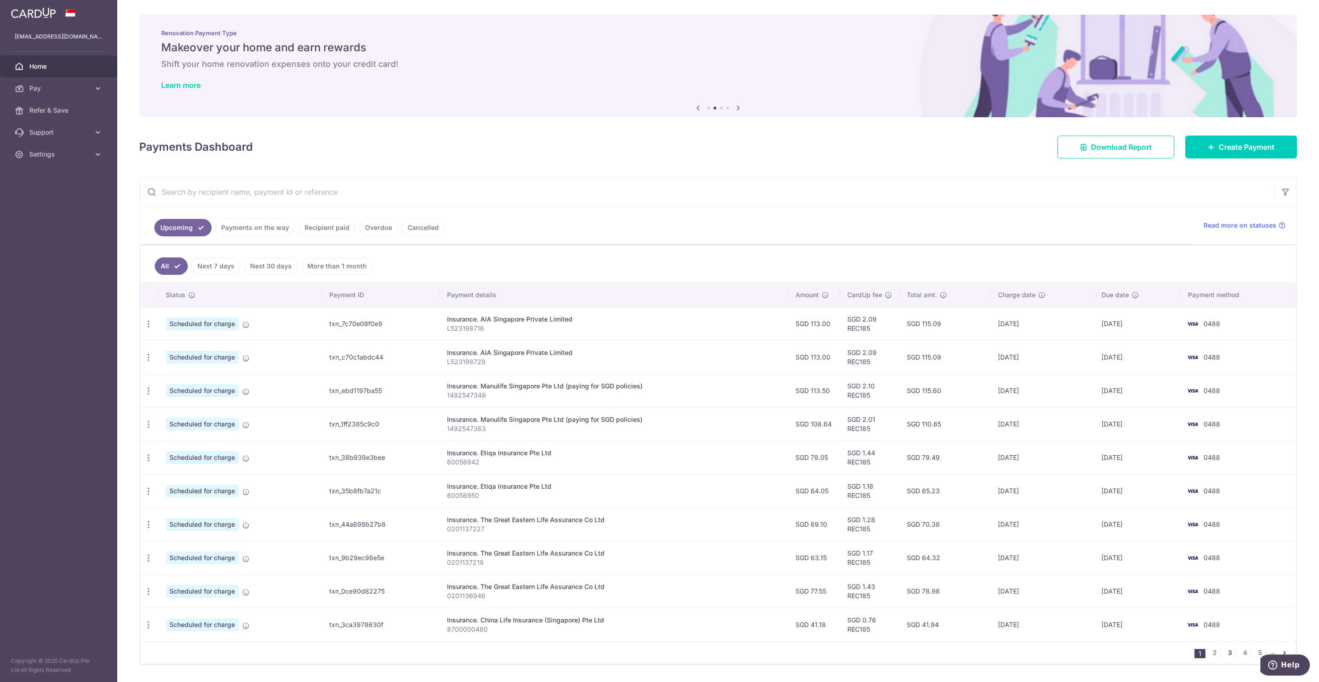
click at [1224, 654] on link "3" at bounding box center [1229, 652] width 11 height 11
click at [150, 495] on icon "button" at bounding box center [149, 491] width 10 height 10
click at [169, 519] on span "Update payment" at bounding box center [197, 515] width 62 height 11
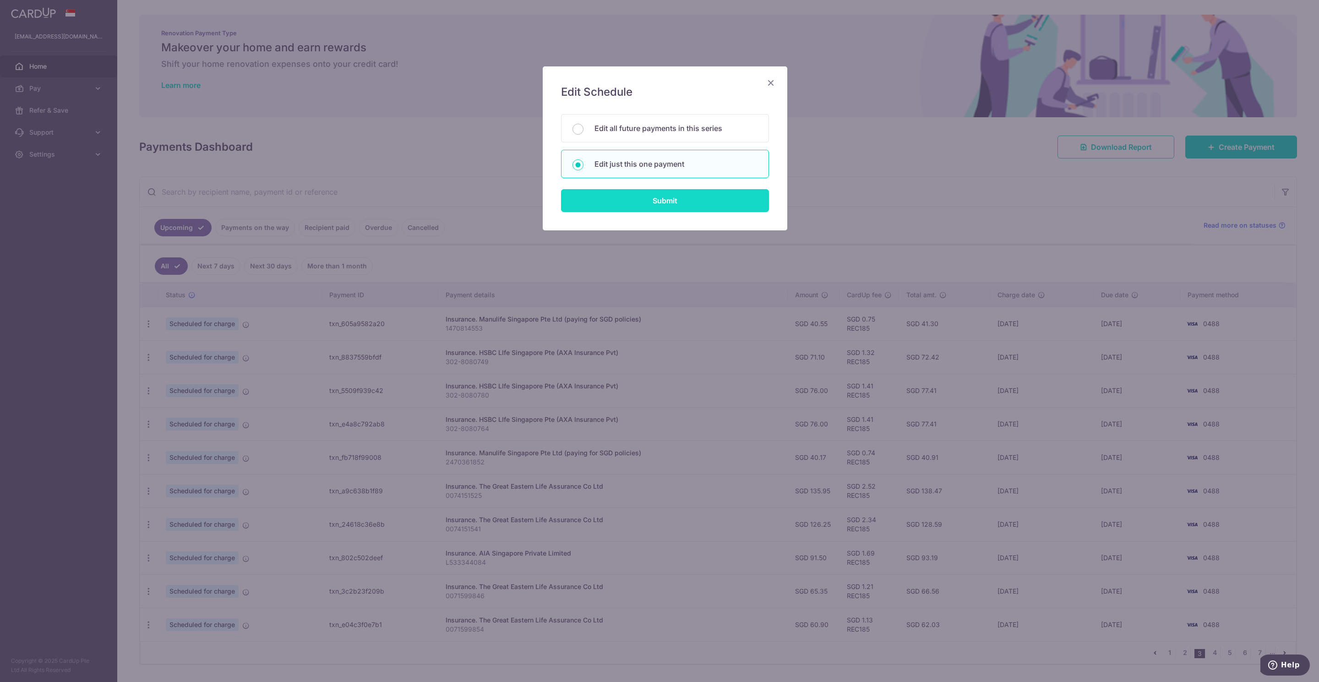
click at [647, 204] on input "Submit" at bounding box center [665, 200] width 208 height 23
radio input "true"
type input "135.95"
type input "[DATE]"
type input "0074151525"
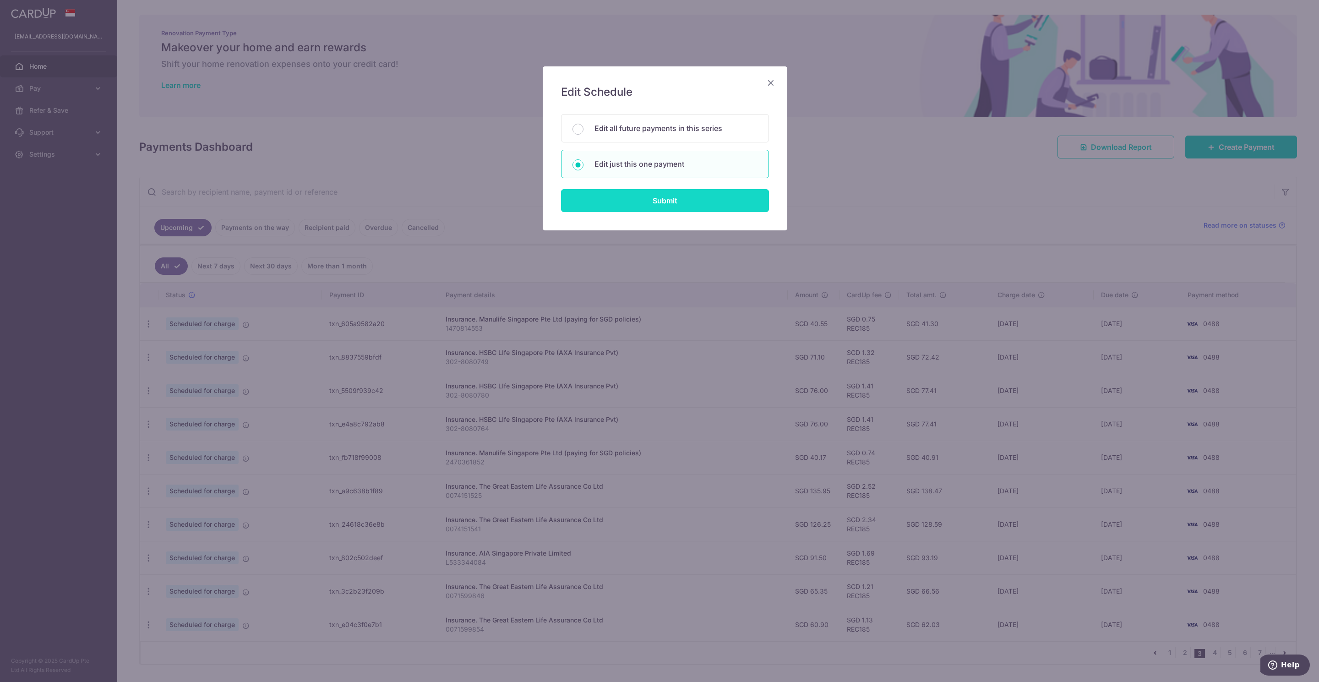
type input "REC185"
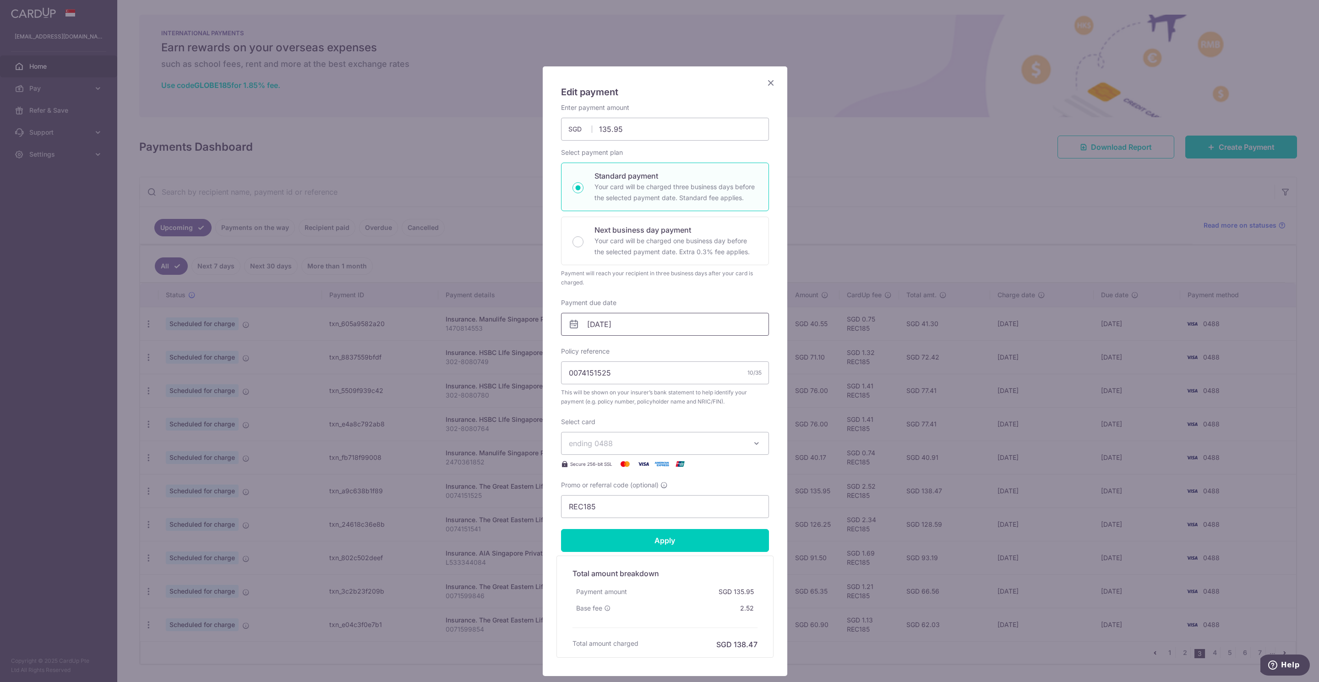
click at [592, 326] on input "[DATE]" at bounding box center [665, 324] width 208 height 23
click at [589, 409] on link "6" at bounding box center [593, 408] width 15 height 15
type input "[DATE]"
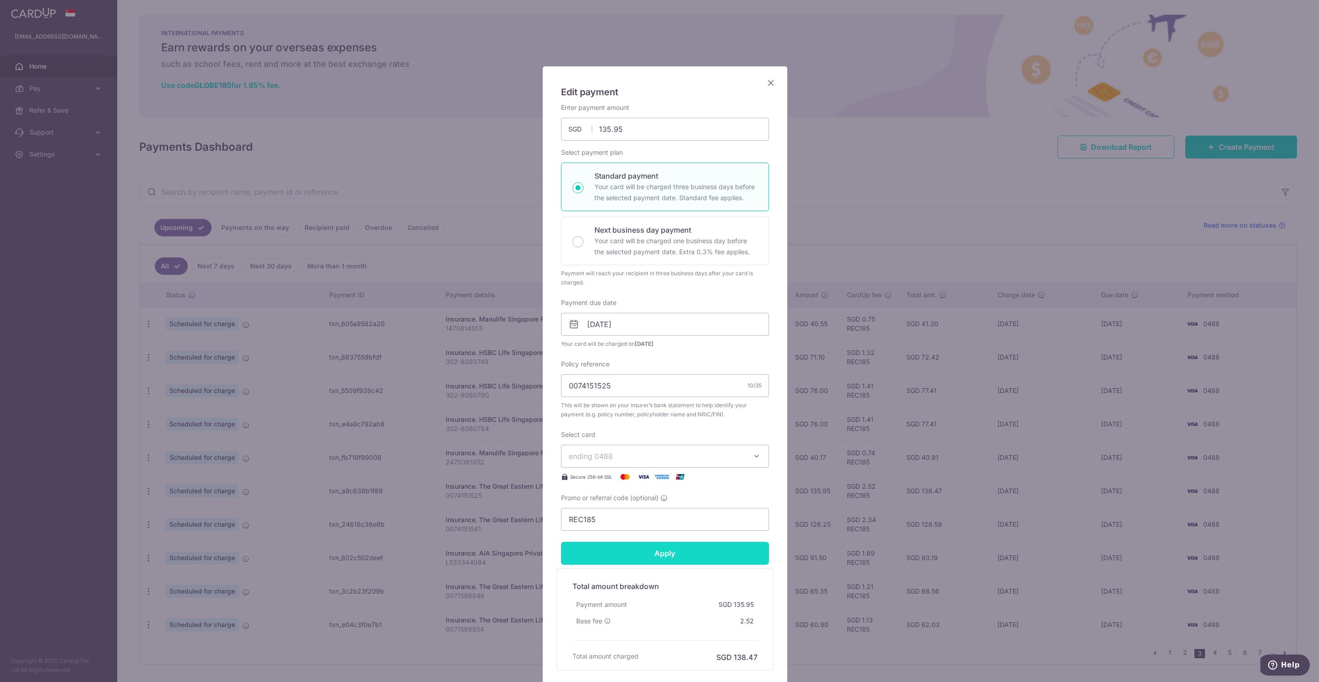
click at [645, 555] on input "Apply" at bounding box center [665, 553] width 208 height 23
type input "Successfully Applied"
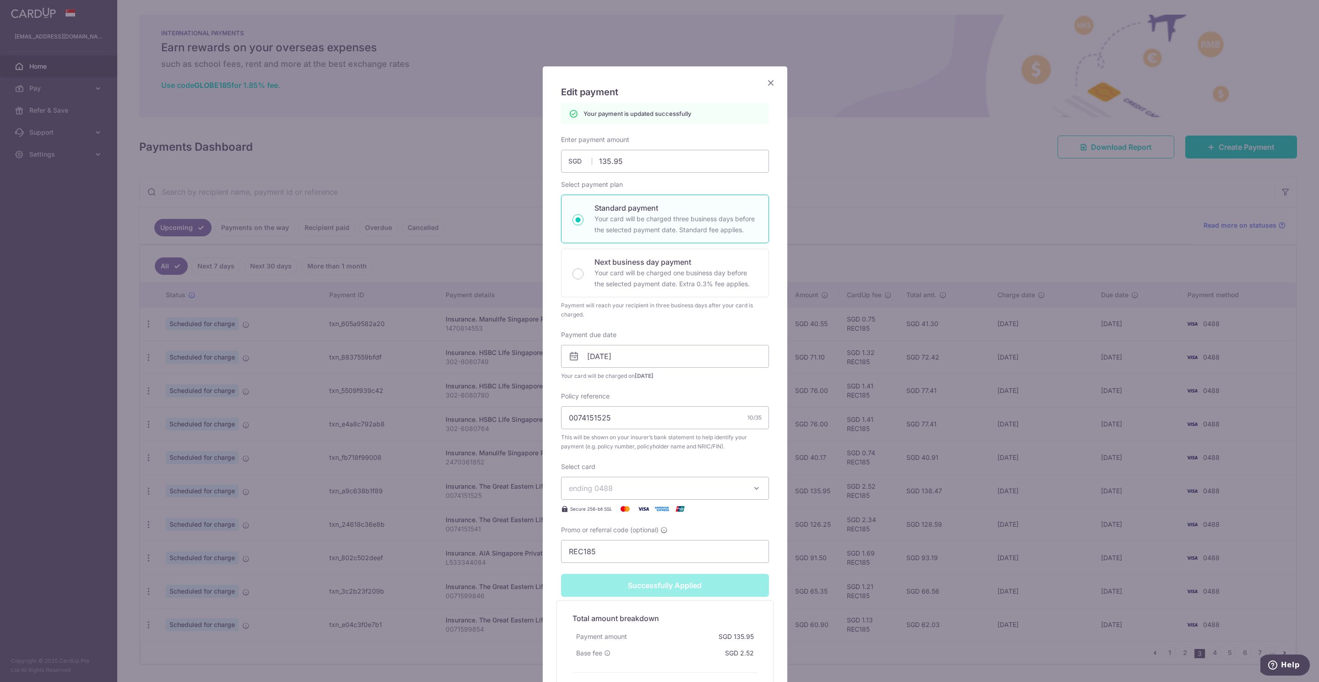
click at [766, 82] on icon "Close" at bounding box center [770, 82] width 11 height 11
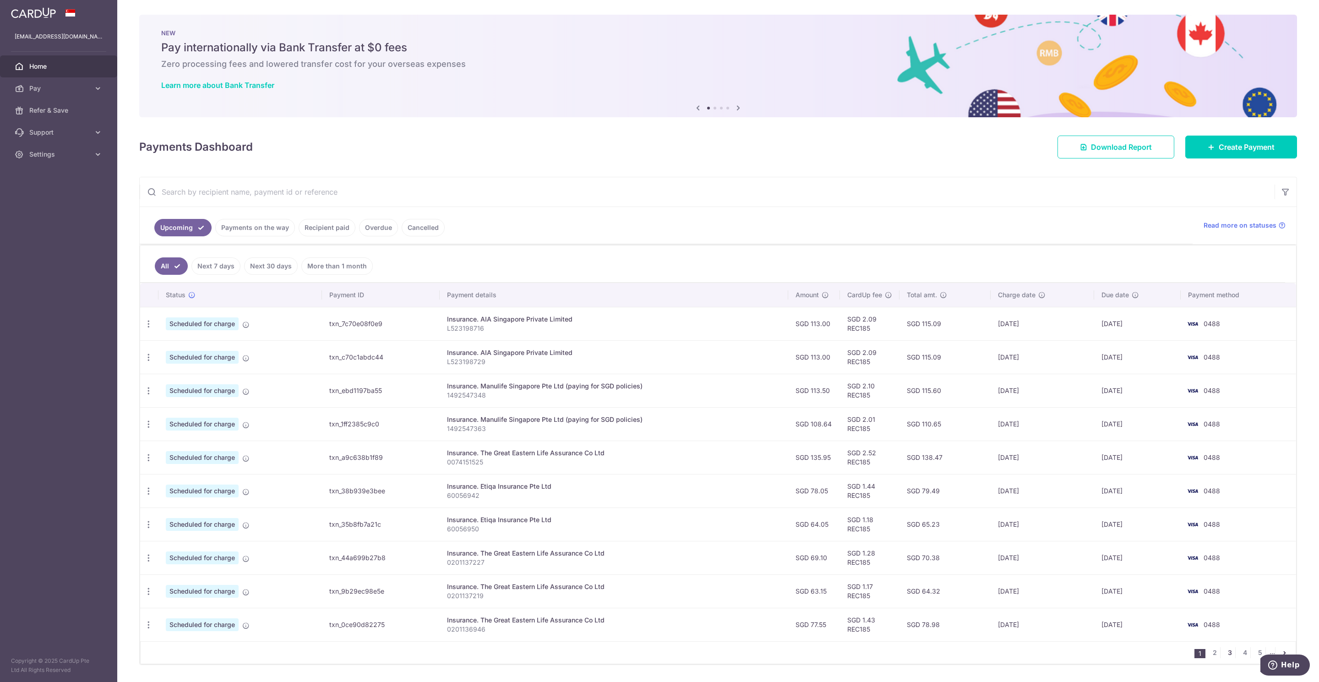
click at [1224, 657] on link "3" at bounding box center [1229, 652] width 11 height 11
click at [149, 526] on icon "button" at bounding box center [149, 525] width 10 height 10
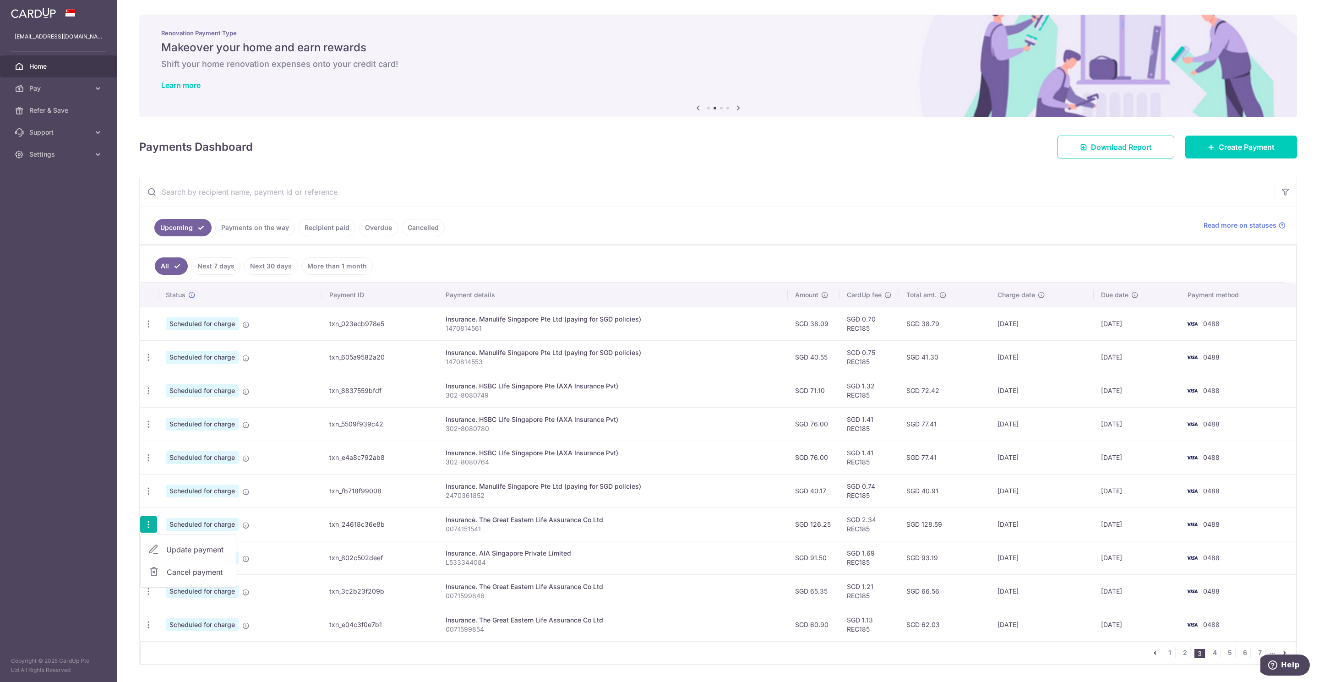
click at [190, 553] on span "Update payment" at bounding box center [197, 549] width 62 height 11
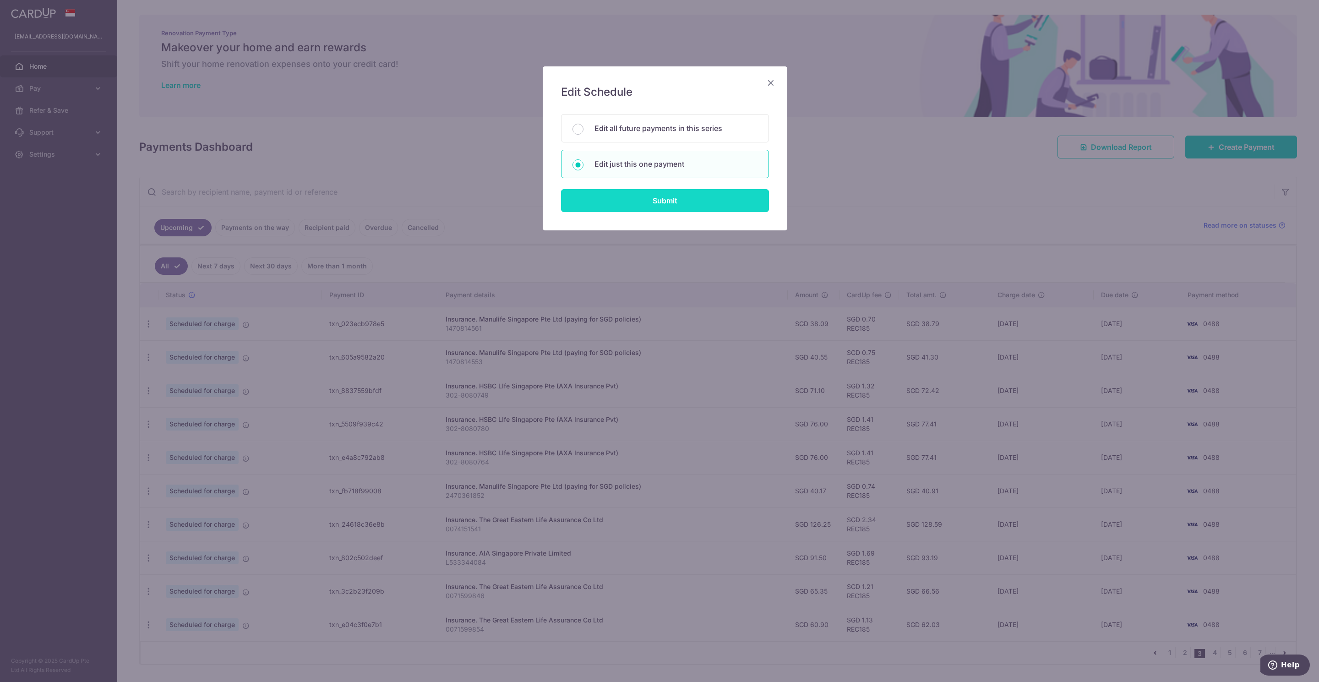
click at [636, 205] on input "Submit" at bounding box center [665, 200] width 208 height 23
radio input "true"
type input "126.25"
type input "[DATE]"
type input "0074151541"
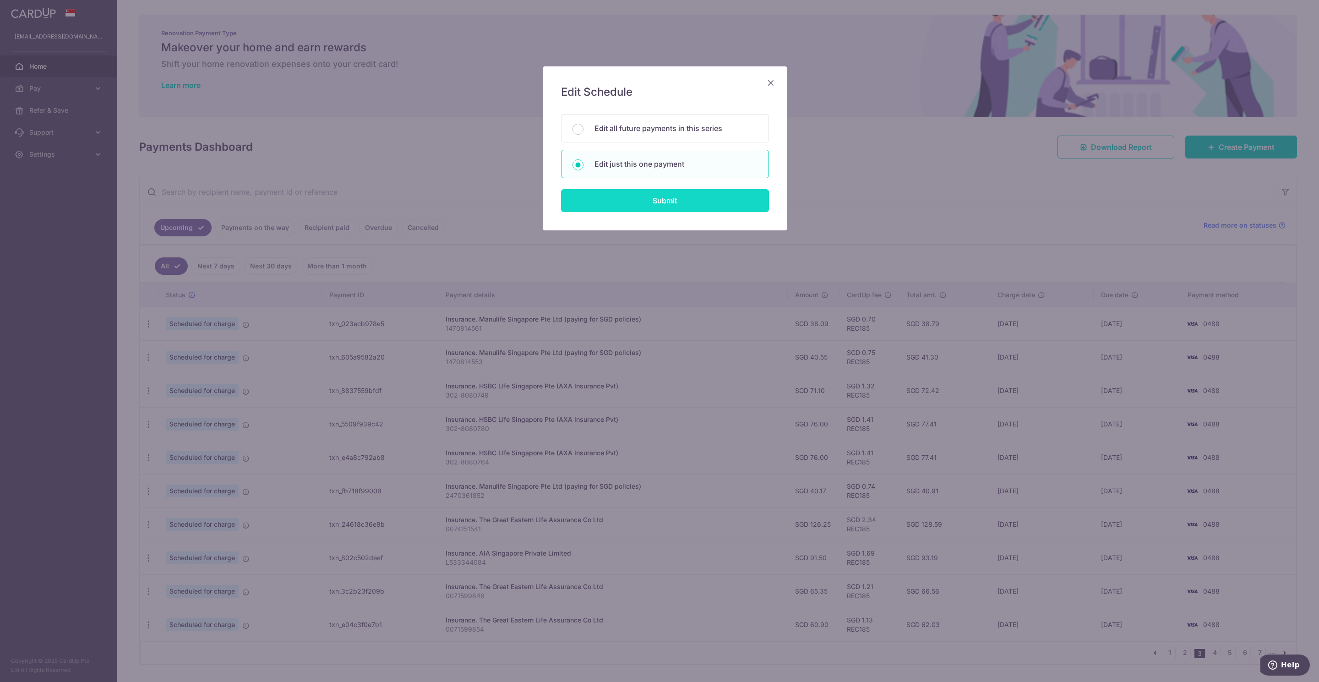
type input "REC185"
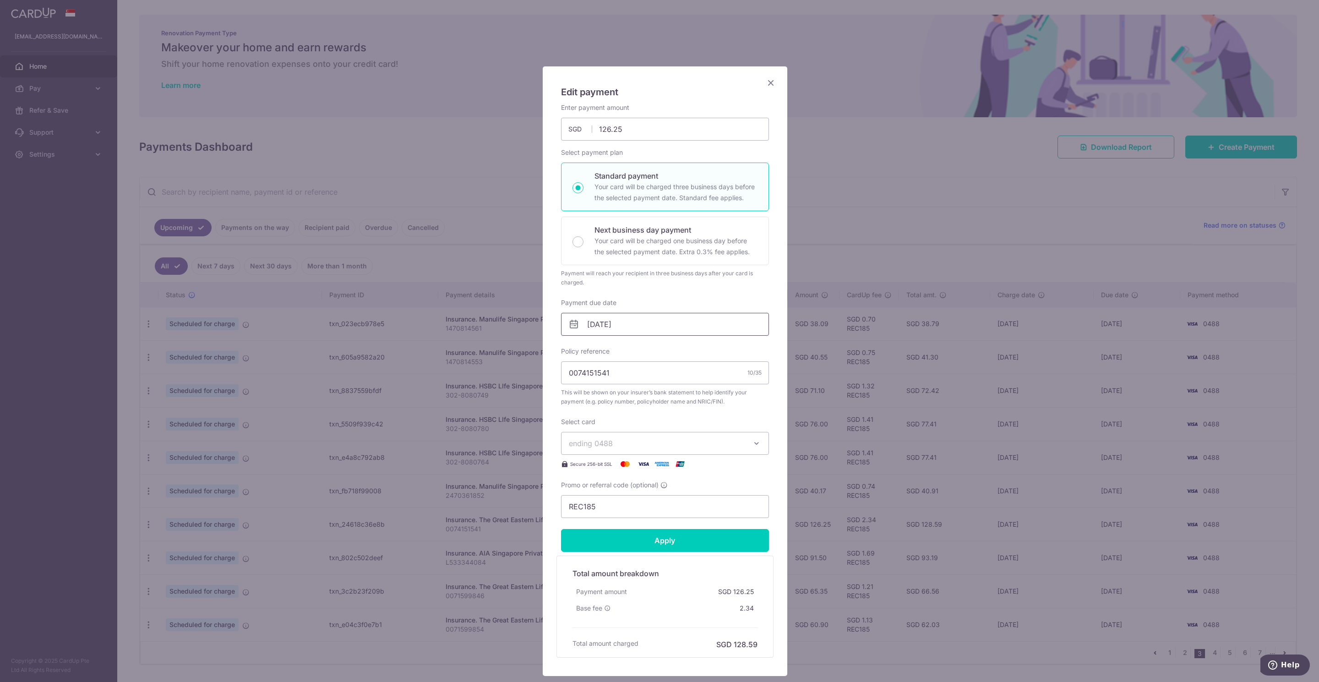
click at [616, 320] on input "[DATE]" at bounding box center [665, 324] width 208 height 23
click at [593, 407] on link "6" at bounding box center [593, 408] width 15 height 15
type input "[DATE]"
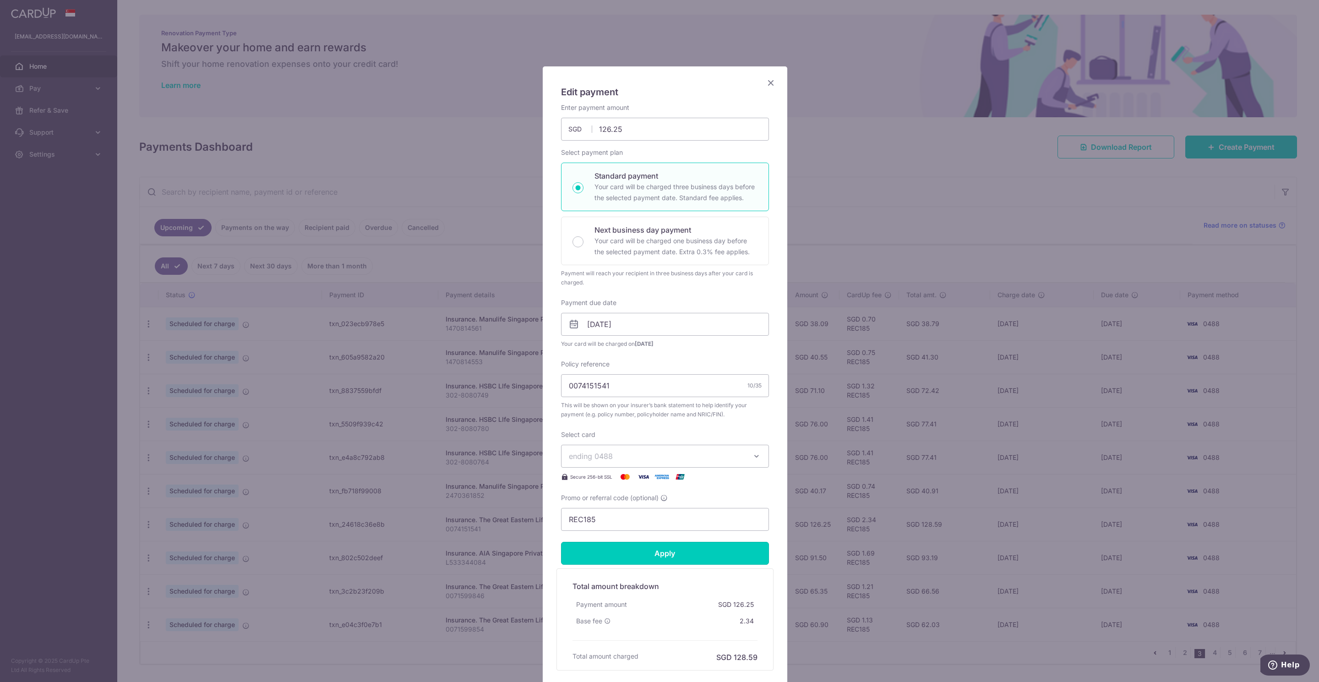
click at [646, 555] on input "Apply" at bounding box center [665, 553] width 208 height 23
type input "Successfully Applied"
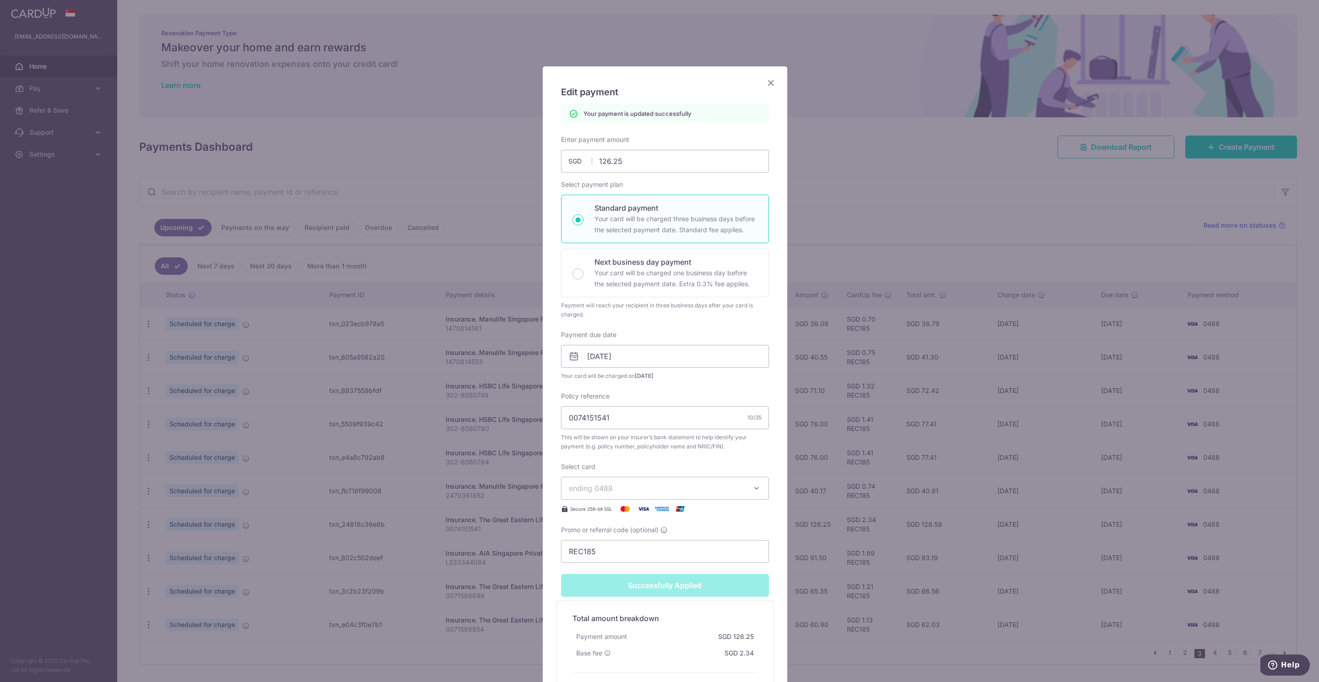
click at [768, 82] on icon "Close" at bounding box center [770, 82] width 11 height 11
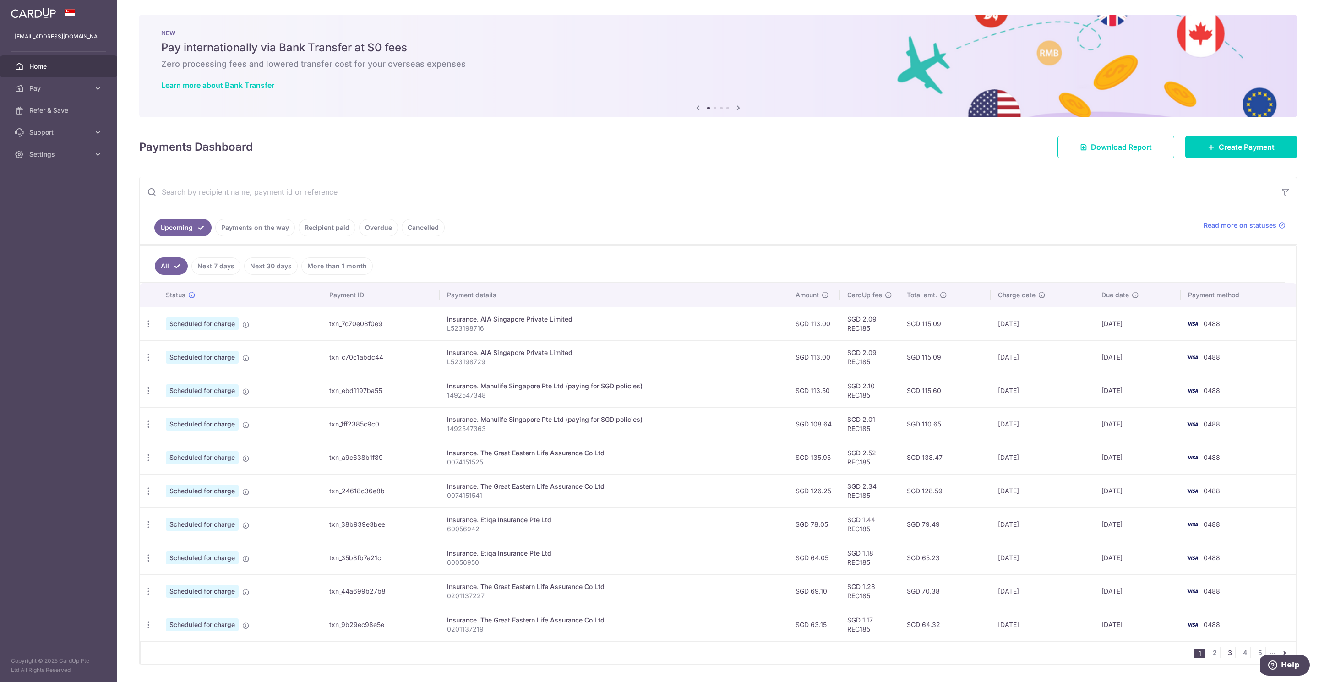
click at [1224, 658] on link "3" at bounding box center [1229, 652] width 11 height 11
click at [150, 563] on icon "button" at bounding box center [149, 558] width 10 height 10
click at [190, 588] on span "Update payment" at bounding box center [197, 582] width 62 height 11
radio input "true"
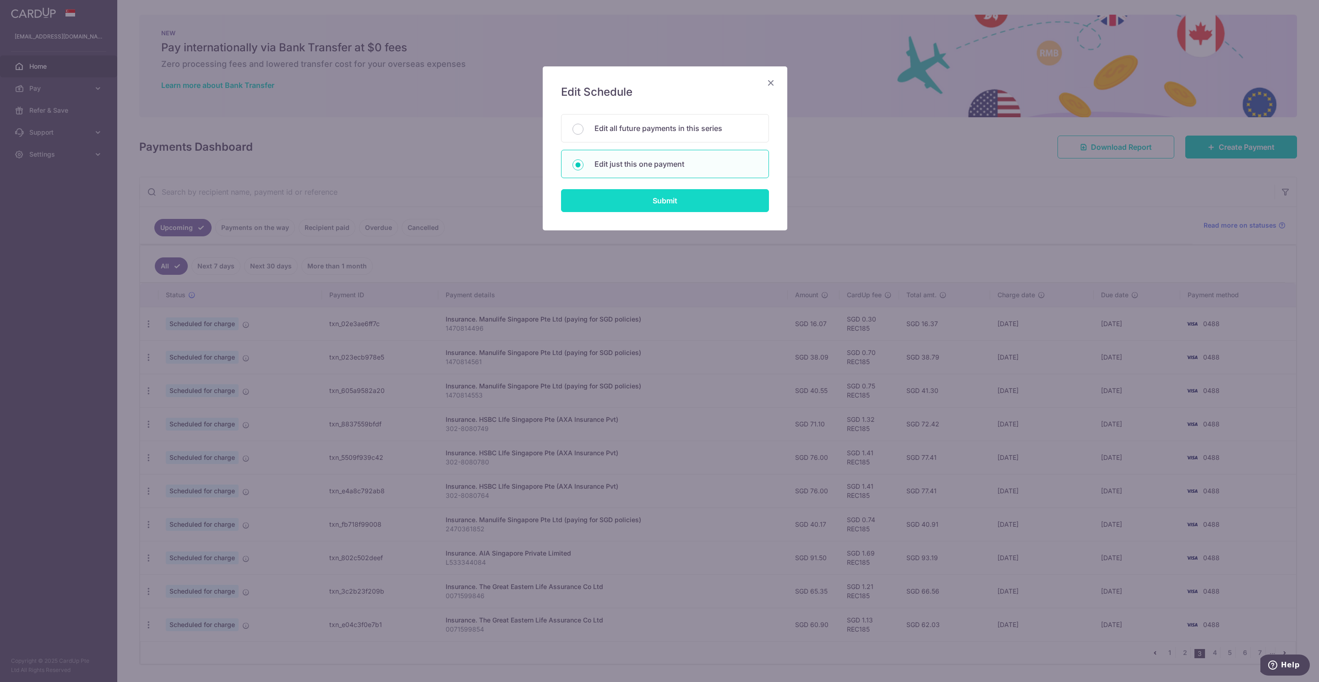
click at [661, 204] on input "Submit" at bounding box center [665, 200] width 208 height 23
radio input "true"
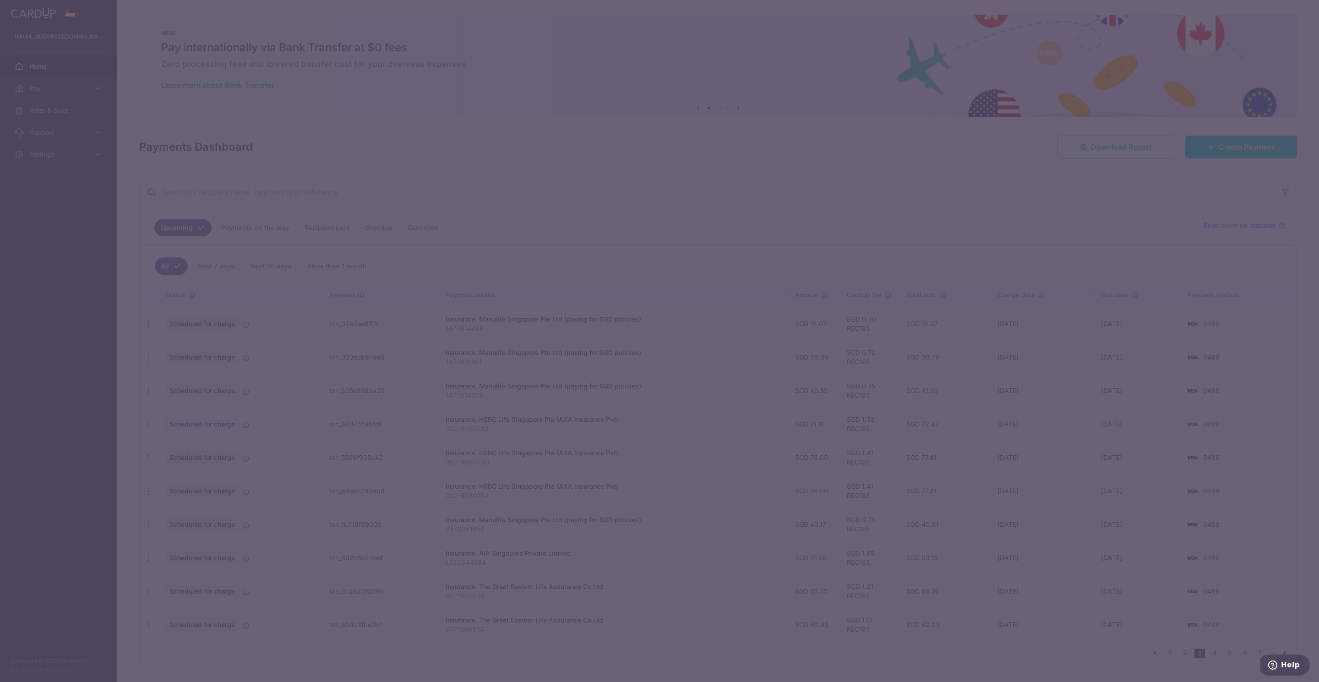
type input "91.50"
type input "[DATE]"
type input "L533344084"
type input "REC185"
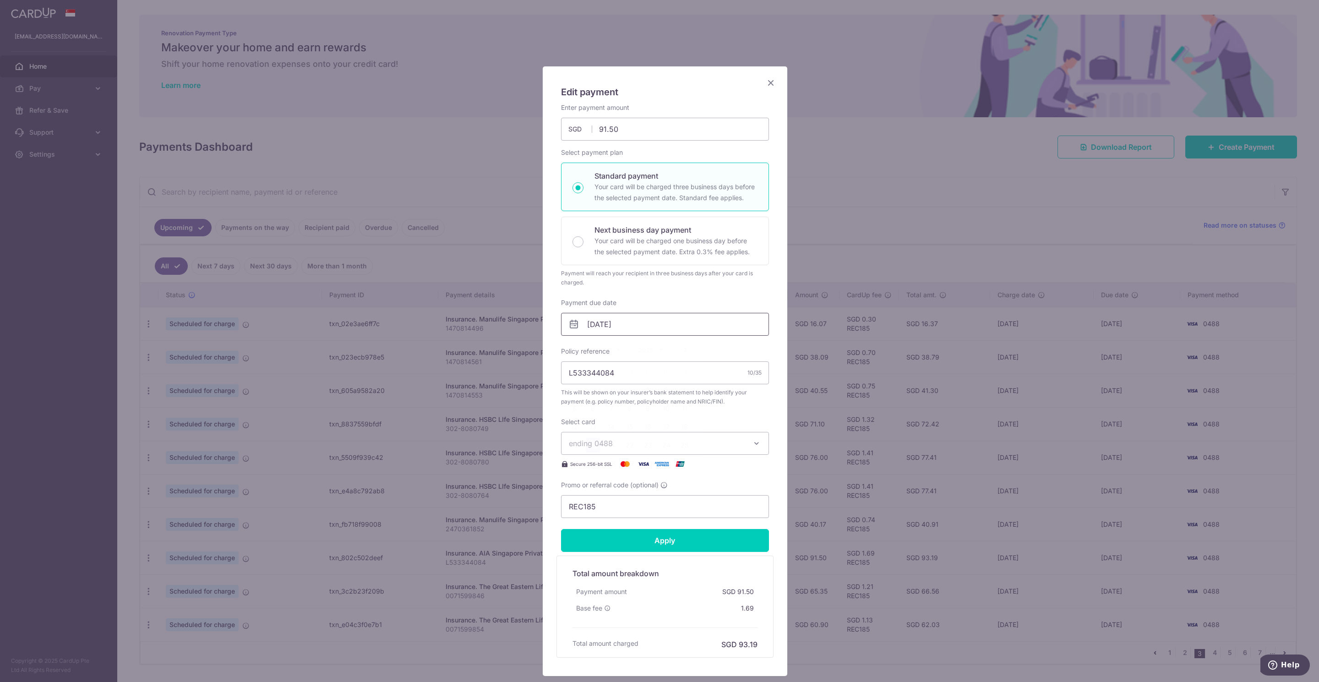
click at [602, 317] on input "[DATE]" at bounding box center [665, 324] width 208 height 23
click at [588, 408] on link "6" at bounding box center [593, 408] width 15 height 15
type input "[DATE]"
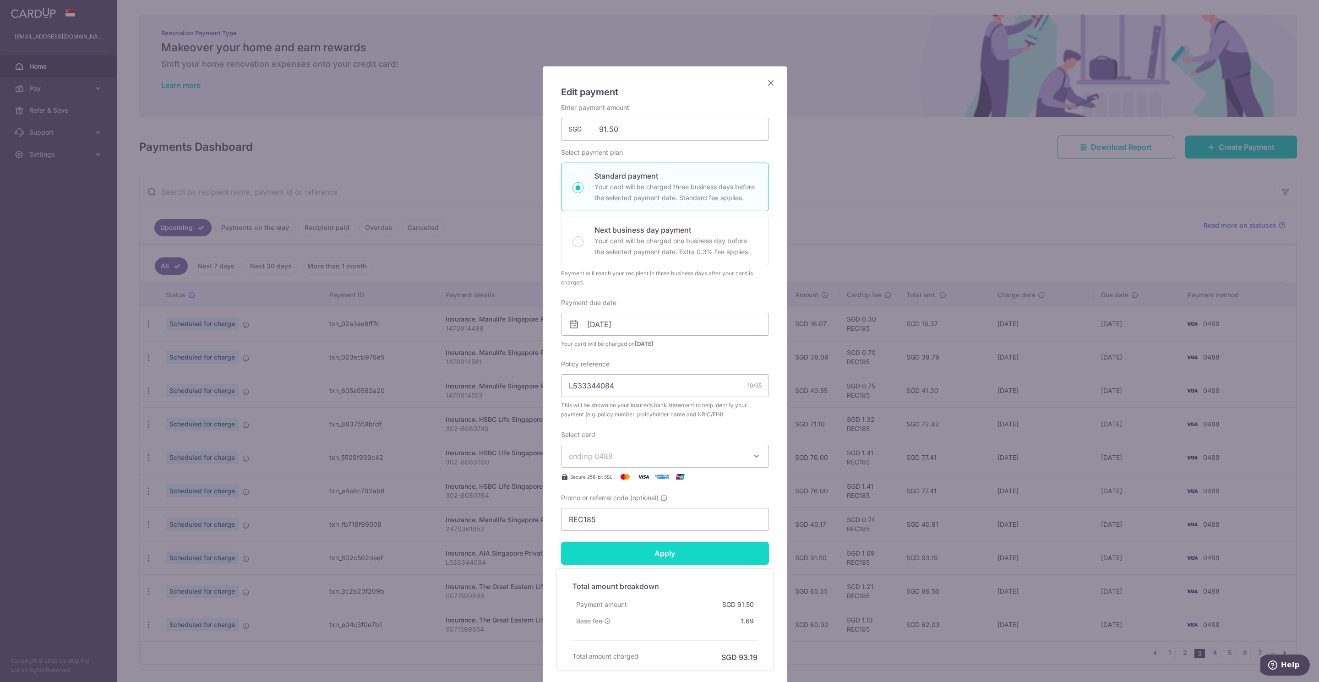
click at [664, 559] on input "Apply" at bounding box center [665, 553] width 208 height 23
type input "Successfully Applied"
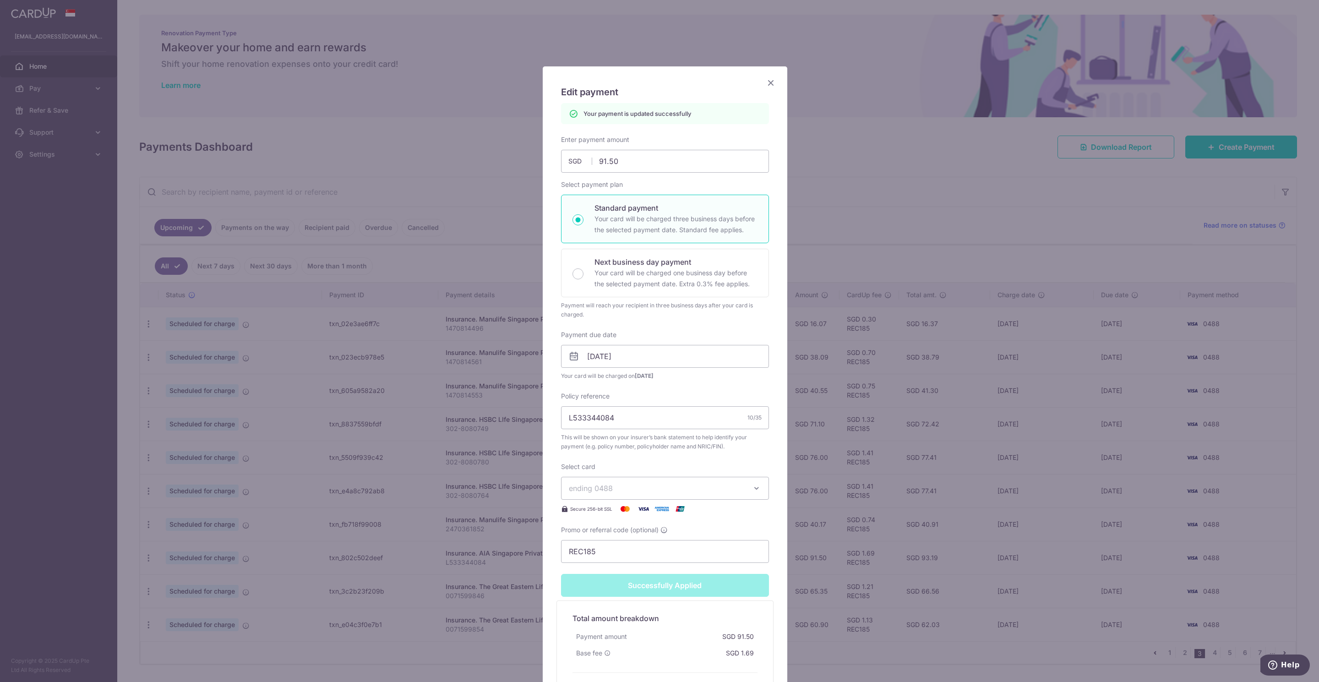
click at [765, 87] on icon "Close" at bounding box center [770, 82] width 11 height 11
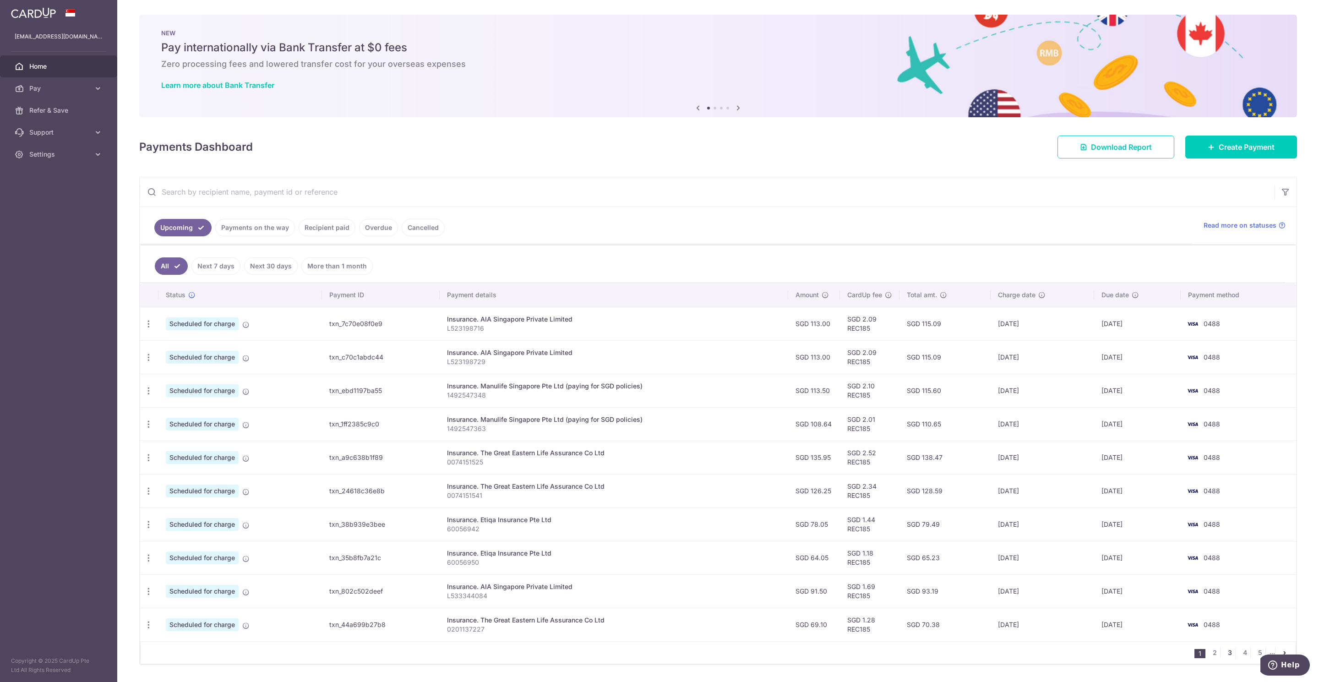
click at [1224, 658] on link "3" at bounding box center [1229, 652] width 11 height 11
click at [152, 596] on icon "button" at bounding box center [149, 591] width 10 height 10
click at [190, 617] on span "Update payment" at bounding box center [197, 616] width 62 height 11
radio input "true"
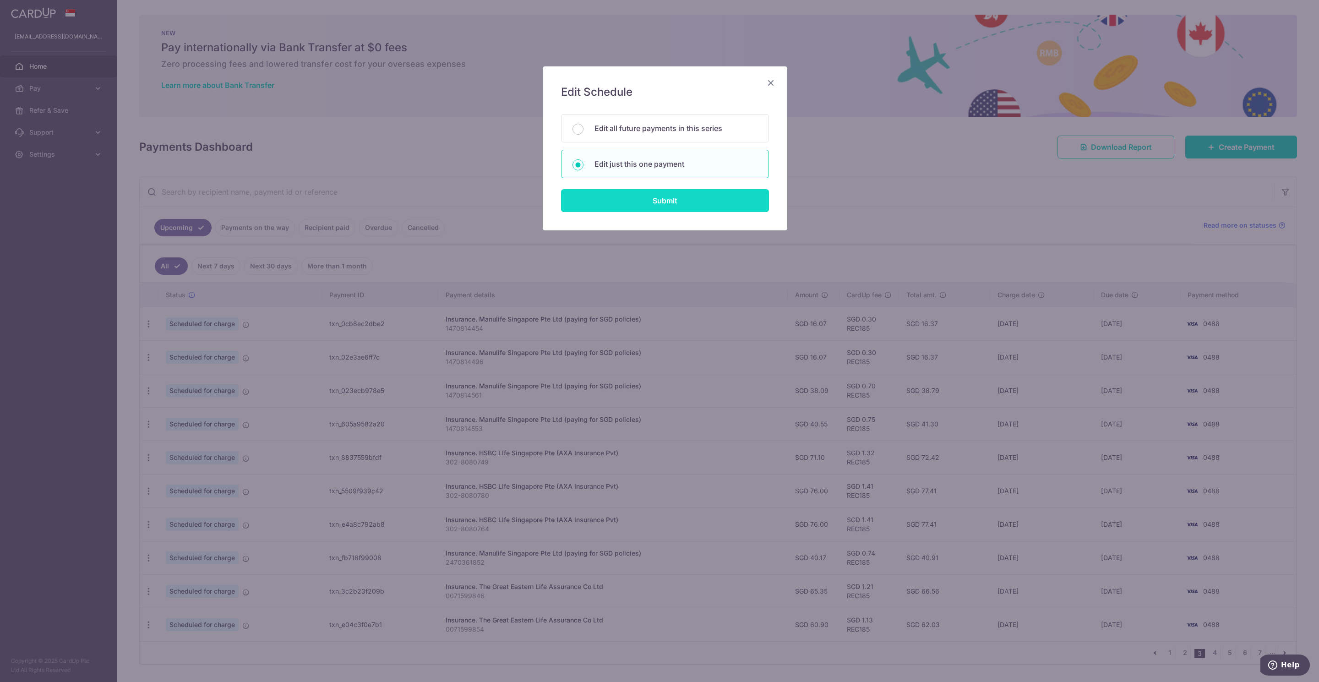
click at [640, 203] on input "Submit" at bounding box center [665, 200] width 208 height 23
radio input "true"
type input "65.35"
type input "[DATE]"
type input "0071599846"
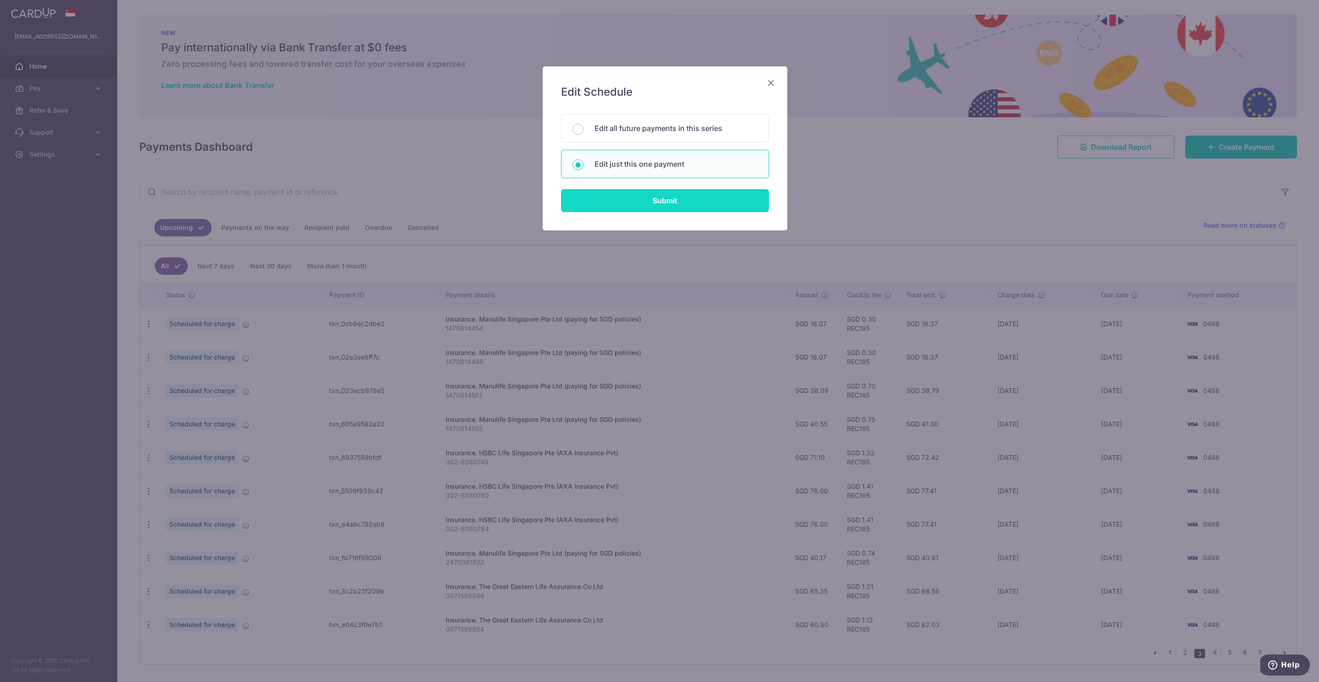
type input "REC185"
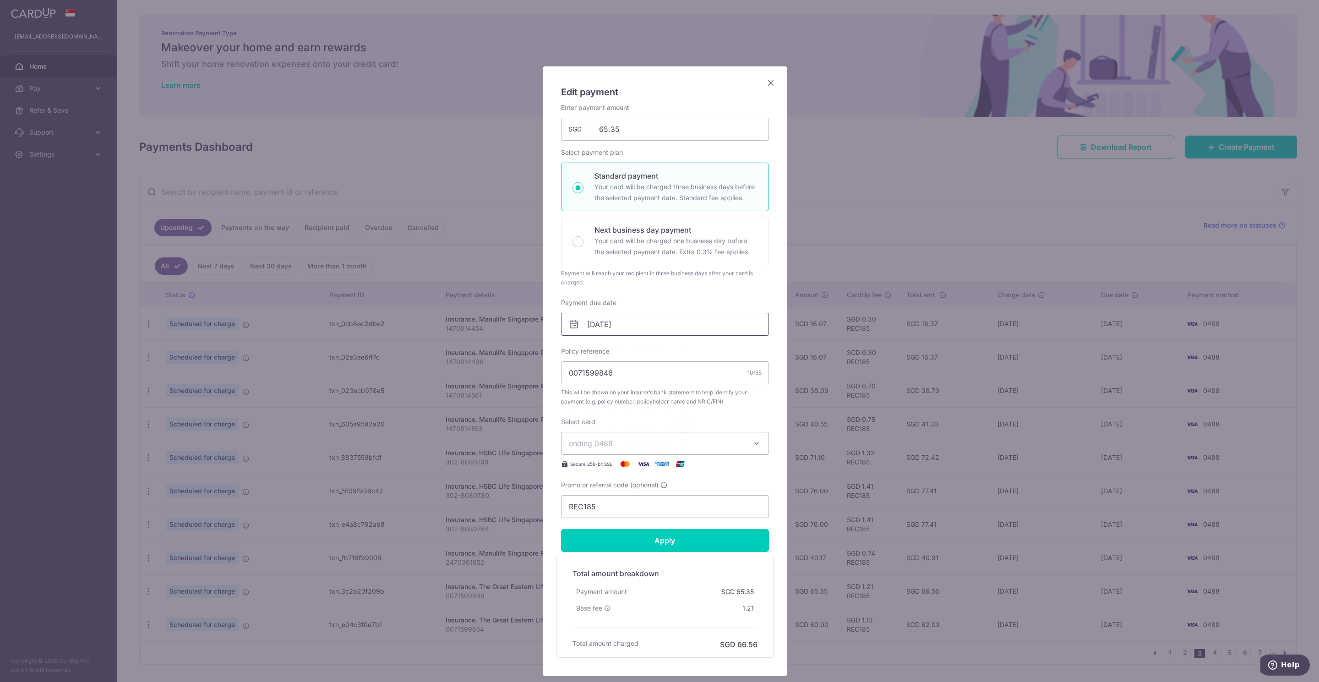
click at [636, 323] on input "18/10/2025" at bounding box center [665, 324] width 208 height 23
click at [593, 408] on link "6" at bounding box center [593, 408] width 15 height 15
type input "[DATE]"
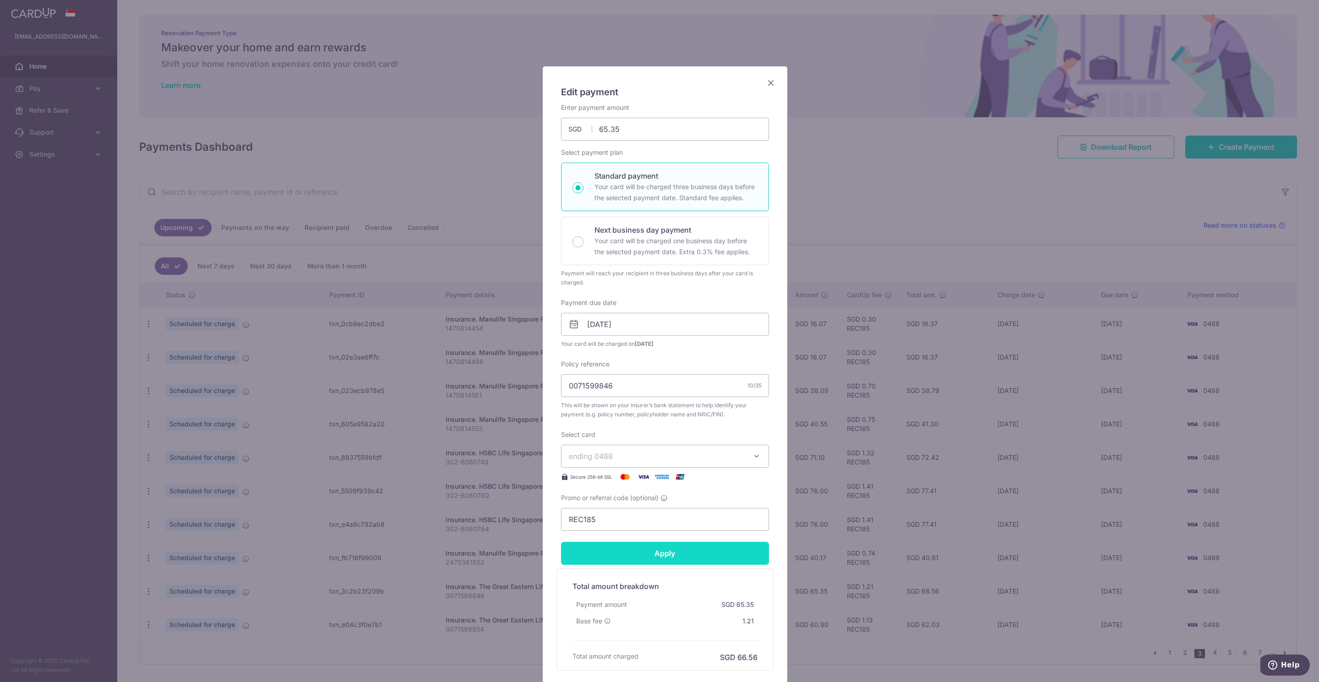
click at [658, 558] on input "Apply" at bounding box center [665, 553] width 208 height 23
type input "Successfully Applied"
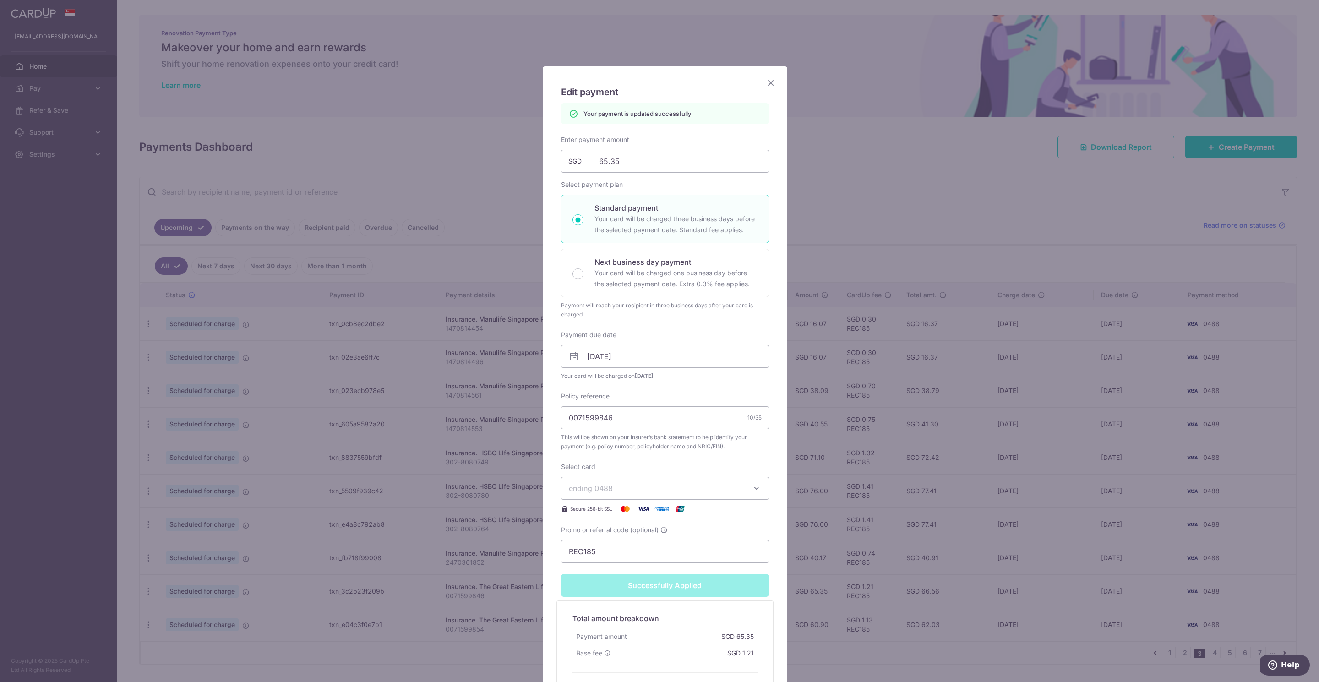
click at [765, 85] on icon "Close" at bounding box center [770, 82] width 11 height 11
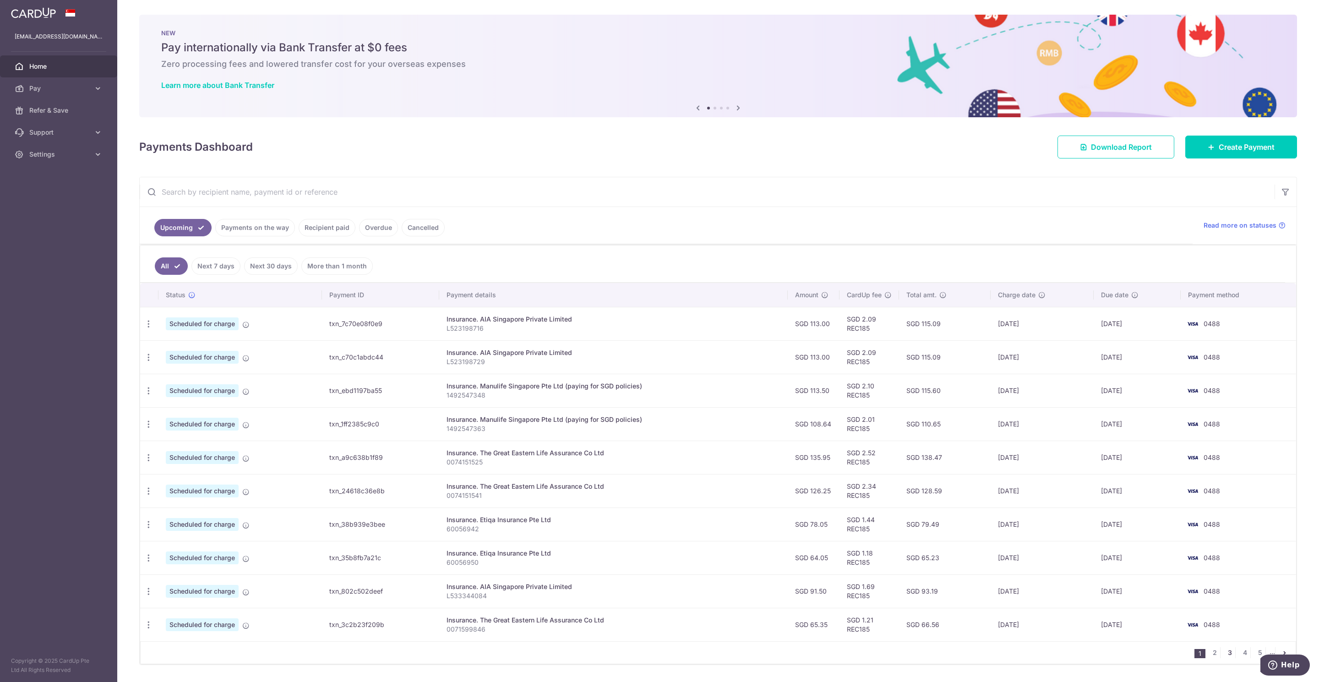
click at [1224, 658] on link "3" at bounding box center [1229, 652] width 11 height 11
click at [147, 629] on icon "button" at bounding box center [149, 625] width 10 height 10
click at [195, 654] on span "Update payment" at bounding box center [197, 649] width 62 height 11
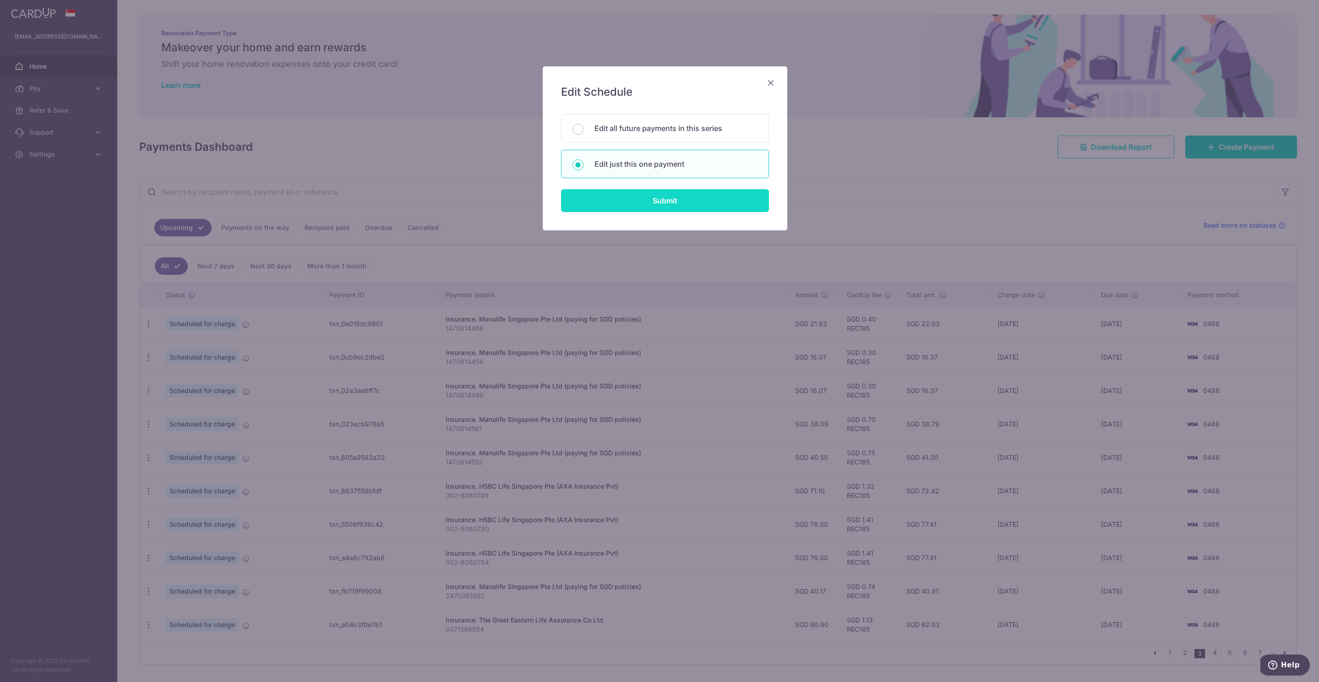
click at [665, 202] on input "Submit" at bounding box center [665, 200] width 208 height 23
radio input "true"
type input "60.90"
type input "[DATE]"
type input "0071599854"
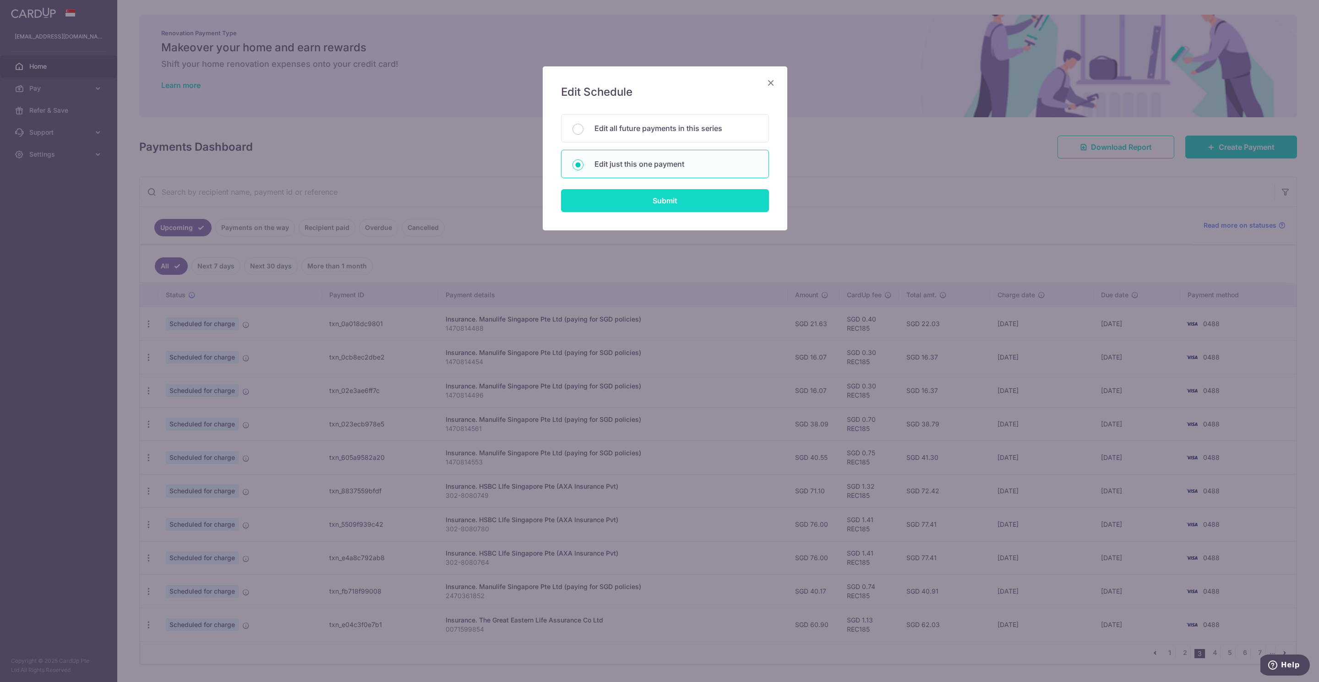
type input "REC185"
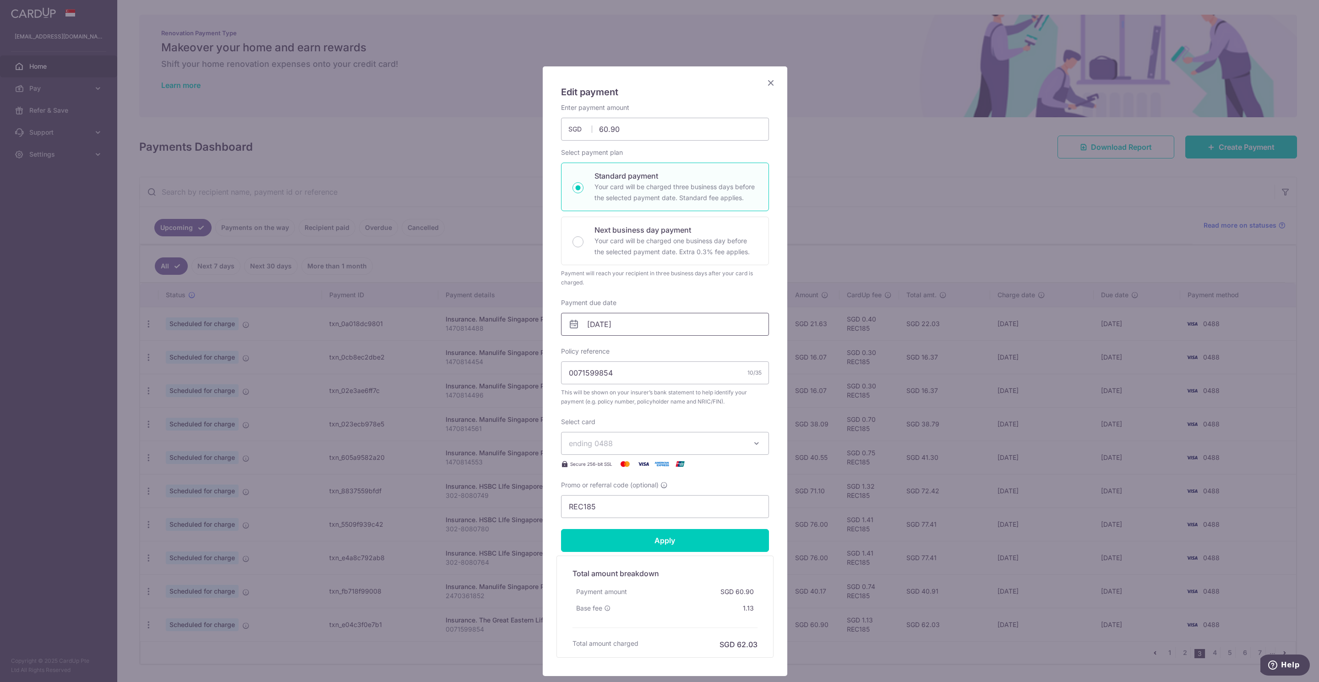
click at [588, 331] on input "[DATE]" at bounding box center [665, 324] width 208 height 23
click at [593, 406] on link "6" at bounding box center [593, 408] width 15 height 15
type input "[DATE]"
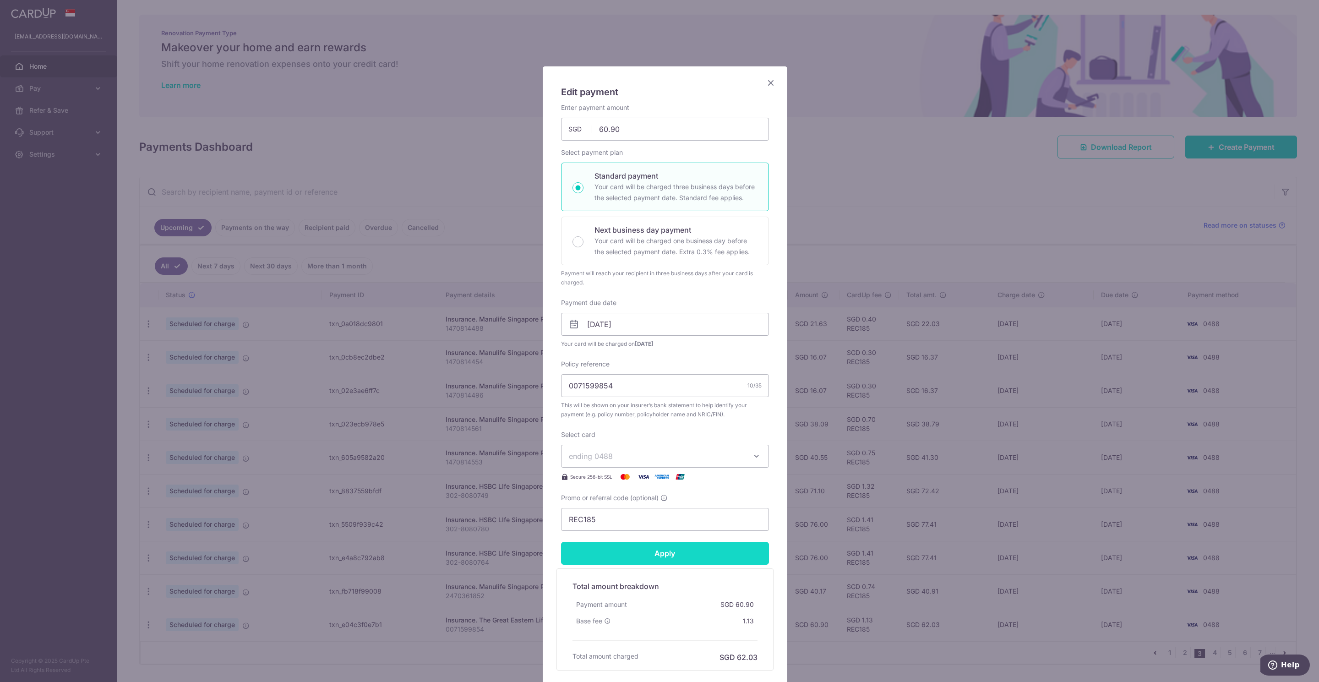
click at [653, 555] on input "Apply" at bounding box center [665, 553] width 208 height 23
type input "Successfully Applied"
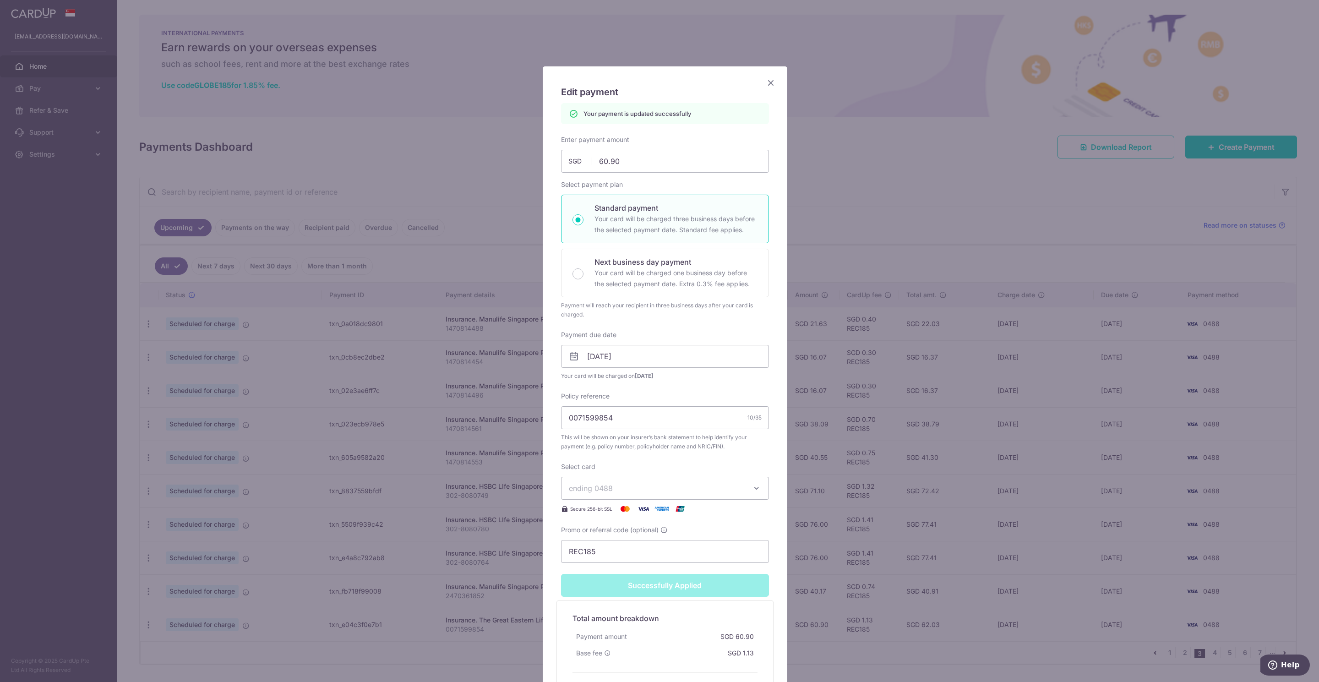
click at [767, 84] on icon "Close" at bounding box center [770, 82] width 11 height 11
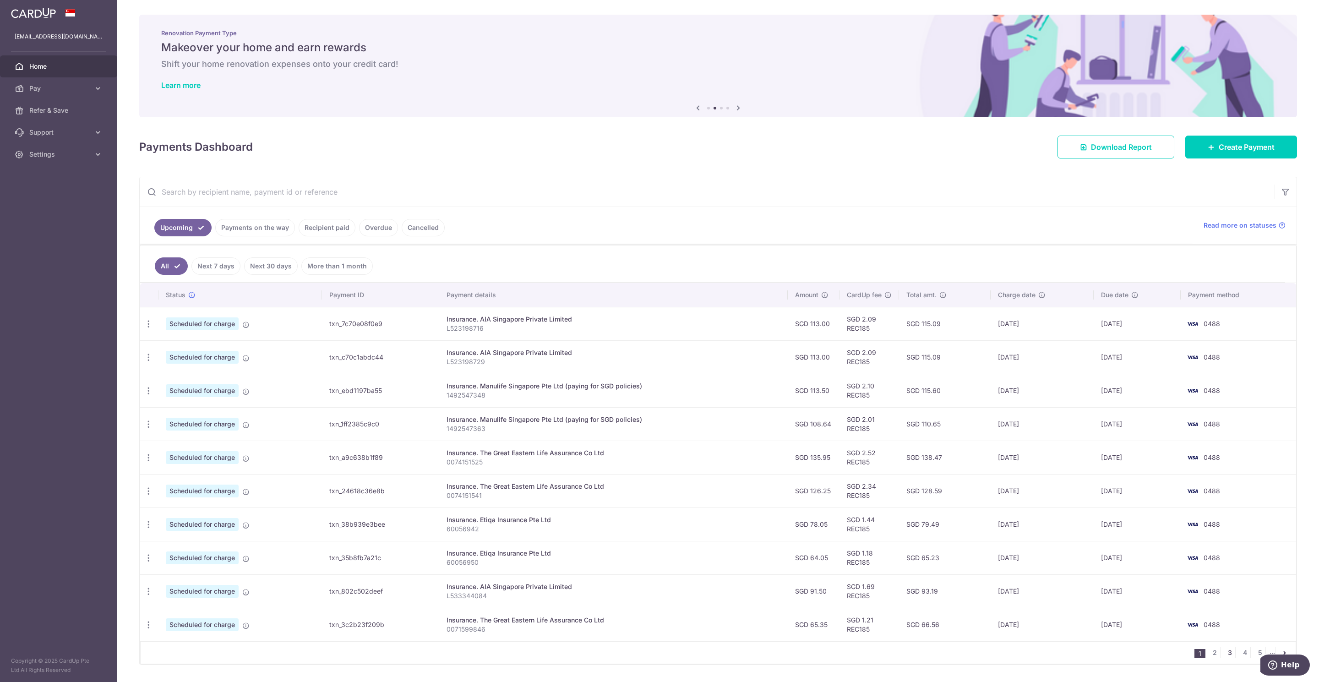
click at [1224, 657] on link "3" at bounding box center [1229, 652] width 11 height 11
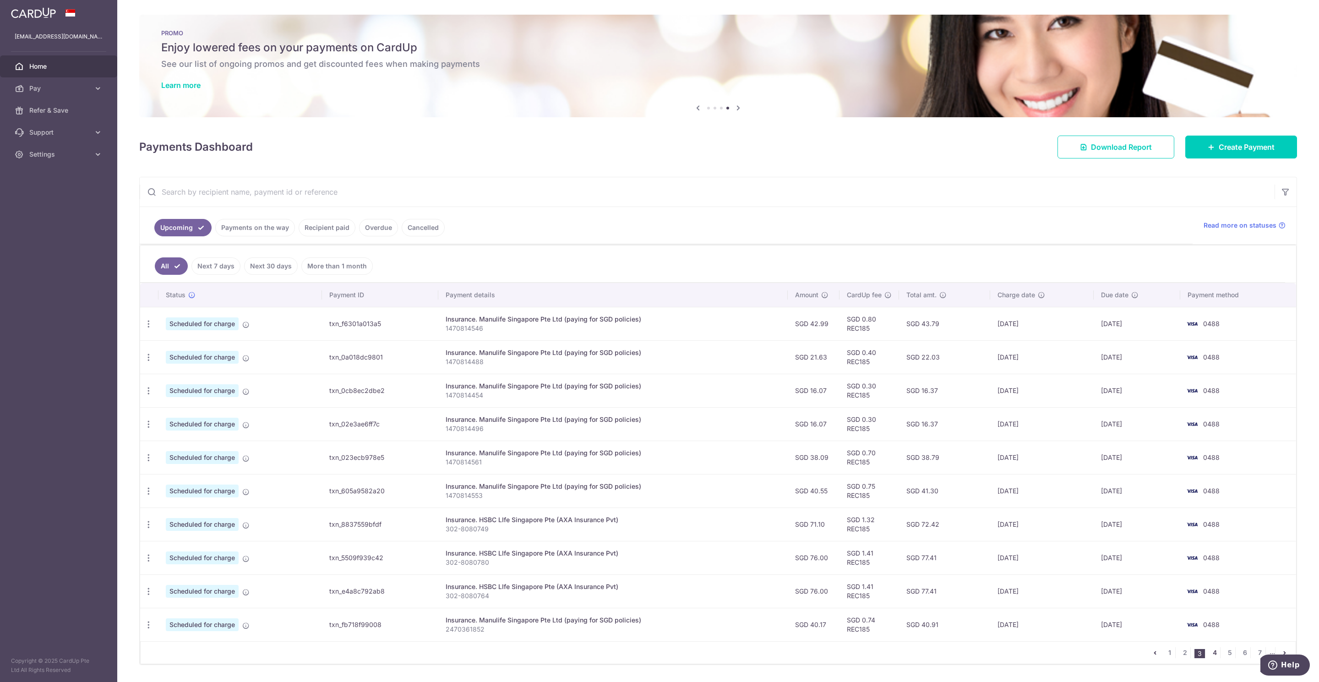
click at [1209, 658] on link "4" at bounding box center [1214, 652] width 11 height 11
click at [144, 328] on icon "button" at bounding box center [149, 324] width 10 height 10
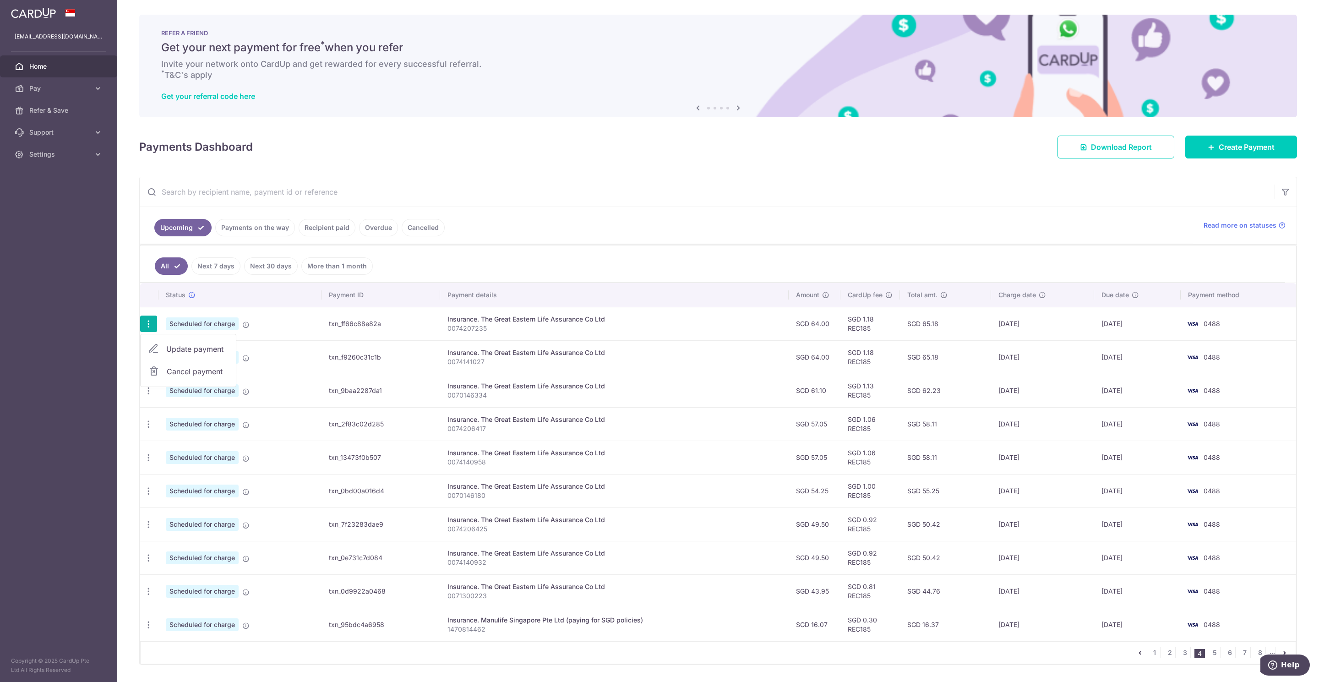
click at [177, 352] on span "Update payment" at bounding box center [197, 348] width 62 height 11
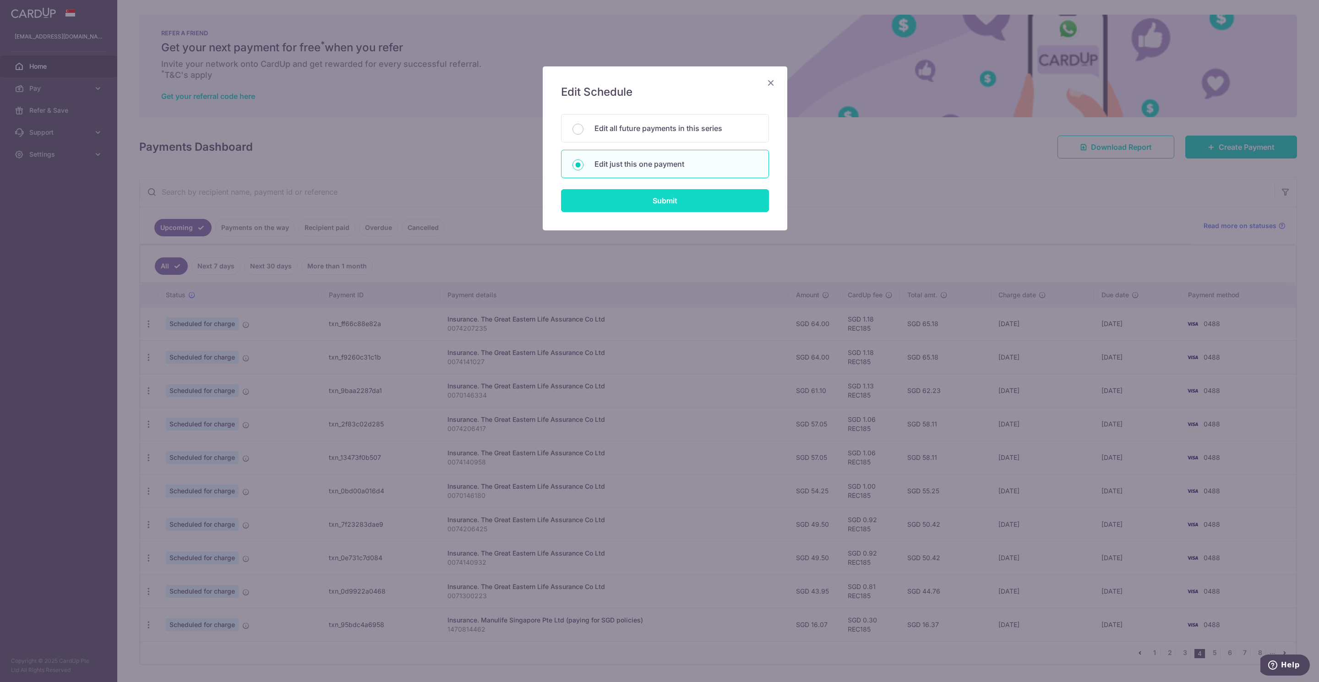
click at [610, 200] on input "Submit" at bounding box center [665, 200] width 208 height 23
radio input "true"
type input "64.00"
type input "[DATE]"
type input "0074207235"
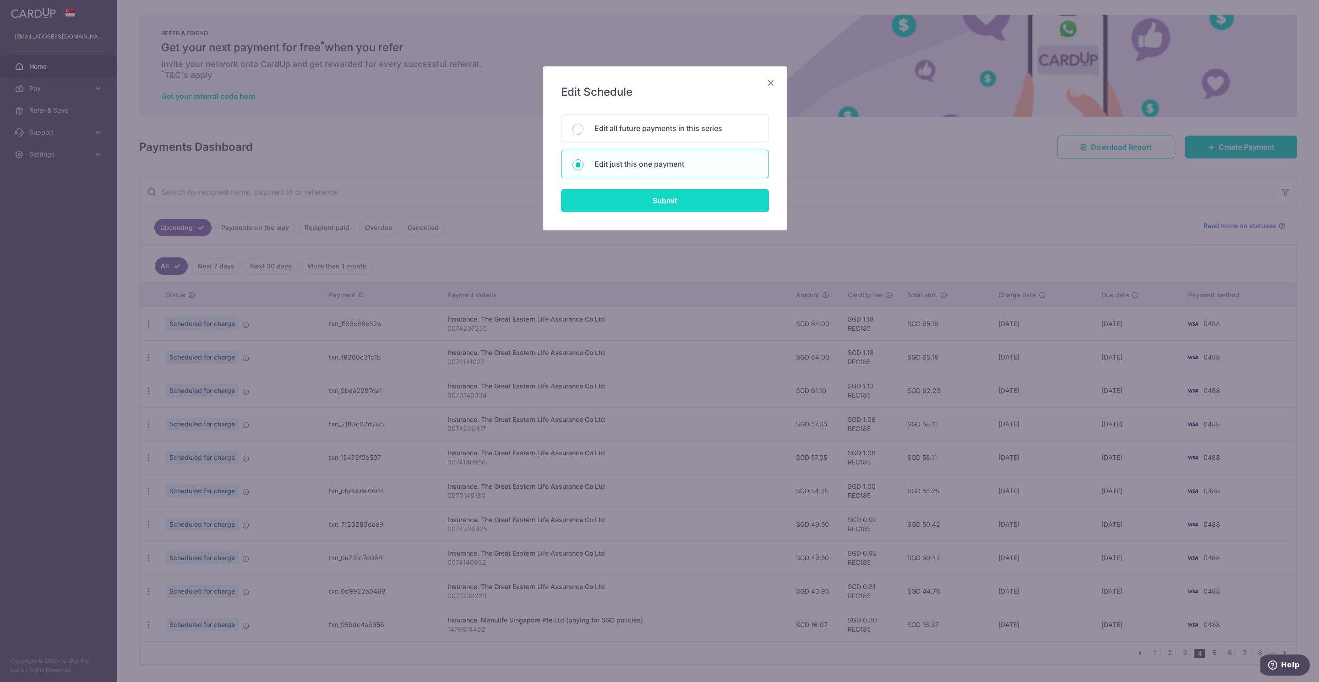
type input "REC185"
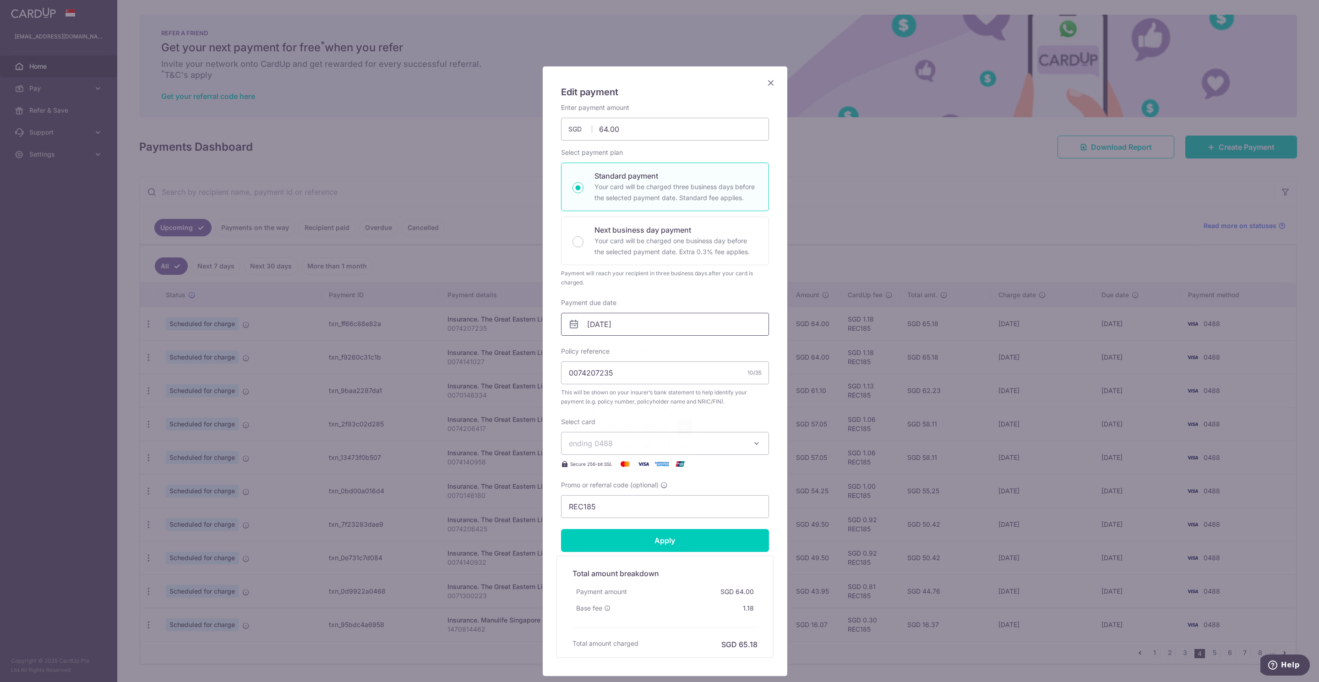
click at [603, 328] on input "[DATE]" at bounding box center [665, 324] width 208 height 23
click at [594, 404] on link "6" at bounding box center [593, 408] width 15 height 15
type input "[DATE]"
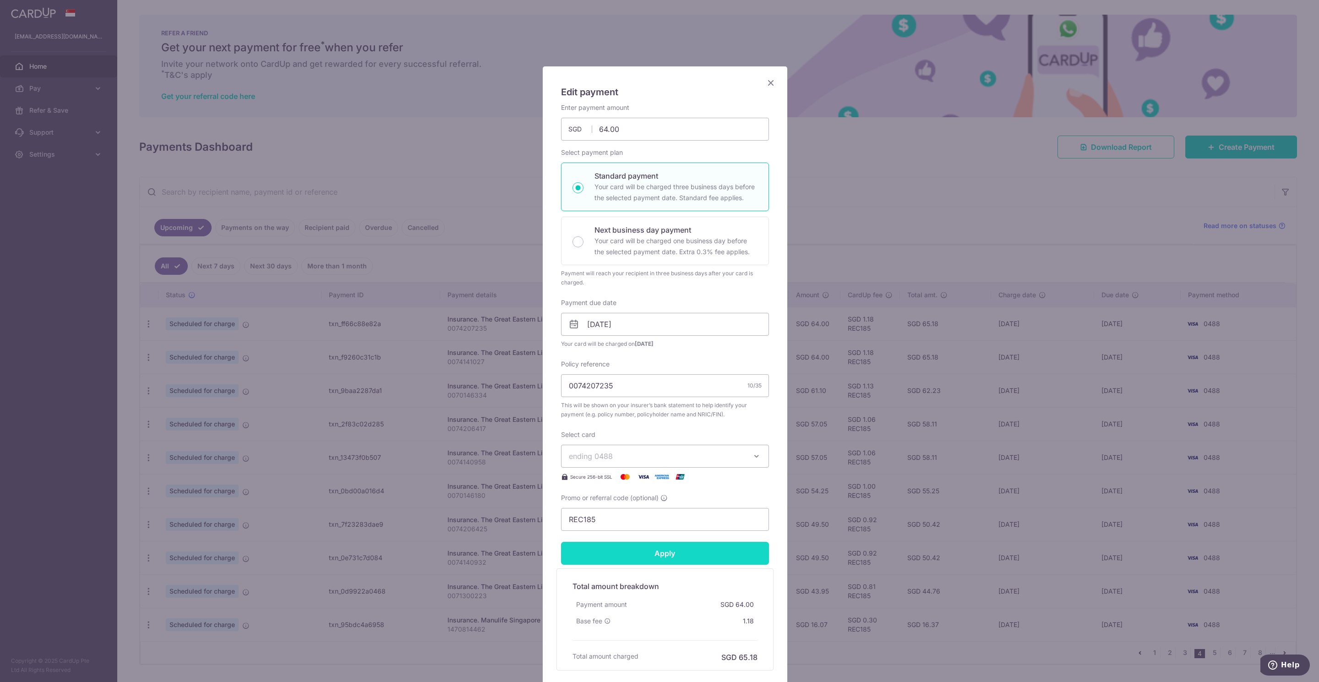
click at [654, 555] on input "Apply" at bounding box center [665, 553] width 208 height 23
type input "Successfully Applied"
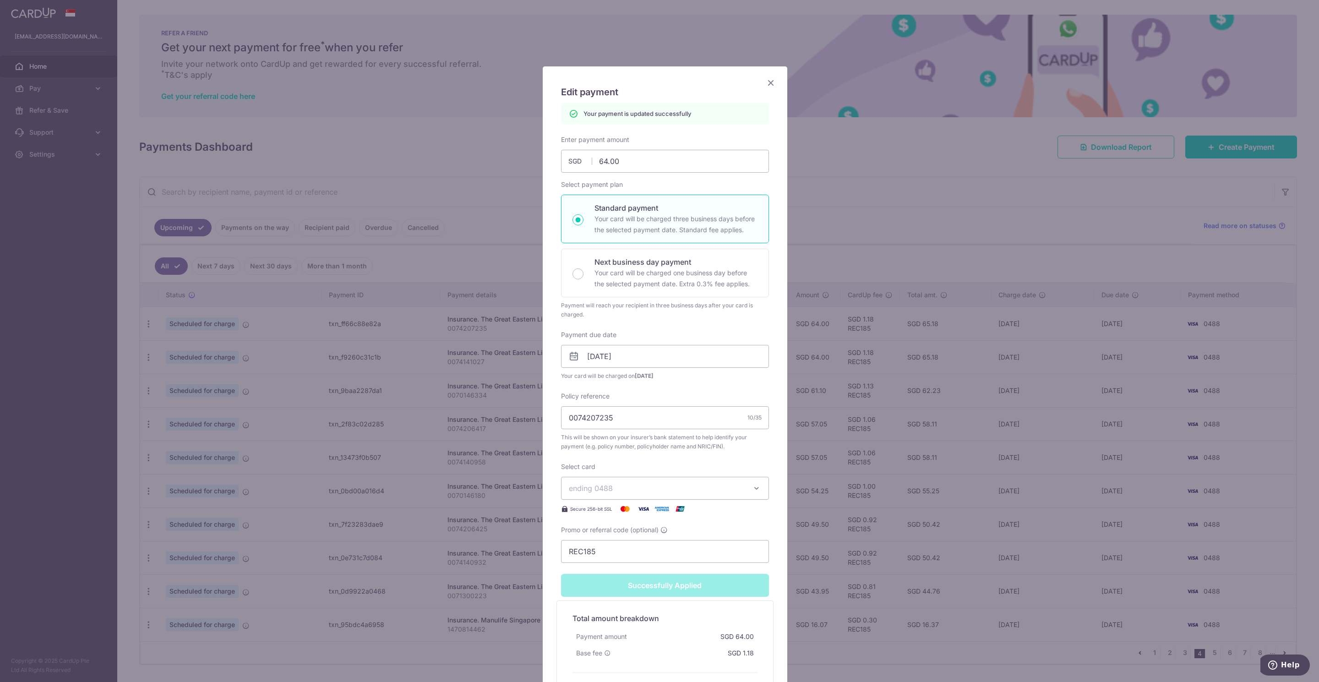
click at [766, 86] on icon "Close" at bounding box center [770, 82] width 11 height 11
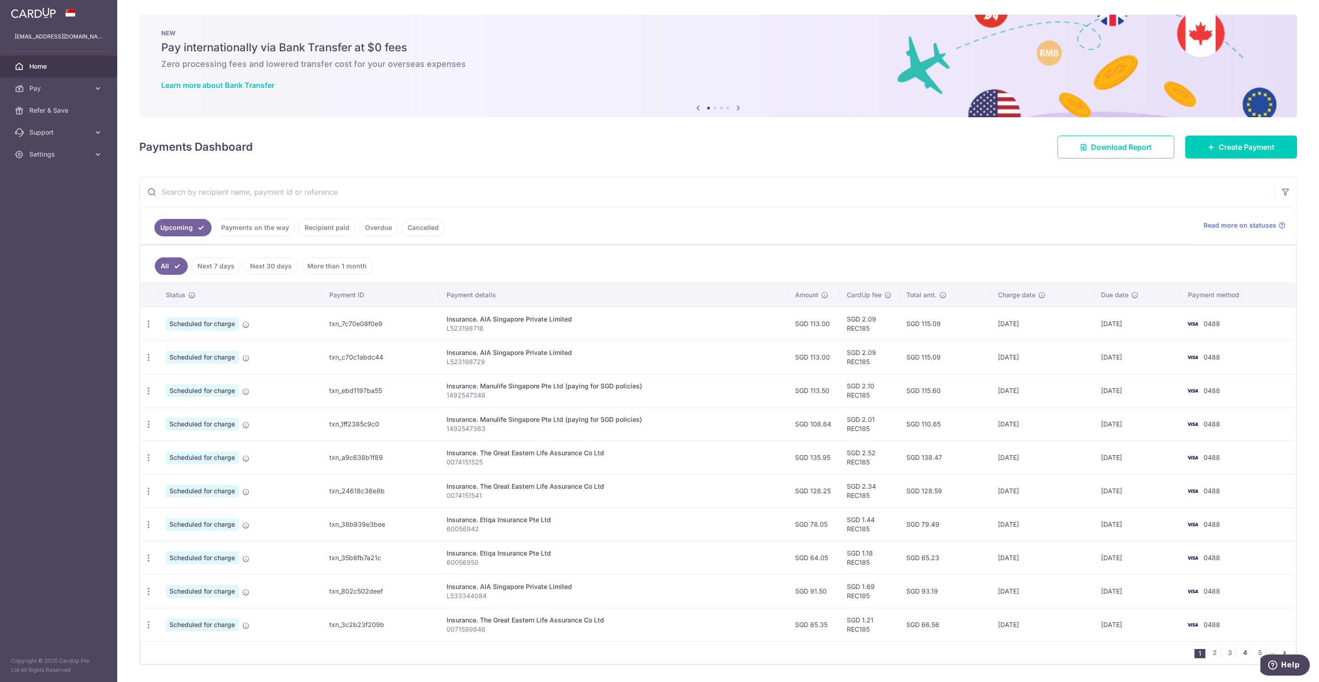
click at [1239, 657] on link "4" at bounding box center [1244, 652] width 11 height 11
click at [147, 360] on icon "button" at bounding box center [149, 358] width 10 height 10
click at [166, 382] on link "Update payment" at bounding box center [188, 382] width 95 height 22
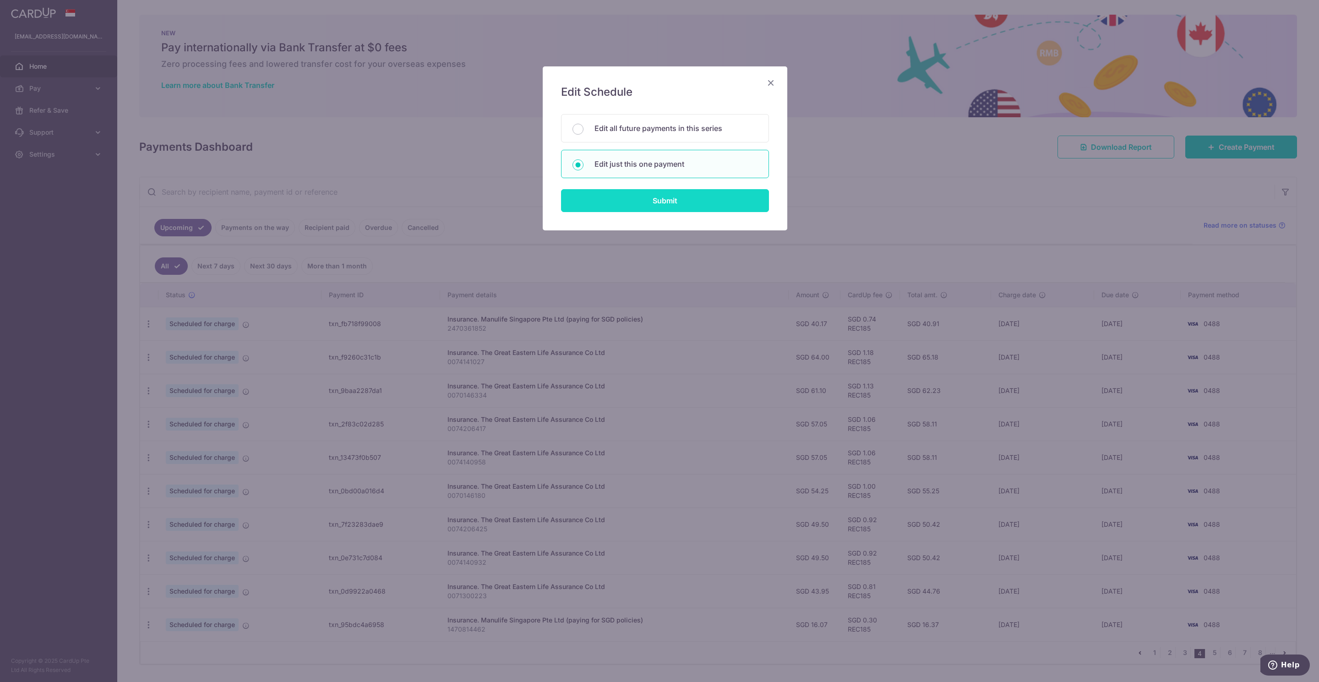
click at [643, 205] on input "Submit" at bounding box center [665, 200] width 208 height 23
radio input "true"
type input "64.00"
type input "[DATE]"
type input "0074141027"
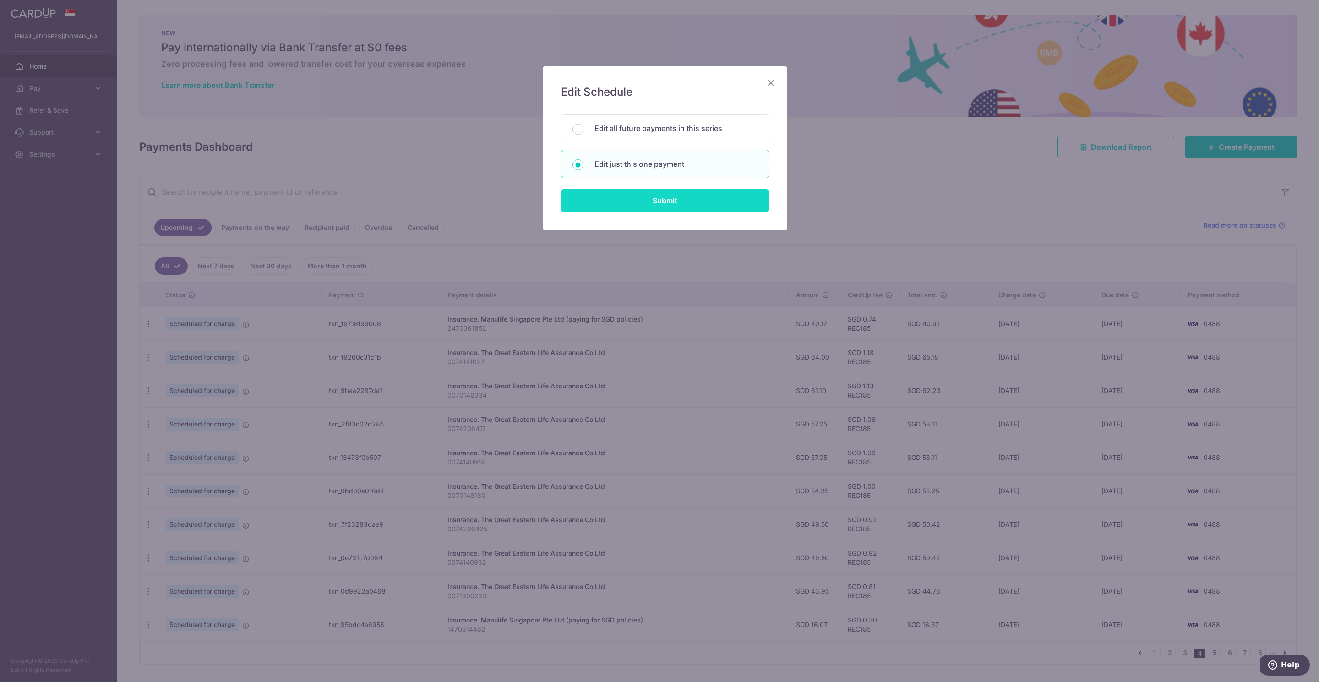
type input "REC185"
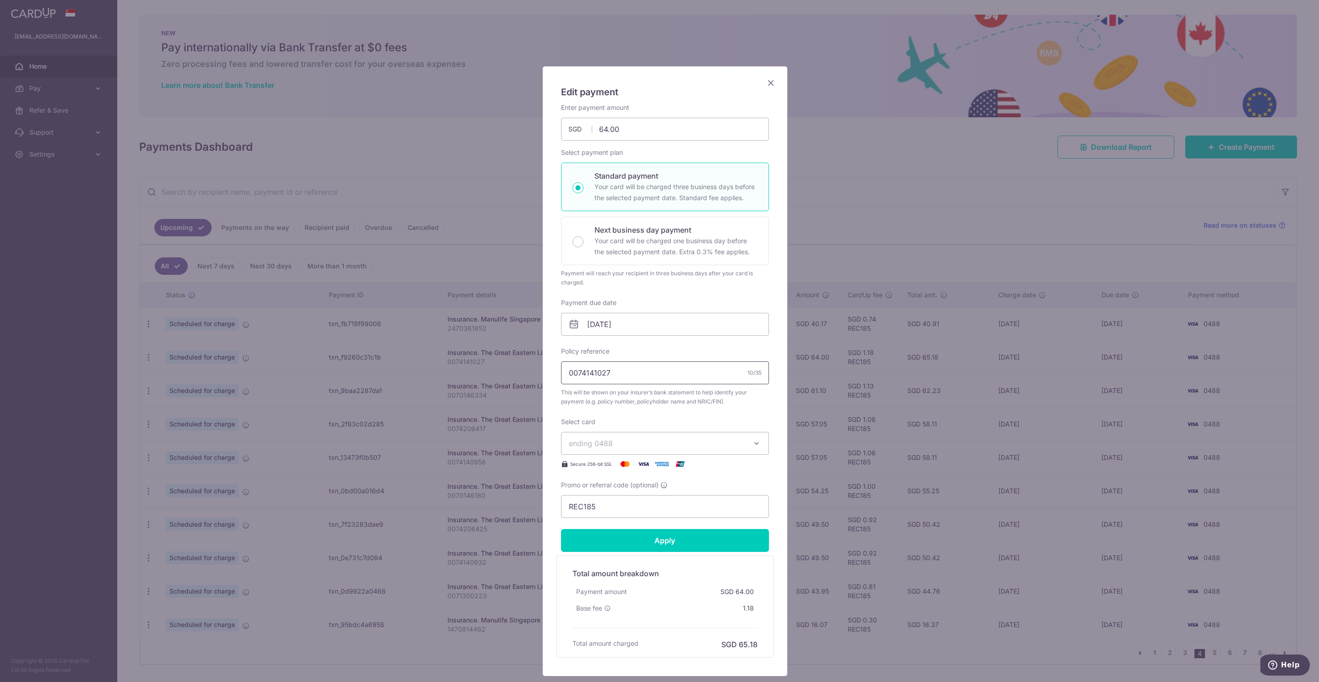
click at [580, 371] on input "0074141027" at bounding box center [665, 372] width 208 height 23
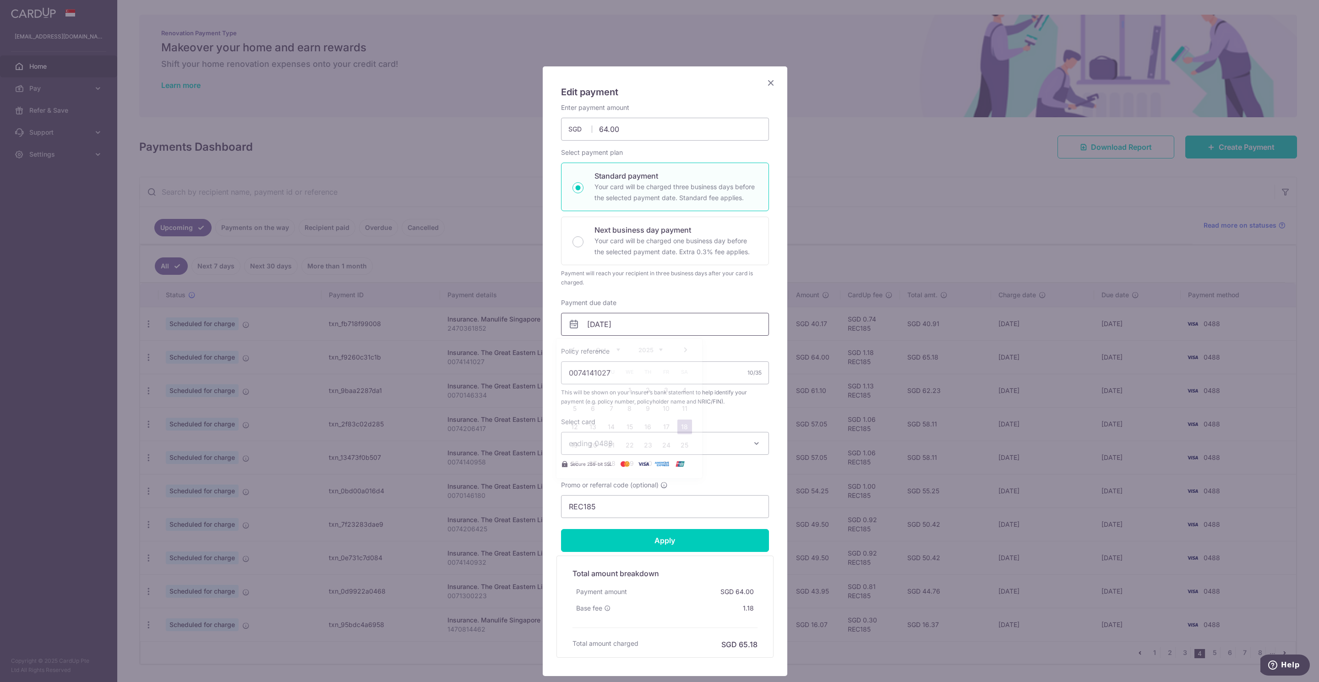
click at [586, 326] on input "[DATE]" at bounding box center [665, 324] width 208 height 23
click at [592, 408] on link "6" at bounding box center [593, 408] width 15 height 15
type input "[DATE]"
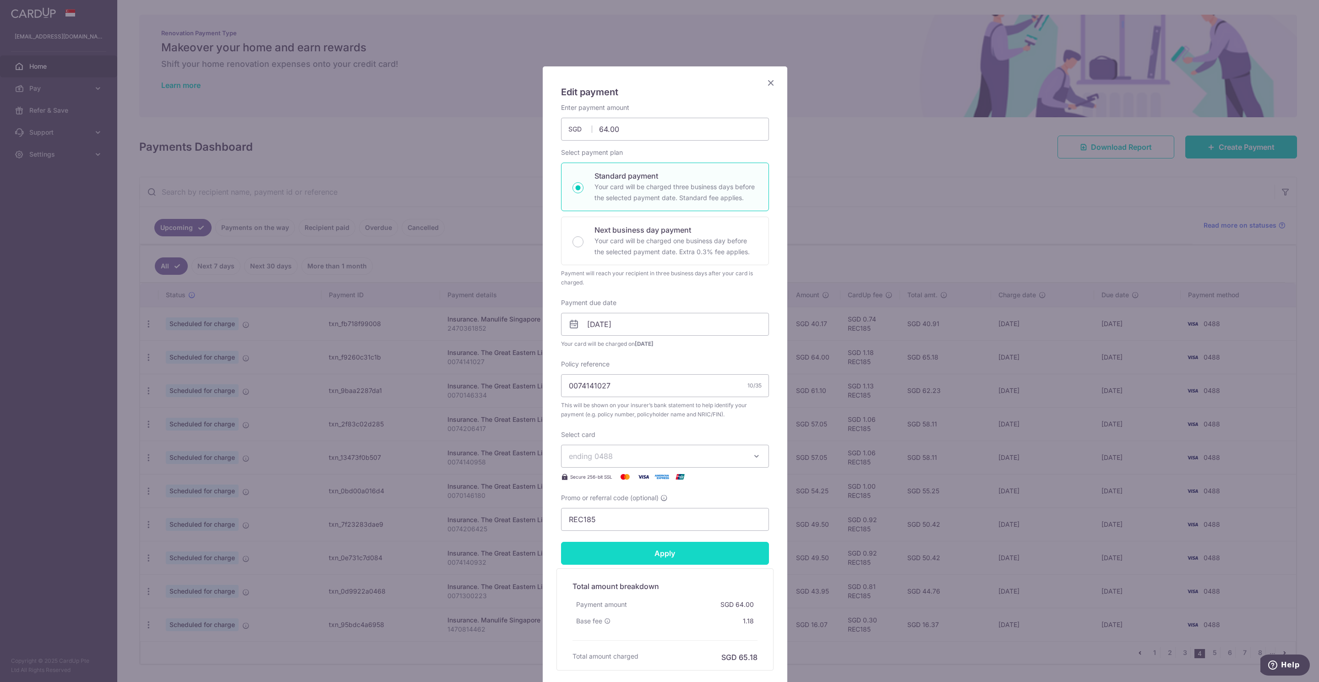
click at [643, 558] on input "Apply" at bounding box center [665, 553] width 208 height 23
type input "Successfully Applied"
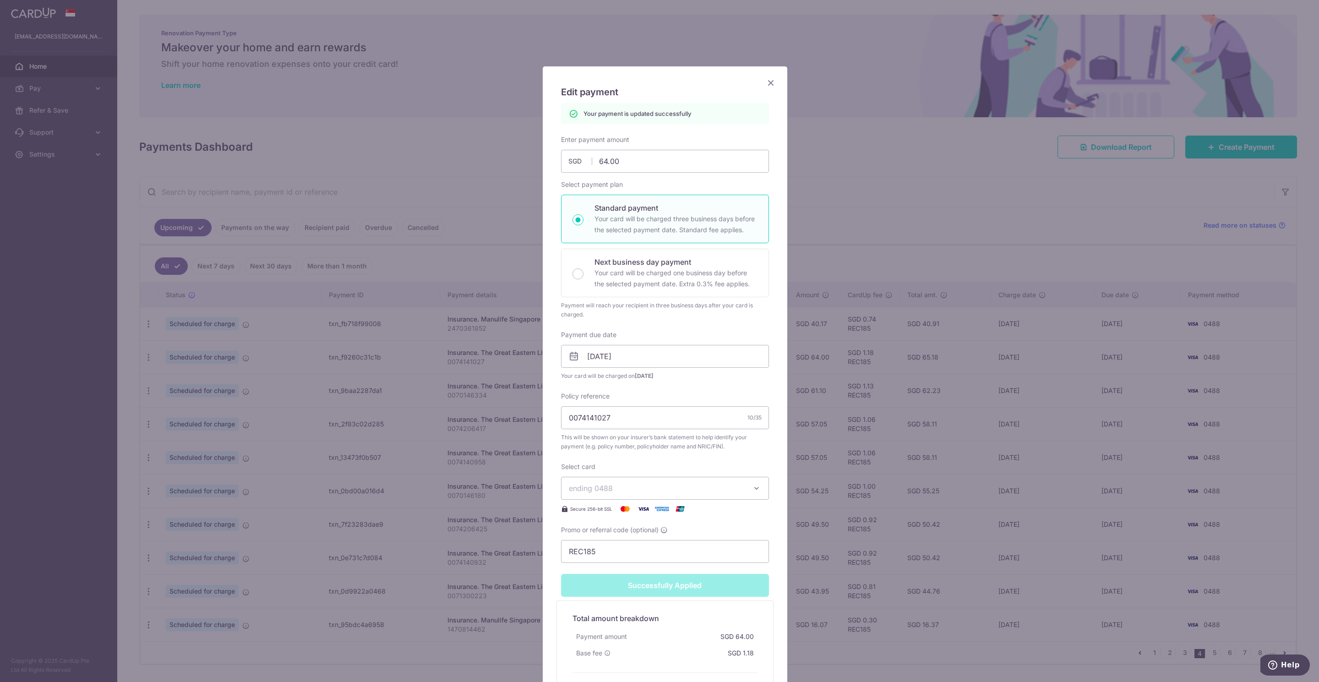
click at [765, 85] on icon "Close" at bounding box center [770, 82] width 11 height 11
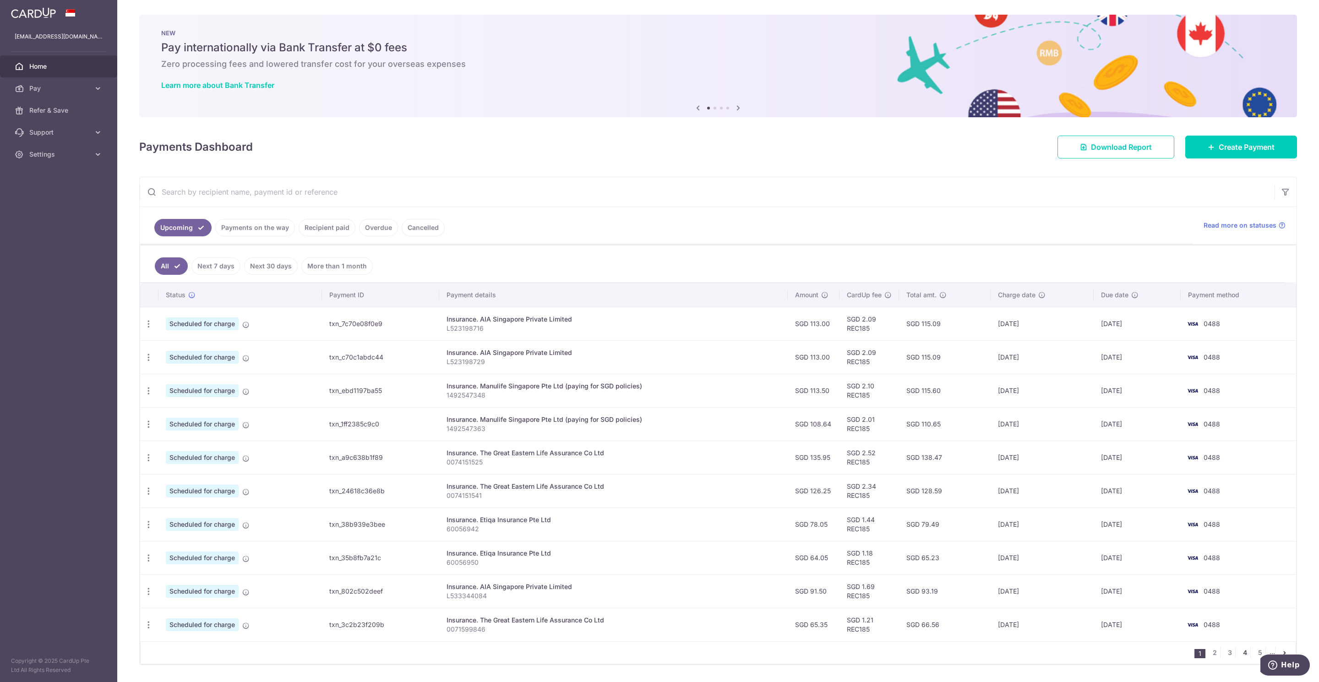
click at [1239, 658] on link "4" at bounding box center [1244, 652] width 11 height 11
click at [146, 393] on icon "button" at bounding box center [149, 391] width 10 height 10
click at [168, 421] on span "Update payment" at bounding box center [197, 415] width 62 height 11
radio input "true"
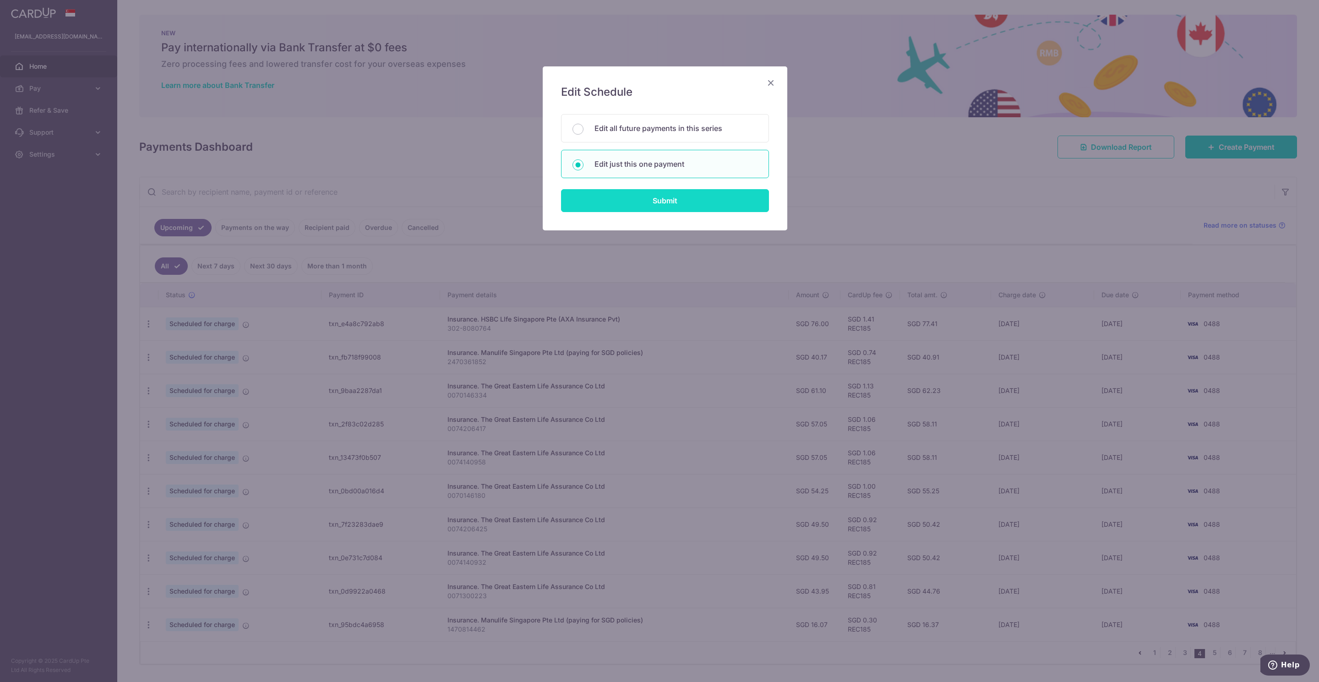
click at [609, 209] on input "Submit" at bounding box center [665, 200] width 208 height 23
radio input "true"
type input "61.10"
type input "[DATE]"
type input "0070146334"
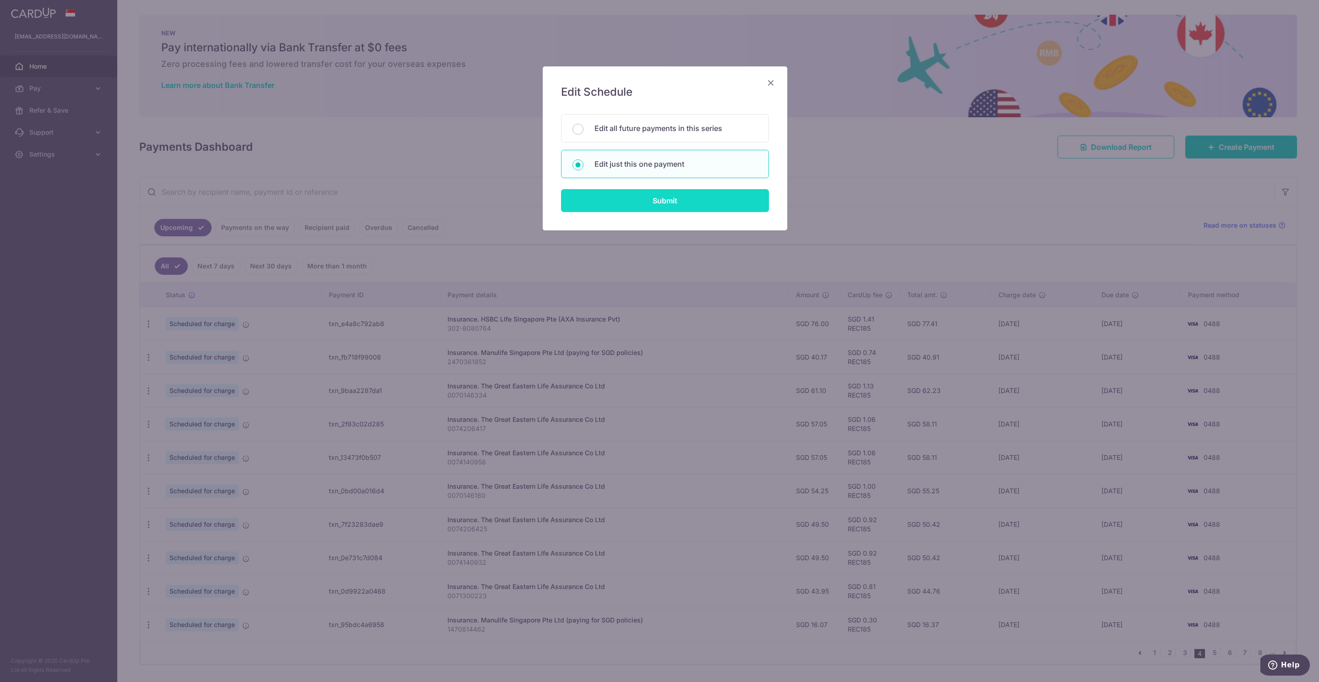
type input "REC185"
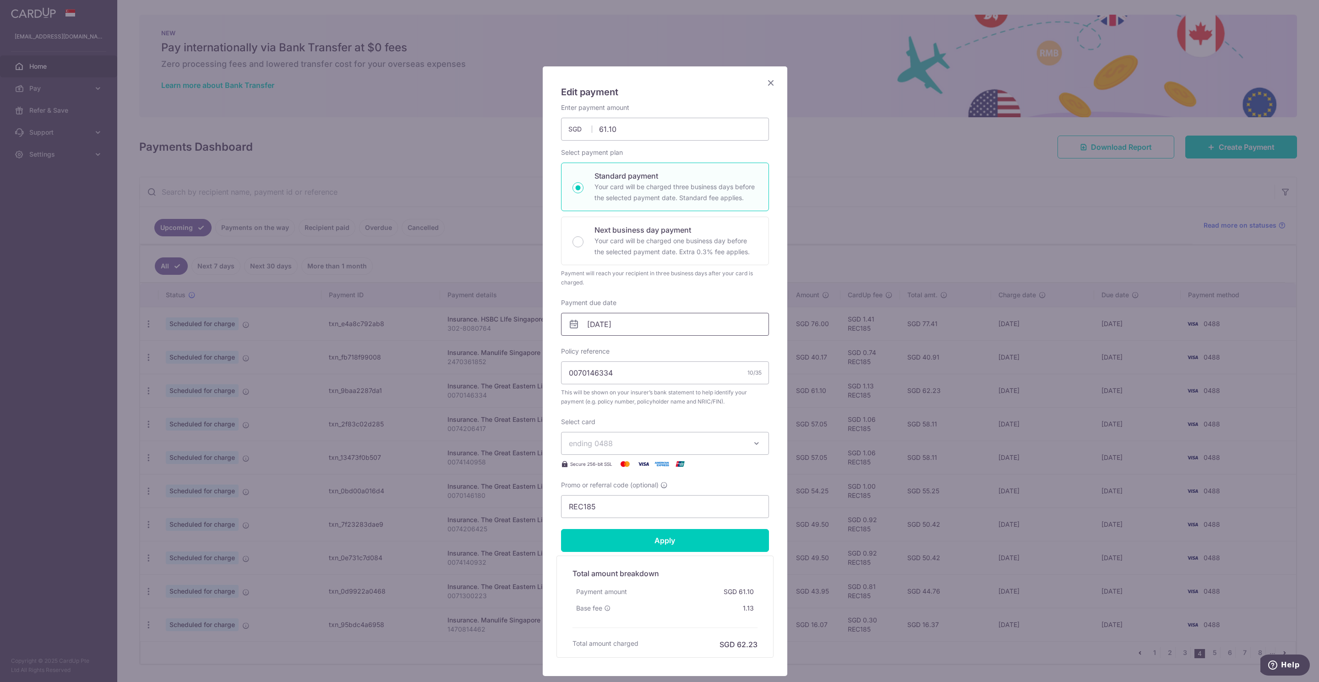
click at [597, 325] on input "[DATE]" at bounding box center [665, 324] width 208 height 23
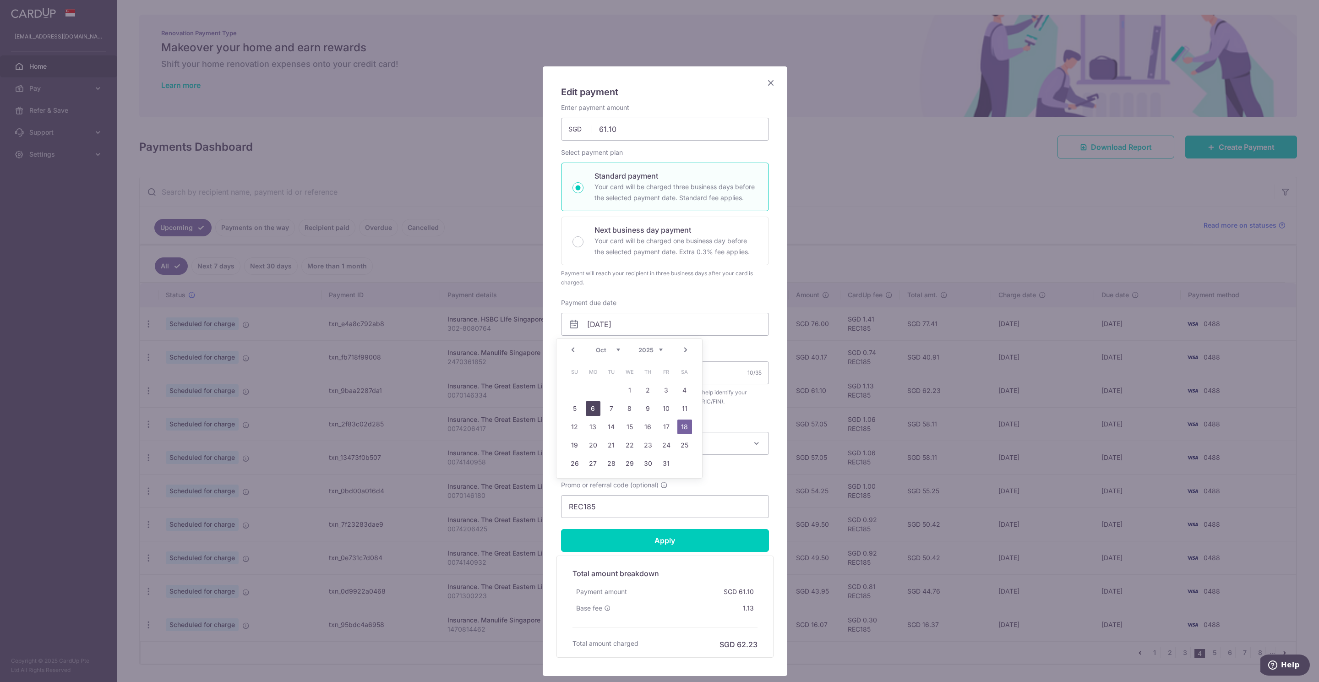
click at [599, 410] on link "6" at bounding box center [593, 408] width 15 height 15
type input "[DATE]"
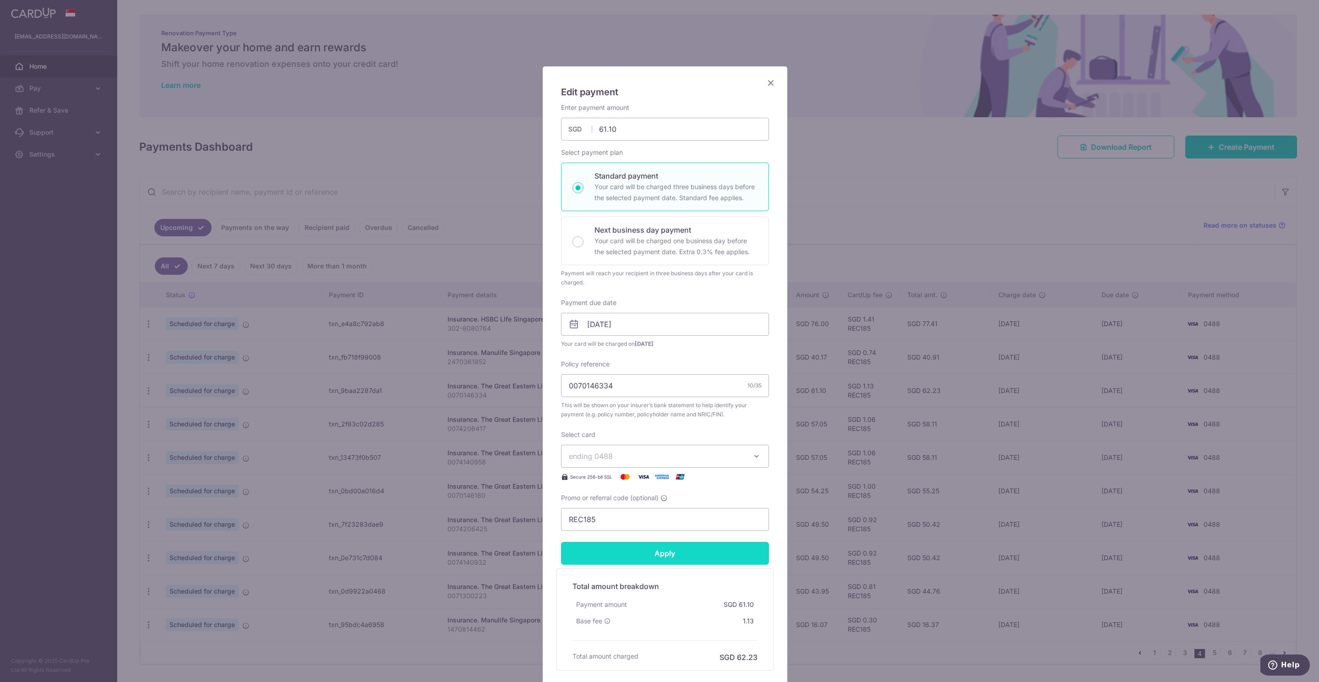
click at [669, 561] on input "Apply" at bounding box center [665, 553] width 208 height 23
type input "Successfully Applied"
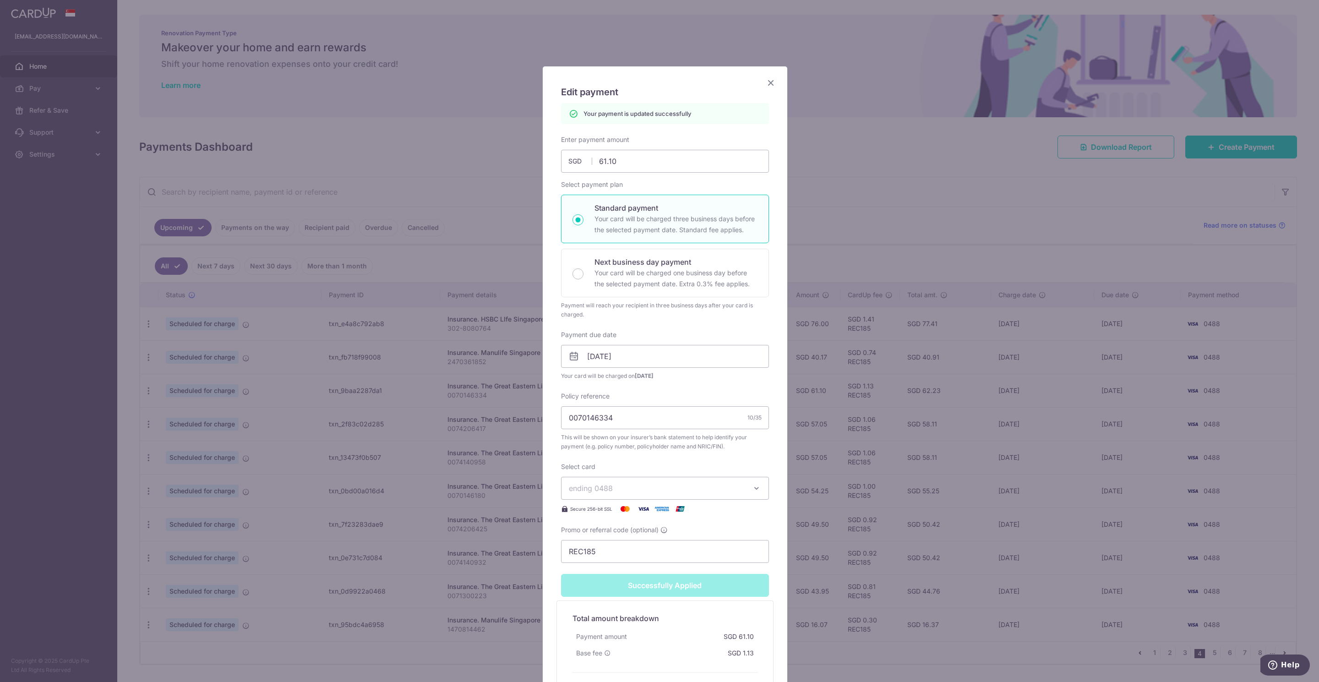
click at [767, 86] on icon "Close" at bounding box center [770, 82] width 11 height 11
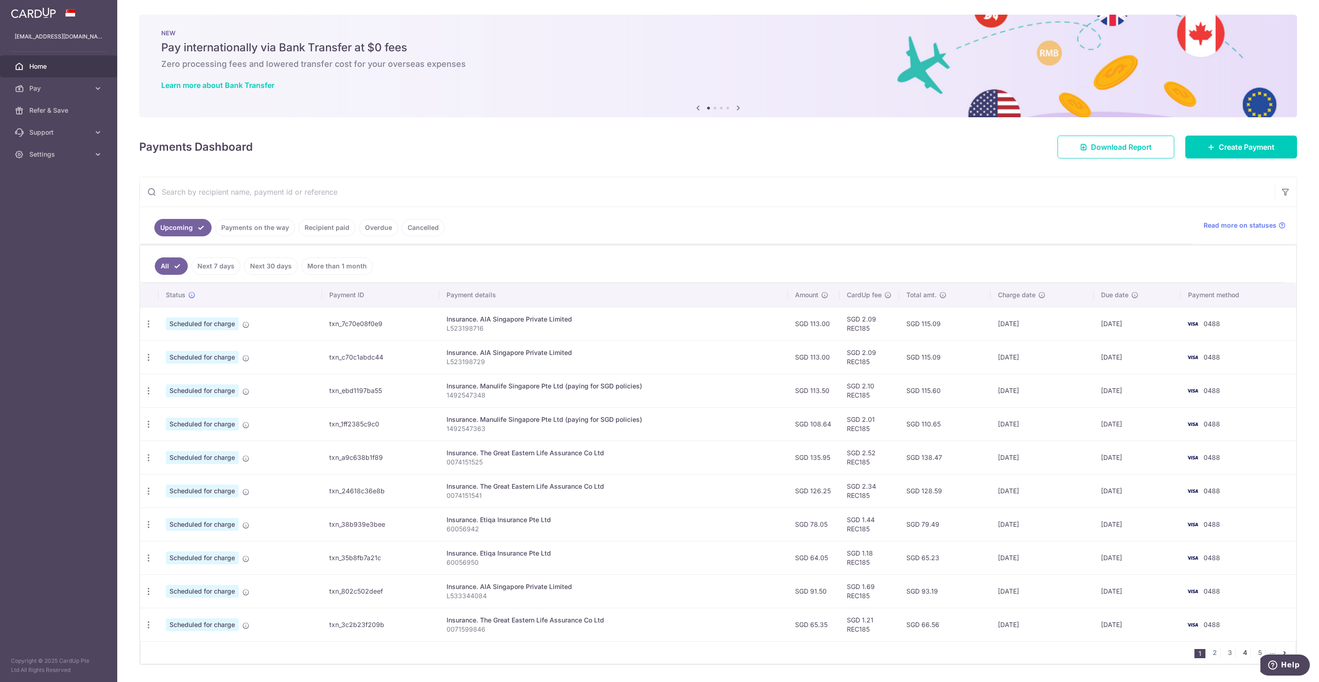
click at [1239, 657] on link "4" at bounding box center [1244, 652] width 11 height 11
click at [147, 426] on icon "button" at bounding box center [149, 424] width 10 height 10
click at [172, 451] on span "Update payment" at bounding box center [197, 449] width 62 height 11
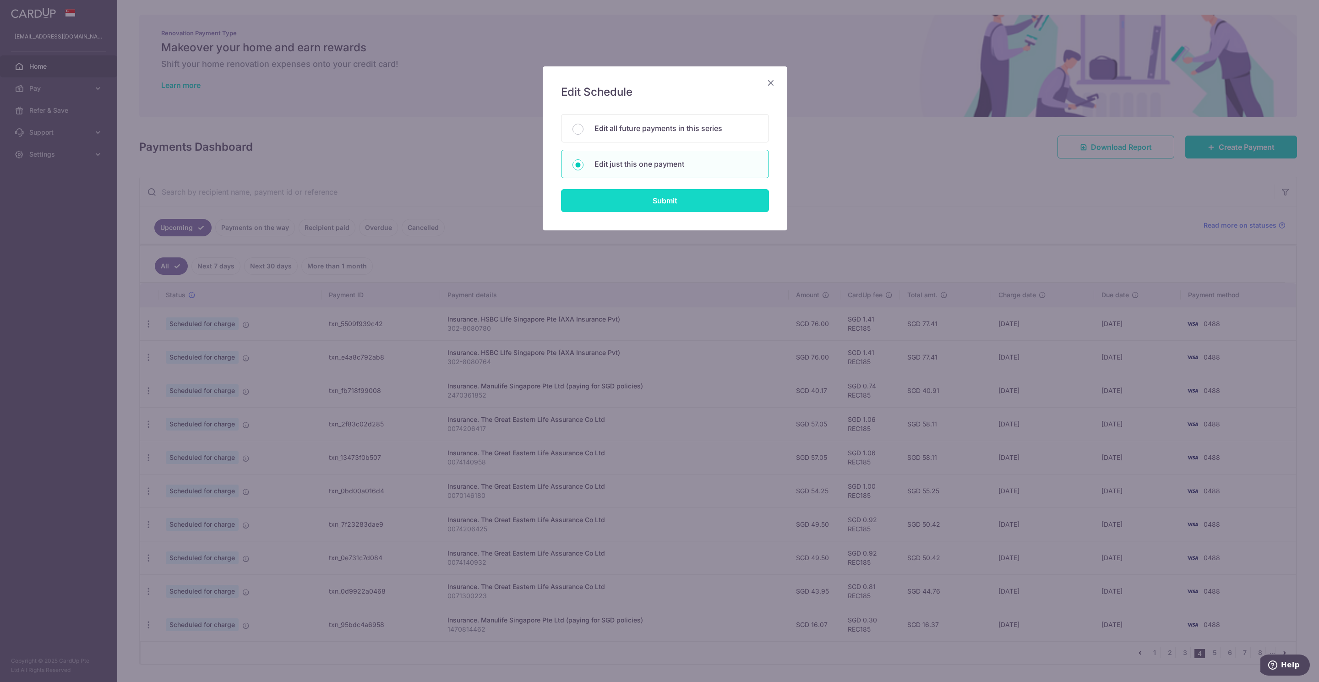
click at [646, 201] on input "Submit" at bounding box center [665, 200] width 208 height 23
radio input "true"
type input "57.05"
type input "[DATE]"
type input "0074206417"
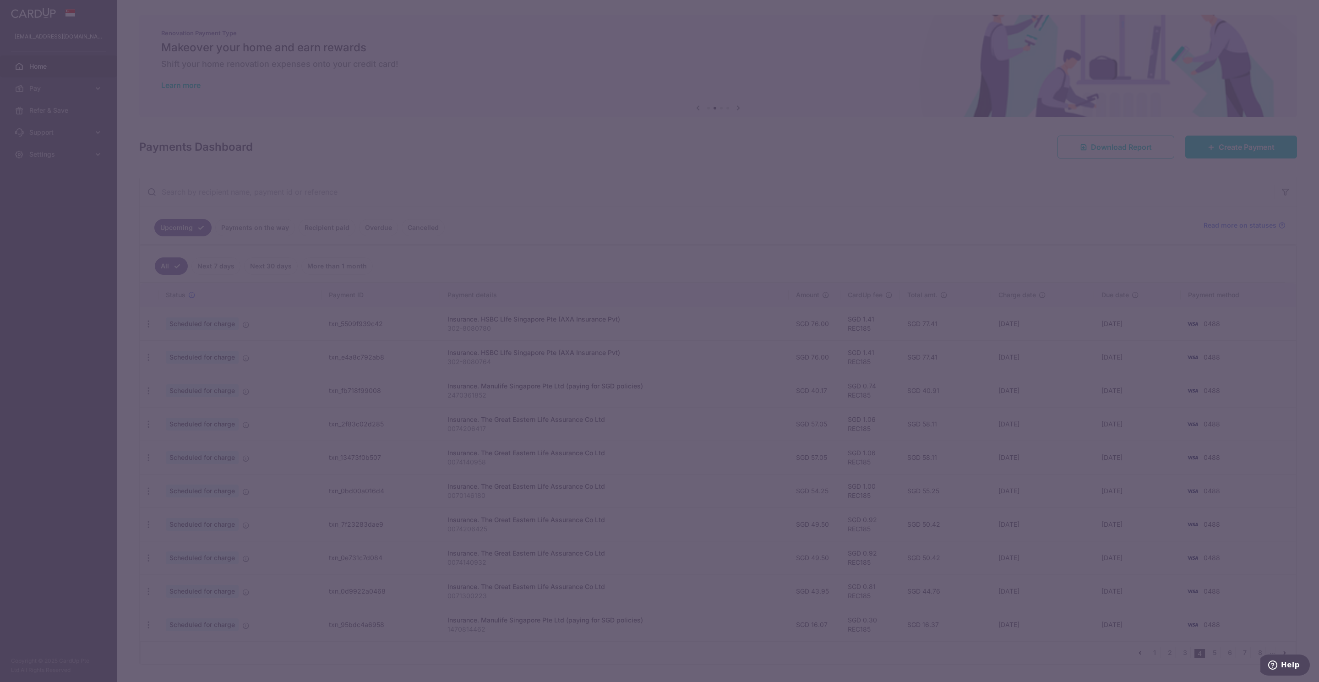
type input "REC185"
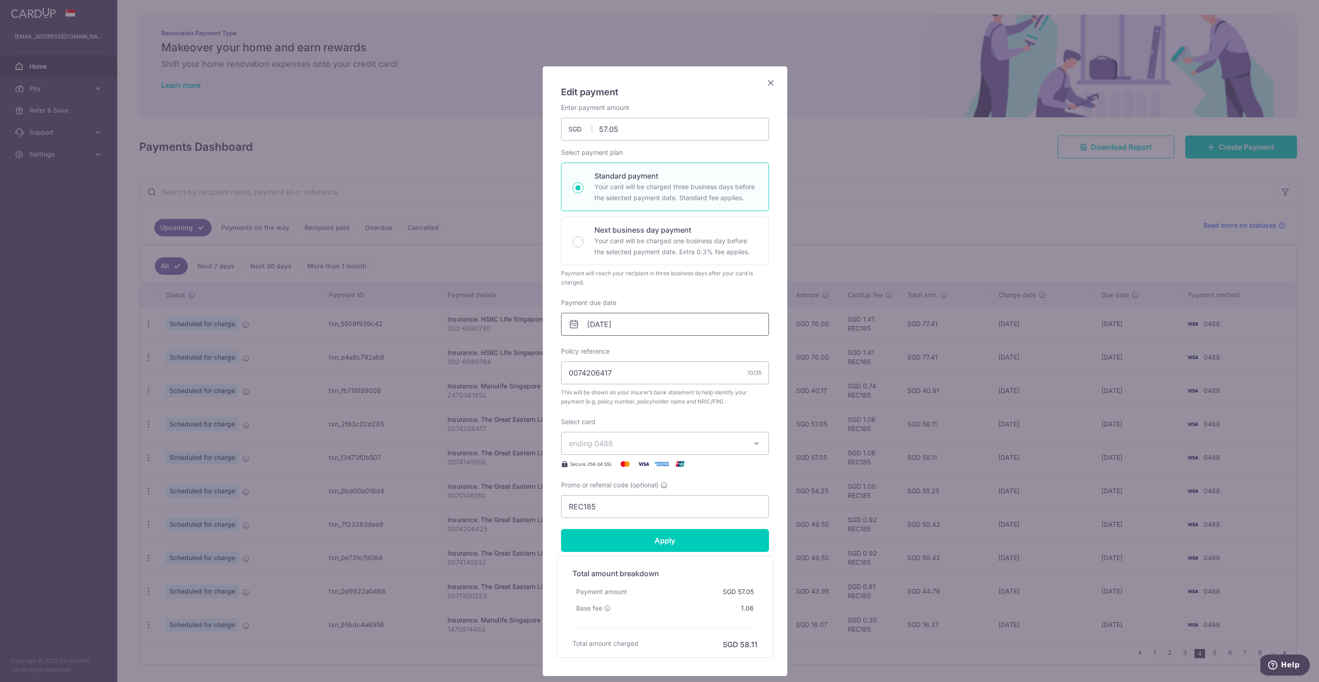
click at [592, 324] on input "[DATE]" at bounding box center [665, 324] width 208 height 23
click at [595, 409] on link "6" at bounding box center [593, 408] width 15 height 15
type input "[DATE]"
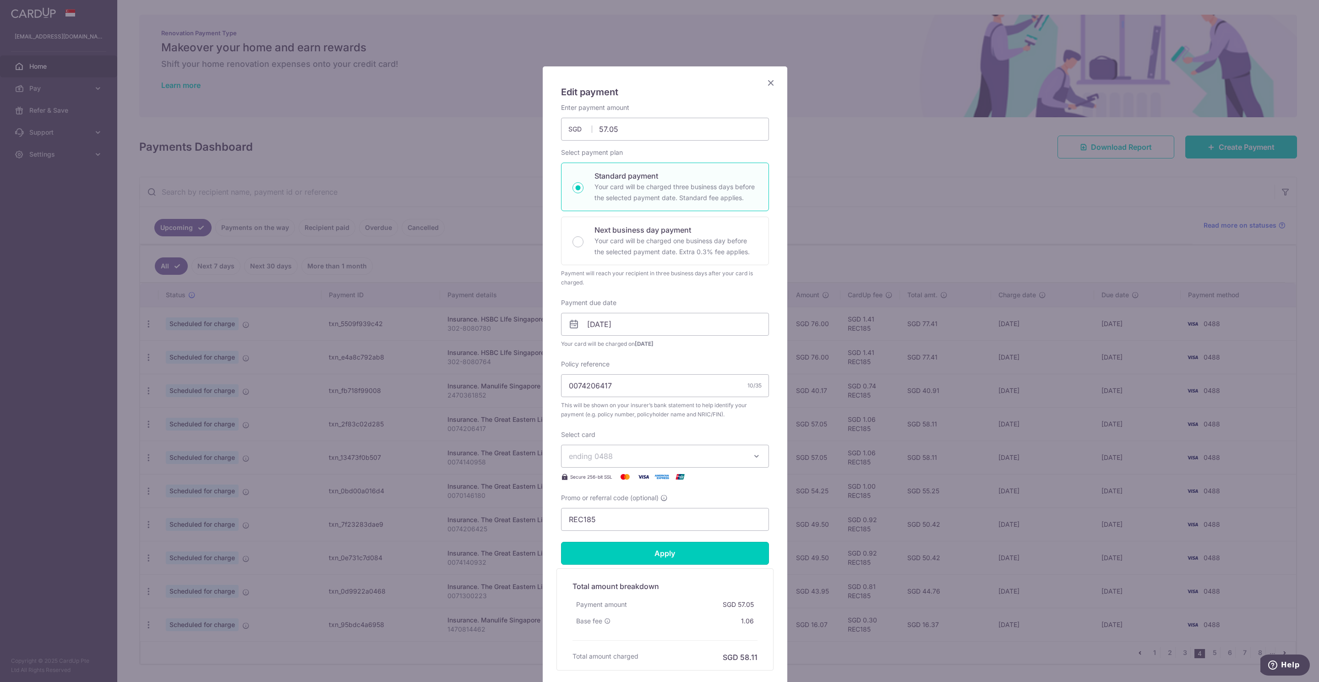
click at [677, 560] on input "Apply" at bounding box center [665, 553] width 208 height 23
type input "Successfully Applied"
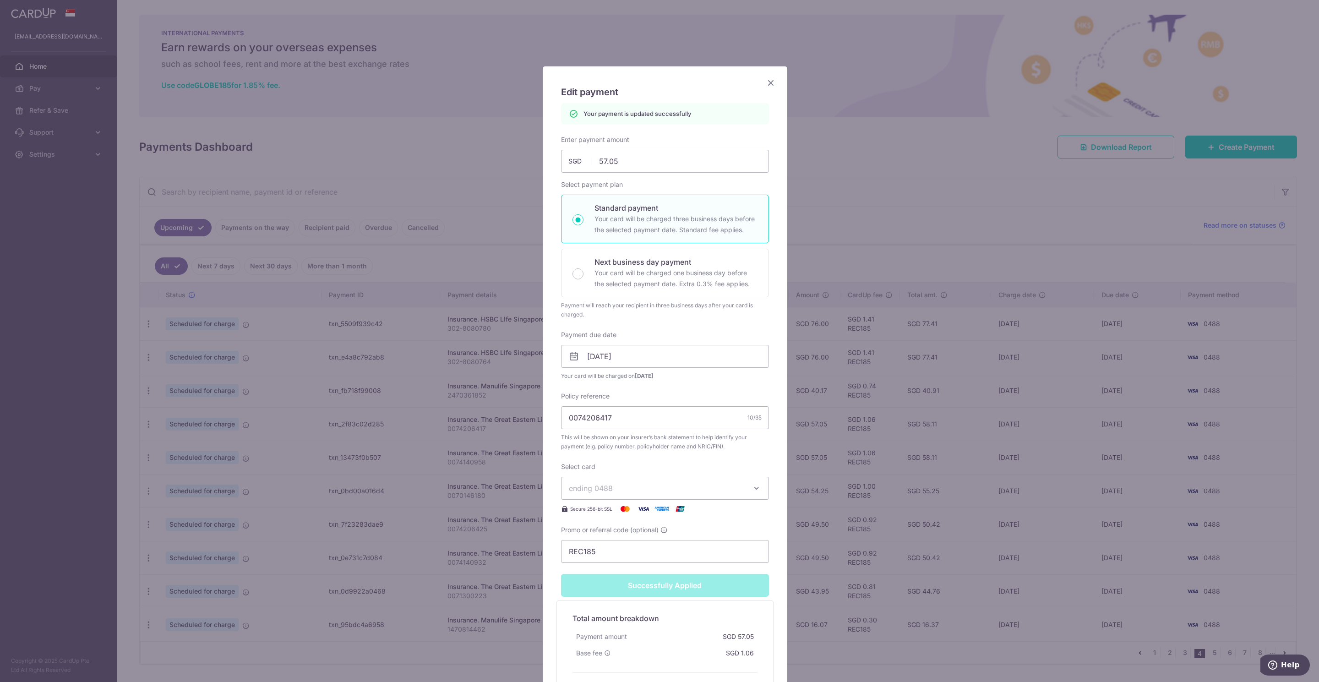
click at [766, 87] on icon "Close" at bounding box center [770, 82] width 11 height 11
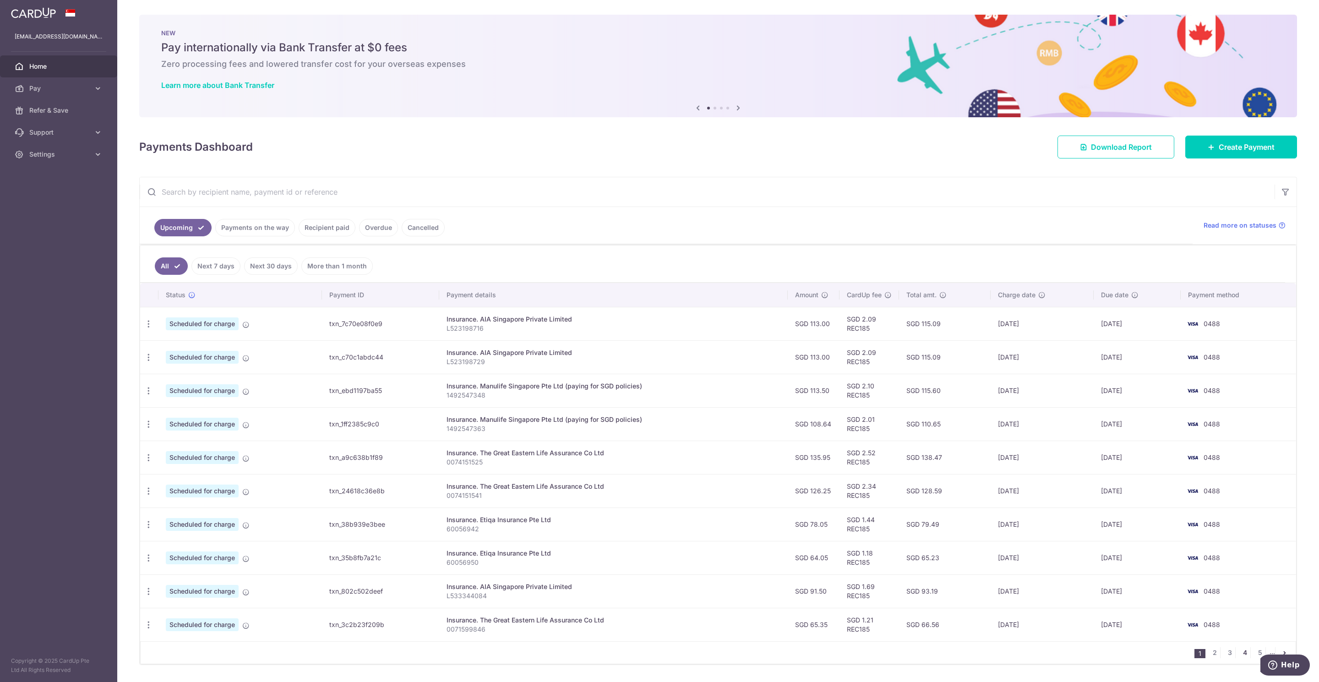
click at [1239, 654] on link "4" at bounding box center [1244, 652] width 11 height 11
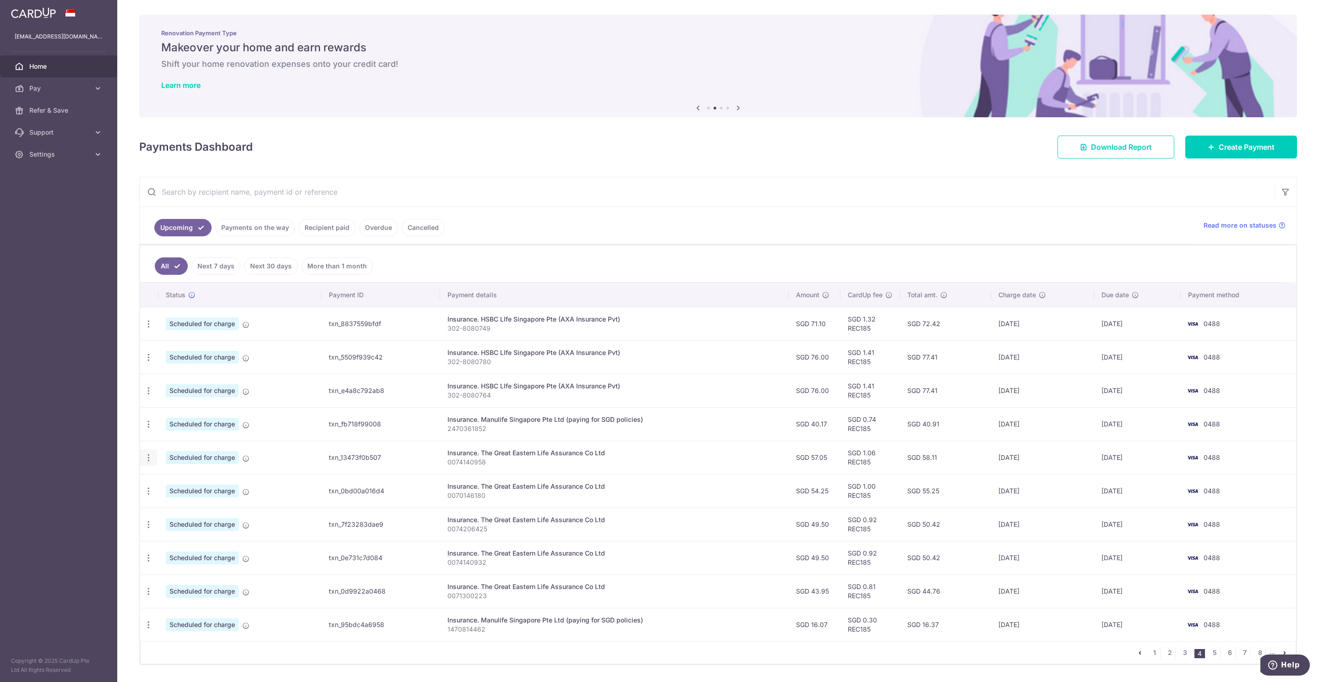
click at [148, 461] on icon "button" at bounding box center [149, 458] width 10 height 10
click at [187, 487] on span "Update payment" at bounding box center [197, 482] width 62 height 11
radio input "true"
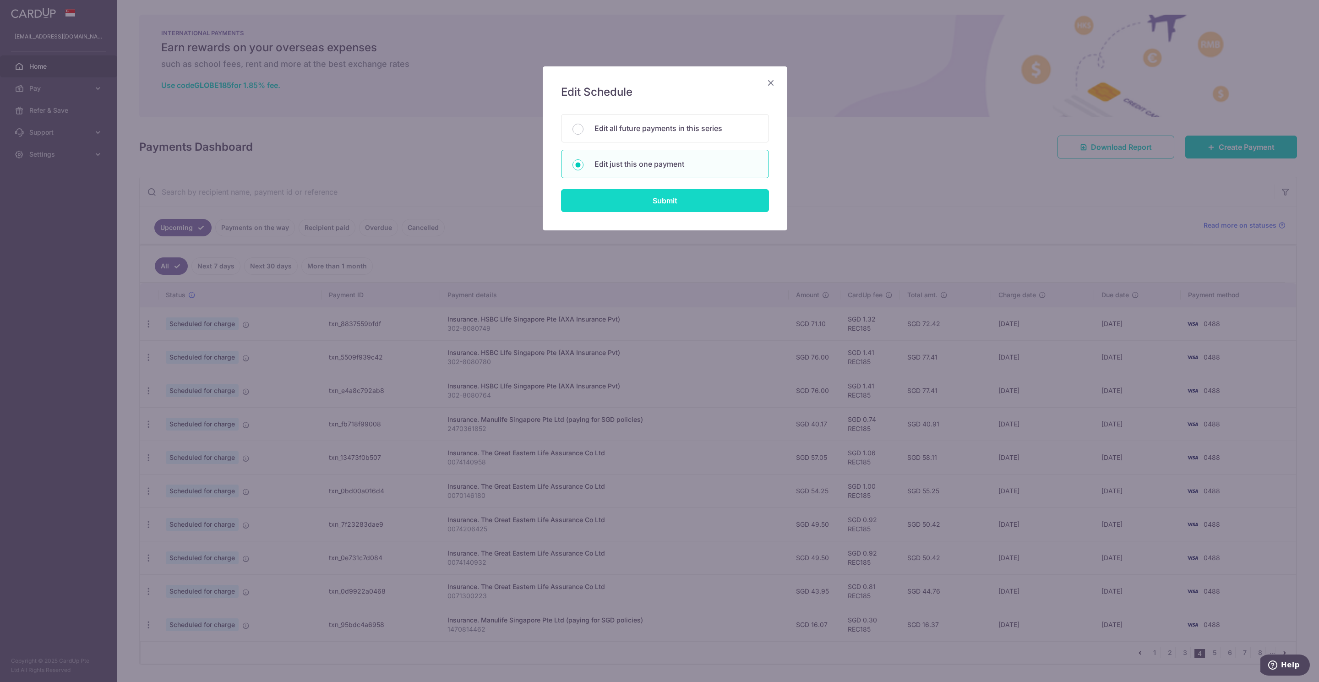
click at [686, 206] on input "Submit" at bounding box center [665, 200] width 208 height 23
radio input "true"
type input "57.05"
type input "[DATE]"
type input "0074140958"
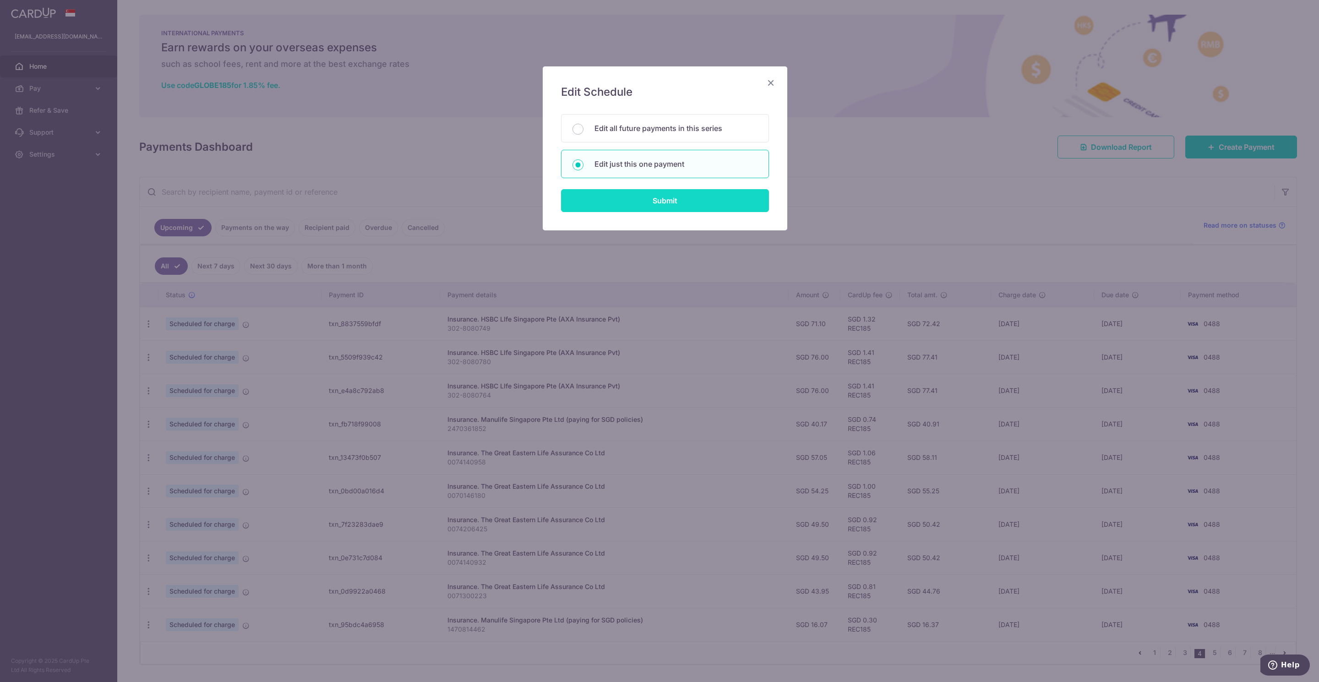
type input "REC185"
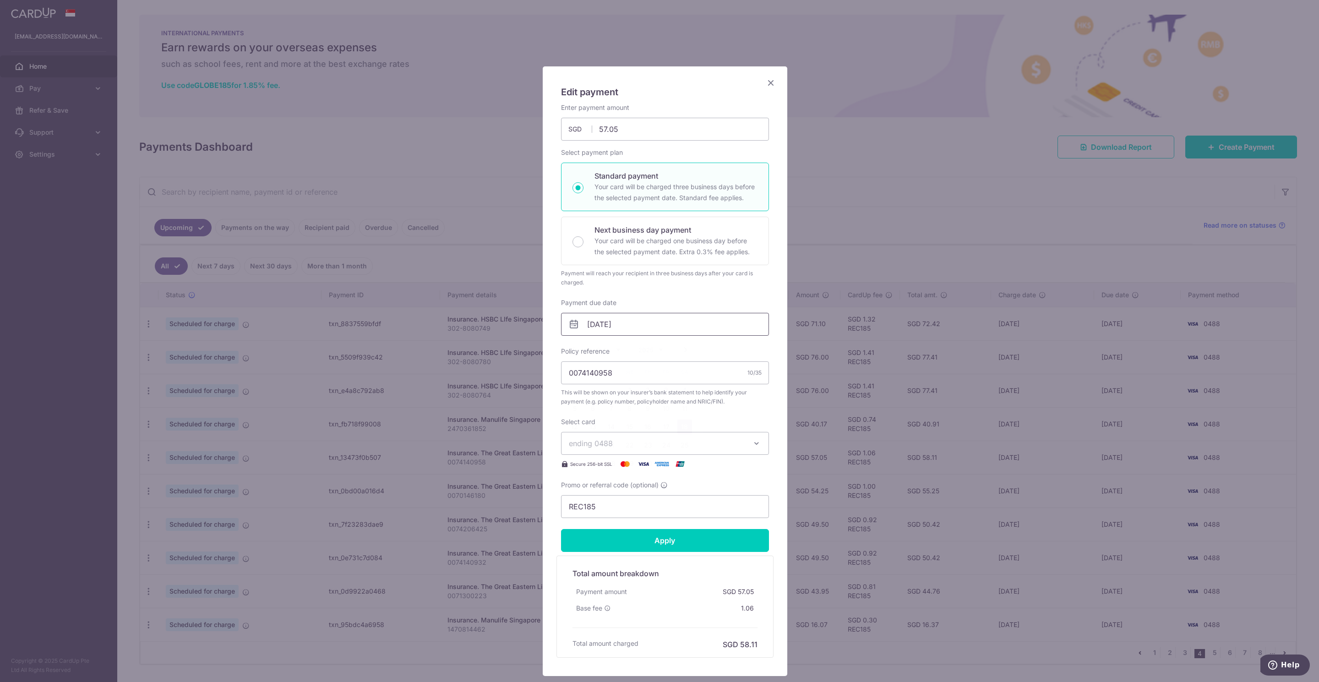
click at [582, 329] on input "[DATE]" at bounding box center [665, 324] width 208 height 23
click at [588, 410] on link "6" at bounding box center [593, 408] width 15 height 15
type input "[DATE]"
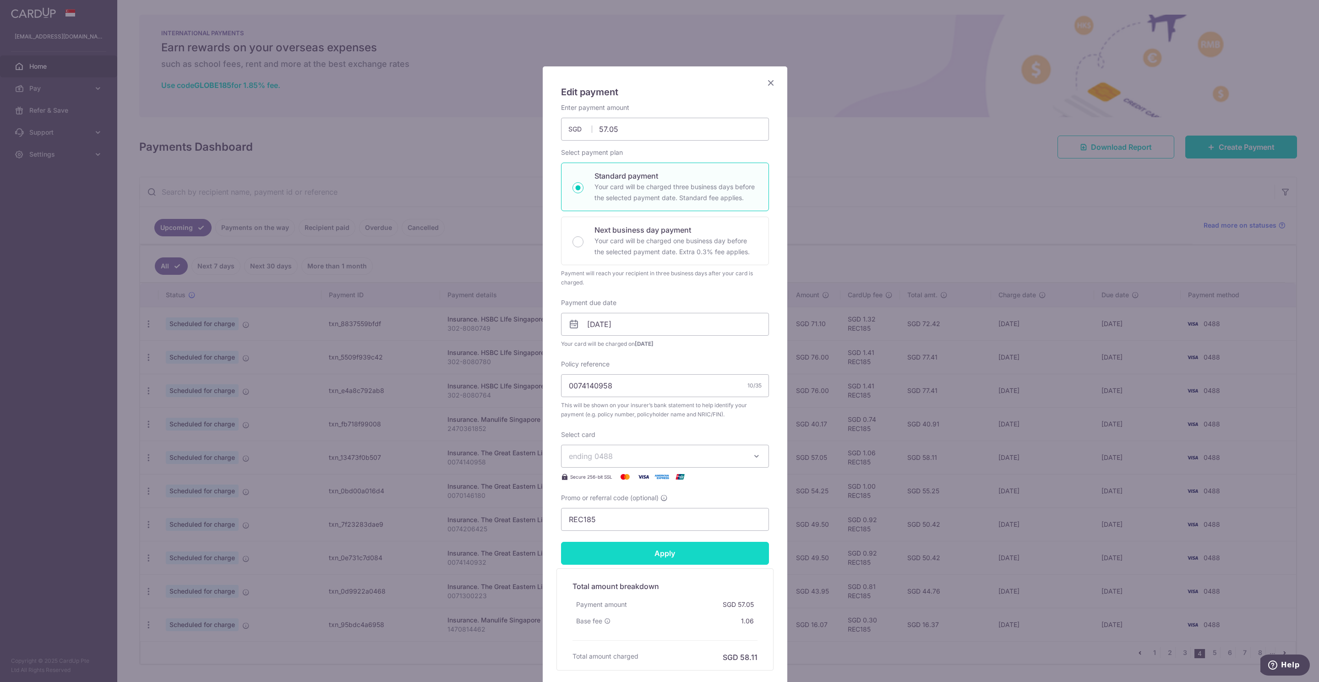
click at [676, 555] on input "Apply" at bounding box center [665, 553] width 208 height 23
type input "Successfully Applied"
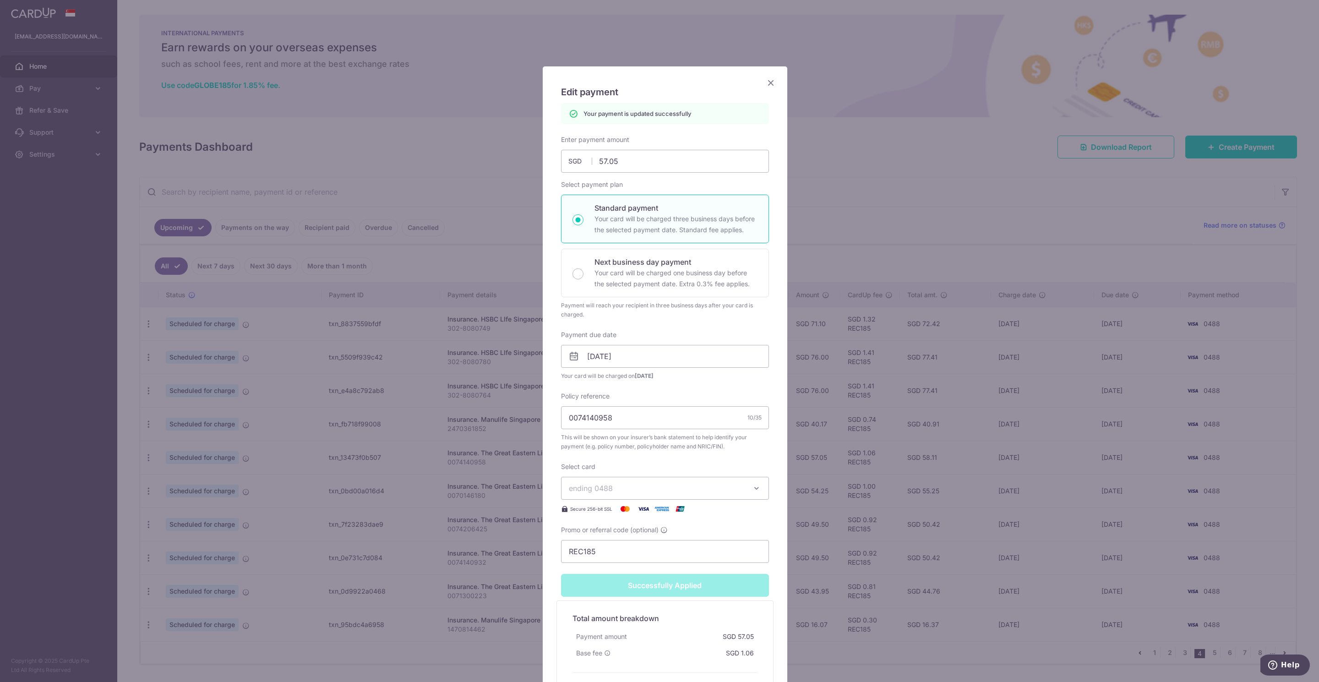
click at [765, 83] on icon "Close" at bounding box center [770, 82] width 11 height 11
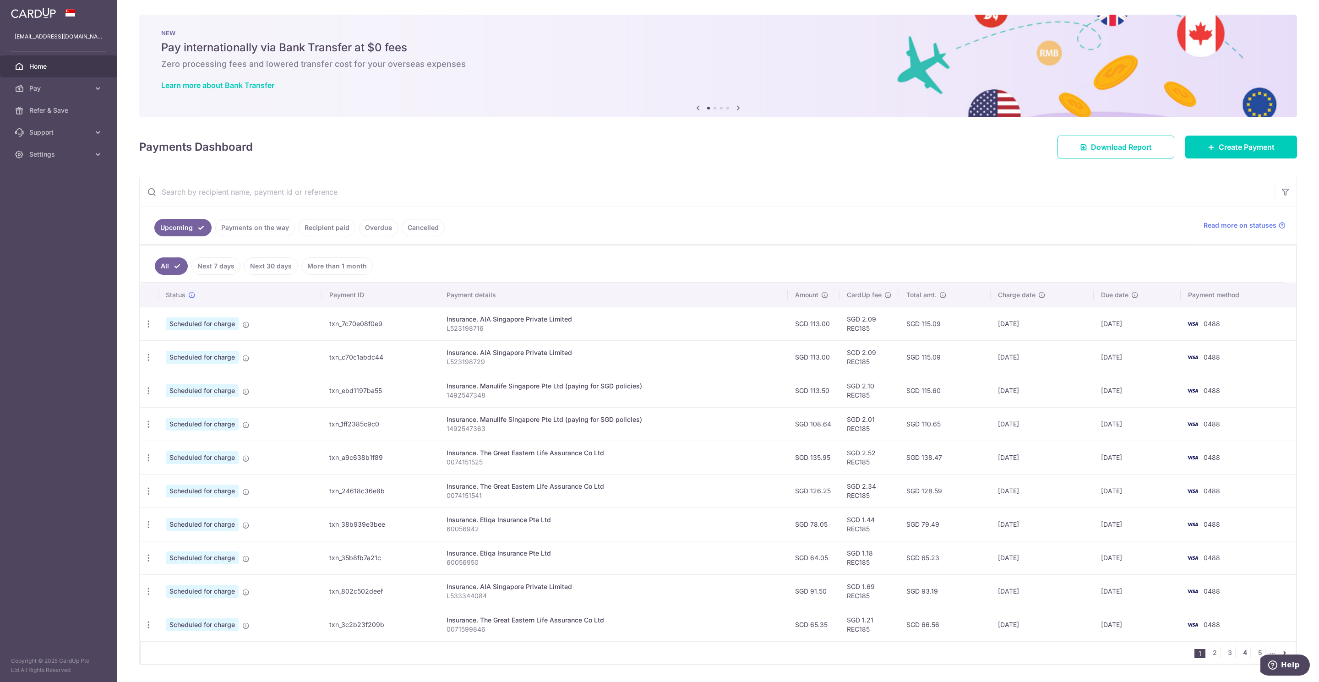
click at [1239, 657] on link "4" at bounding box center [1244, 652] width 11 height 11
click at [149, 494] on icon "button" at bounding box center [149, 491] width 10 height 10
click at [161, 517] on link "Update payment" at bounding box center [188, 516] width 95 height 22
radio input "true"
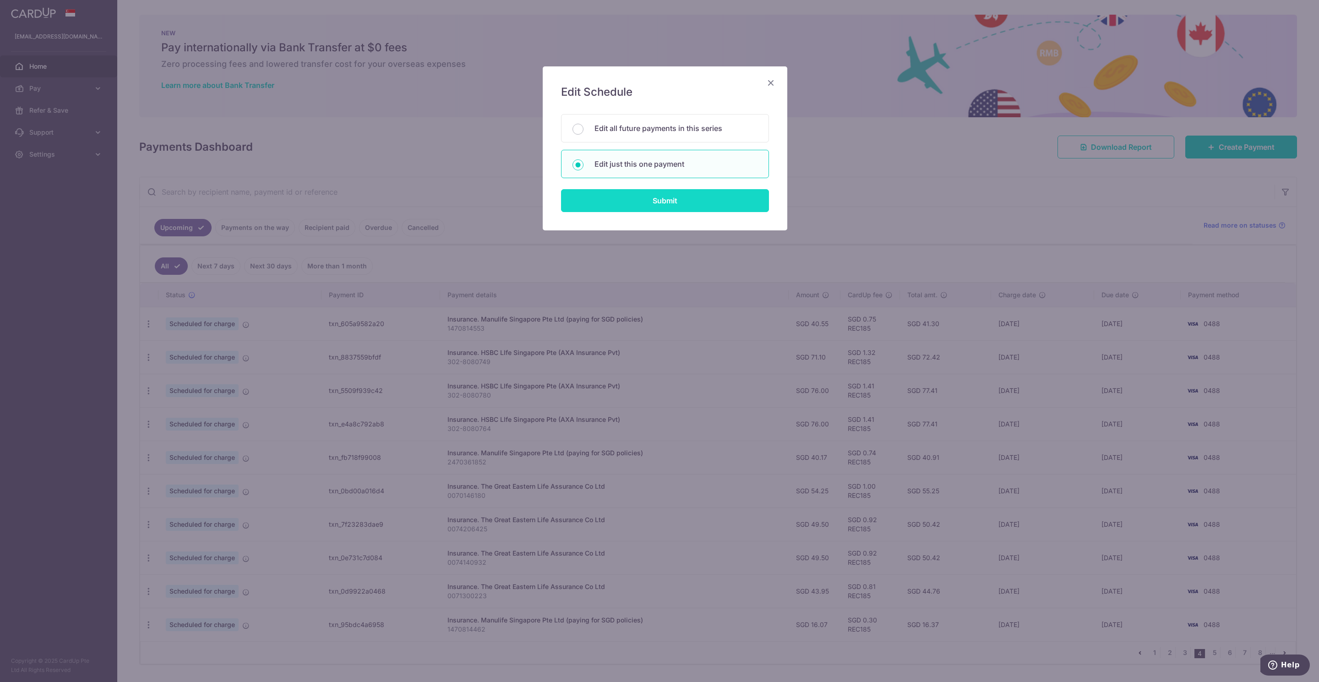
click at [683, 209] on input "Submit" at bounding box center [665, 200] width 208 height 23
radio input "true"
type input "54.25"
type input "[DATE]"
type input "0070146180"
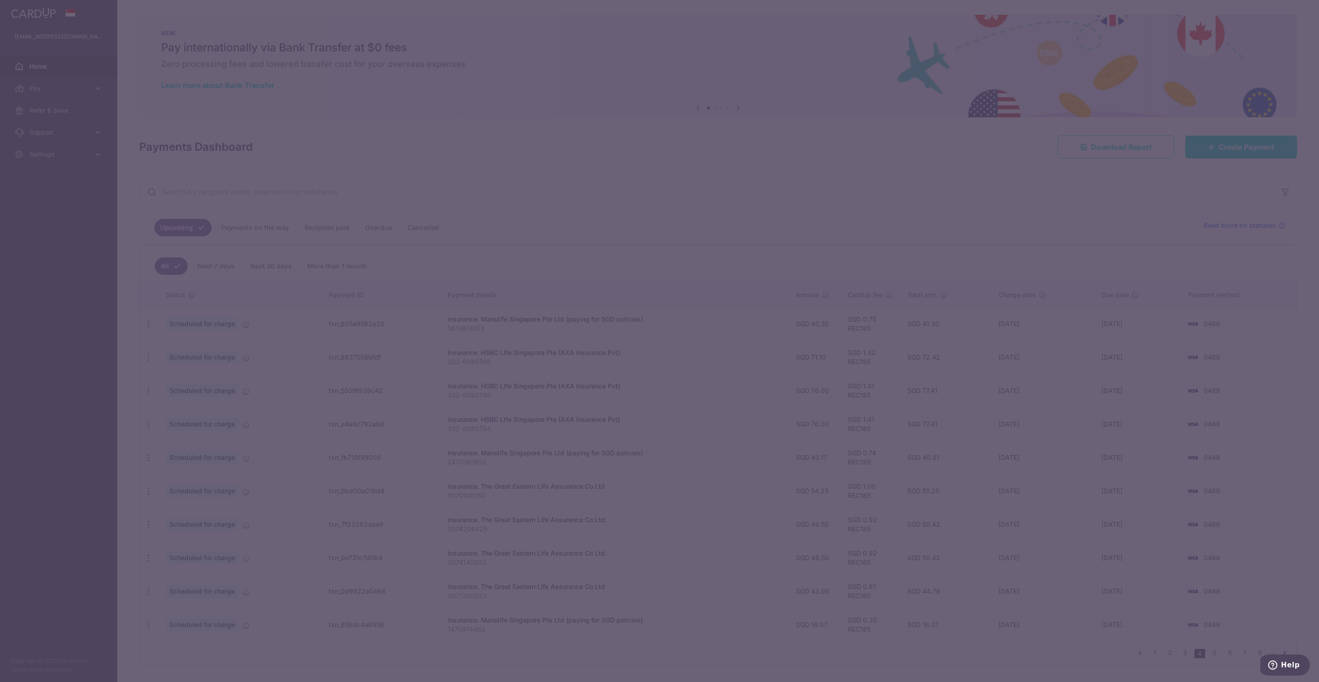
type input "REC185"
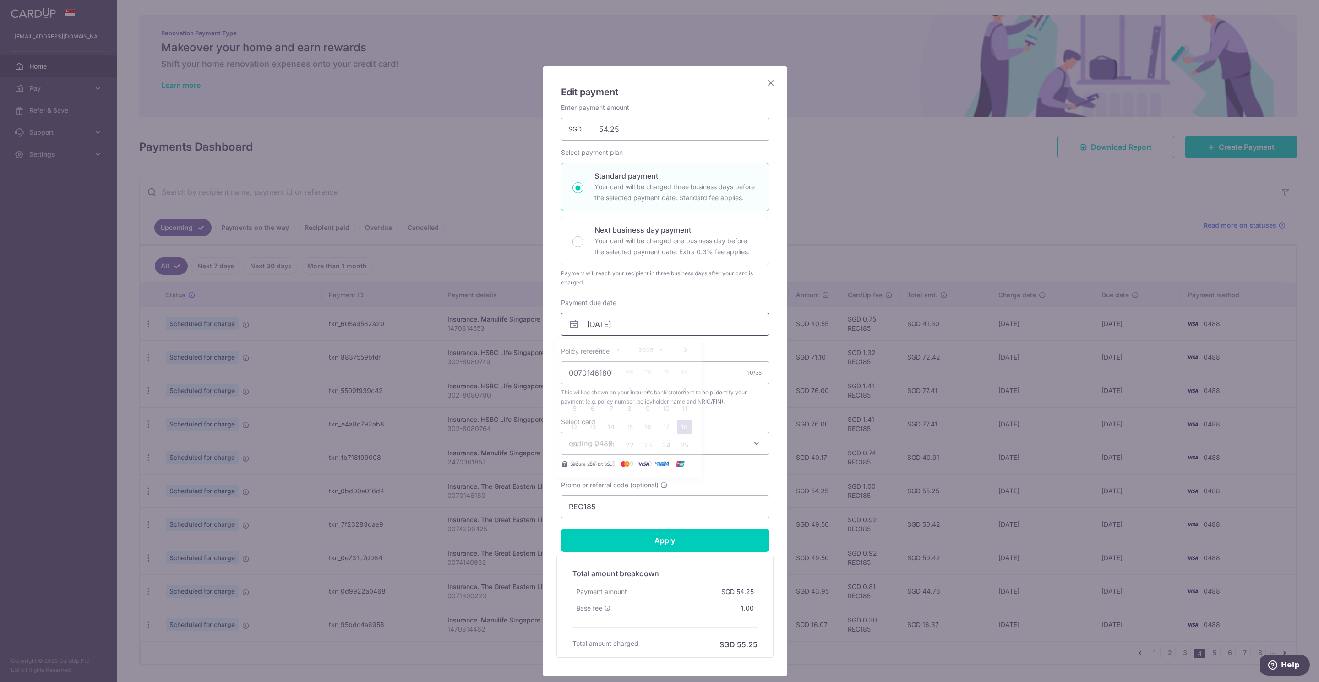
click at [596, 324] on input "[DATE]" at bounding box center [665, 324] width 208 height 23
click at [599, 408] on link "6" at bounding box center [593, 408] width 15 height 15
type input "[DATE]"
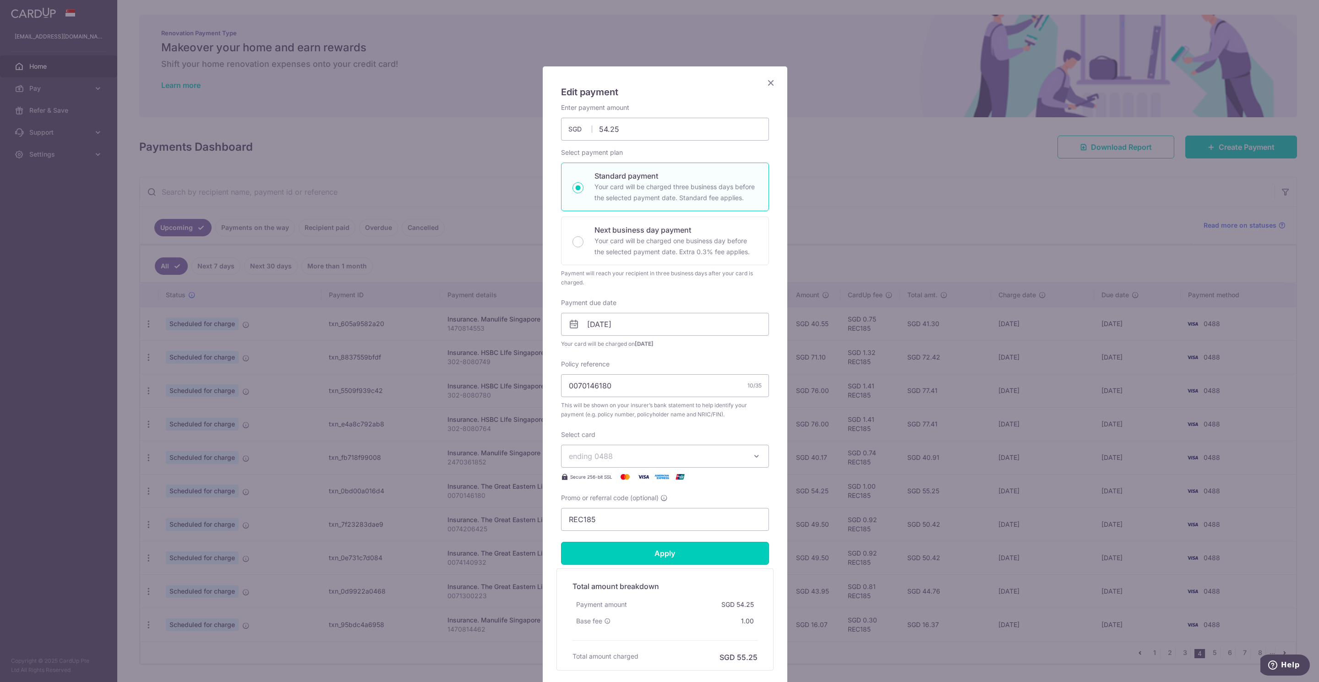
click at [673, 557] on input "Apply" at bounding box center [665, 553] width 208 height 23
type input "Successfully Applied"
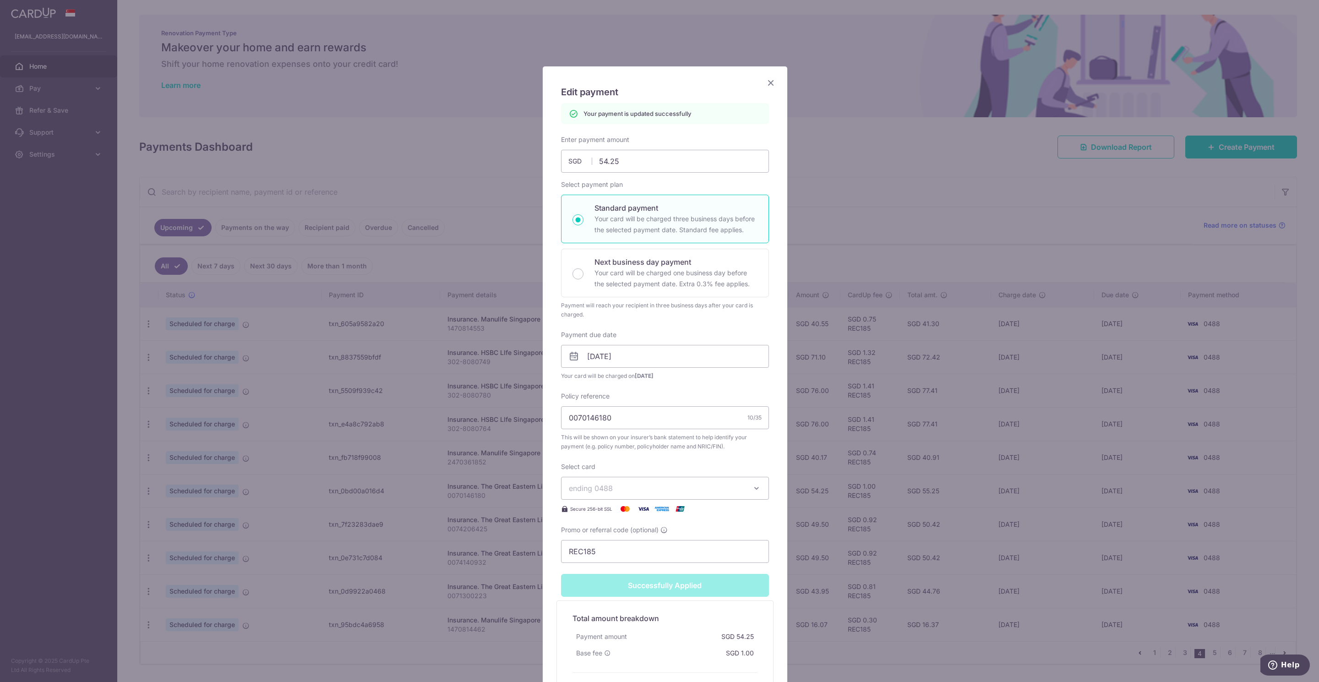
click at [767, 83] on icon "Close" at bounding box center [770, 82] width 11 height 11
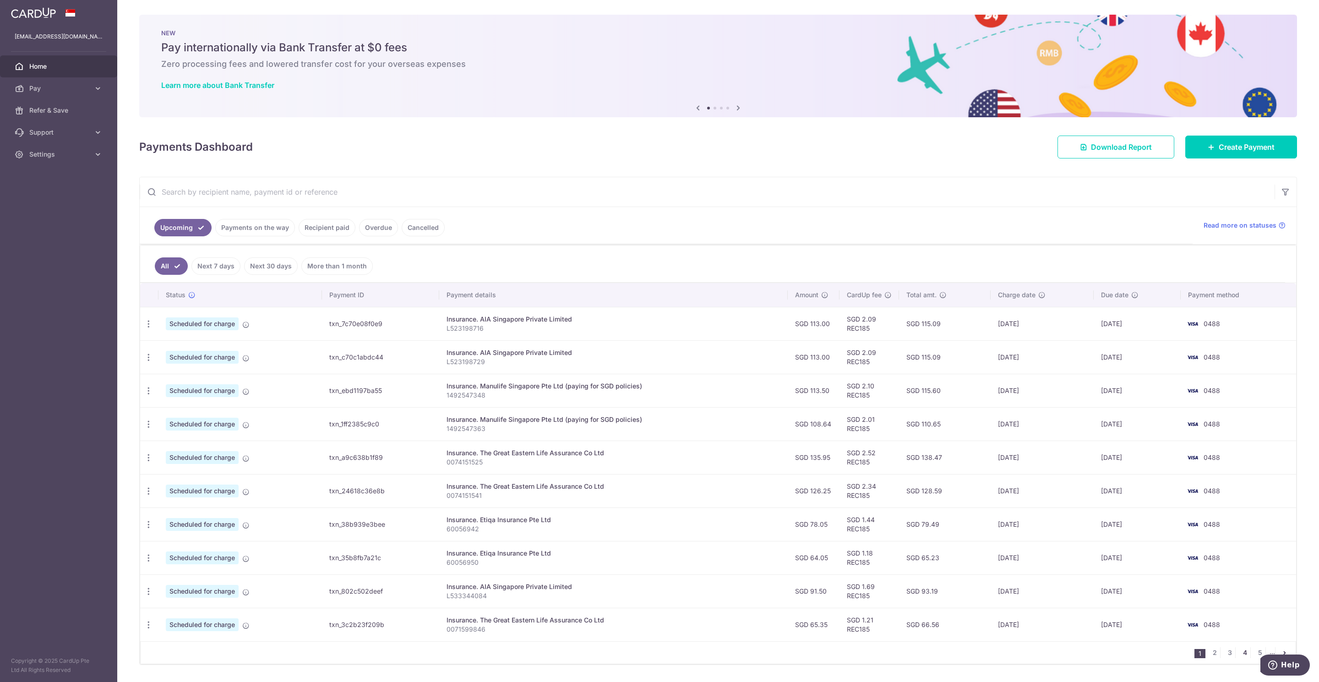
click at [1239, 657] on link "4" at bounding box center [1244, 652] width 11 height 11
click at [147, 529] on icon "button" at bounding box center [149, 525] width 10 height 10
click at [190, 555] on span "Update payment" at bounding box center [197, 549] width 62 height 11
radio input "true"
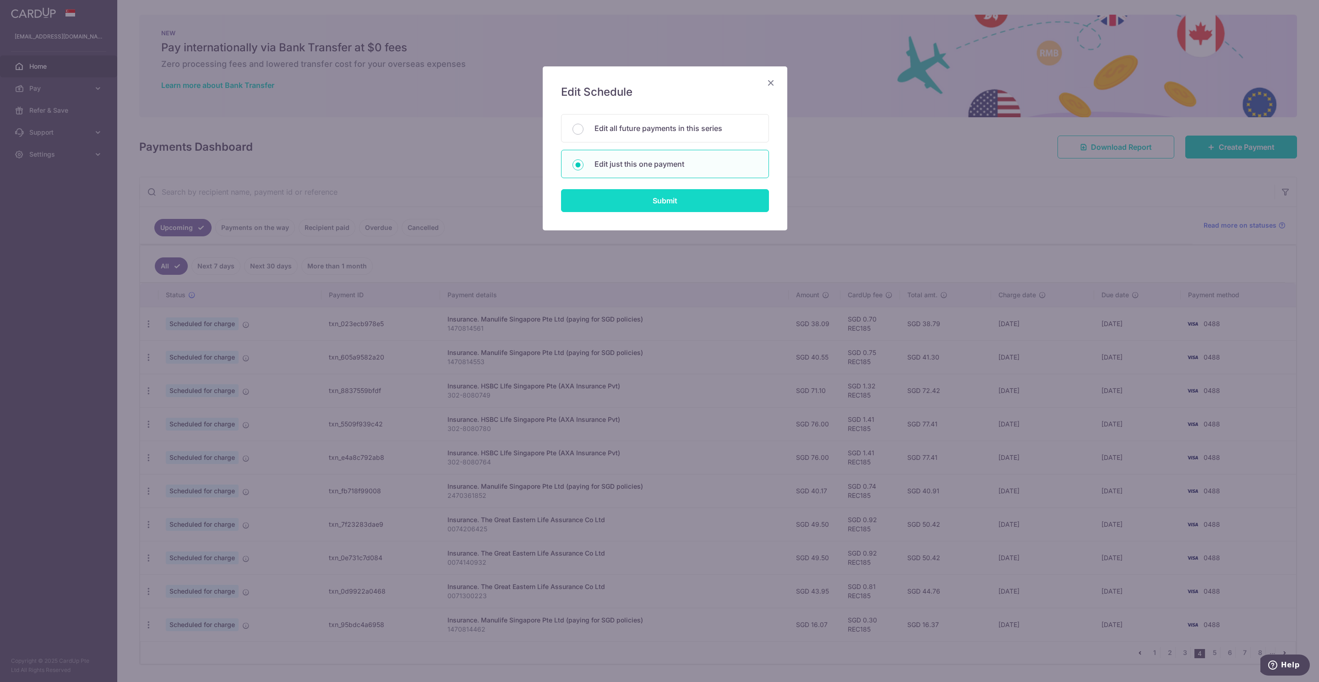
click at [657, 212] on input "Submit" at bounding box center [665, 200] width 208 height 23
radio input "true"
type input "49.50"
type input "[DATE]"
type input "0074206425"
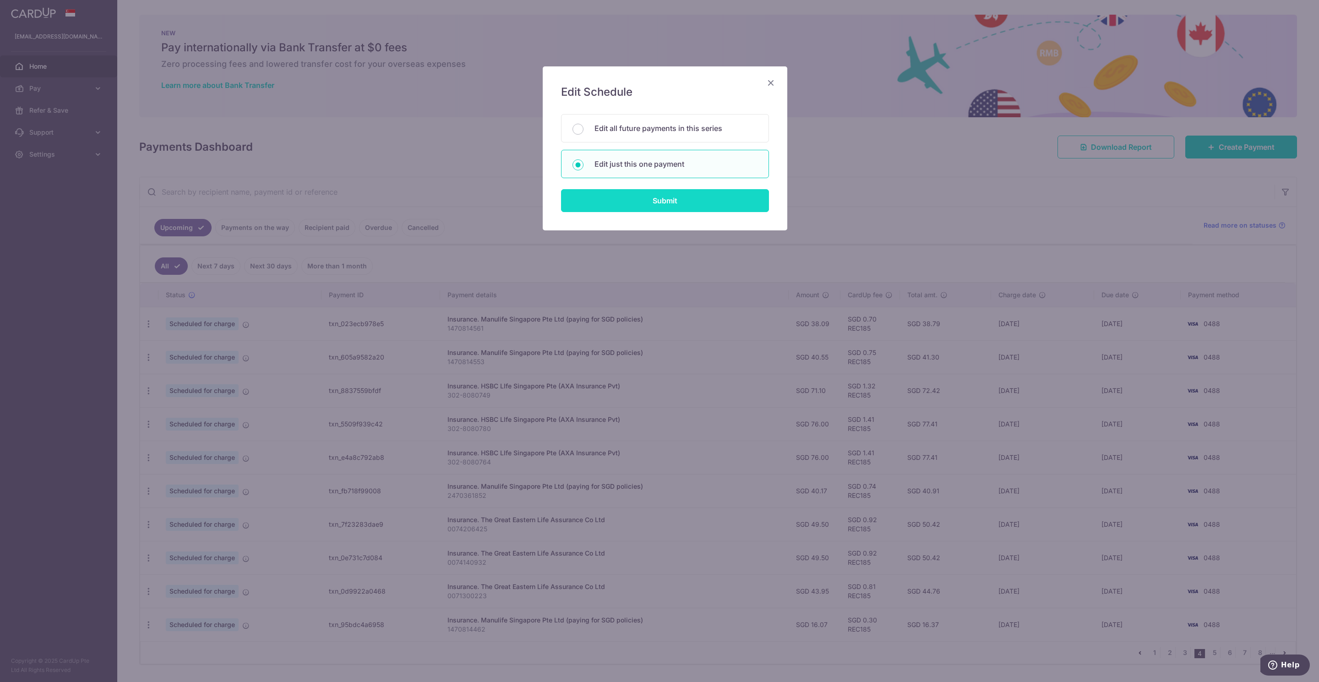
type input "REC185"
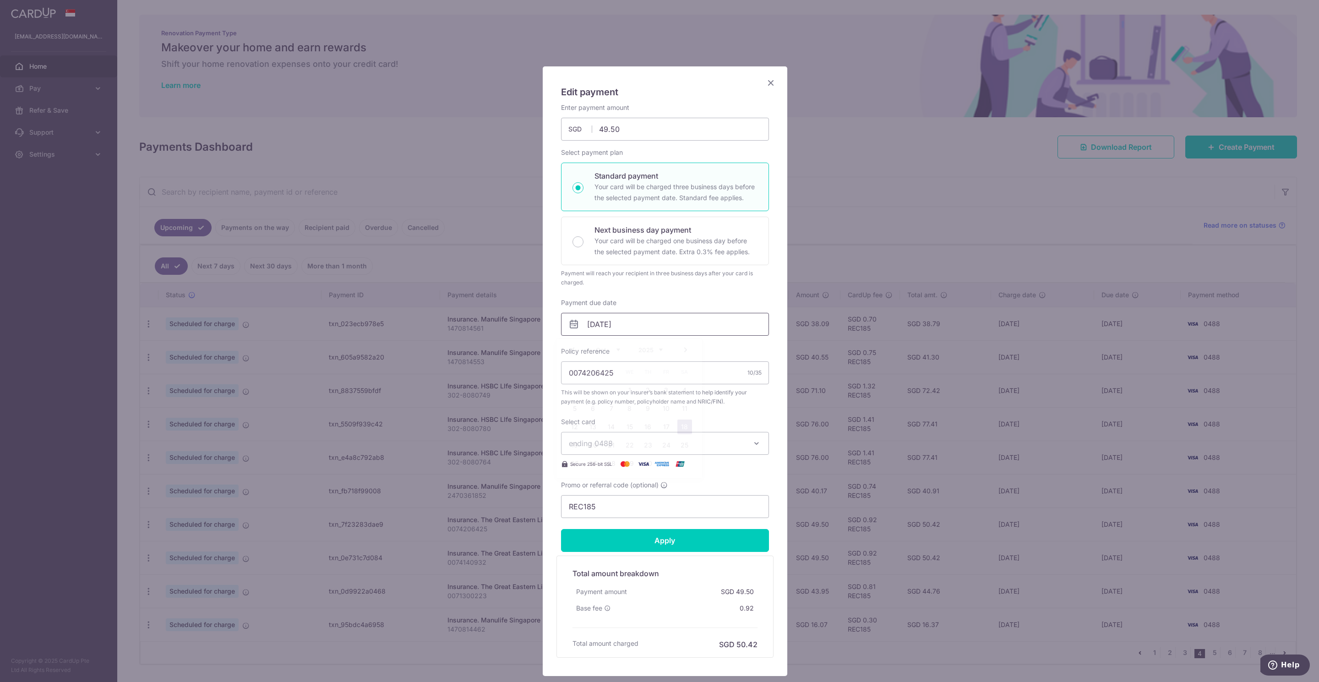
click at [578, 326] on input "[DATE]" at bounding box center [665, 324] width 208 height 23
click at [591, 408] on link "6" at bounding box center [593, 408] width 15 height 15
type input "[DATE]"
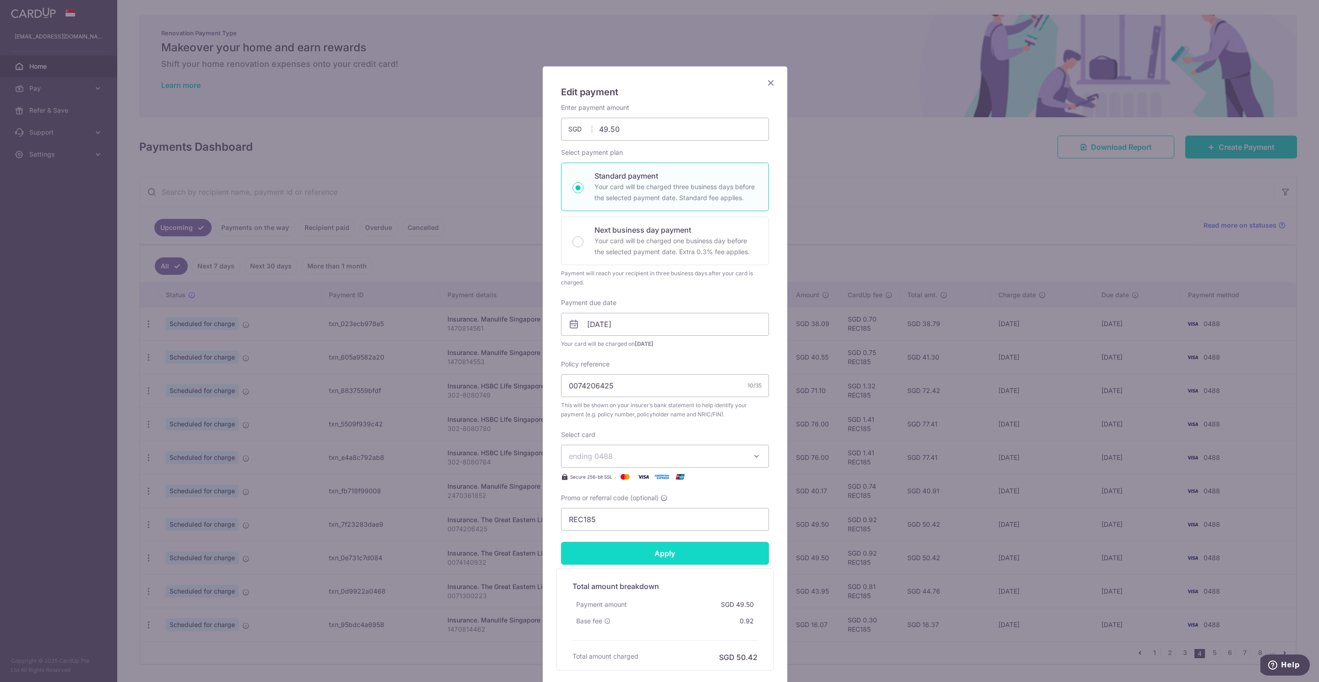
click at [644, 560] on input "Apply" at bounding box center [665, 553] width 208 height 23
type input "Successfully Applied"
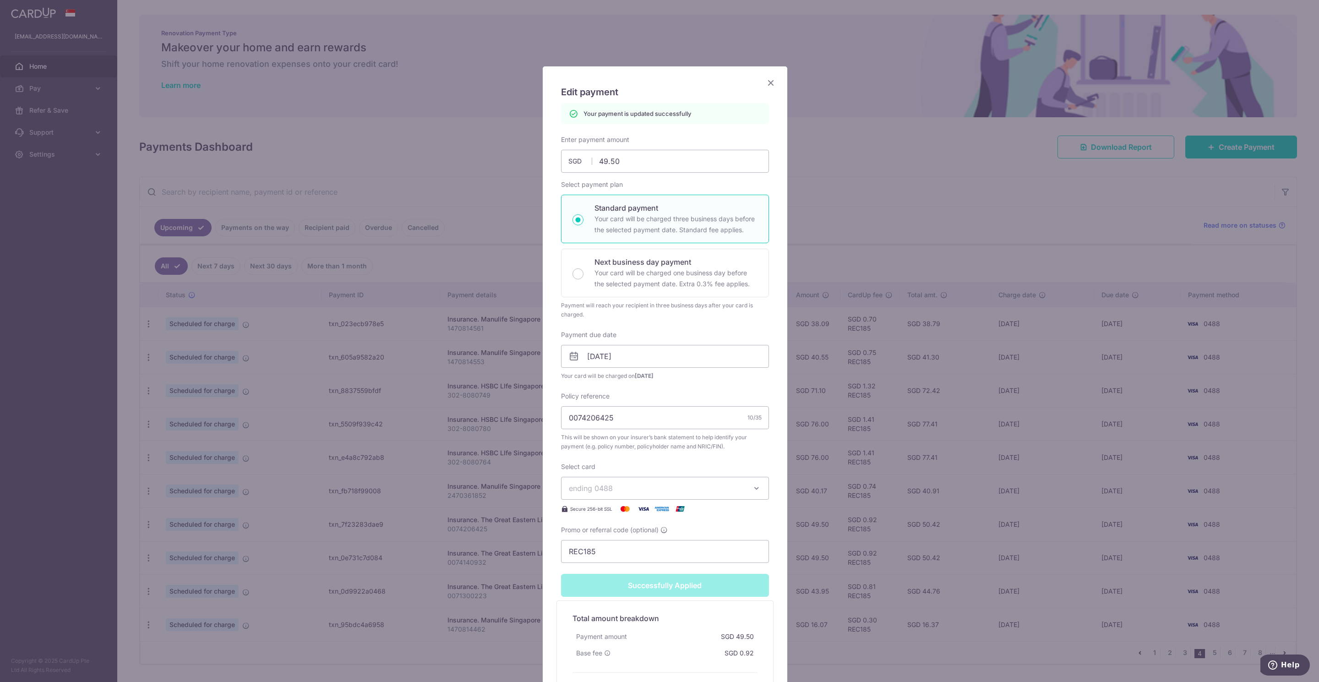
click at [768, 87] on icon "Close" at bounding box center [770, 82] width 11 height 11
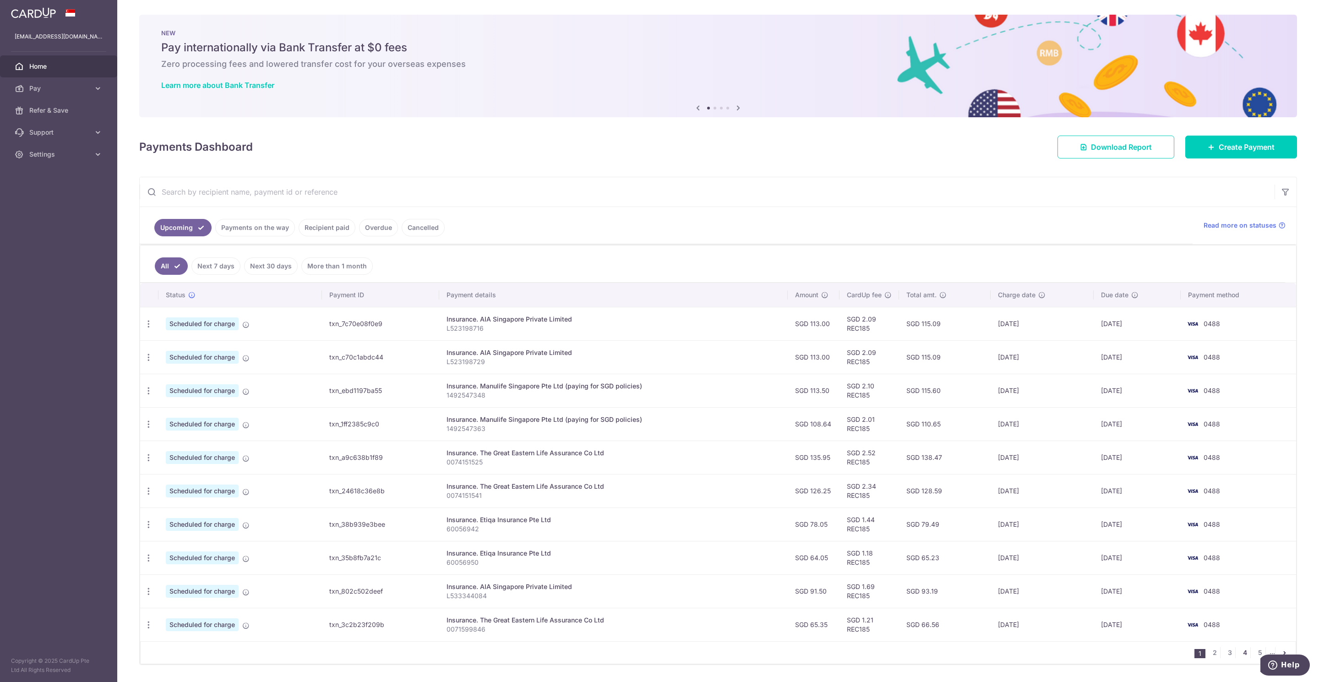
click at [1239, 658] on link "4" at bounding box center [1244, 652] width 11 height 11
click at [147, 561] on icon "button" at bounding box center [149, 558] width 10 height 10
click at [175, 586] on span "Update payment" at bounding box center [197, 582] width 62 height 11
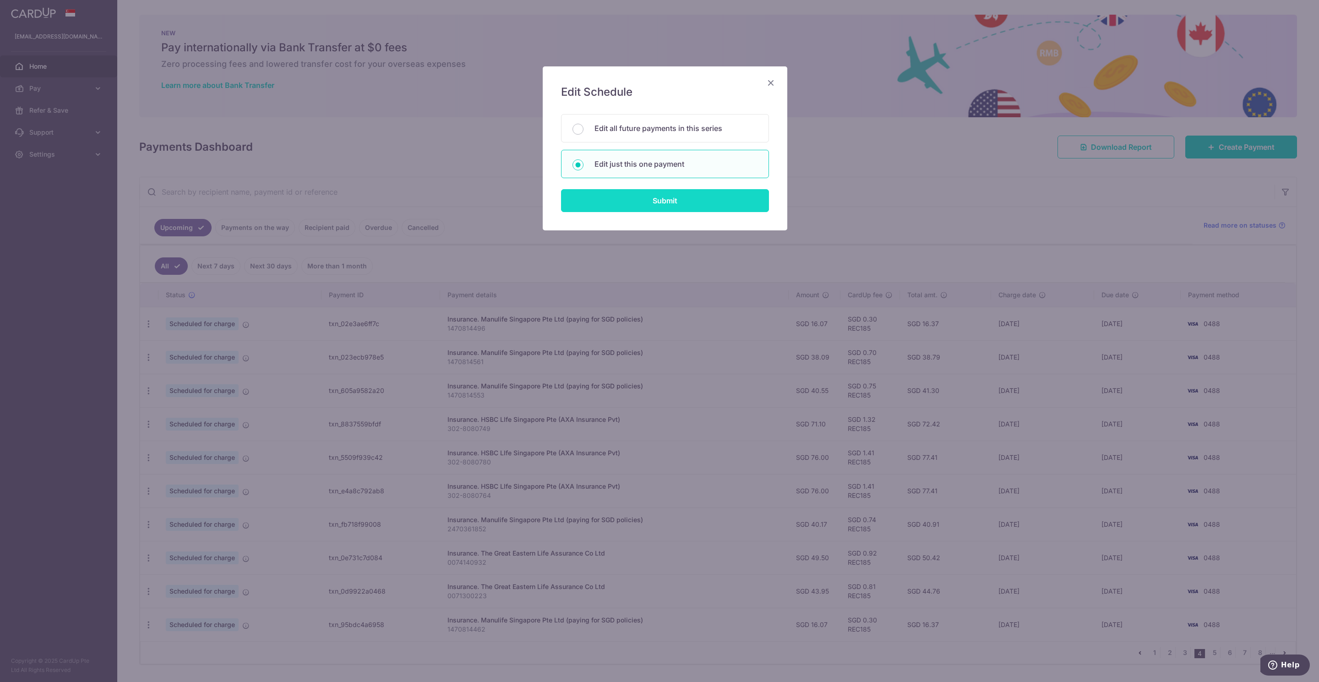
click at [647, 203] on input "Submit" at bounding box center [665, 200] width 208 height 23
radio input "true"
type input "49.50"
type input "[DATE]"
type input "0074140932"
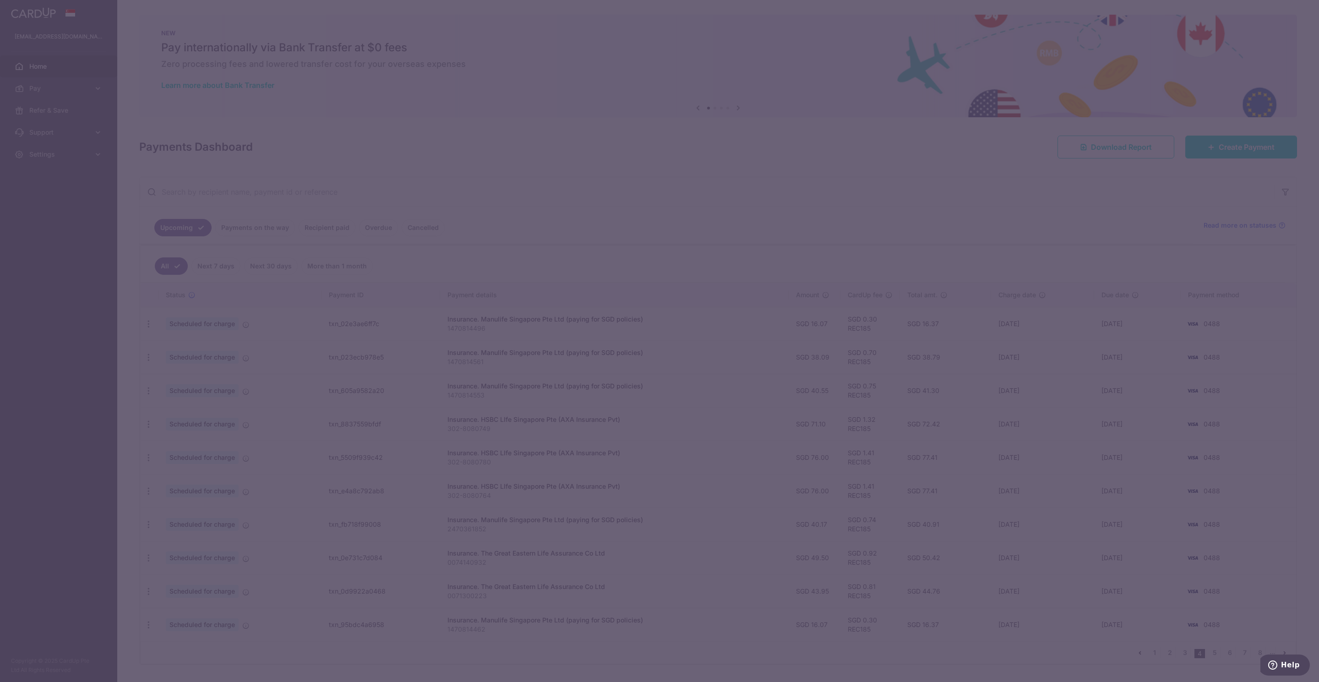
type input "REC185"
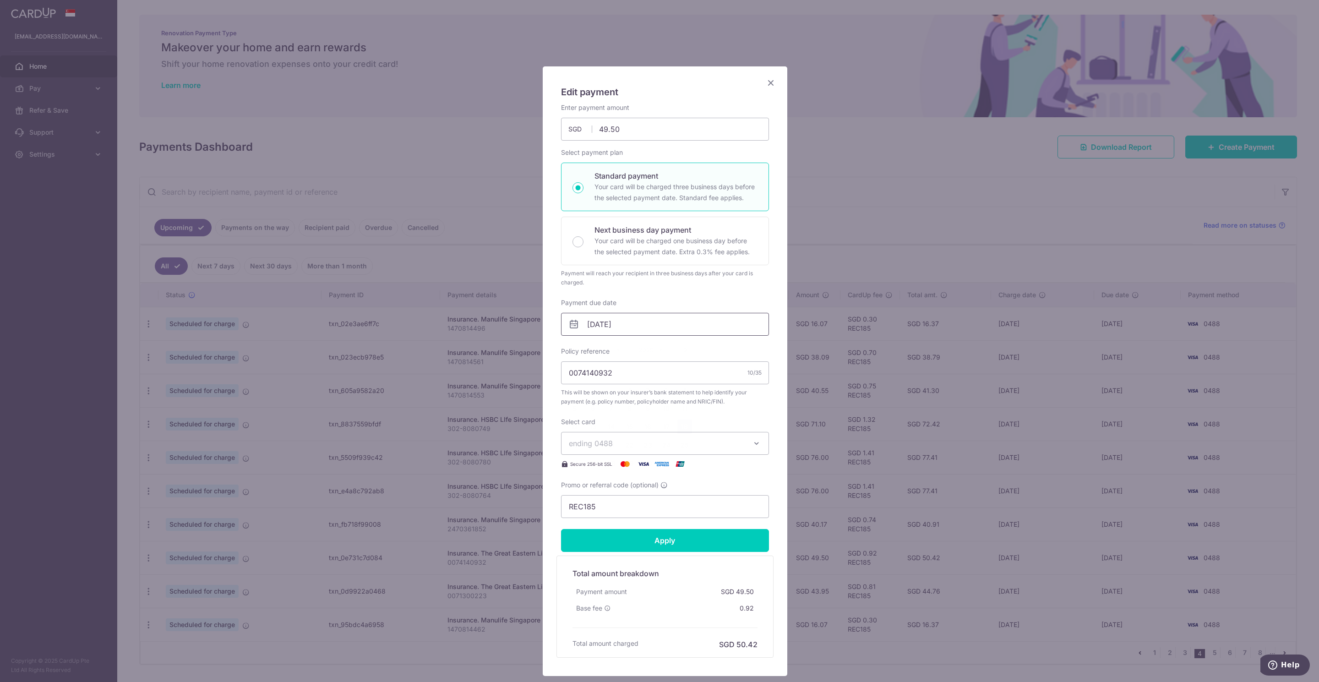
click at [588, 323] on input "[DATE]" at bounding box center [665, 324] width 208 height 23
click at [592, 408] on link "6" at bounding box center [593, 408] width 15 height 15
type input "[DATE]"
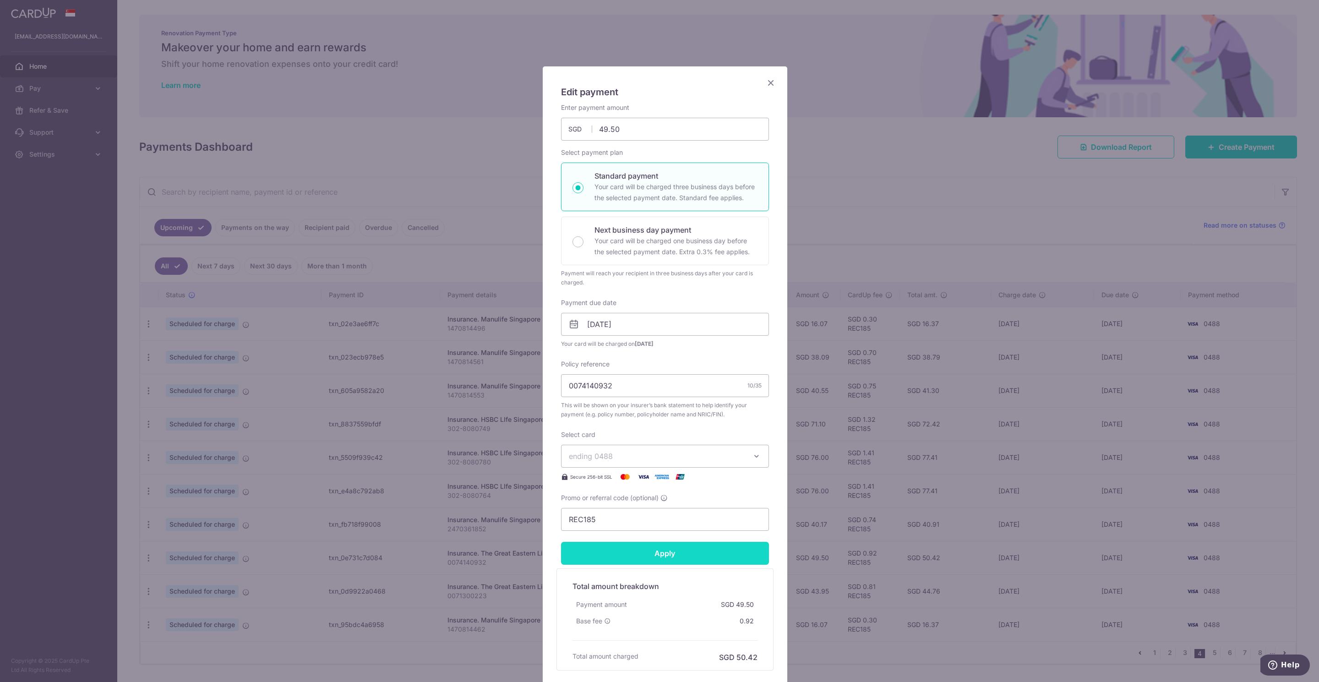
click at [646, 559] on input "Apply" at bounding box center [665, 553] width 208 height 23
type input "Successfully Applied"
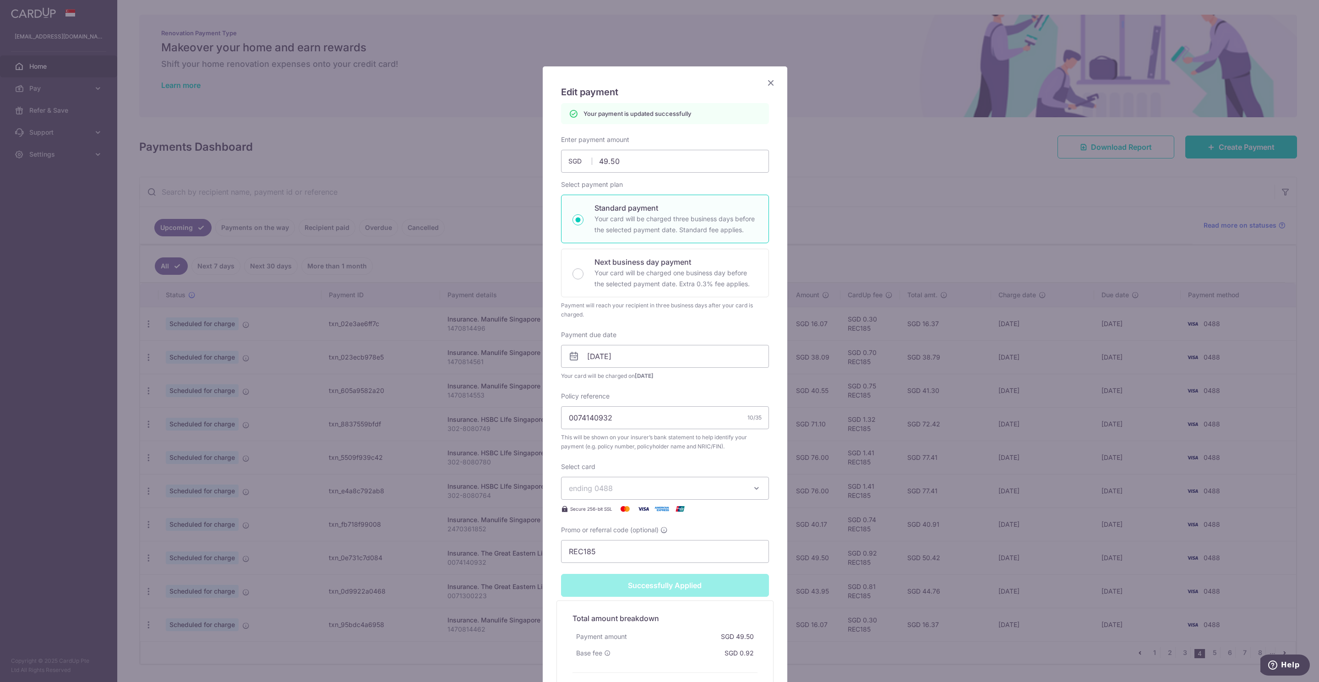
click at [765, 83] on icon "Close" at bounding box center [770, 82] width 11 height 11
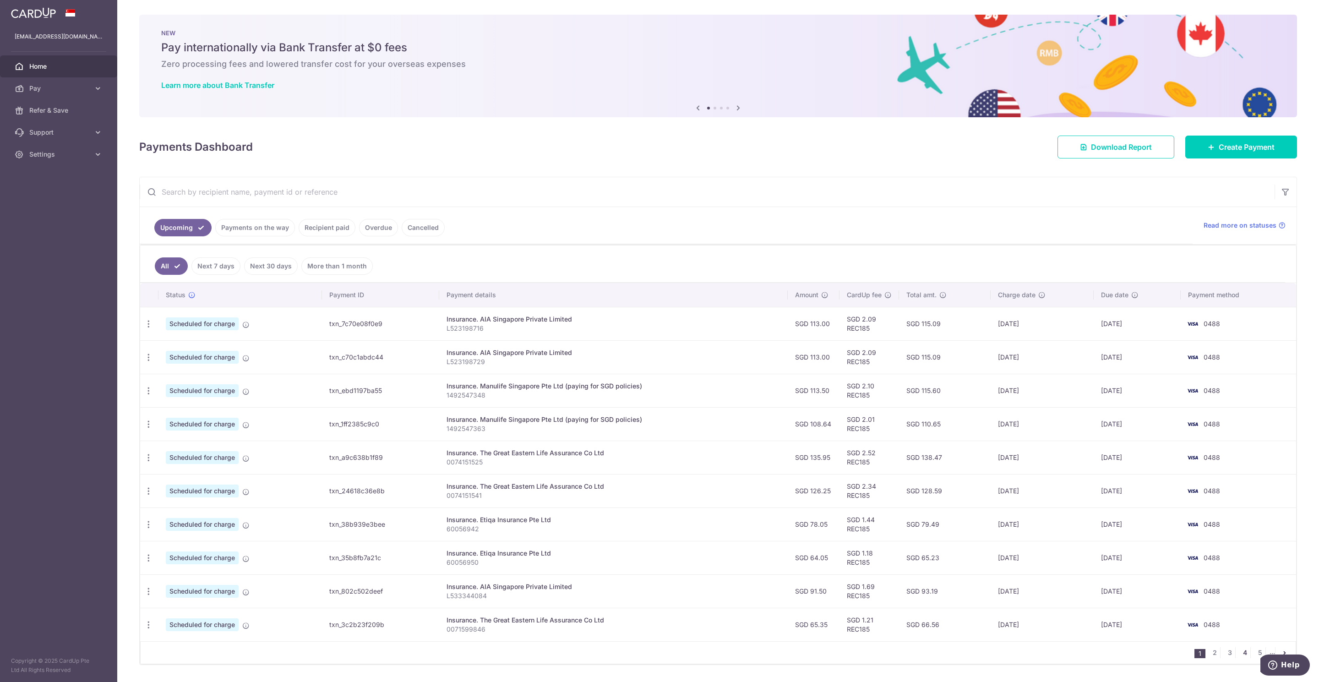
click at [1239, 657] on link "4" at bounding box center [1244, 652] width 11 height 11
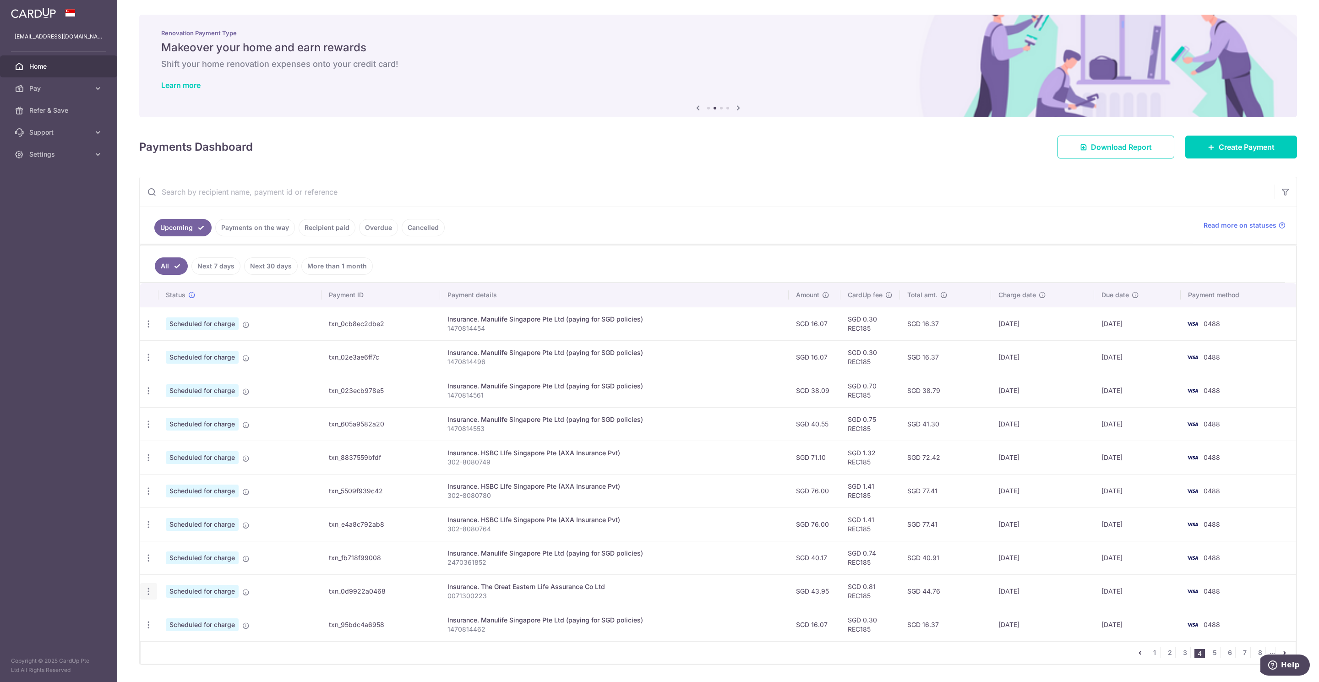
click at [147, 596] on icon "button" at bounding box center [149, 591] width 10 height 10
click at [182, 622] on span "Update payment" at bounding box center [197, 616] width 62 height 11
radio input "true"
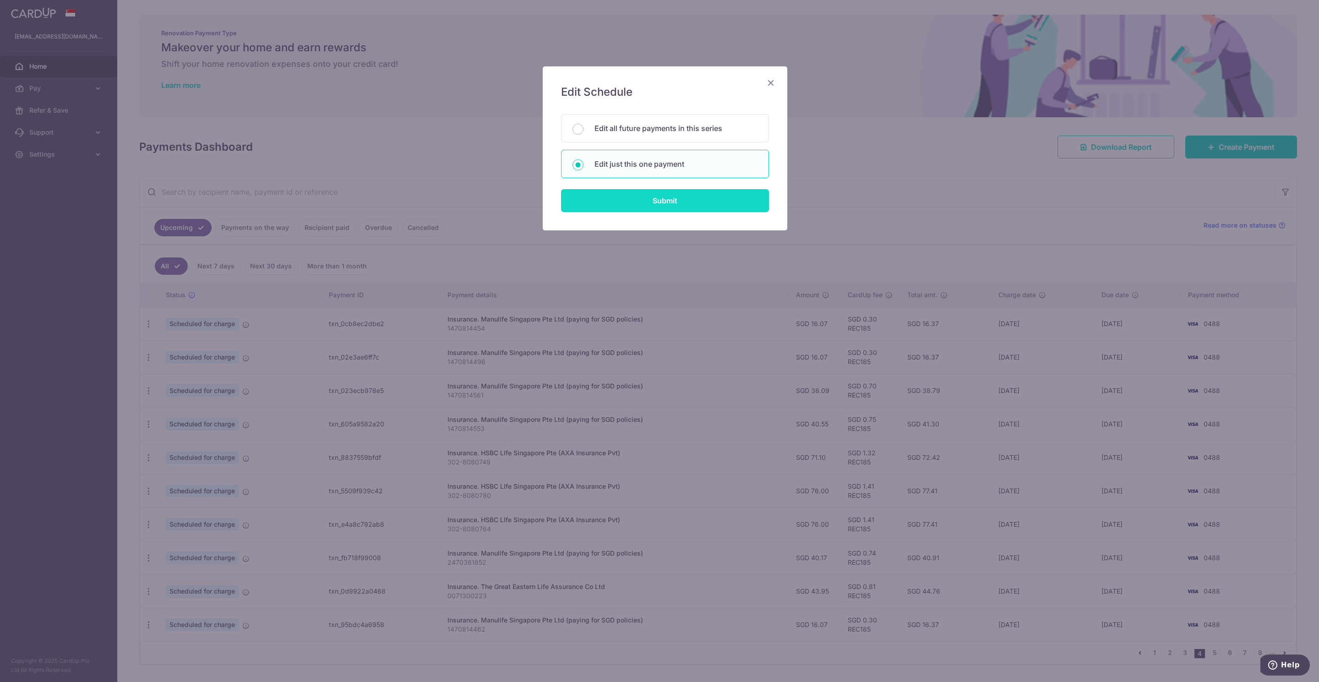
click at [637, 205] on input "Submit" at bounding box center [665, 200] width 208 height 23
radio input "true"
type input "43.95"
type input "[DATE]"
type input "0071300223"
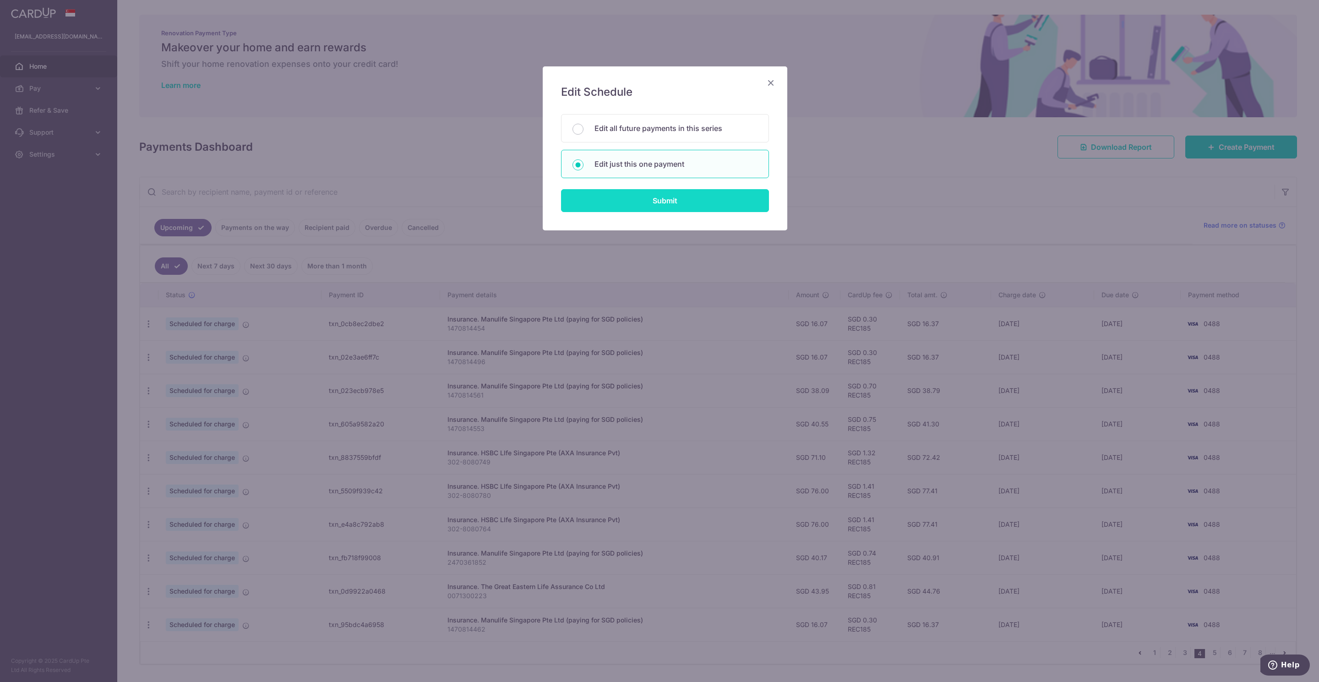
type input "REC185"
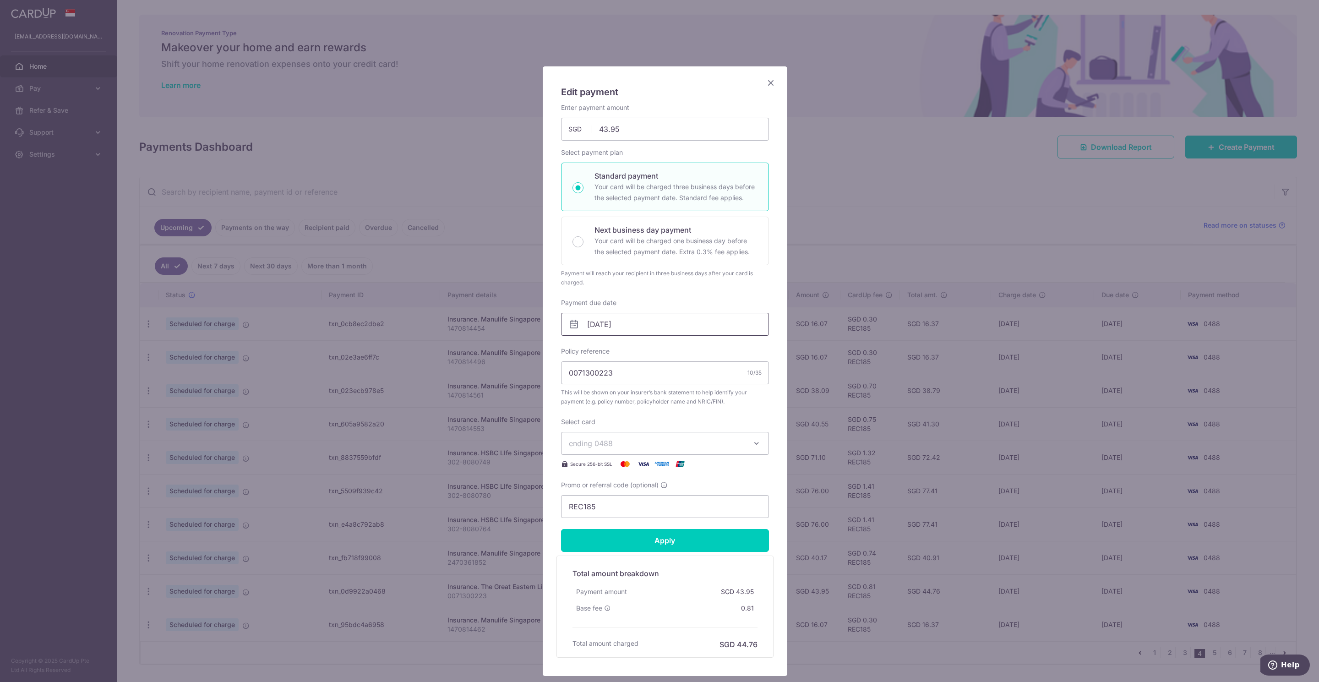
click at [591, 322] on input "[DATE]" at bounding box center [665, 324] width 208 height 23
click at [590, 409] on link "6" at bounding box center [593, 408] width 15 height 15
type input "[DATE]"
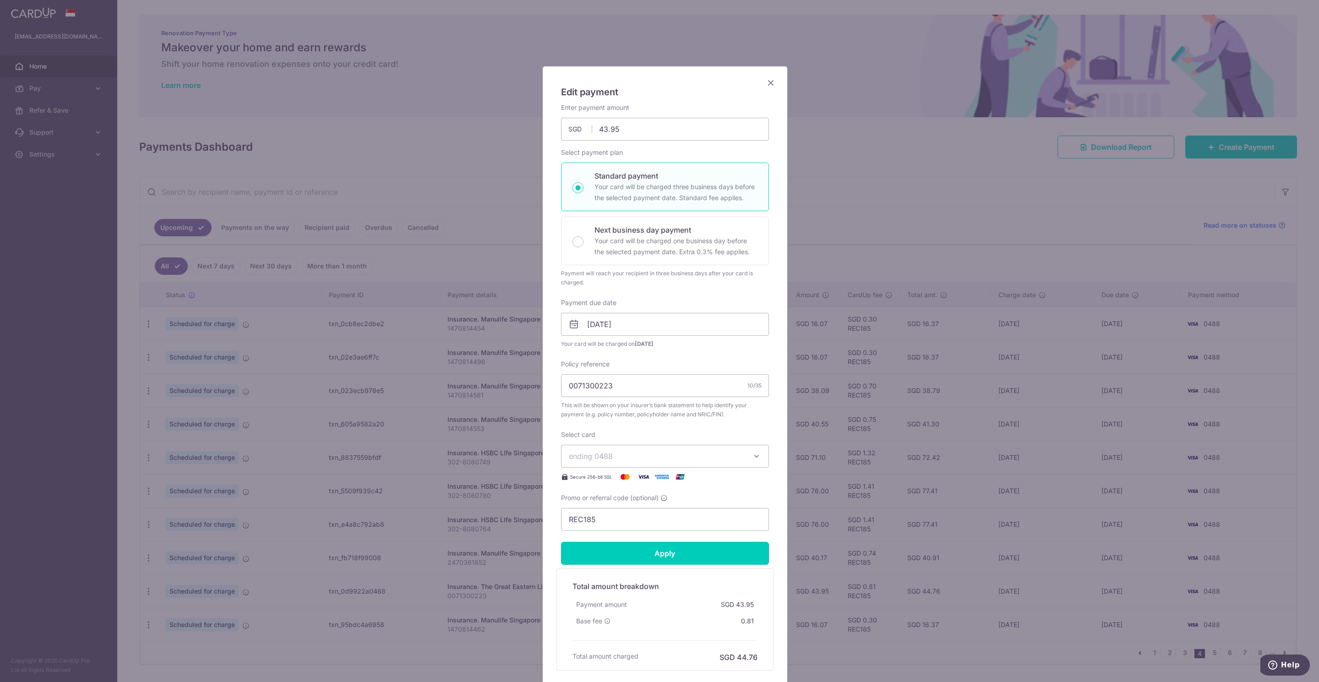
click at [677, 558] on input "Apply" at bounding box center [665, 553] width 208 height 23
type input "Successfully Applied"
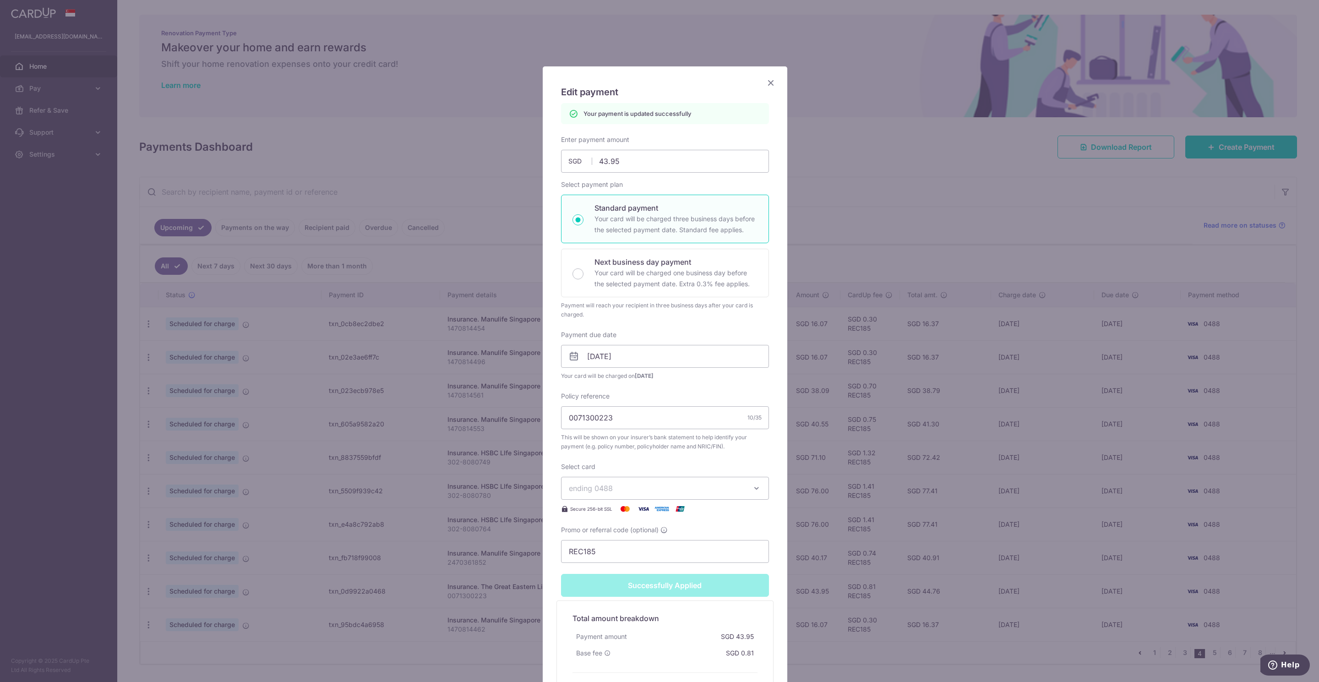
click at [767, 81] on icon "Close" at bounding box center [770, 82] width 11 height 11
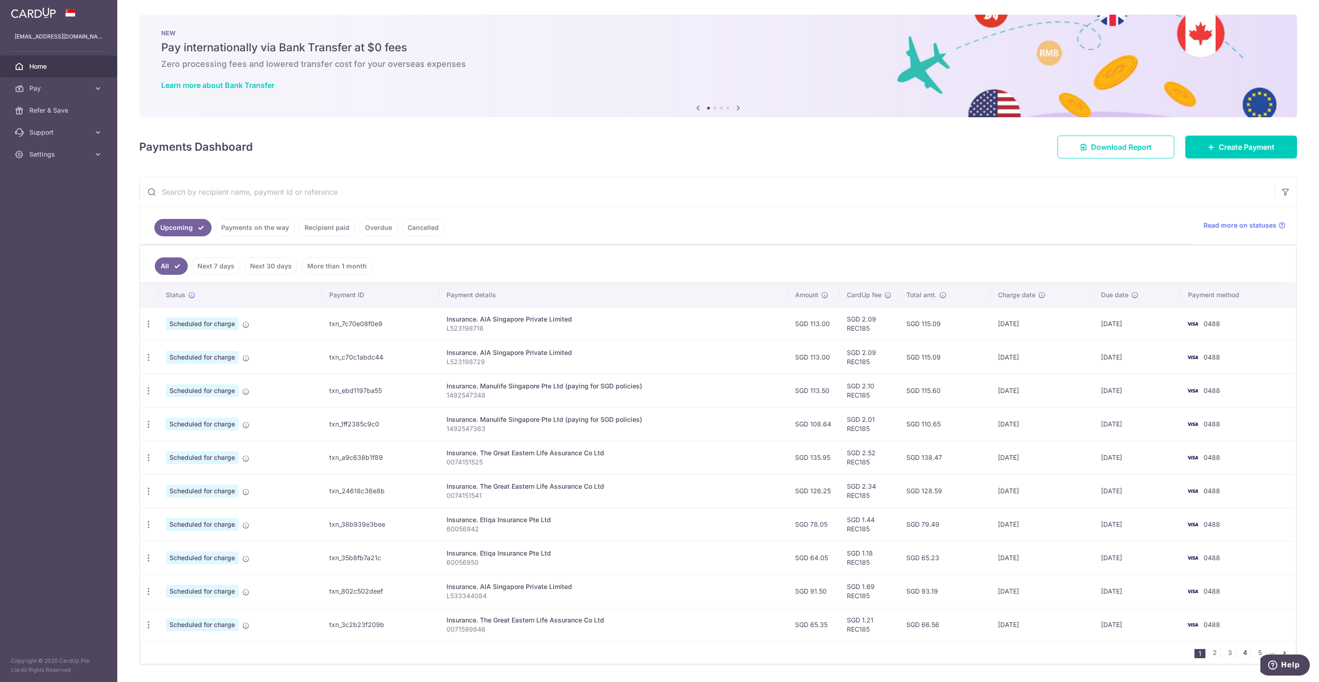
click at [1239, 658] on link "4" at bounding box center [1244, 652] width 11 height 11
click at [150, 629] on icon "button" at bounding box center [149, 625] width 10 height 10
click at [164, 650] on link "Update payment" at bounding box center [188, 650] width 95 height 22
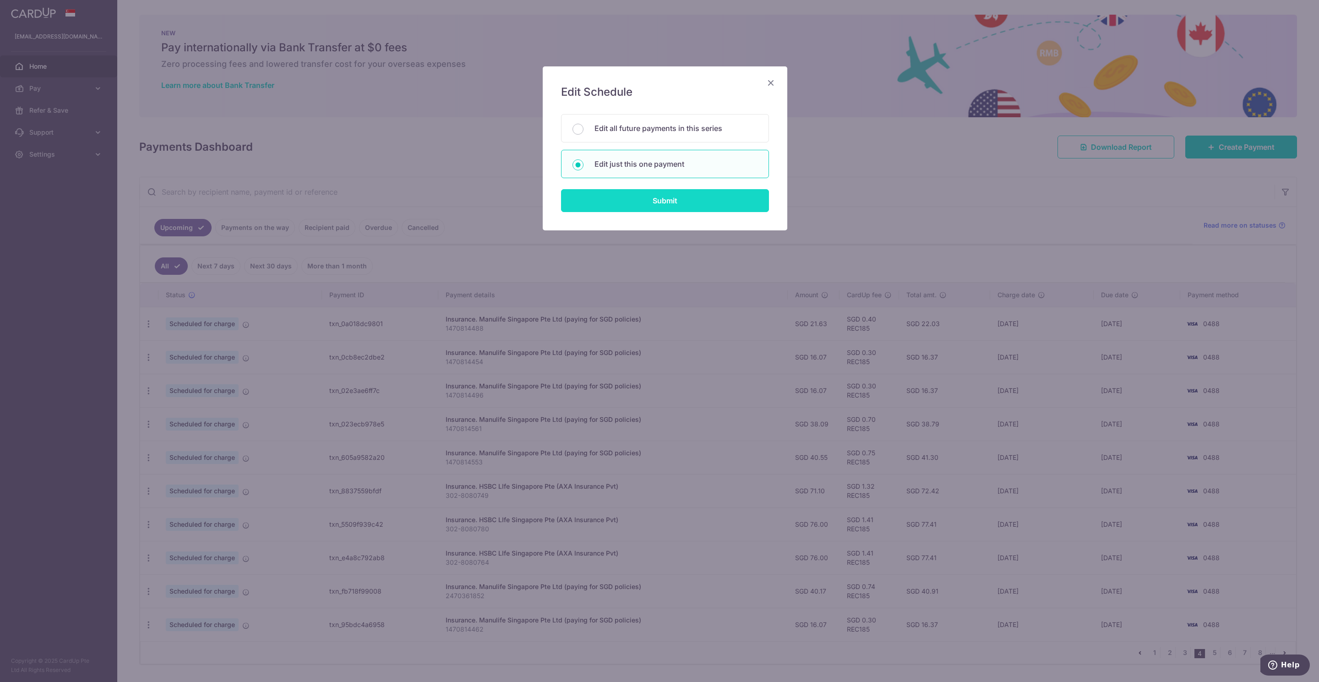
click at [676, 205] on input "Submit" at bounding box center [665, 200] width 208 height 23
radio input "true"
type input "16.07"
type input "[DATE]"
type input "1470814462"
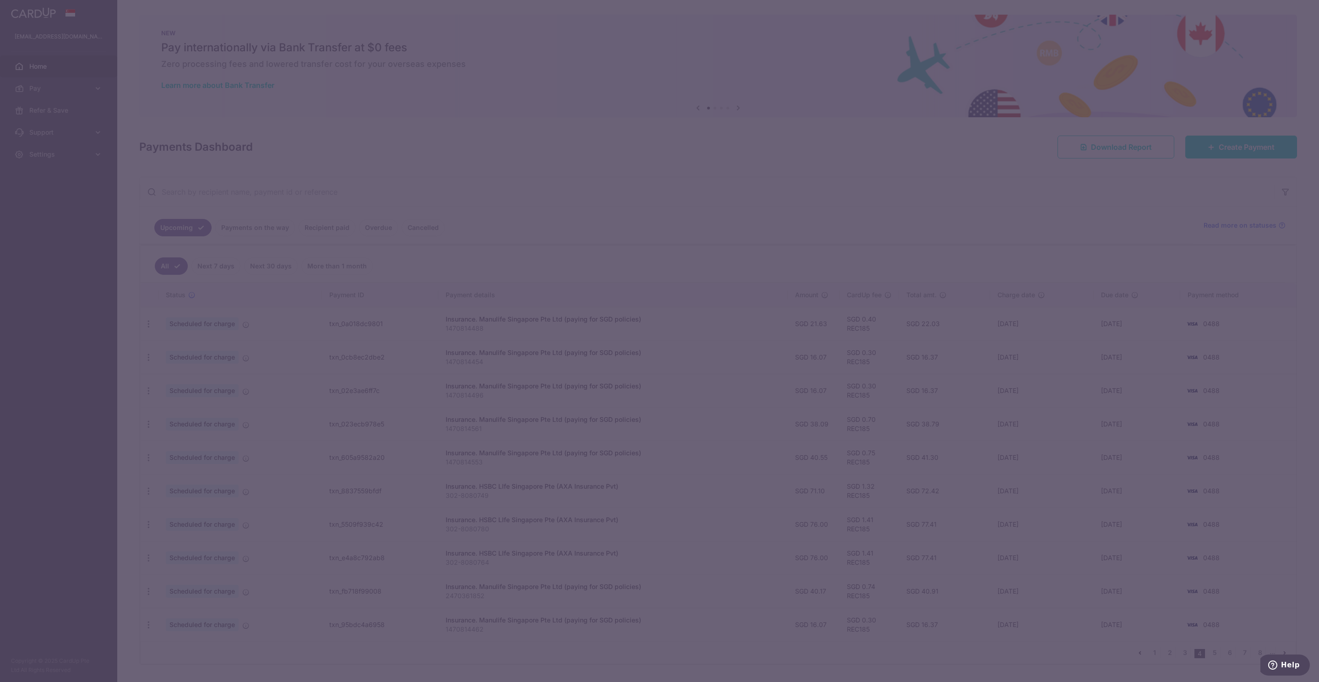
type input "REC185"
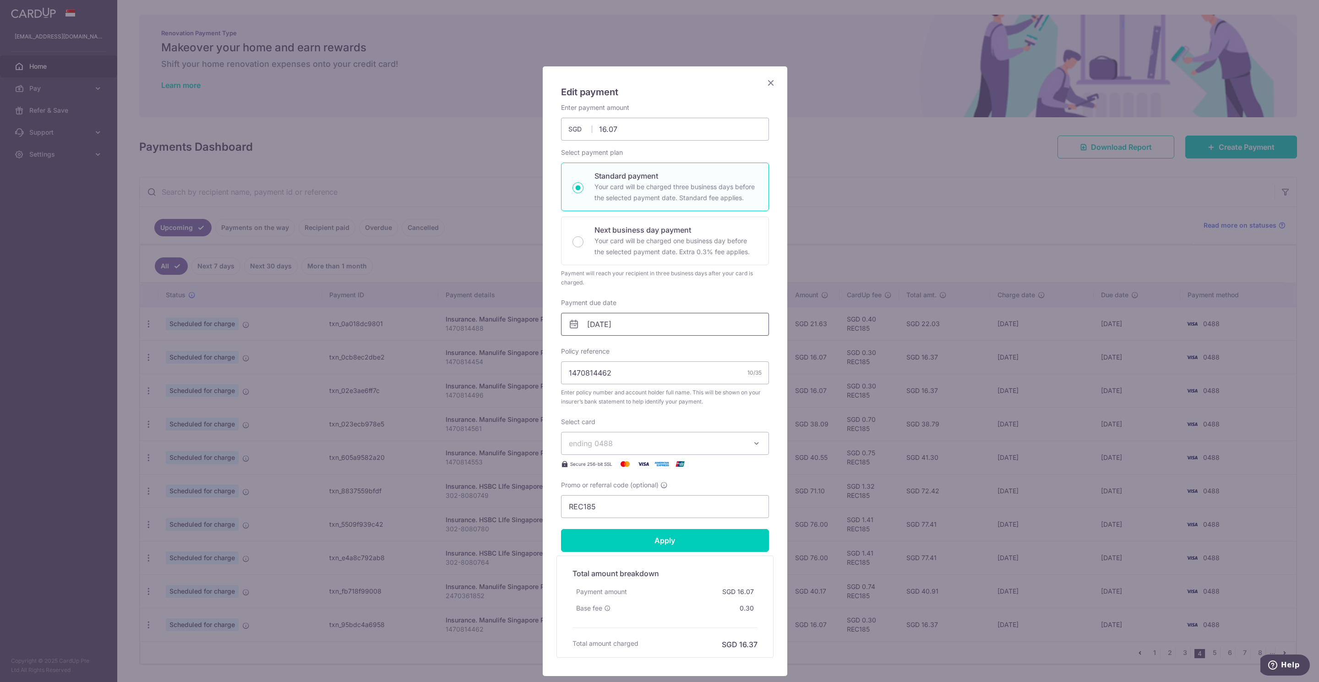
click at [586, 327] on input "[DATE]" at bounding box center [665, 324] width 208 height 23
click at [592, 411] on link "6" at bounding box center [593, 408] width 15 height 15
type input "[DATE]"
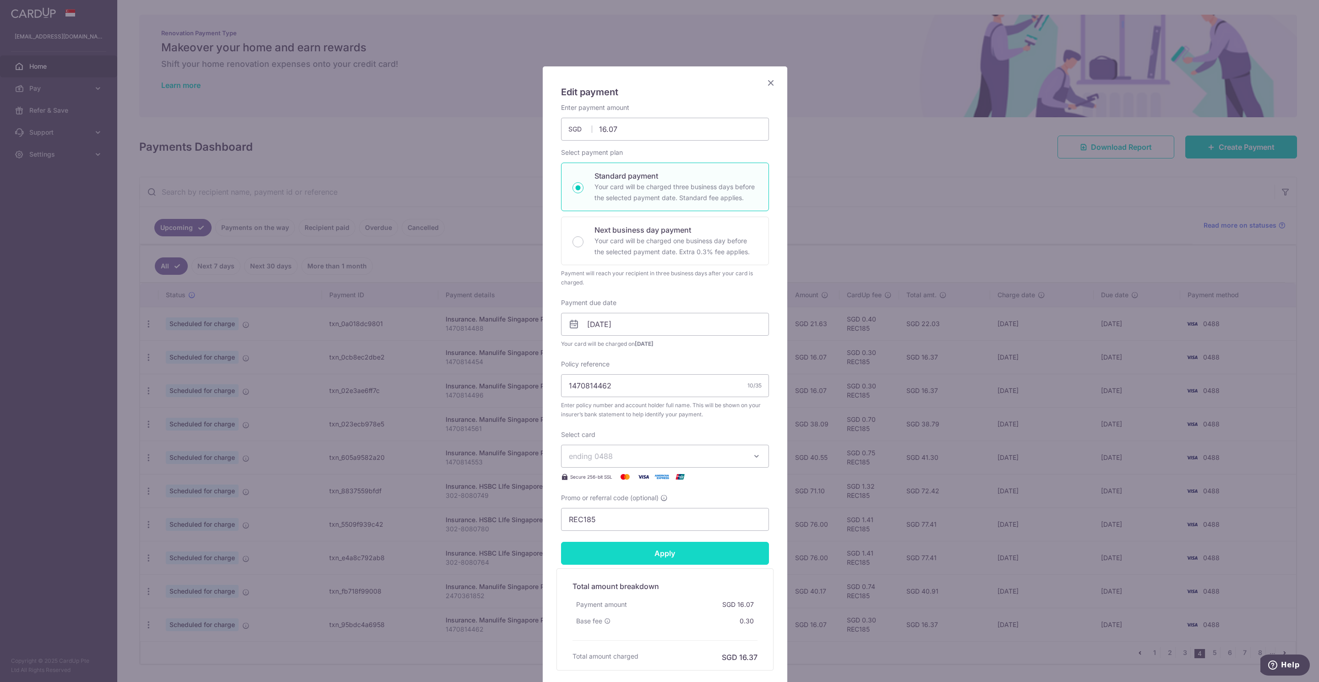
click at [661, 548] on input "Apply" at bounding box center [665, 553] width 208 height 23
type input "Successfully Applied"
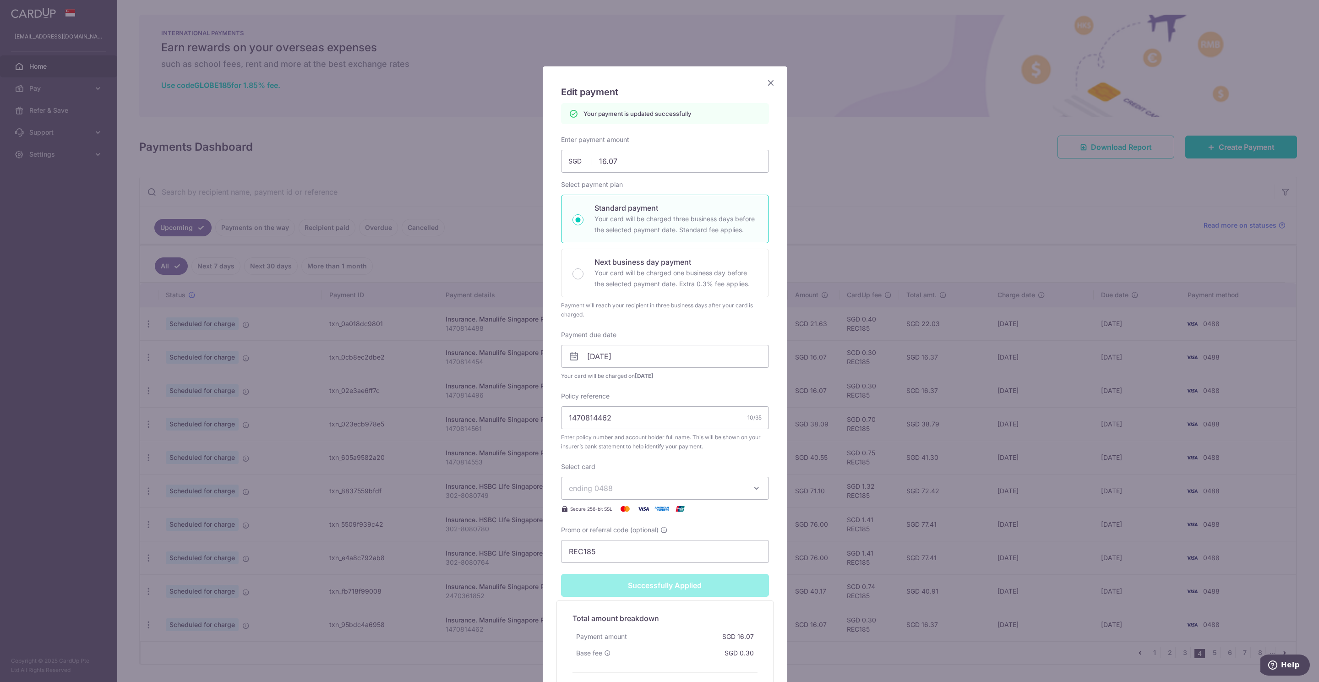
click at [765, 84] on icon "Close" at bounding box center [770, 82] width 11 height 11
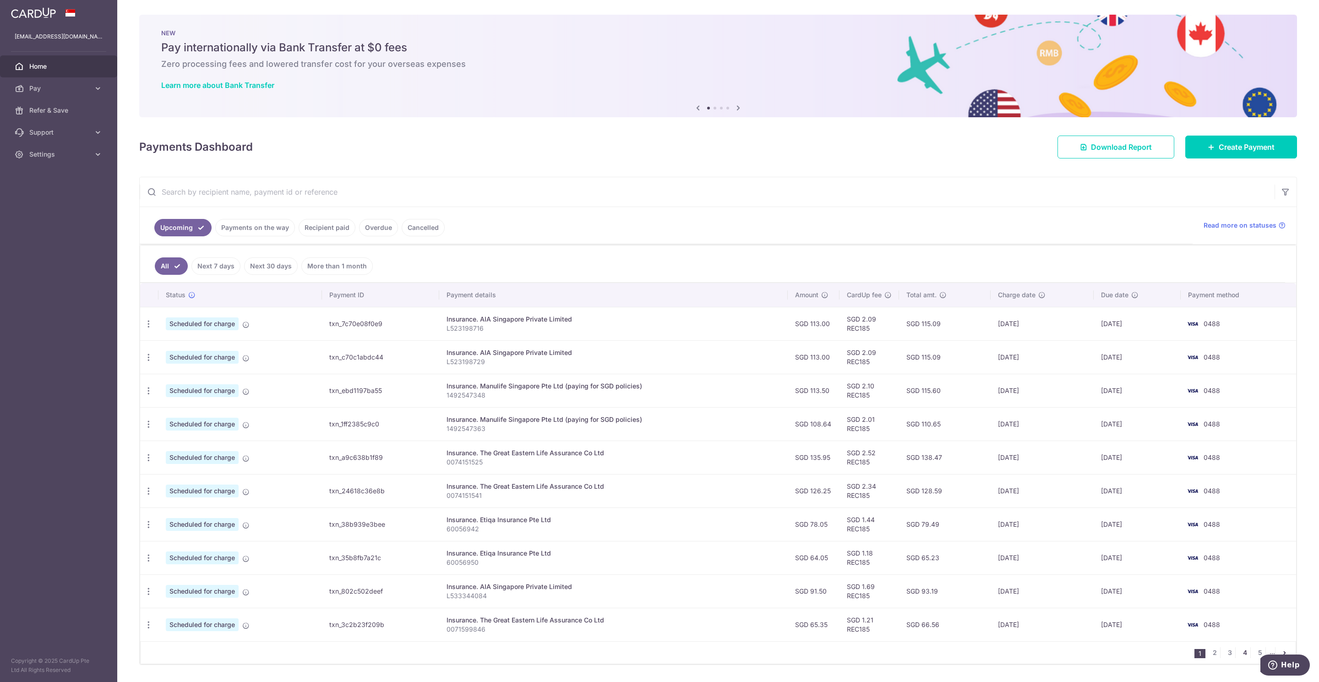
click at [1239, 657] on link "4" at bounding box center [1244, 652] width 11 height 11
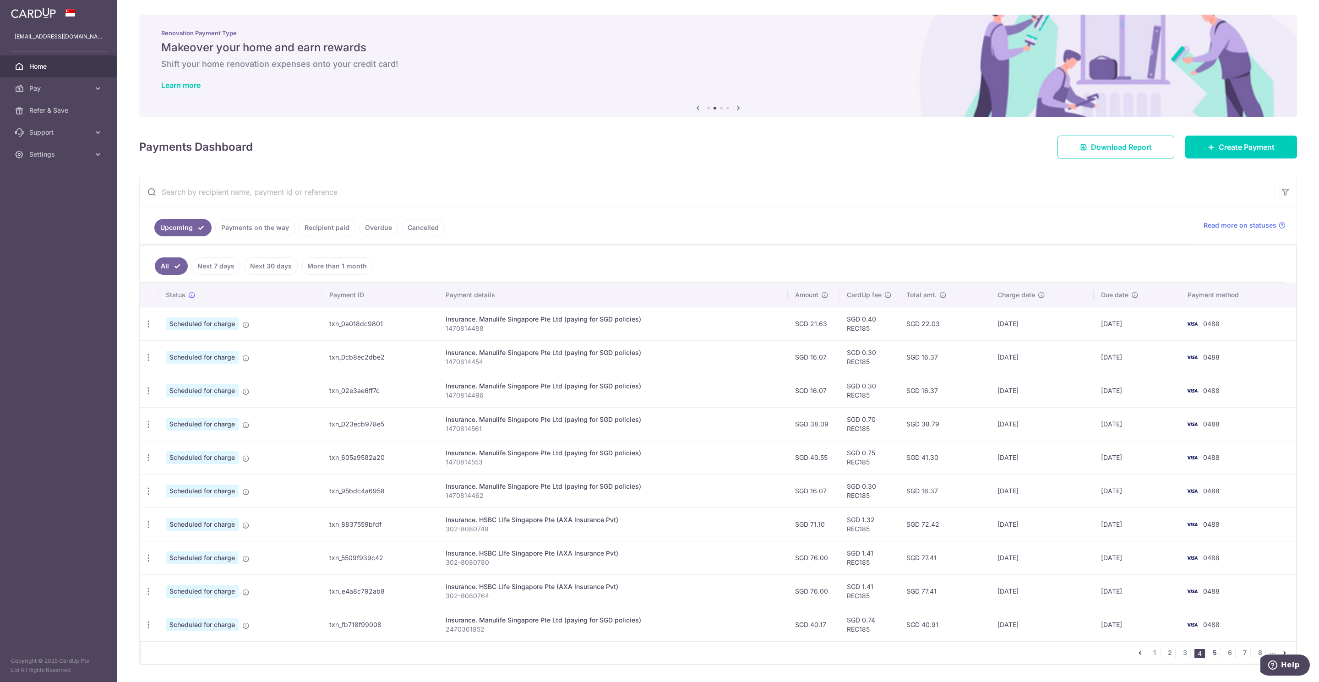
click at [1209, 658] on link "5" at bounding box center [1214, 652] width 11 height 11
click at [1179, 658] on link "4" at bounding box center [1184, 652] width 11 height 11
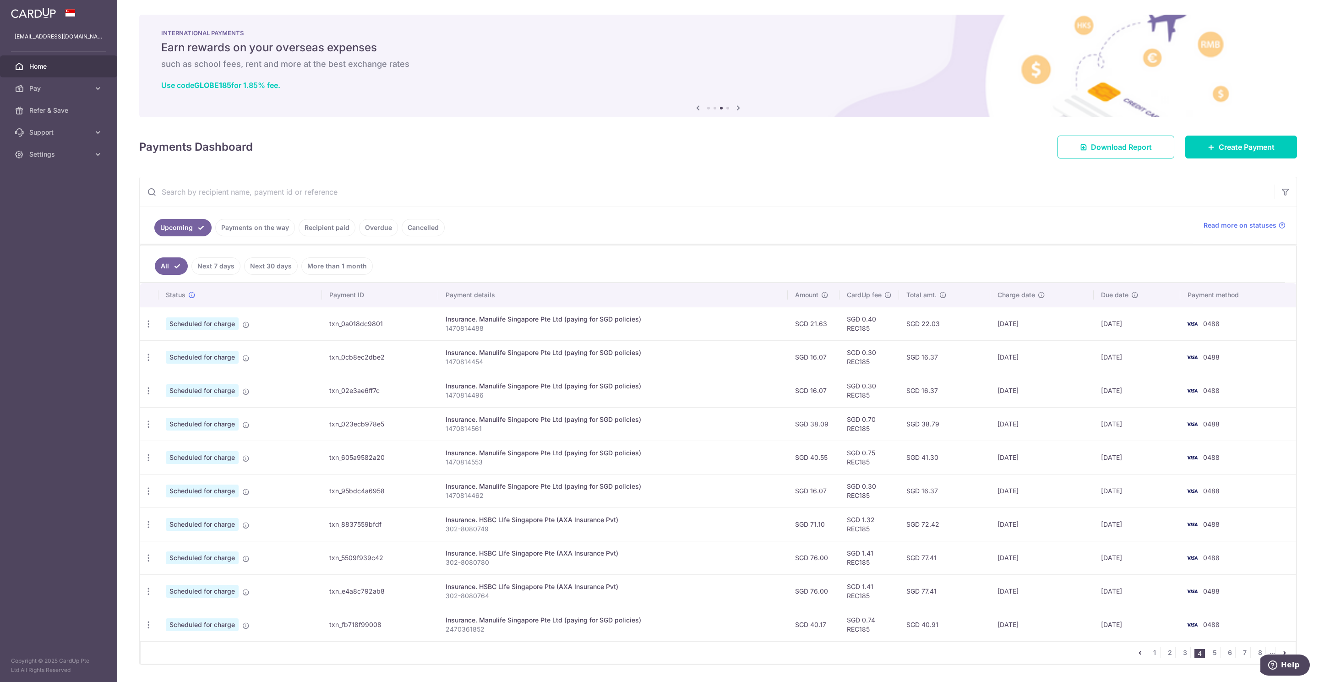
scroll to position [32, 0]
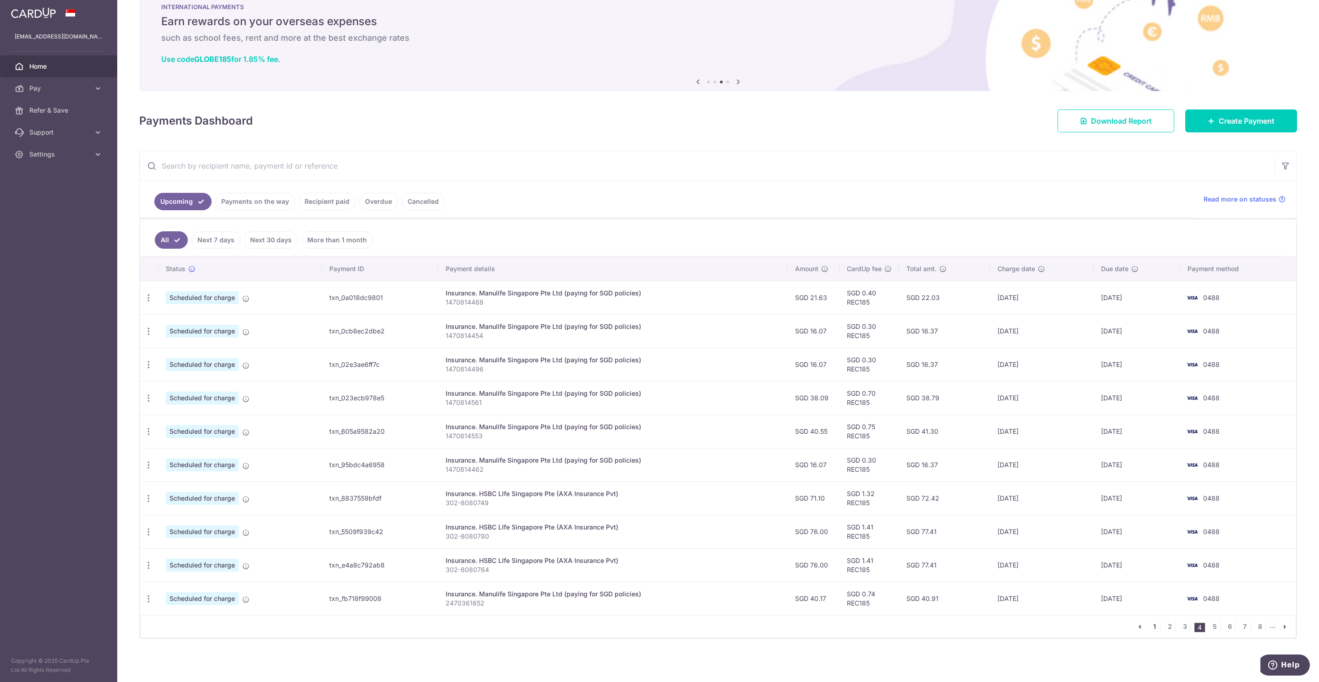
click at [1149, 625] on link "1" at bounding box center [1154, 626] width 11 height 11
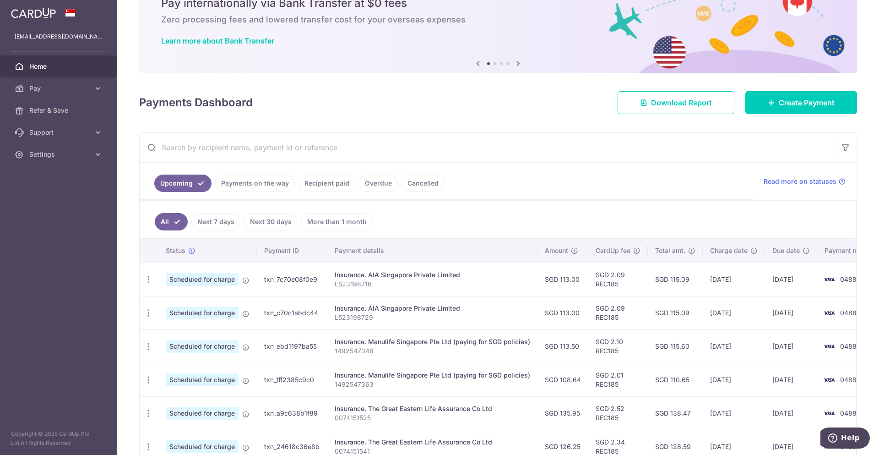
scroll to position [0, 0]
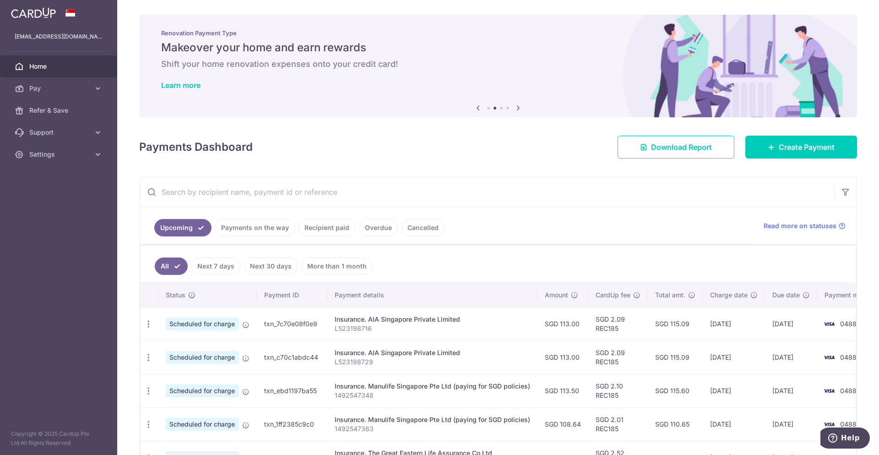
click at [42, 65] on span "Home" at bounding box center [59, 66] width 60 height 9
